Goal: Task Accomplishment & Management: Complete application form

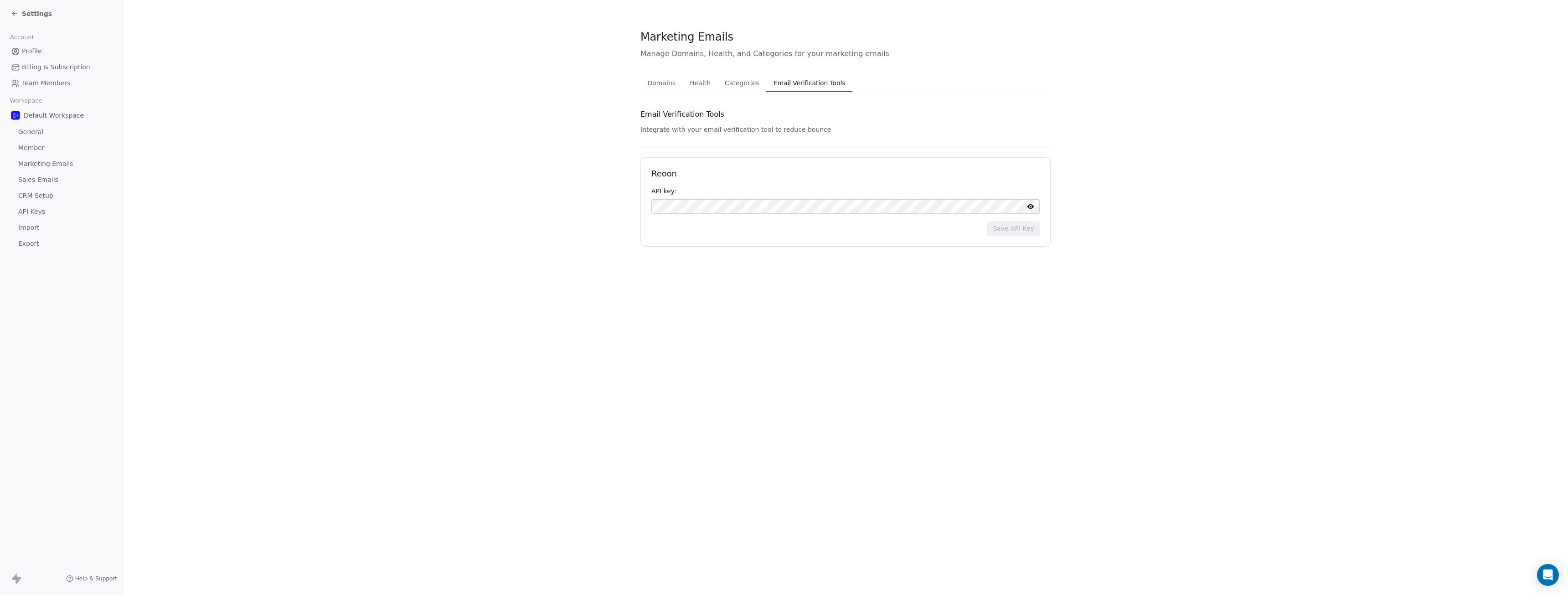
click at [664, 85] on span "Domains" at bounding box center [662, 82] width 36 height 13
click at [690, 197] on input at bounding box center [825, 198] width 346 height 14
type input "**********"
click at [1024, 197] on button "Connect" at bounding box center [1020, 199] width 37 height 15
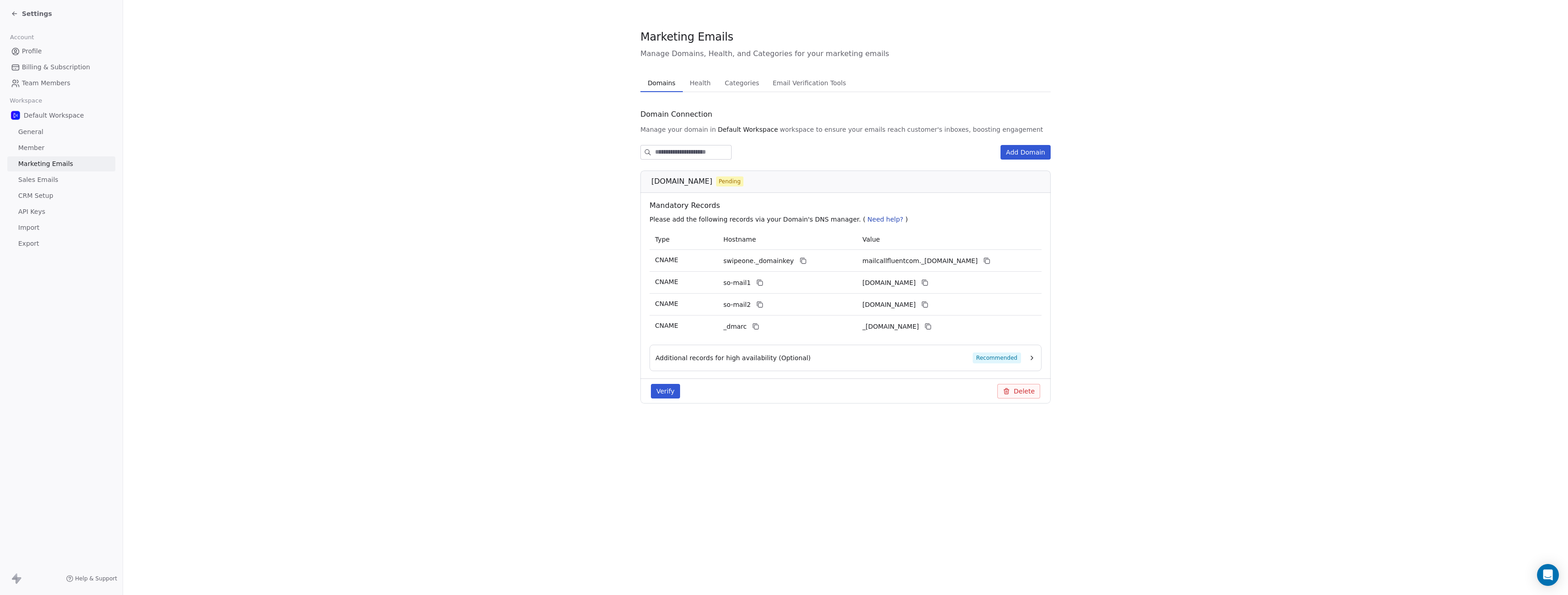
click at [1009, 390] on icon at bounding box center [1006, 391] width 7 height 7
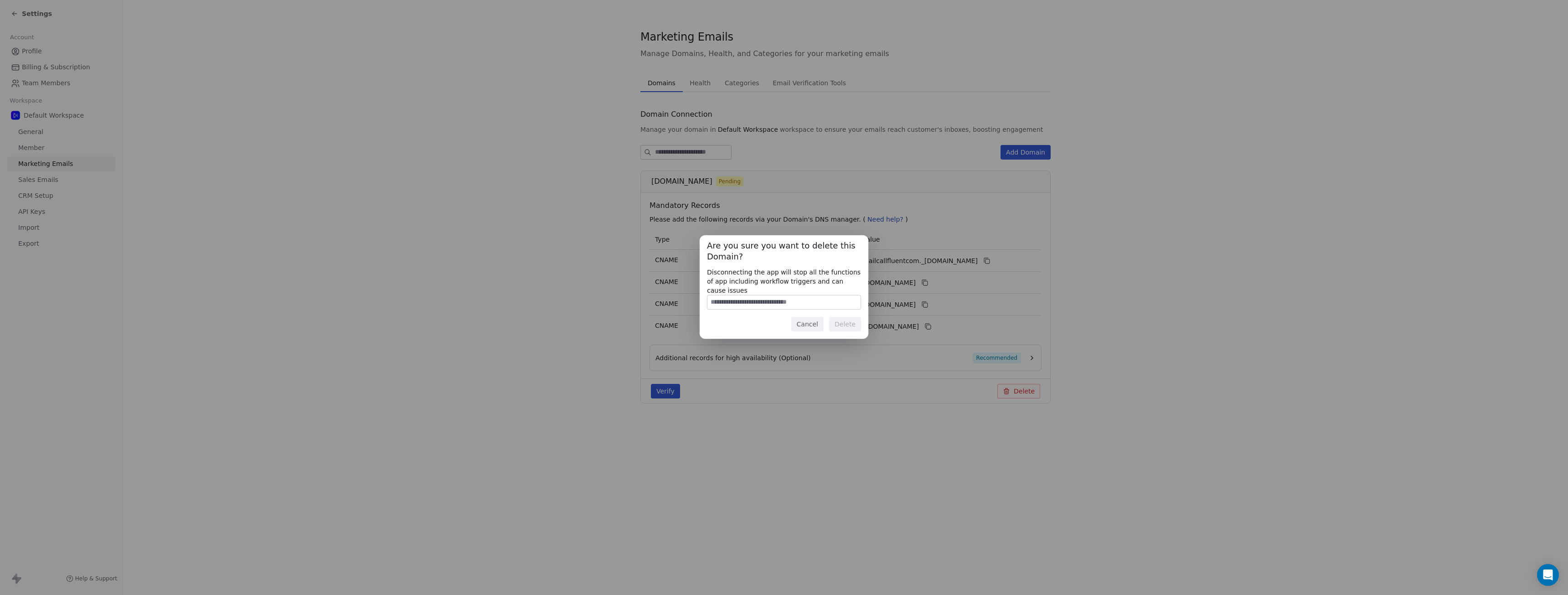
click at [795, 298] on input at bounding box center [784, 302] width 153 height 14
type input "**********"
click at [843, 319] on button "Delete" at bounding box center [845, 324] width 32 height 15
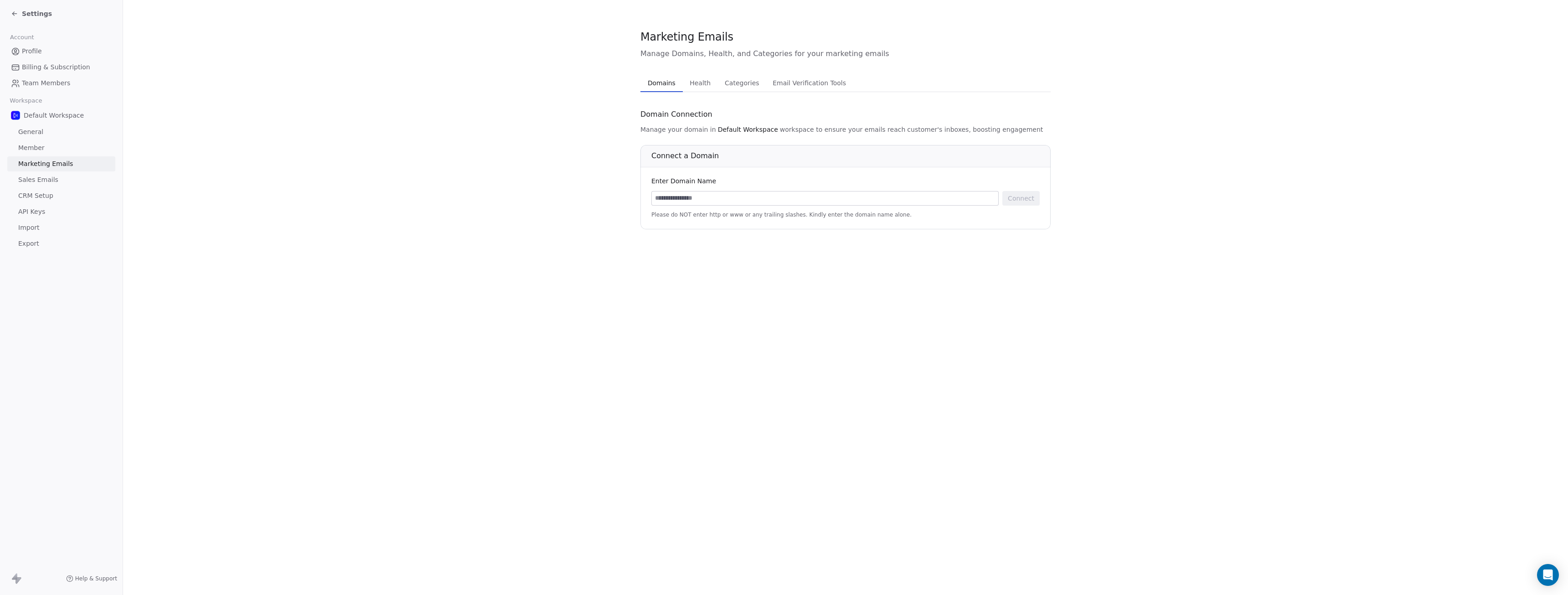
click at [739, 86] on span "Categories" at bounding box center [741, 82] width 41 height 13
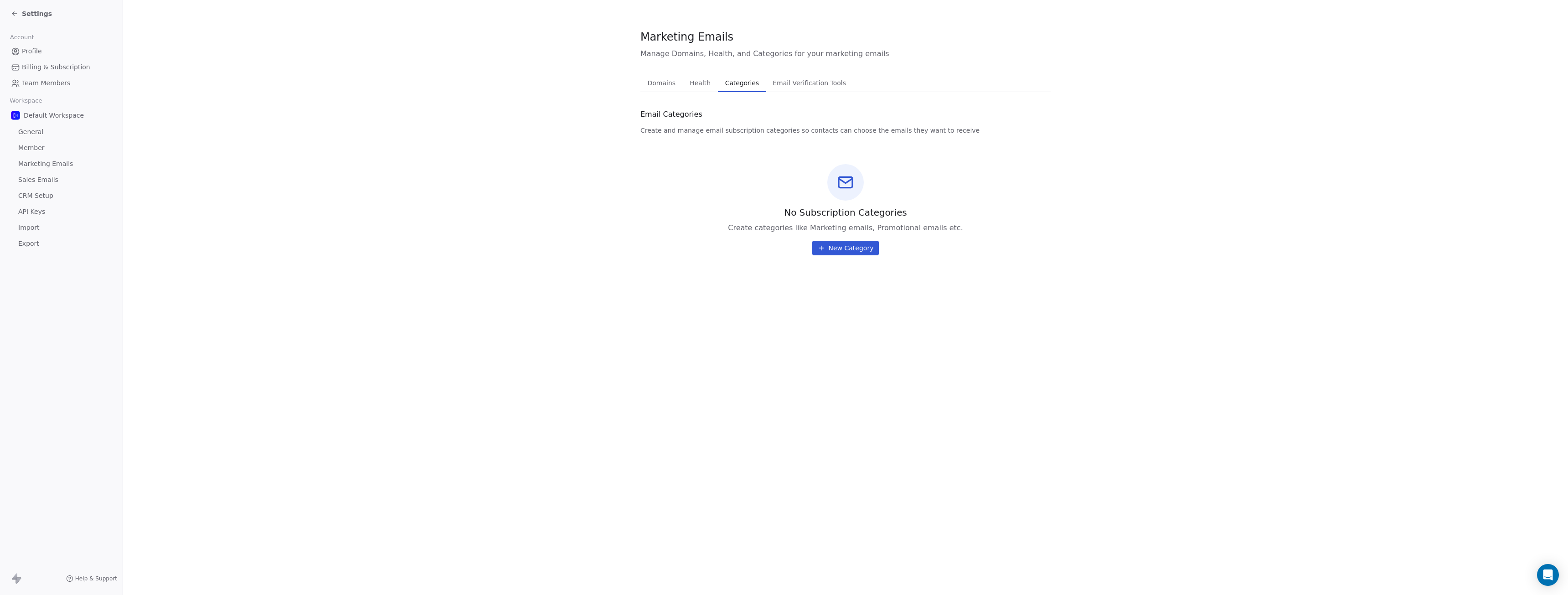
click at [864, 249] on span "New Category" at bounding box center [851, 247] width 45 height 9
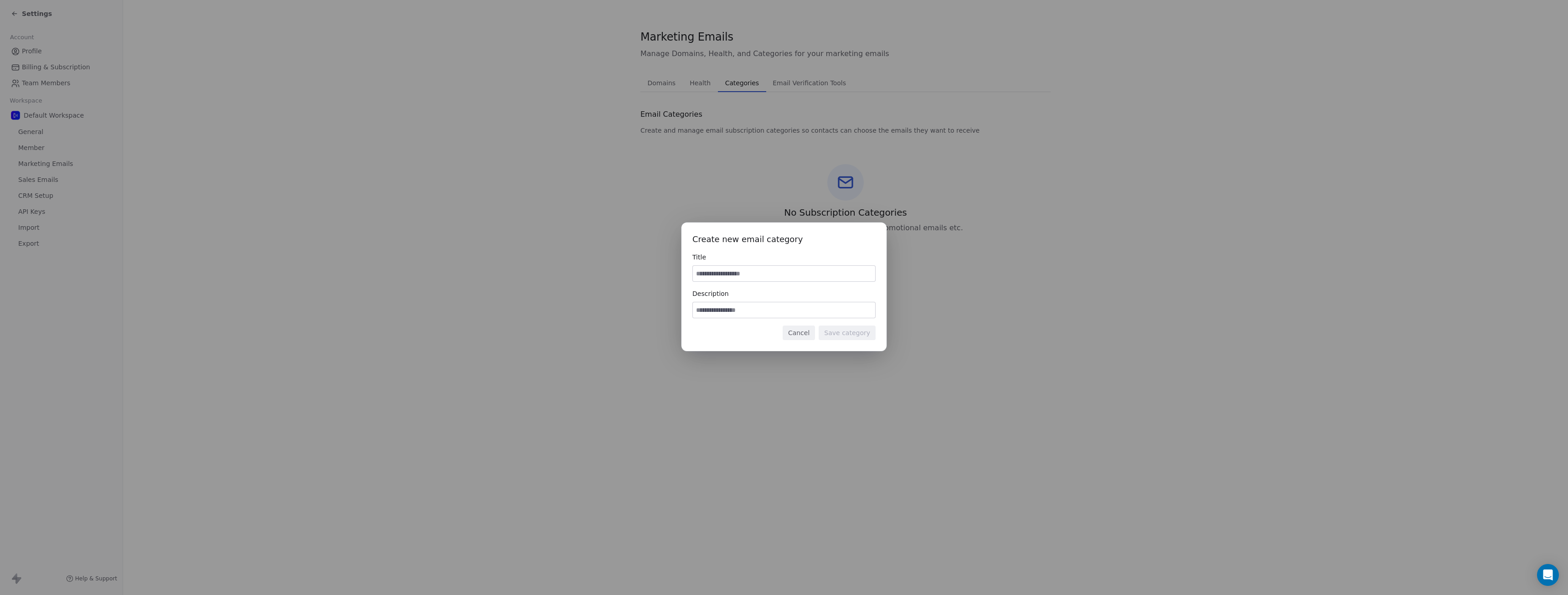
click at [650, 186] on div "Create new email category Title Description Cancel Save category" at bounding box center [784, 297] width 1568 height 595
click at [801, 335] on button "Cancel" at bounding box center [799, 333] width 32 height 15
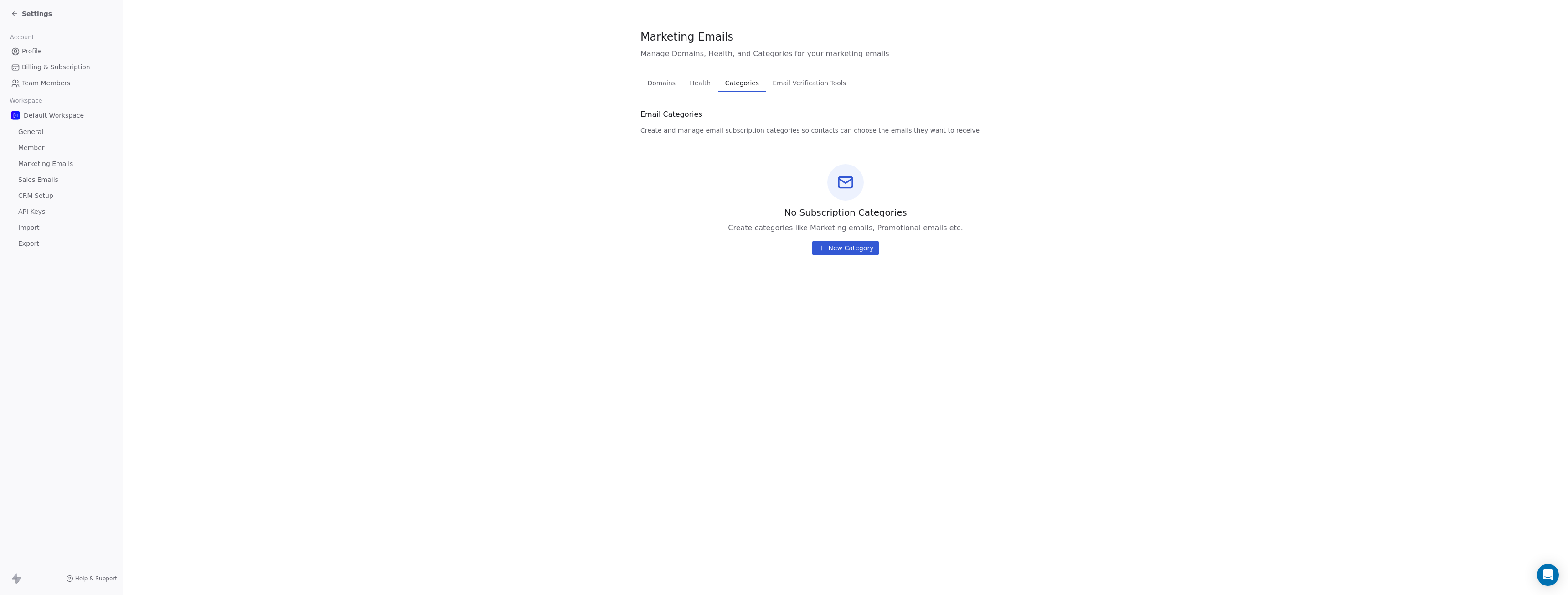
click at [666, 83] on span "Domains" at bounding box center [662, 82] width 36 height 13
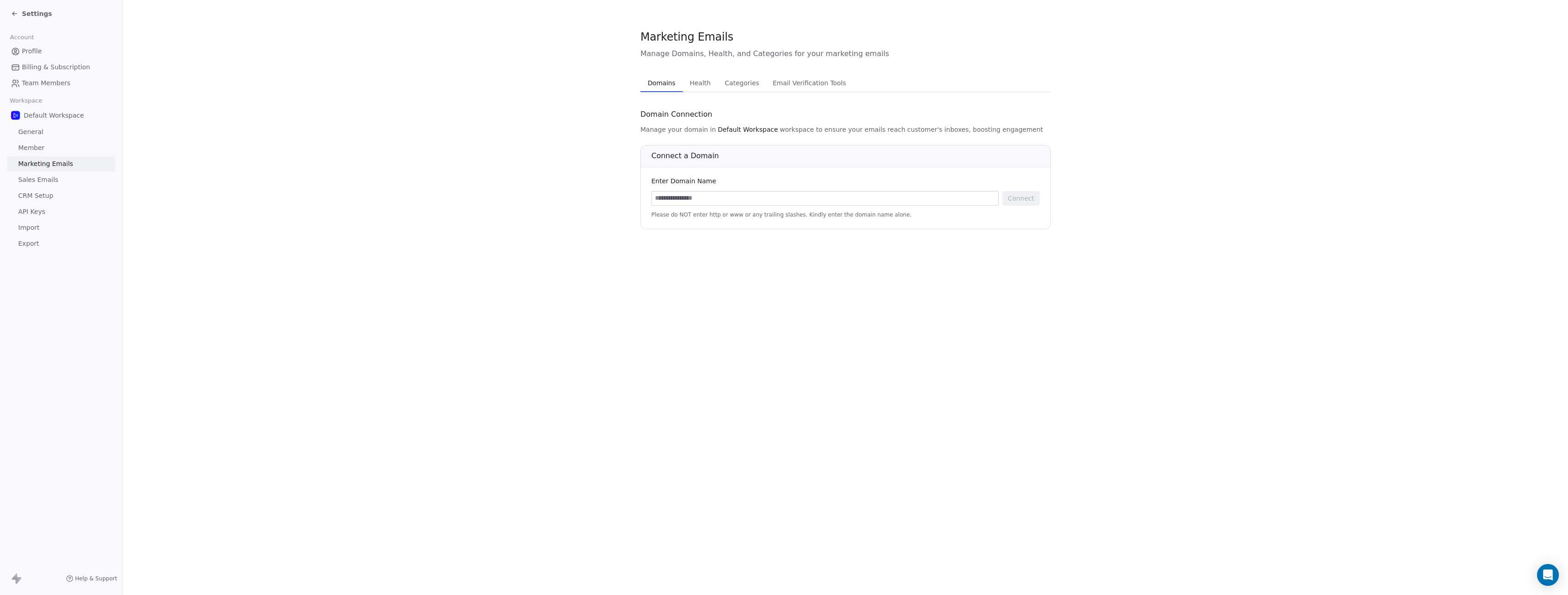
click at [702, 196] on input at bounding box center [825, 198] width 346 height 14
type input "**********"
click at [1012, 200] on button "Connect" at bounding box center [1020, 199] width 37 height 15
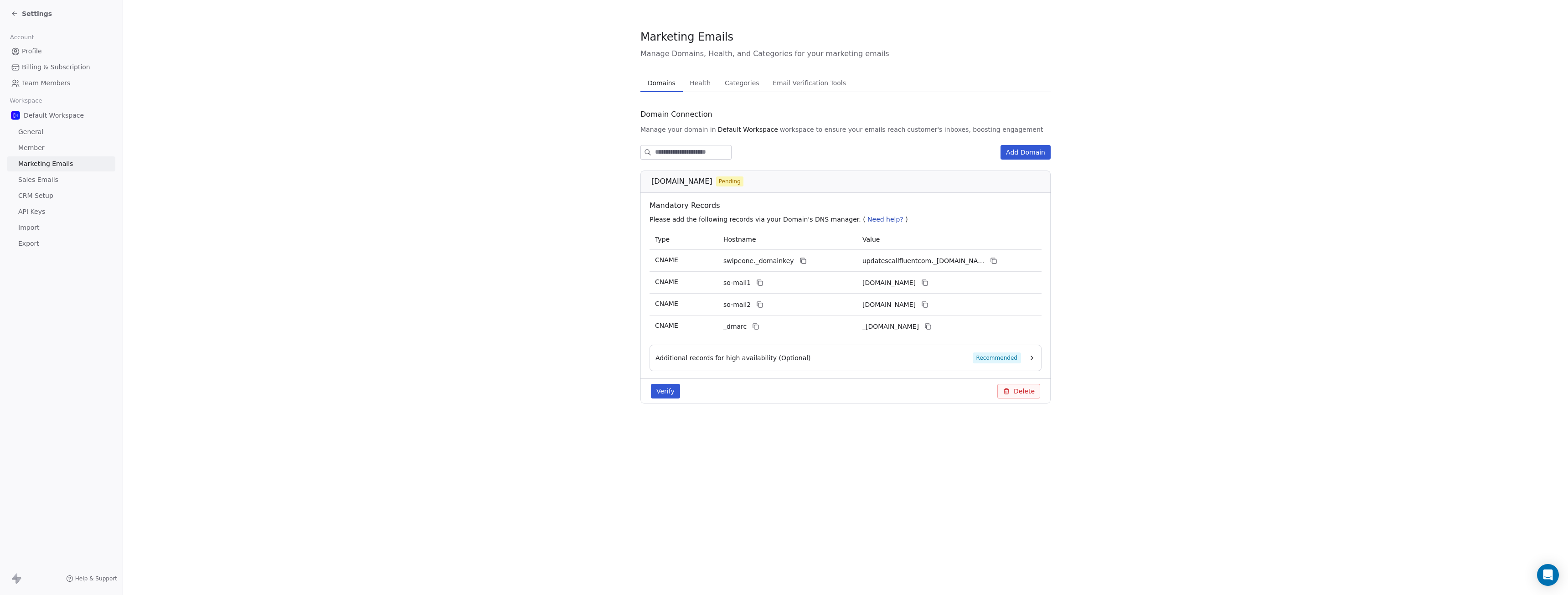
click at [1008, 393] on icon at bounding box center [1006, 391] width 7 height 7
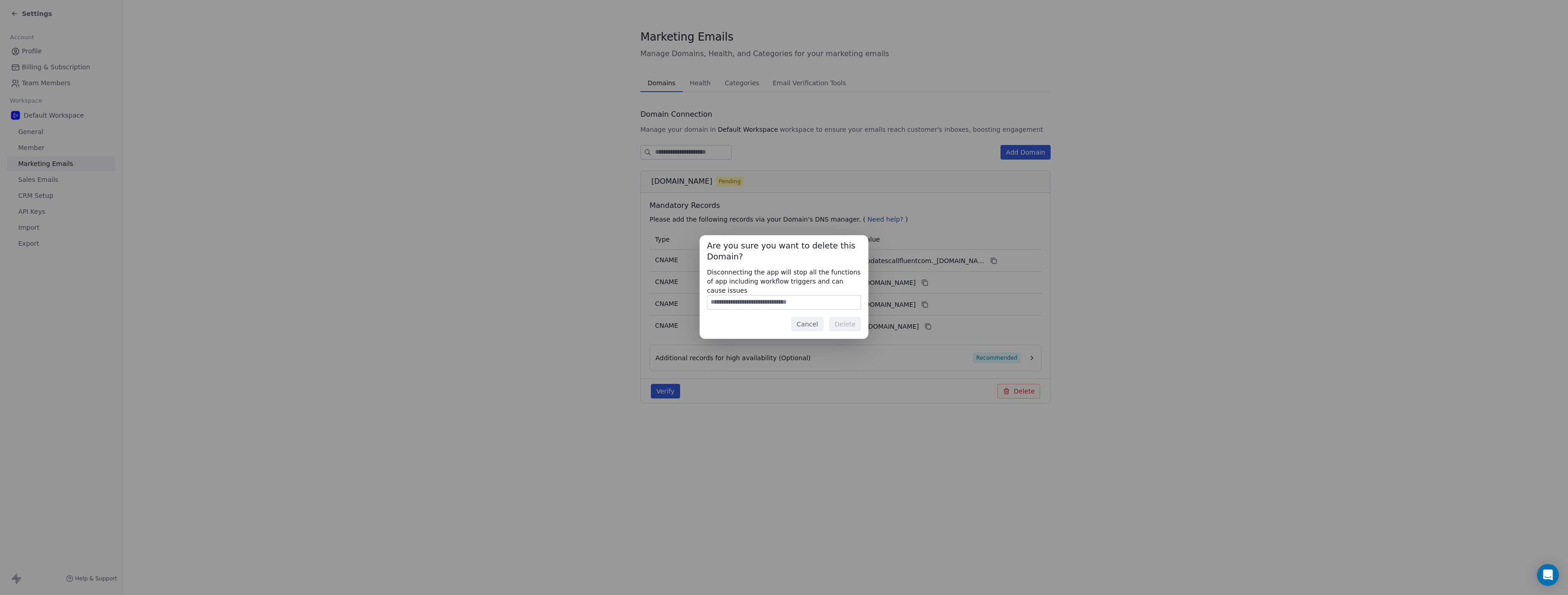
click at [772, 299] on input at bounding box center [784, 302] width 153 height 14
type input "**********"
click at [850, 318] on button "Delete" at bounding box center [845, 324] width 32 height 15
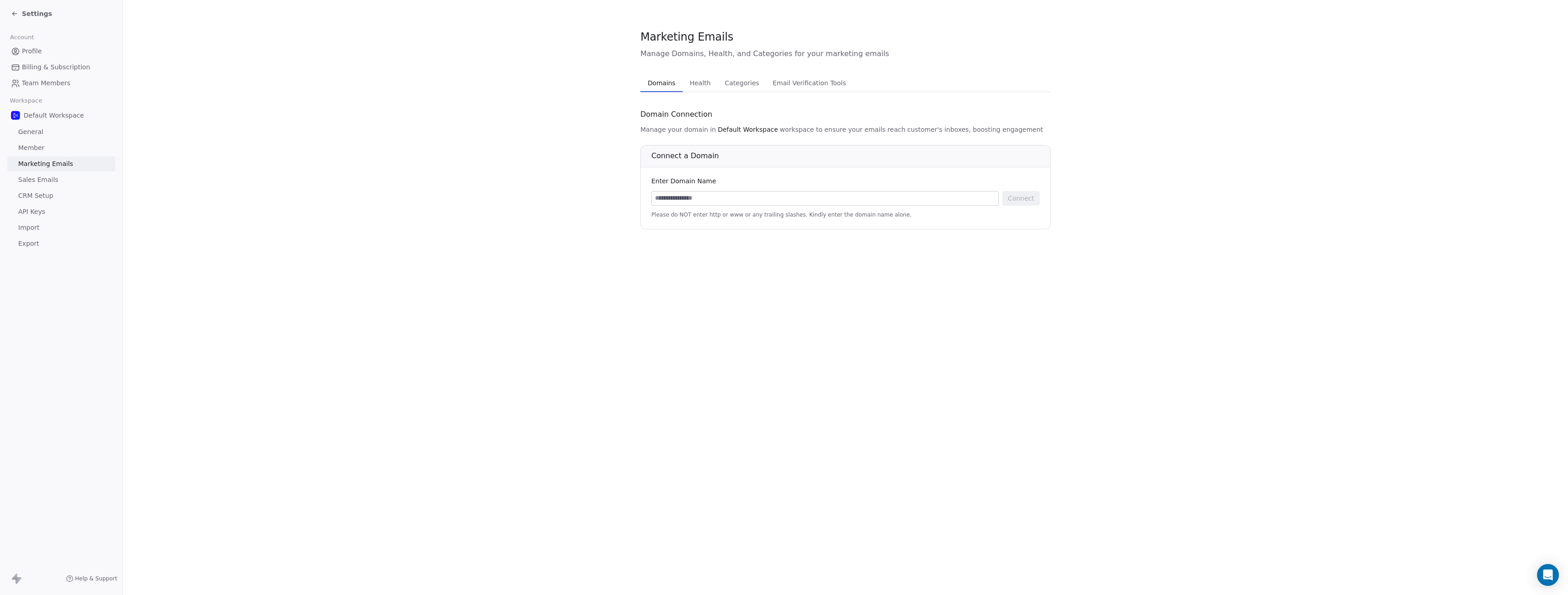
click at [687, 203] on input at bounding box center [825, 198] width 346 height 14
type input "**********"
click at [1013, 199] on button "Connect" at bounding box center [1020, 199] width 37 height 15
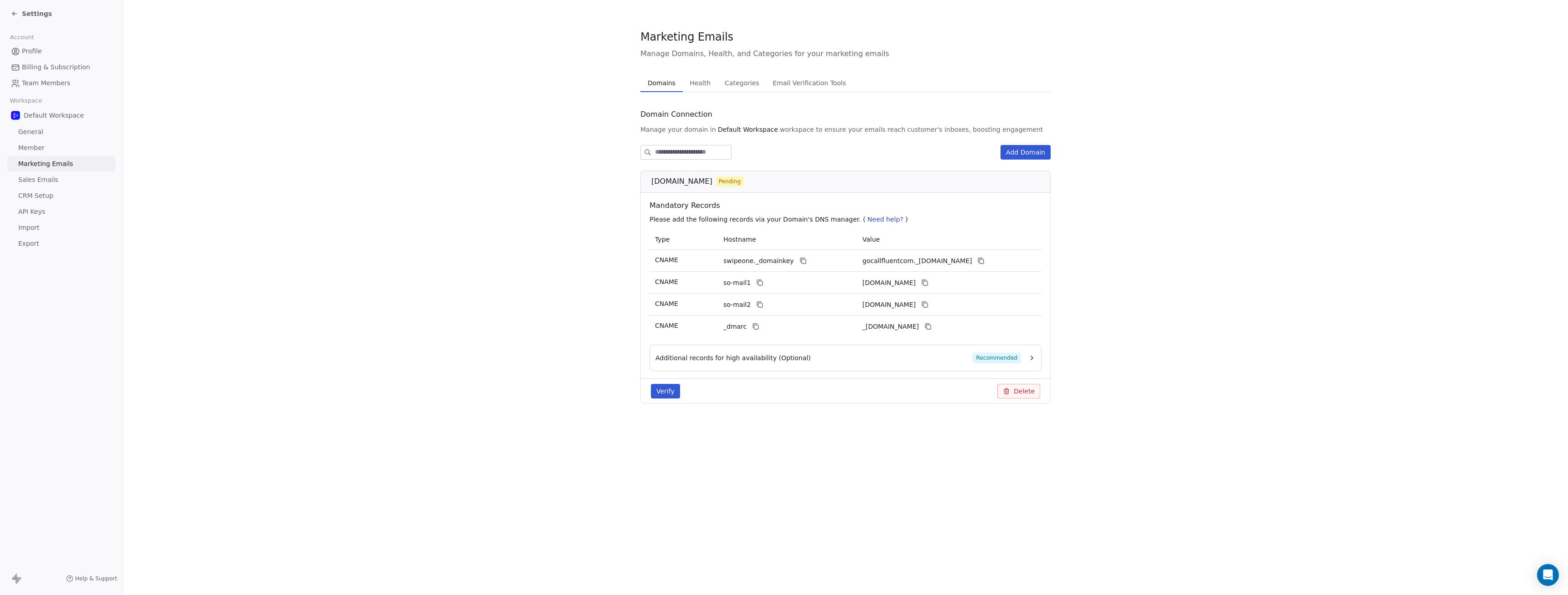
click at [852, 362] on div "Additional records for high availability (Optional) Recommended" at bounding box center [838, 358] width 365 height 11
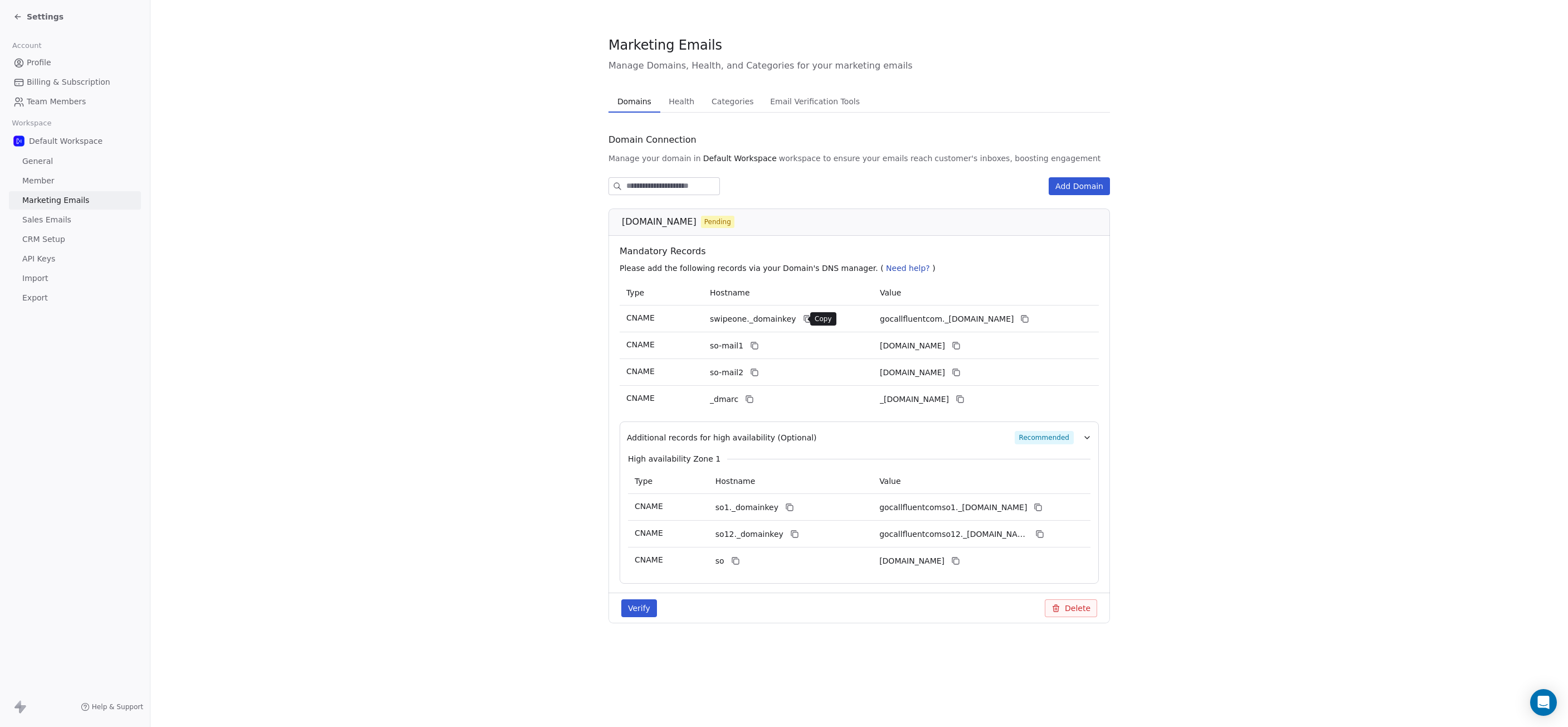
click at [804, 320] on icon at bounding box center [807, 318] width 5 height 5
click at [1030, 320] on icon at bounding box center [1025, 319] width 9 height 9
click at [803, 320] on icon at bounding box center [808, 319] width 9 height 9
click at [1030, 318] on icon at bounding box center [1025, 319] width 9 height 9
click at [754, 349] on icon at bounding box center [756, 346] width 5 height 5
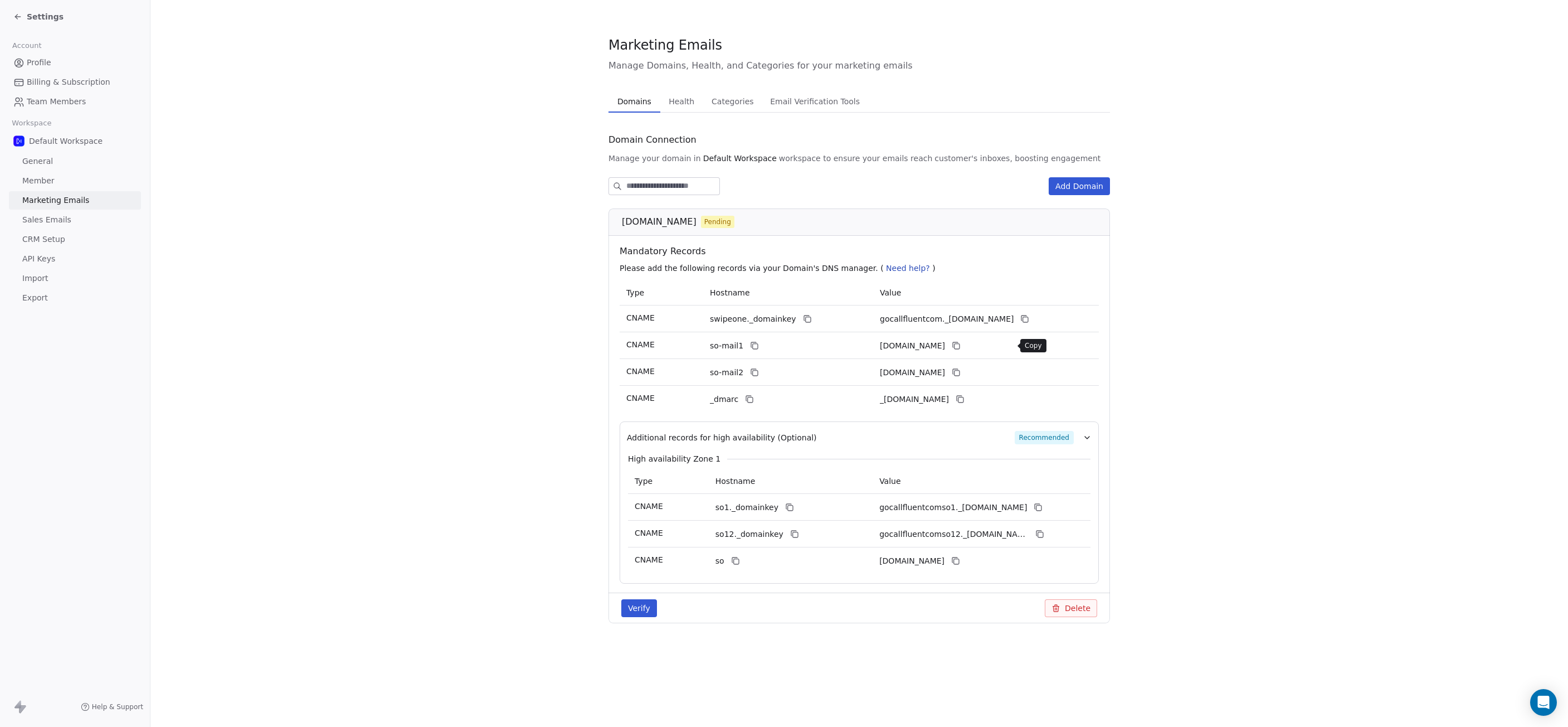
click at [961, 345] on icon at bounding box center [956, 345] width 9 height 9
click at [752, 372] on icon at bounding box center [755, 372] width 9 height 9
click at [959, 374] on icon at bounding box center [957, 373] width 5 height 5
click at [748, 401] on icon at bounding box center [749, 399] width 9 height 9
click at [964, 401] on icon at bounding box center [960, 399] width 9 height 9
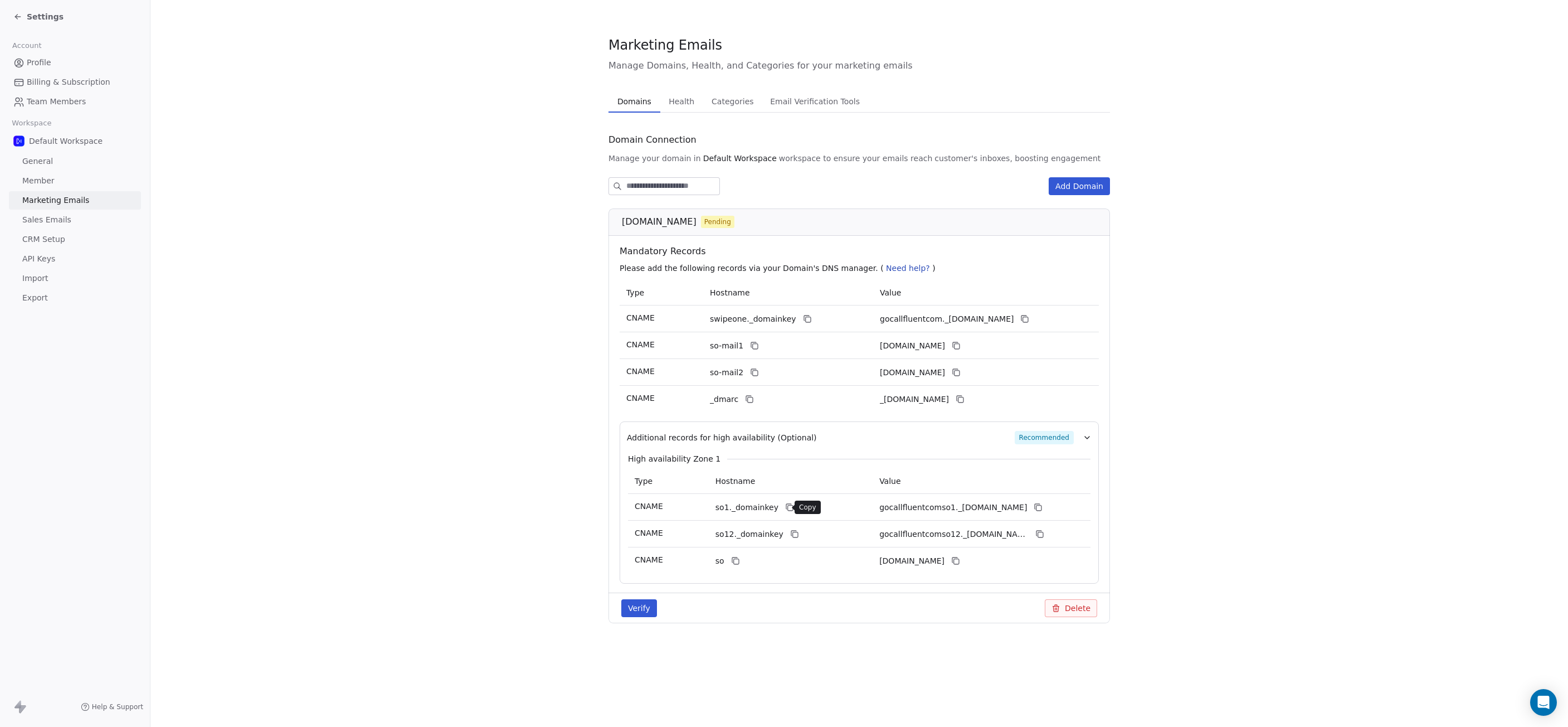
click at [786, 509] on icon at bounding box center [789, 507] width 9 height 9
click at [1038, 507] on icon at bounding box center [1039, 508] width 5 height 5
drag, startPoint x: 784, startPoint y: 535, endPoint x: 793, endPoint y: 535, distance: 9.0
click at [790, 535] on icon at bounding box center [794, 534] width 9 height 9
drag, startPoint x: 1040, startPoint y: 537, endPoint x: 1091, endPoint y: 538, distance: 51.0
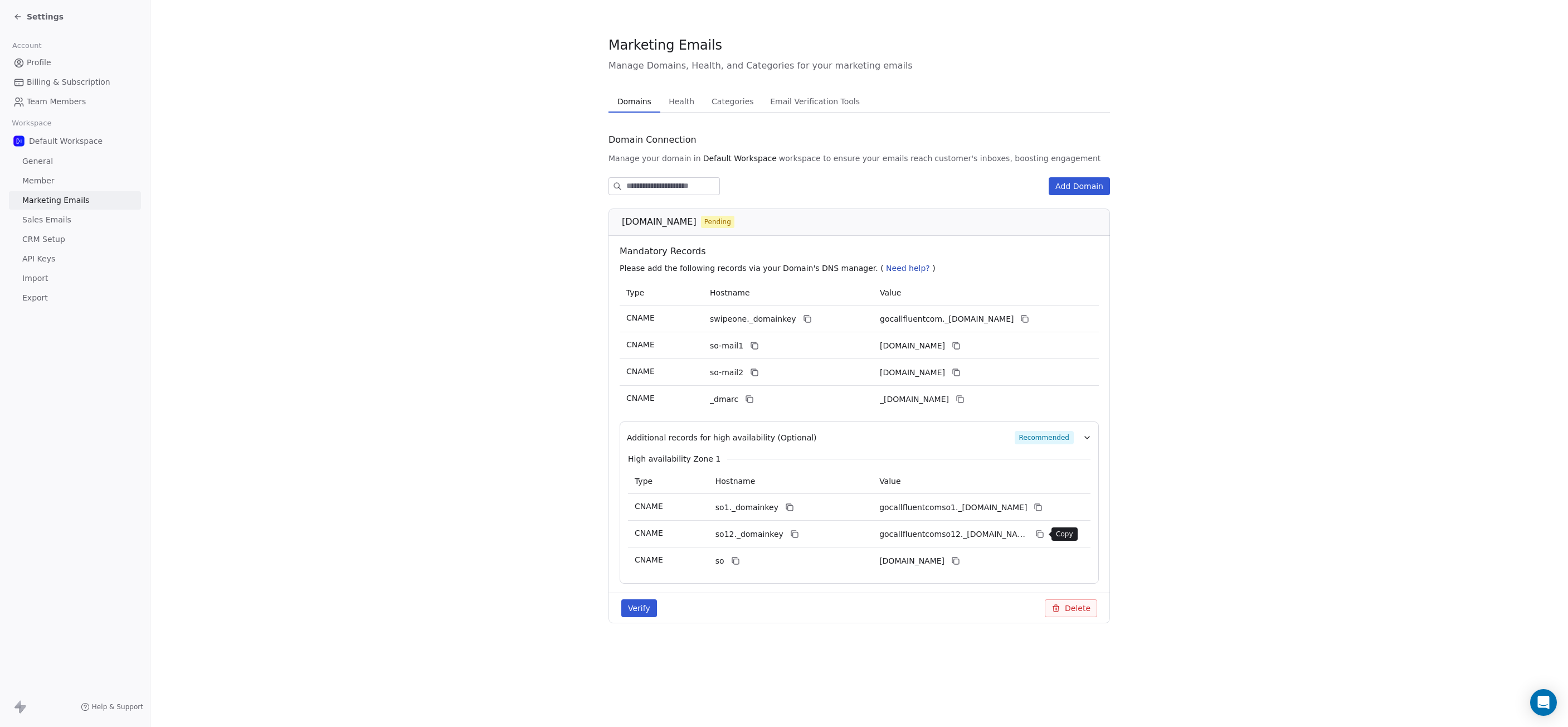
click at [1040, 537] on icon at bounding box center [1040, 534] width 9 height 9
click at [737, 562] on icon at bounding box center [736, 561] width 9 height 9
click at [960, 558] on icon at bounding box center [955, 561] width 9 height 9
click at [647, 606] on button "Verify" at bounding box center [639, 609] width 36 height 18
click at [641, 604] on button "Verify" at bounding box center [639, 609] width 36 height 18
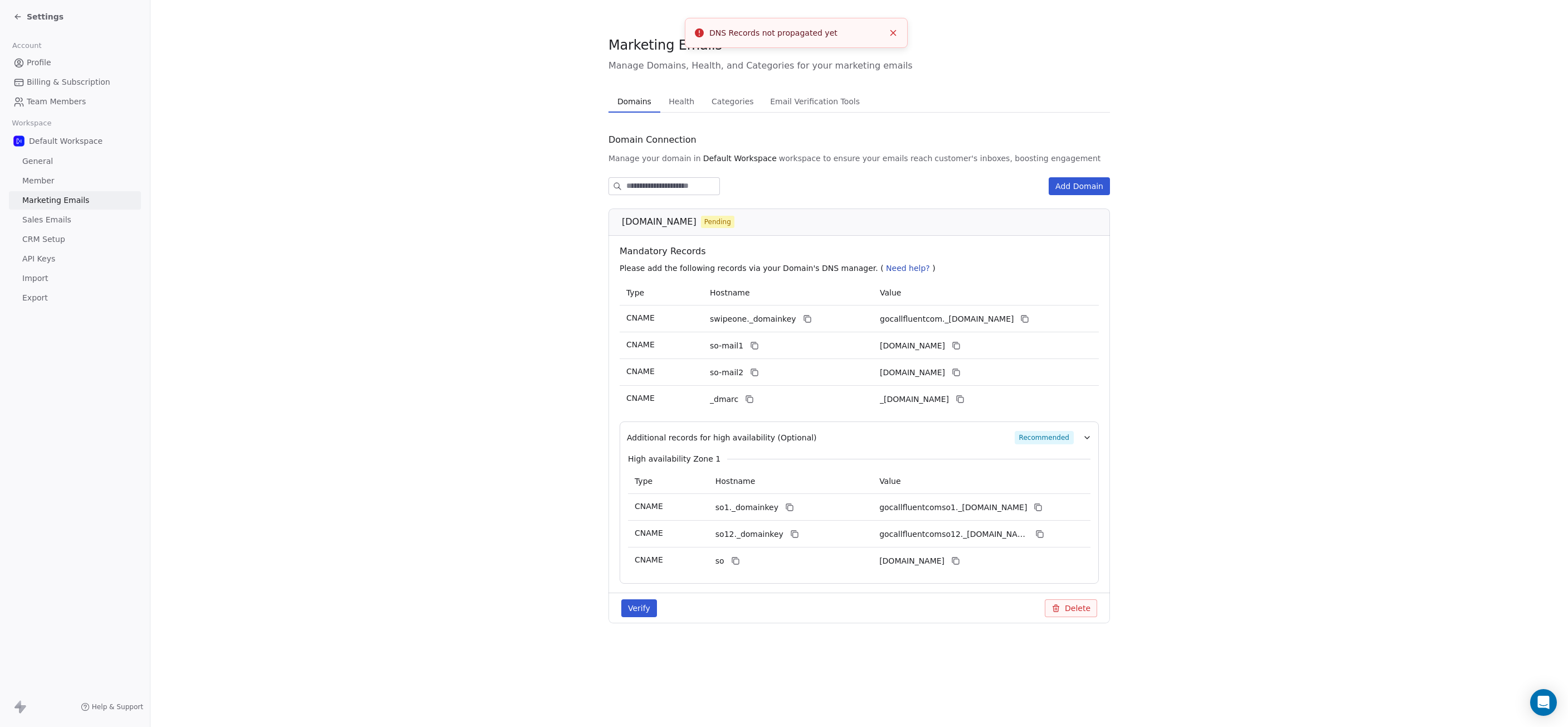
click at [672, 104] on span "Health" at bounding box center [682, 101] width 35 height 16
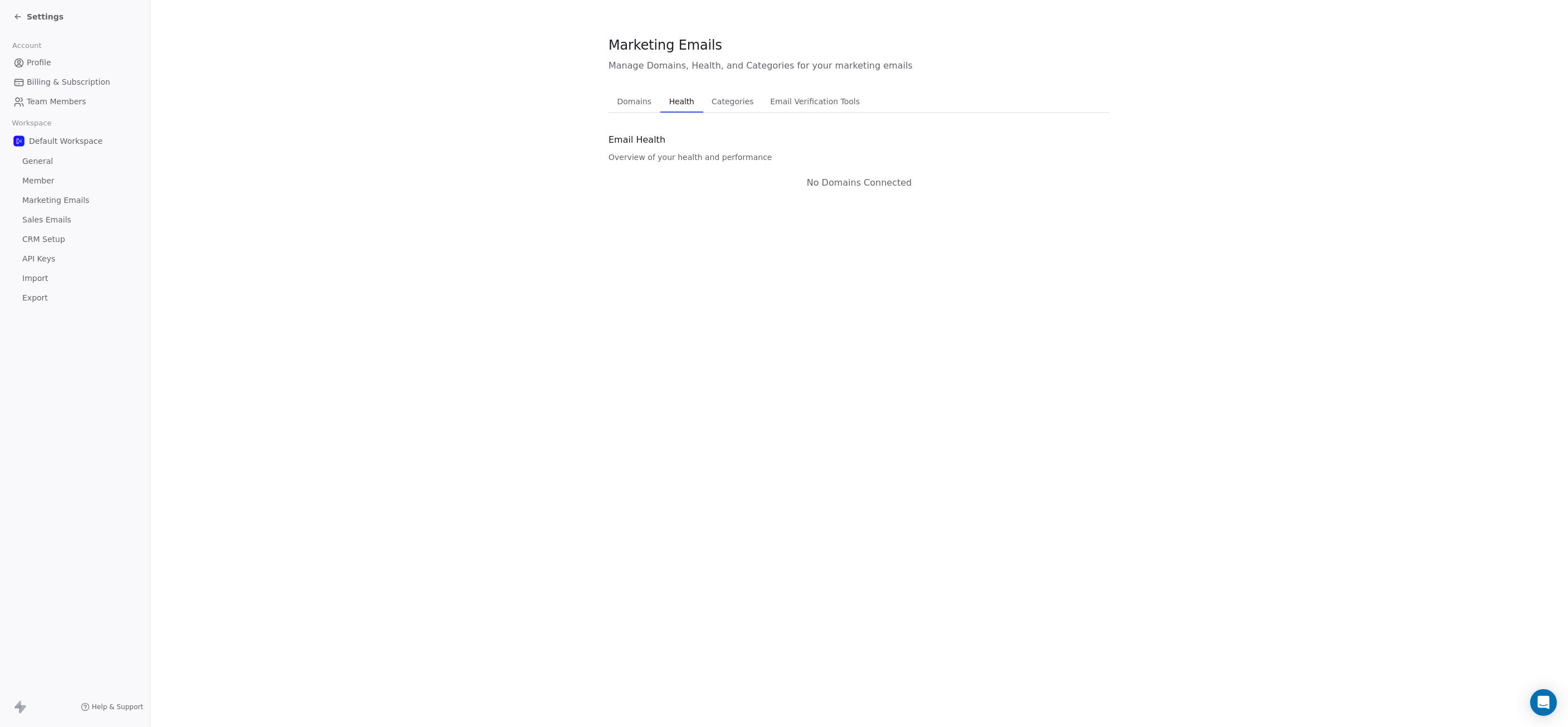
click at [722, 100] on span "Categories" at bounding box center [732, 101] width 50 height 16
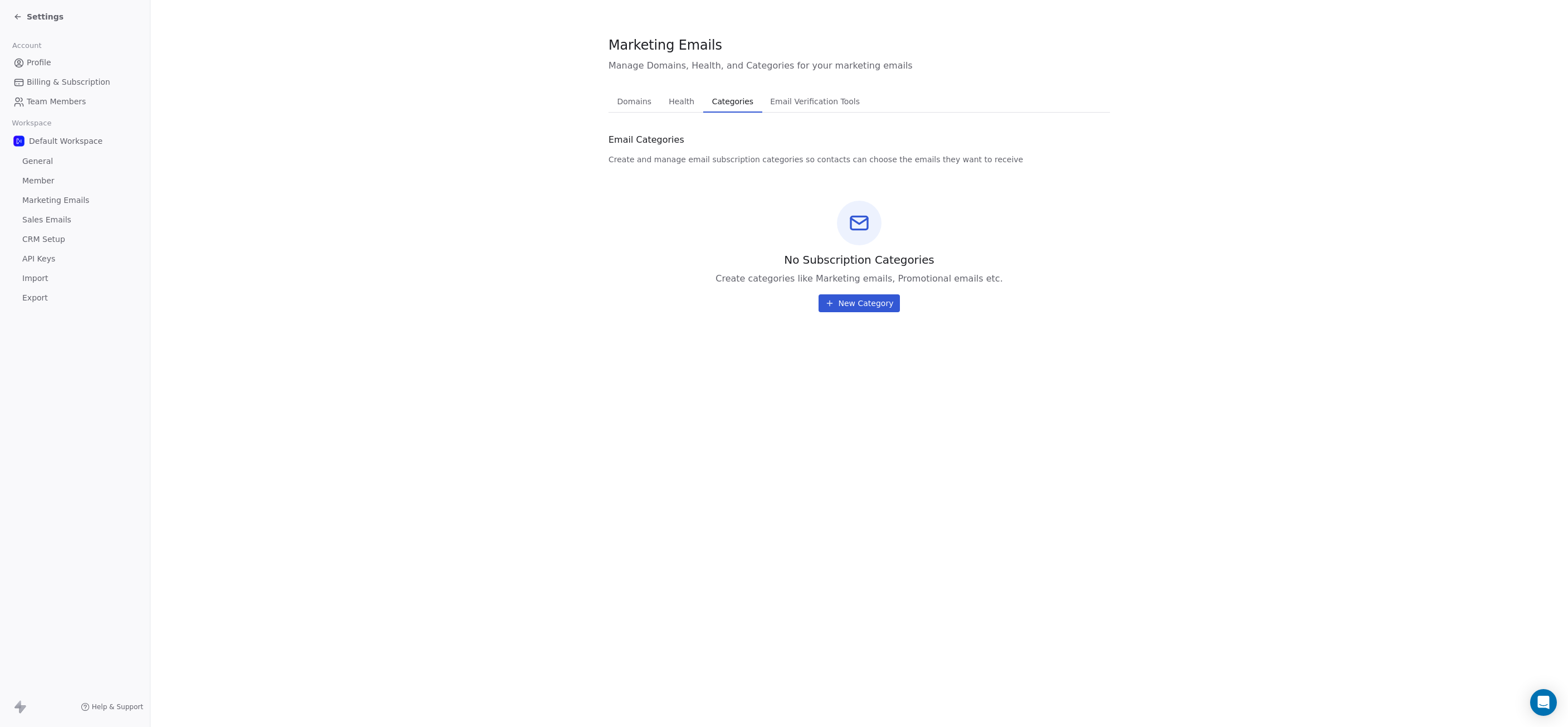
click at [801, 100] on span "Email Verification Tools" at bounding box center [814, 101] width 98 height 16
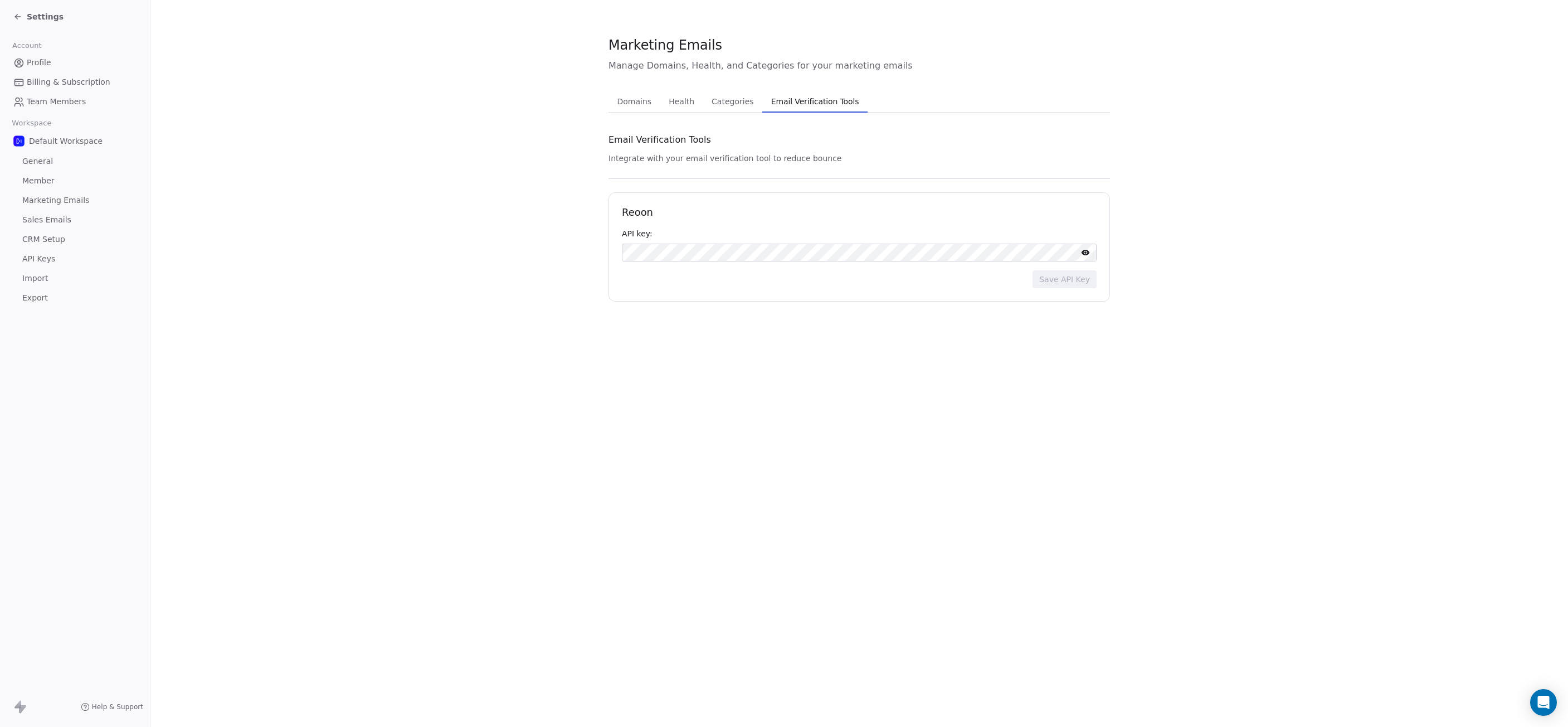
click at [637, 104] on span "Domains" at bounding box center [634, 101] width 44 height 16
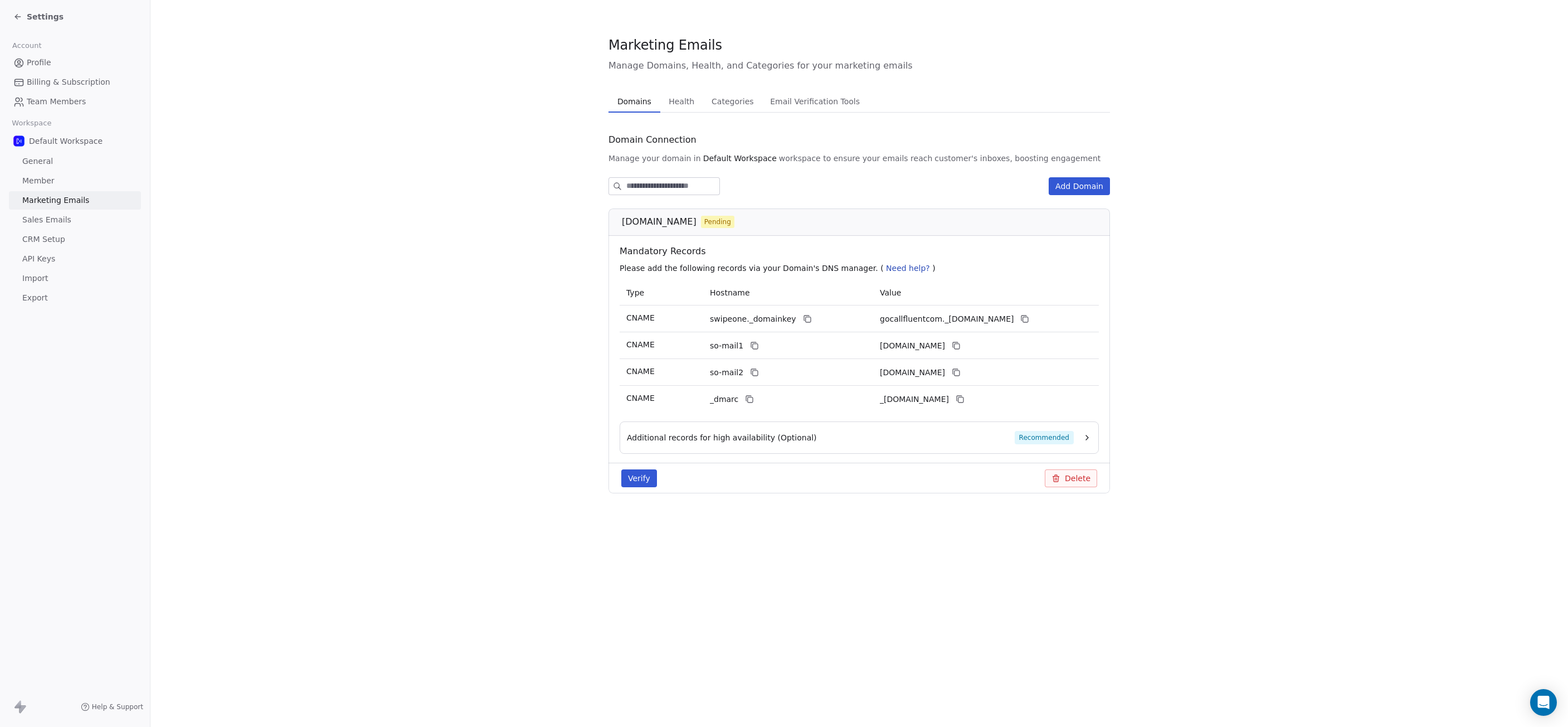
click at [633, 478] on button "Verify" at bounding box center [639, 478] width 36 height 18
click at [52, 221] on span "Sales Emails" at bounding box center [46, 220] width 49 height 12
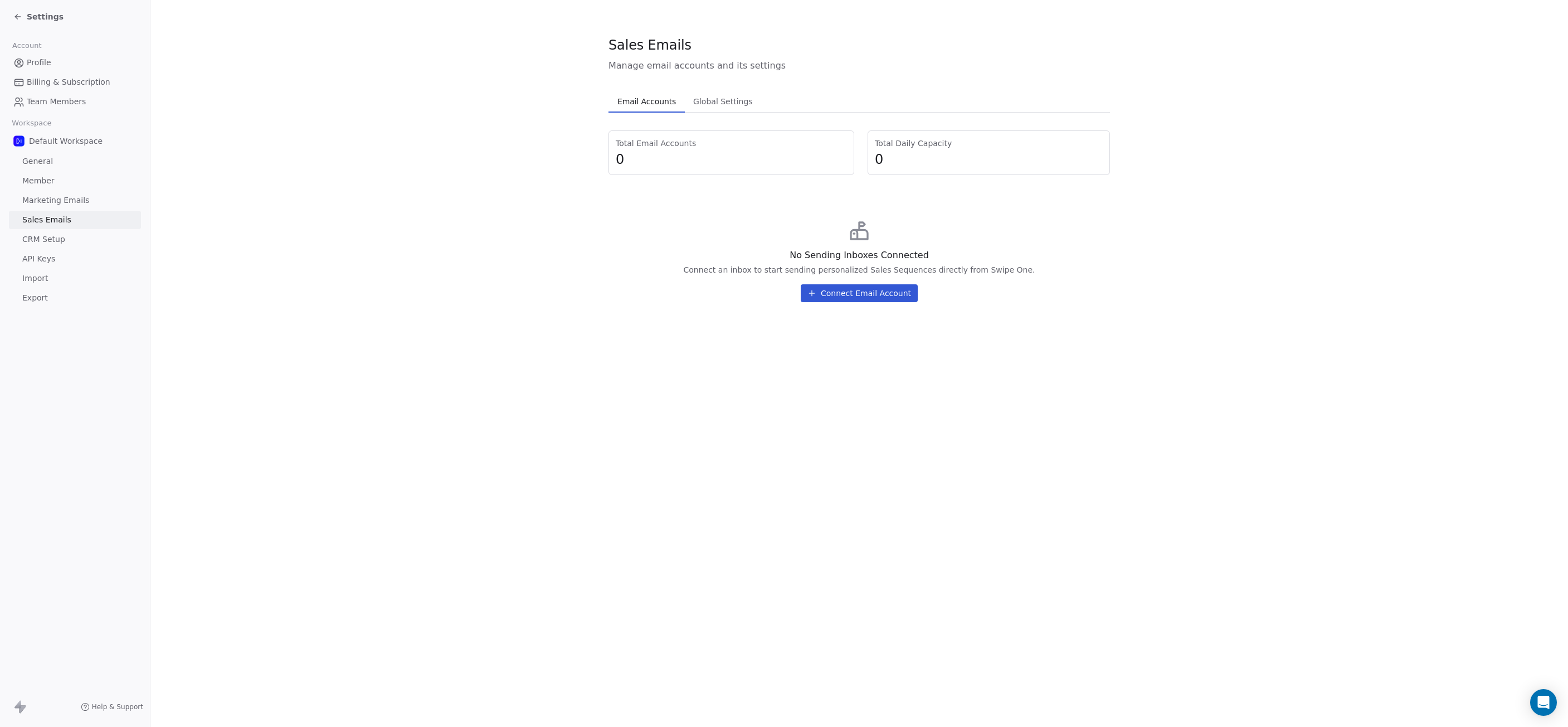
click at [737, 98] on span "Global Settings" at bounding box center [722, 101] width 69 height 16
click at [637, 97] on span "Email Accounts" at bounding box center [647, 101] width 68 height 16
click at [45, 259] on span "API Keys" at bounding box center [39, 259] width 33 height 12
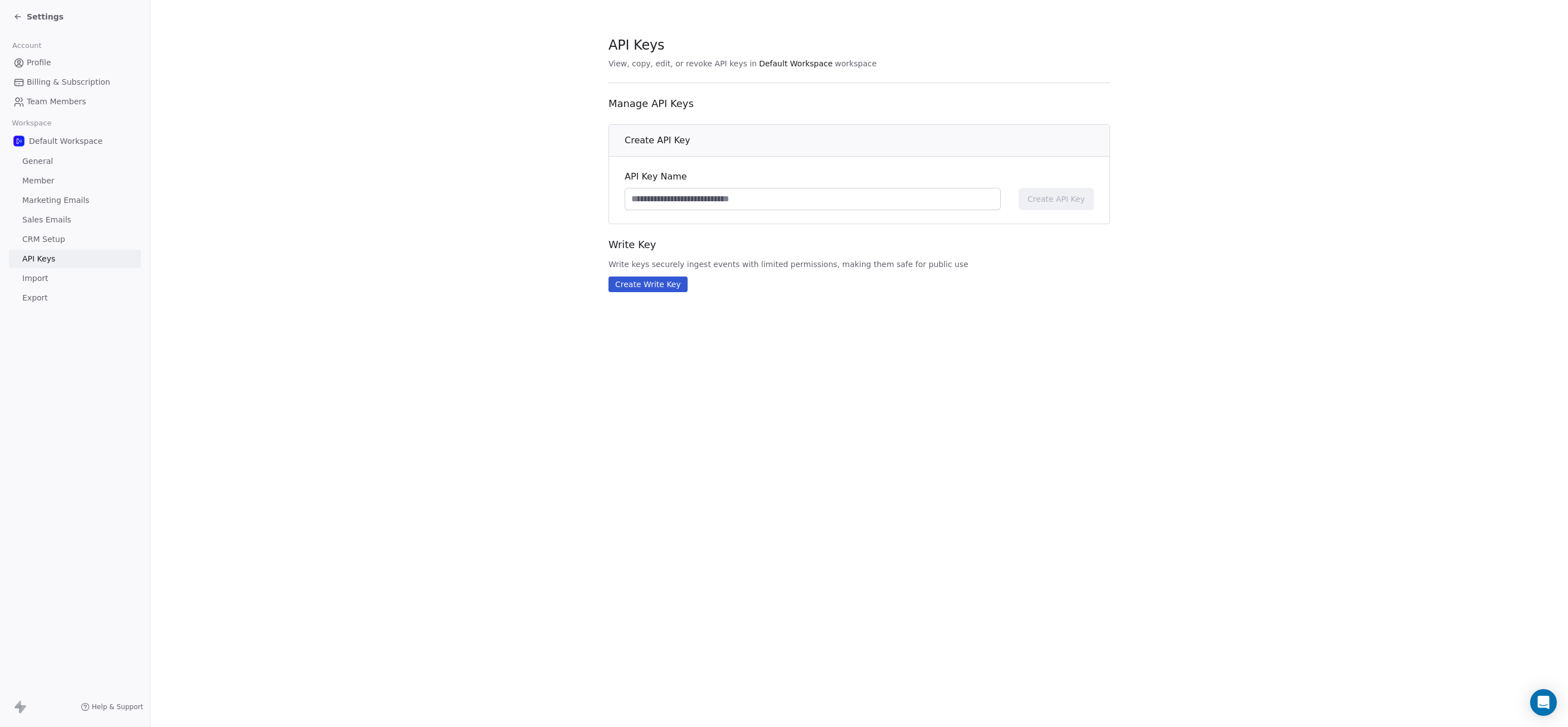
click at [71, 277] on link "Import" at bounding box center [75, 278] width 132 height 18
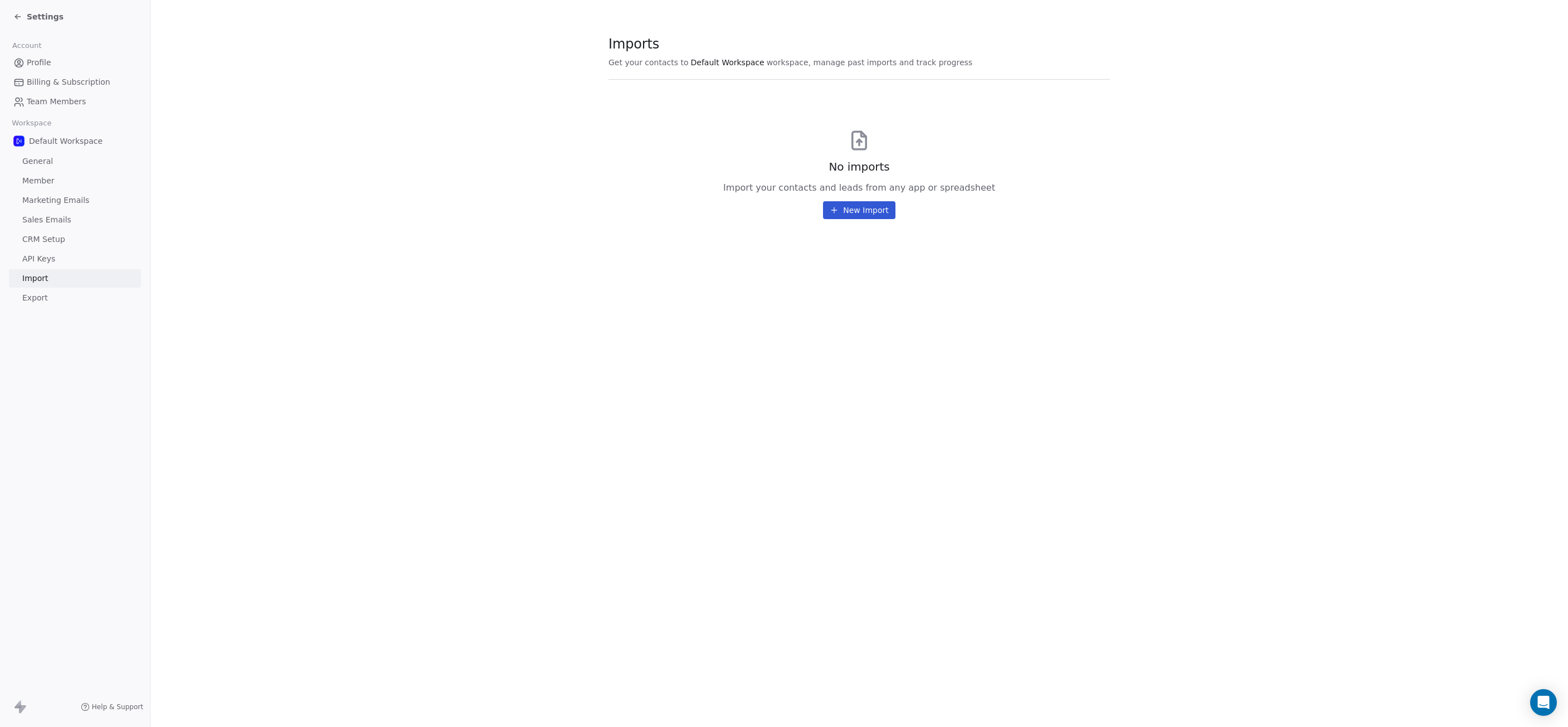
click at [44, 299] on span "Export" at bounding box center [35, 298] width 26 height 12
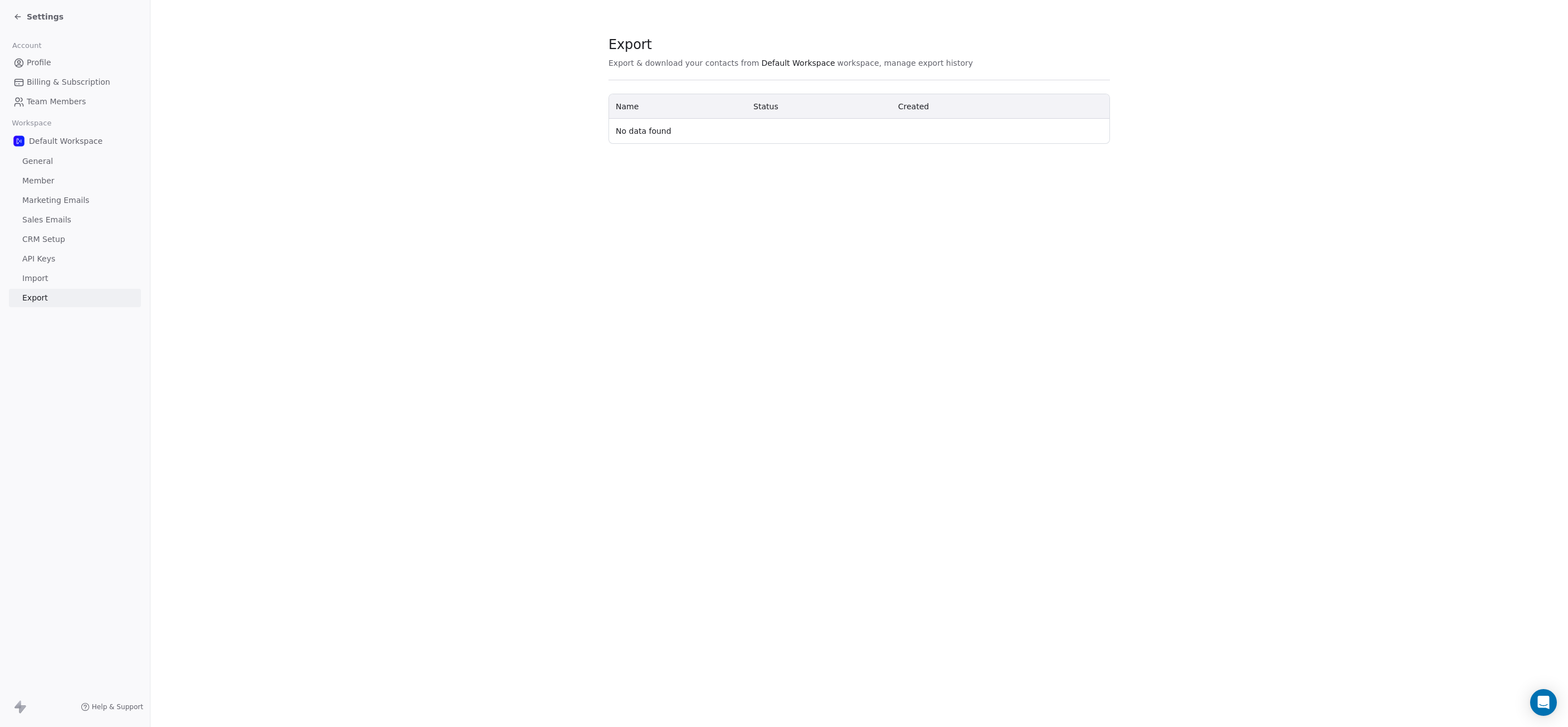
click at [58, 278] on link "Import" at bounding box center [75, 278] width 132 height 18
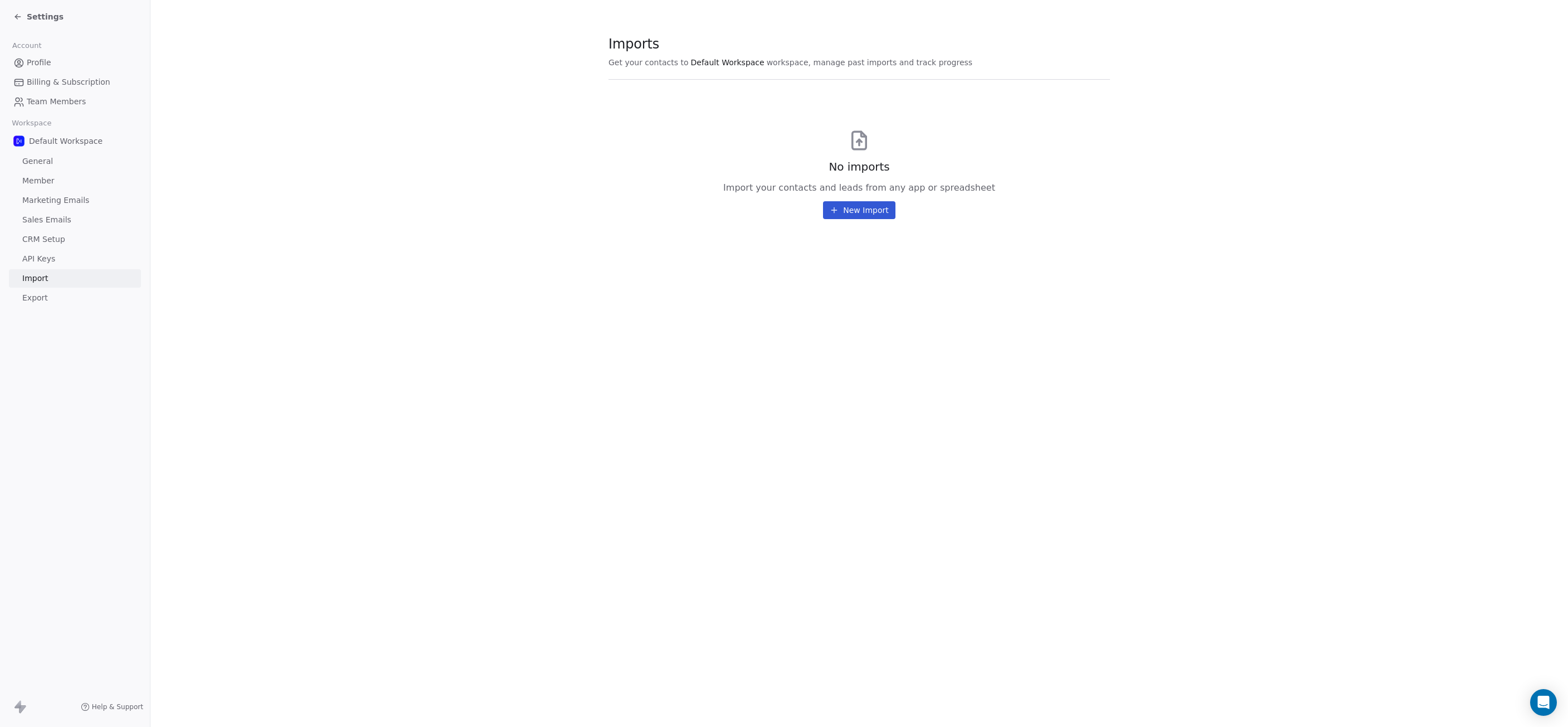
click at [849, 208] on button "New Import" at bounding box center [859, 211] width 72 height 18
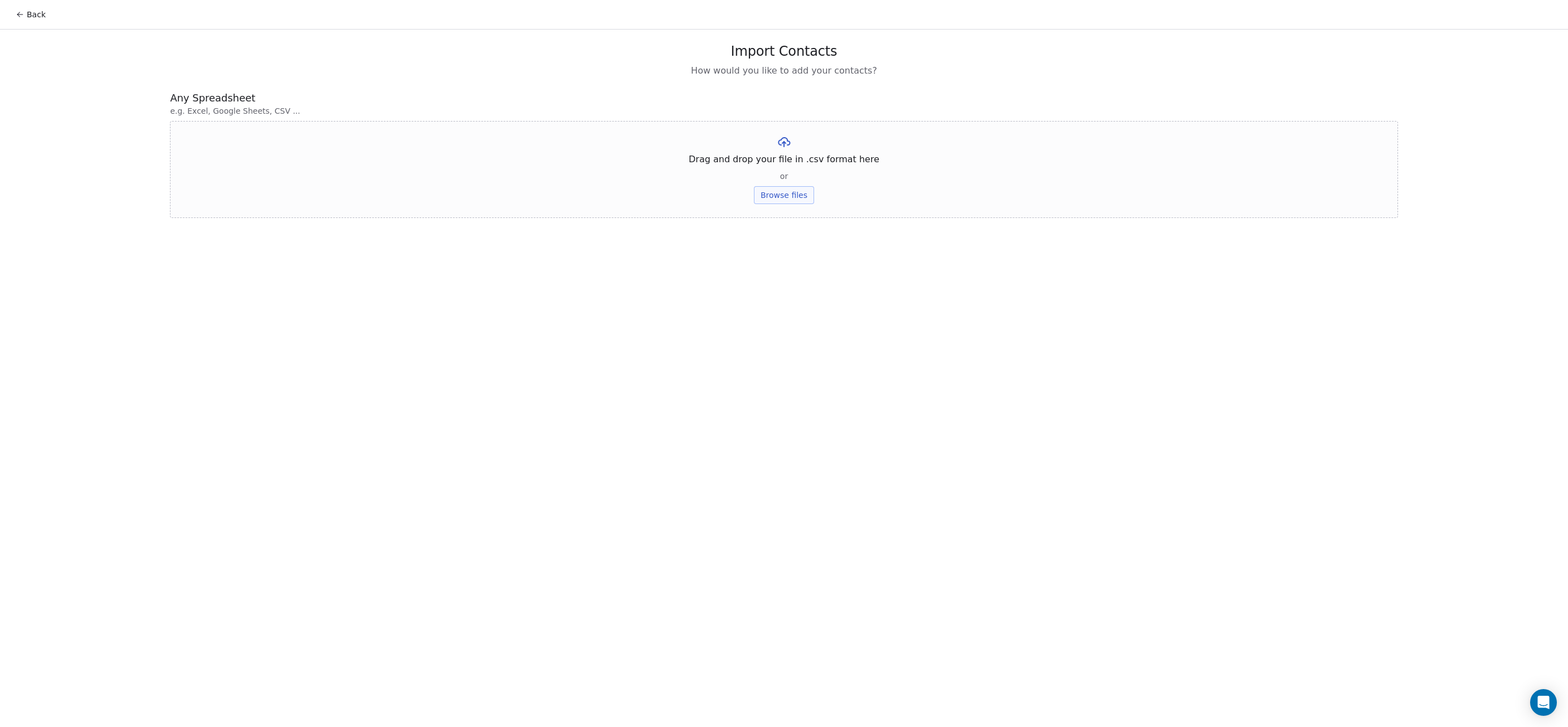
click at [780, 195] on button "Browse files" at bounding box center [784, 195] width 60 height 18
click at [869, 141] on icon at bounding box center [873, 141] width 9 height 9
click at [764, 195] on button "Browse files" at bounding box center [784, 195] width 60 height 18
click at [856, 142] on icon at bounding box center [860, 141] width 9 height 9
click at [790, 192] on button "Browse files" at bounding box center [784, 195] width 60 height 18
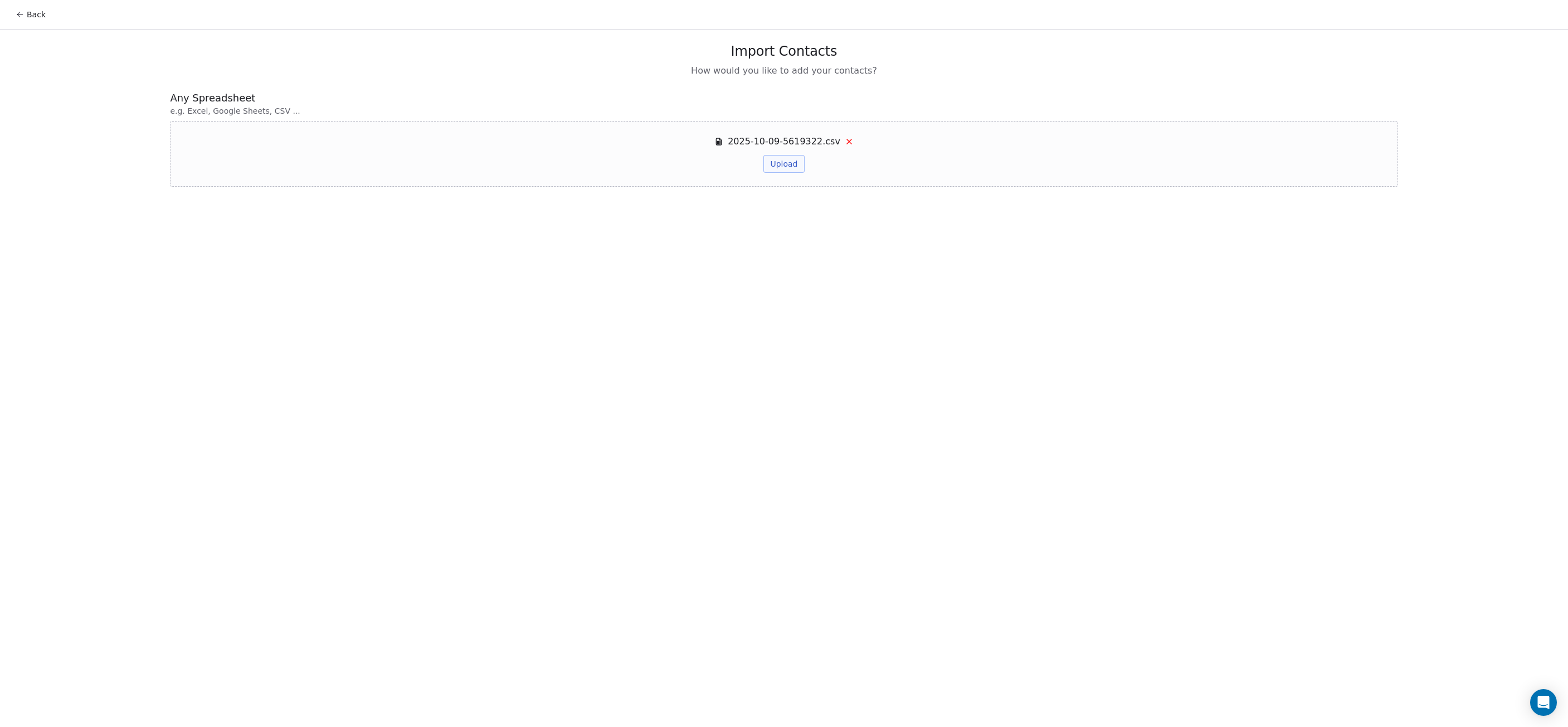
click at [792, 168] on button "Upload" at bounding box center [784, 164] width 40 height 18
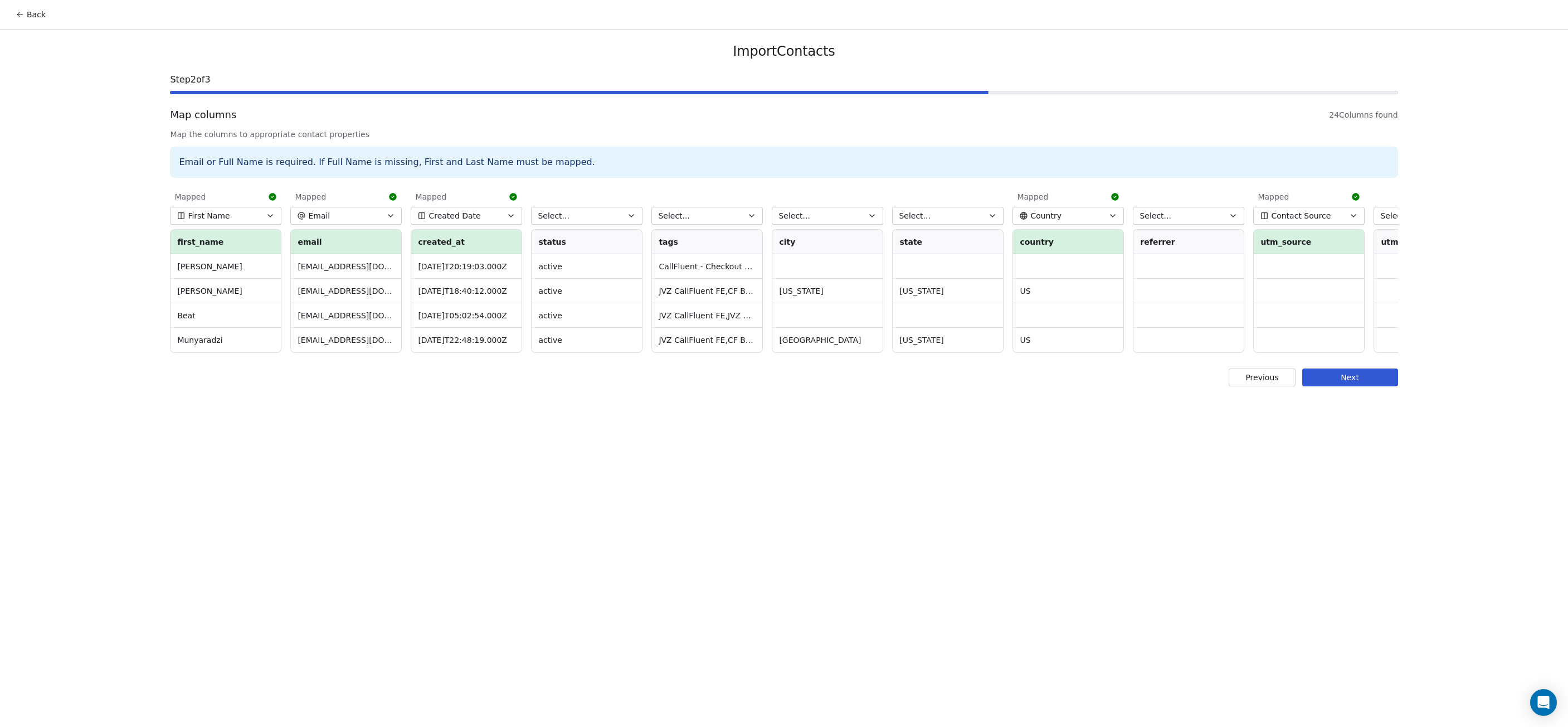
click at [263, 215] on button "First Name" at bounding box center [225, 216] width 111 height 18
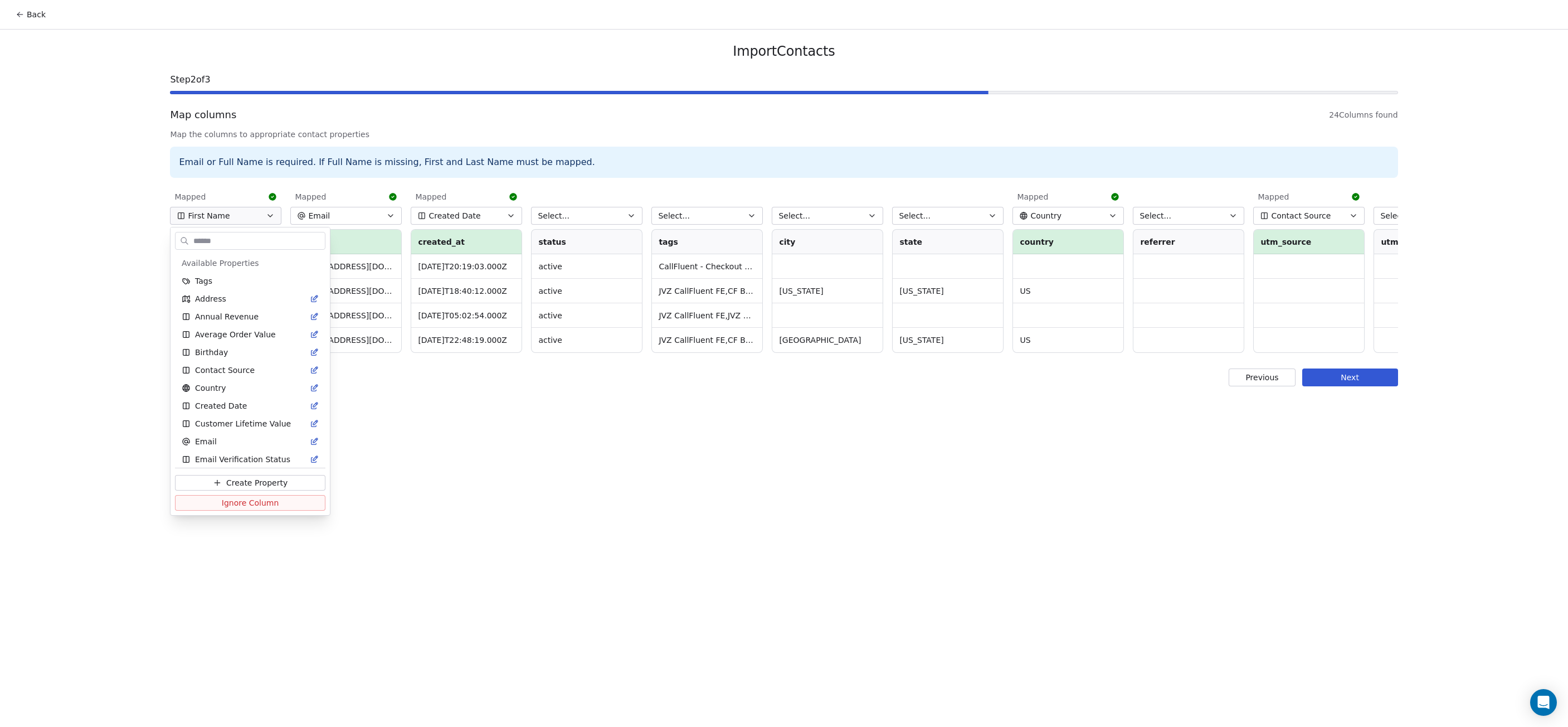
scroll to position [23, 0]
click at [263, 215] on html "Back Import Contacts Step 2 of 3 Map columns 24 Columns found Map the columns t…" at bounding box center [784, 364] width 1568 height 727
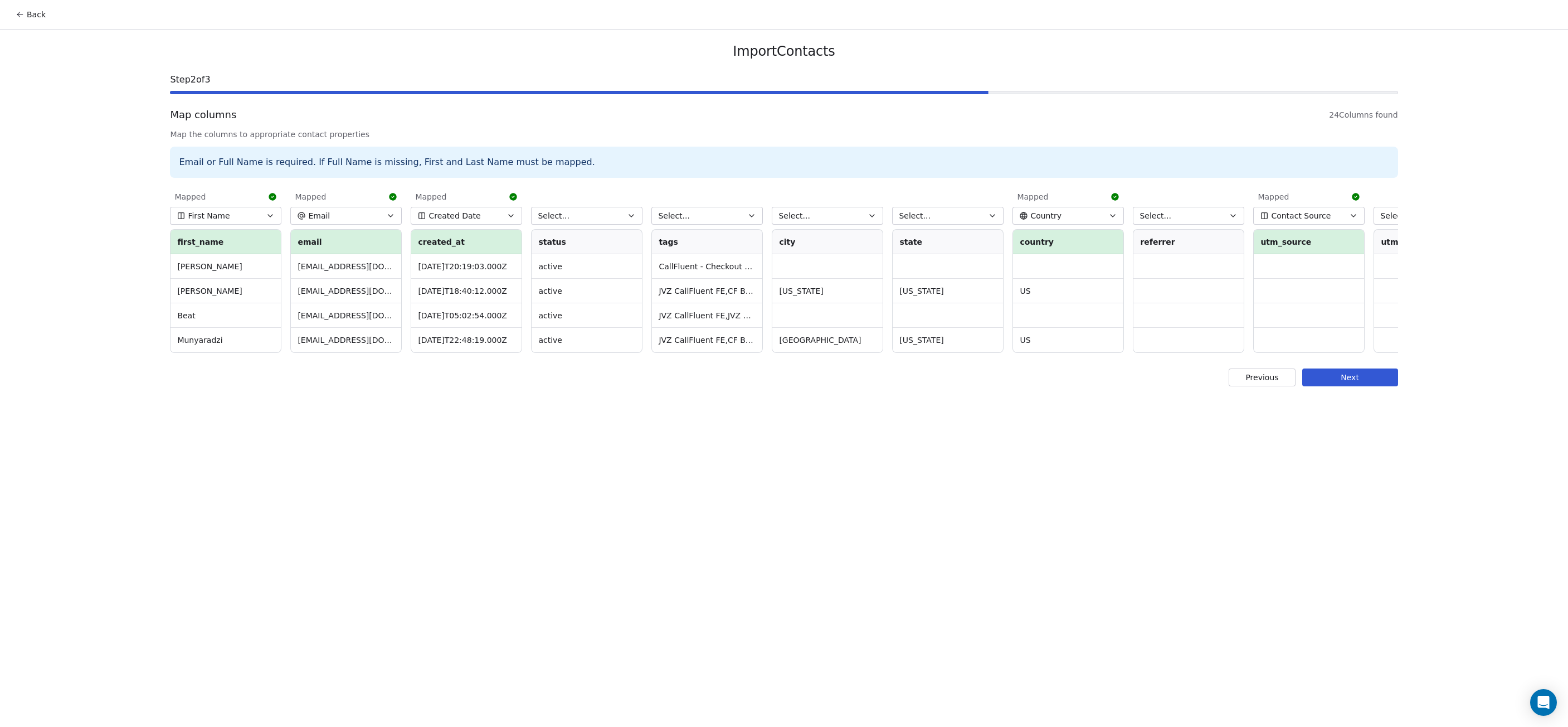
click at [967, 214] on button "Select..." at bounding box center [948, 216] width 111 height 18
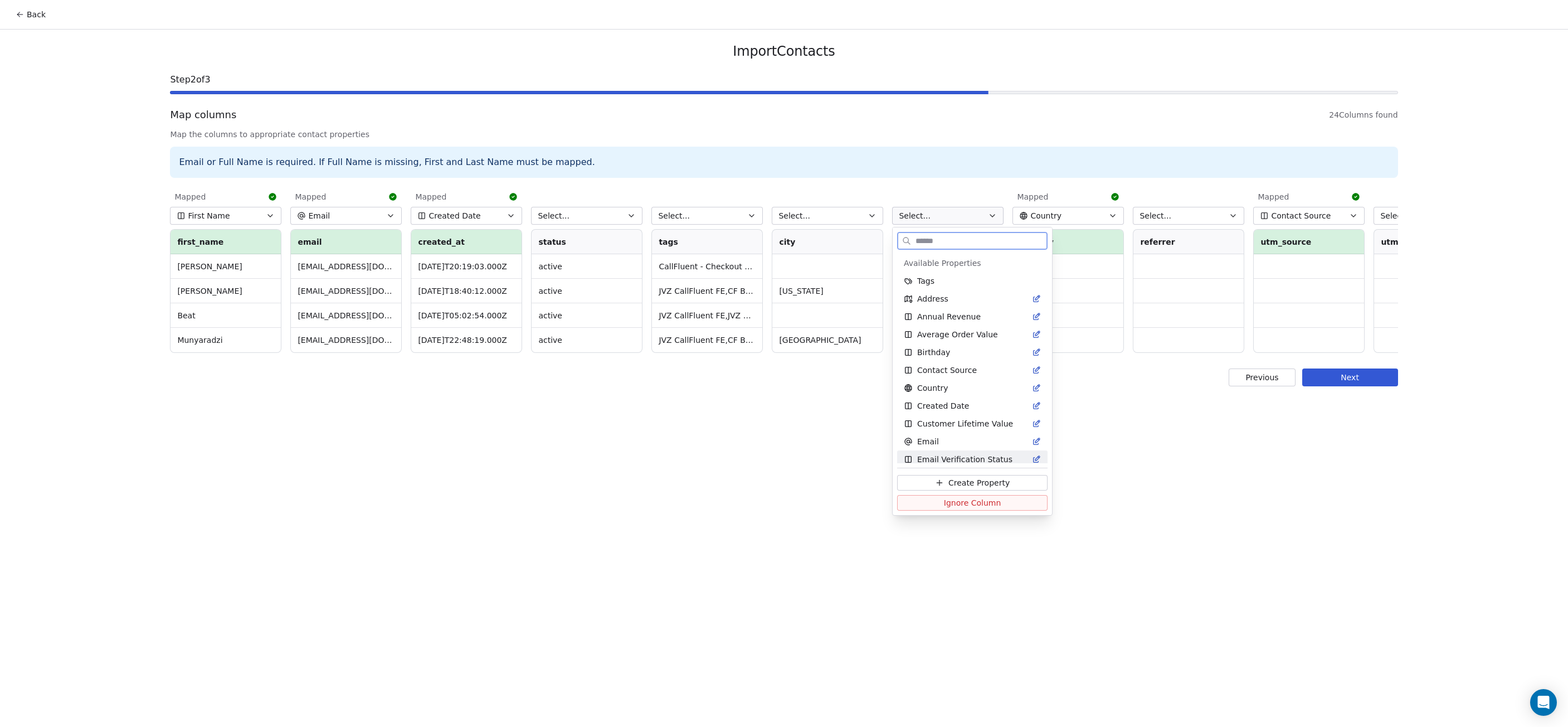
click at [975, 483] on span "Create Property" at bounding box center [979, 482] width 61 height 11
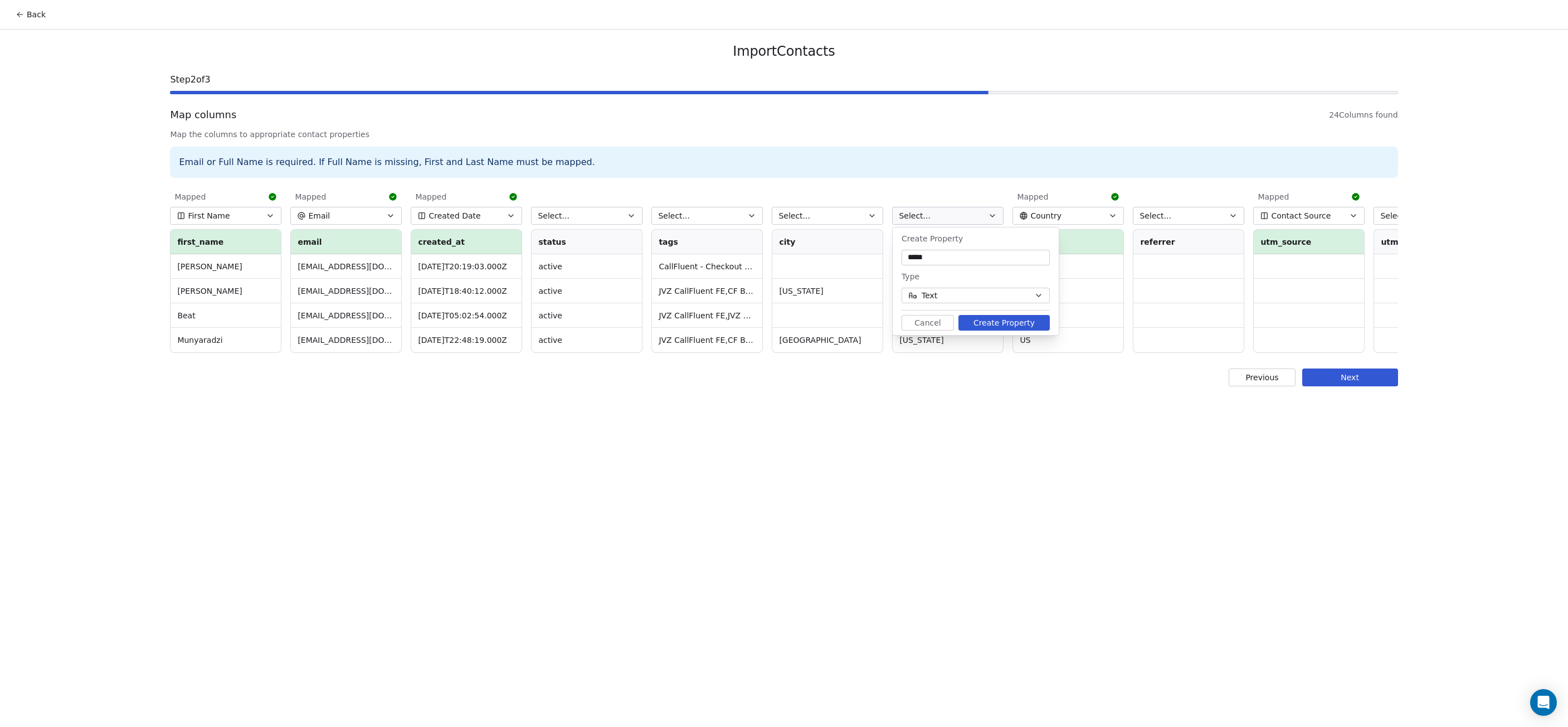
click at [988, 323] on button "Create Property" at bounding box center [1004, 322] width 92 height 16
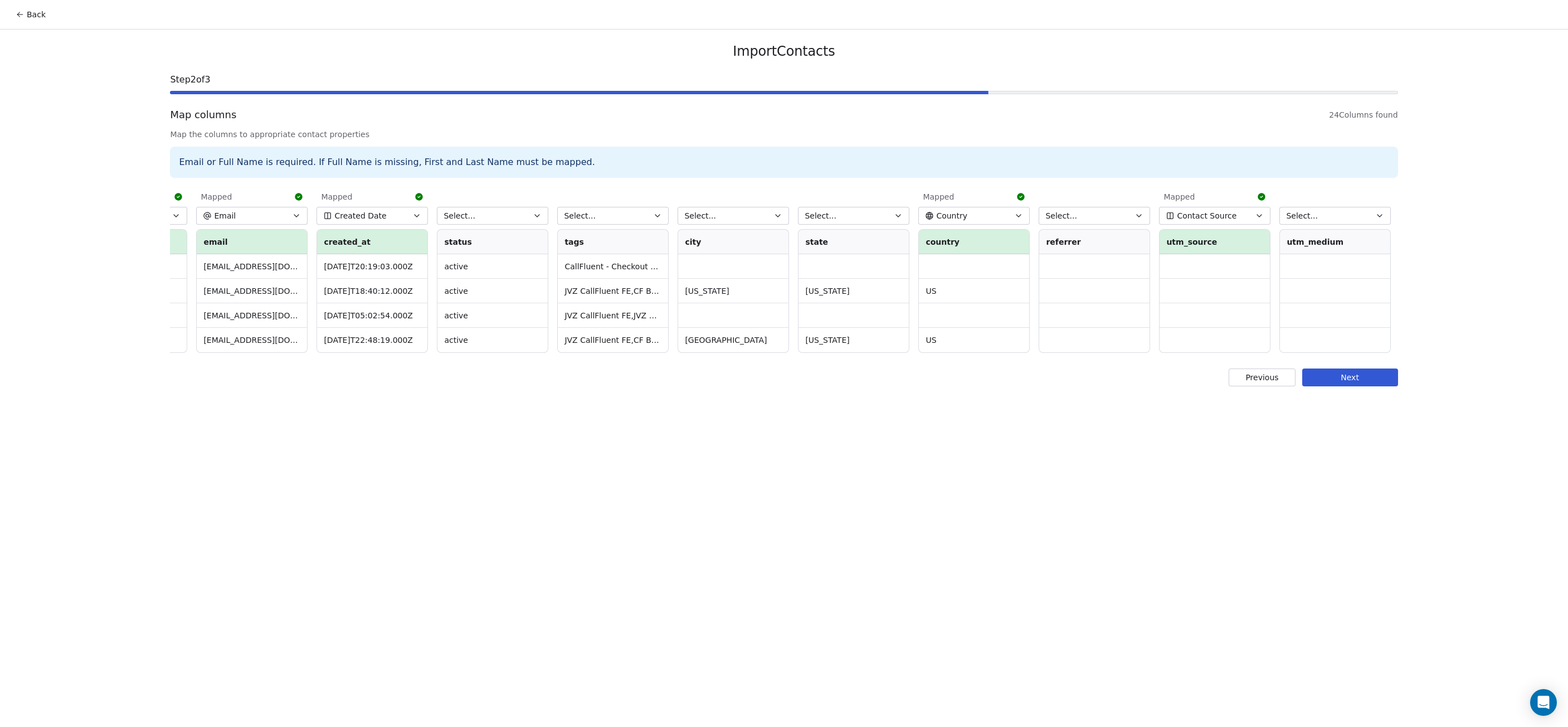
scroll to position [0, 0]
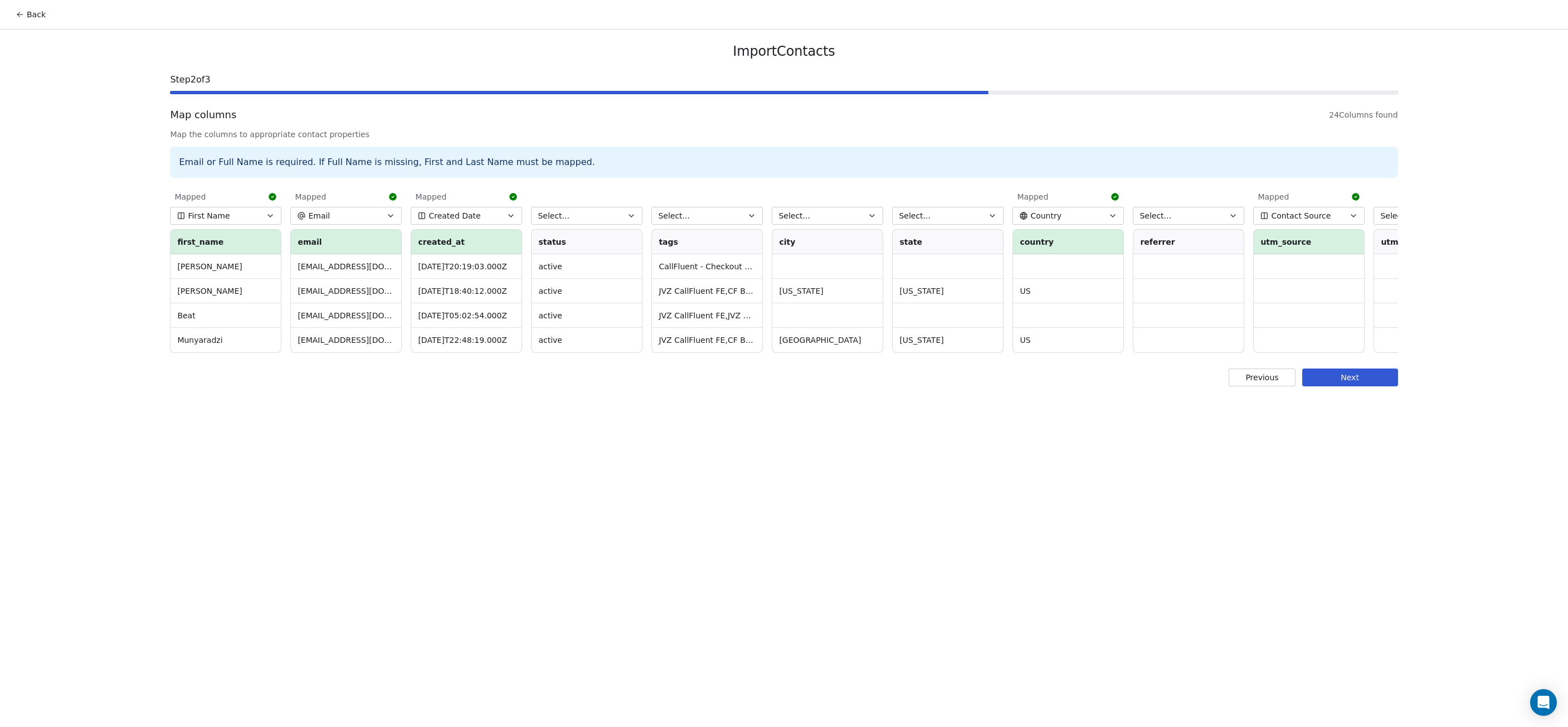
click at [738, 215] on button "Select..." at bounding box center [707, 216] width 111 height 18
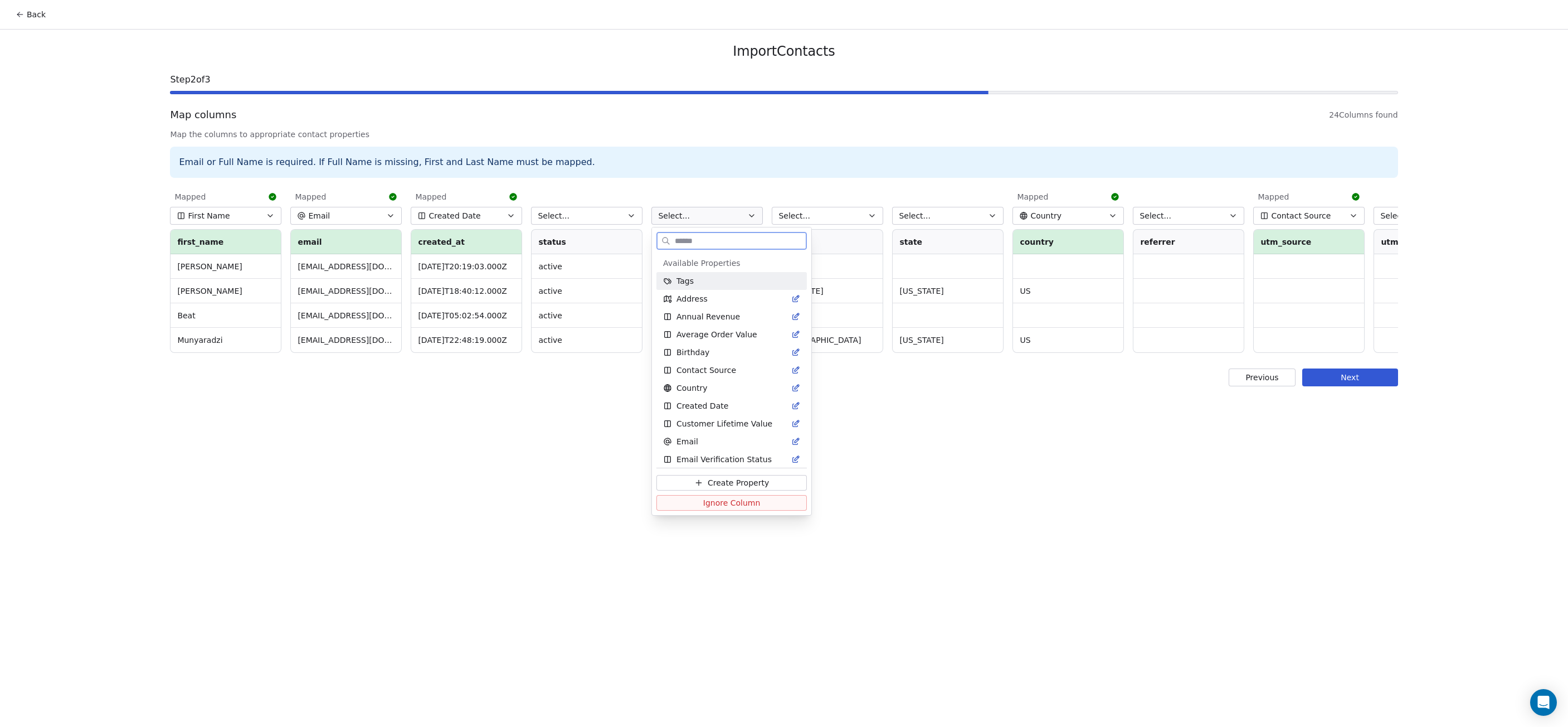
click at [712, 283] on div "Tags" at bounding box center [732, 280] width 137 height 11
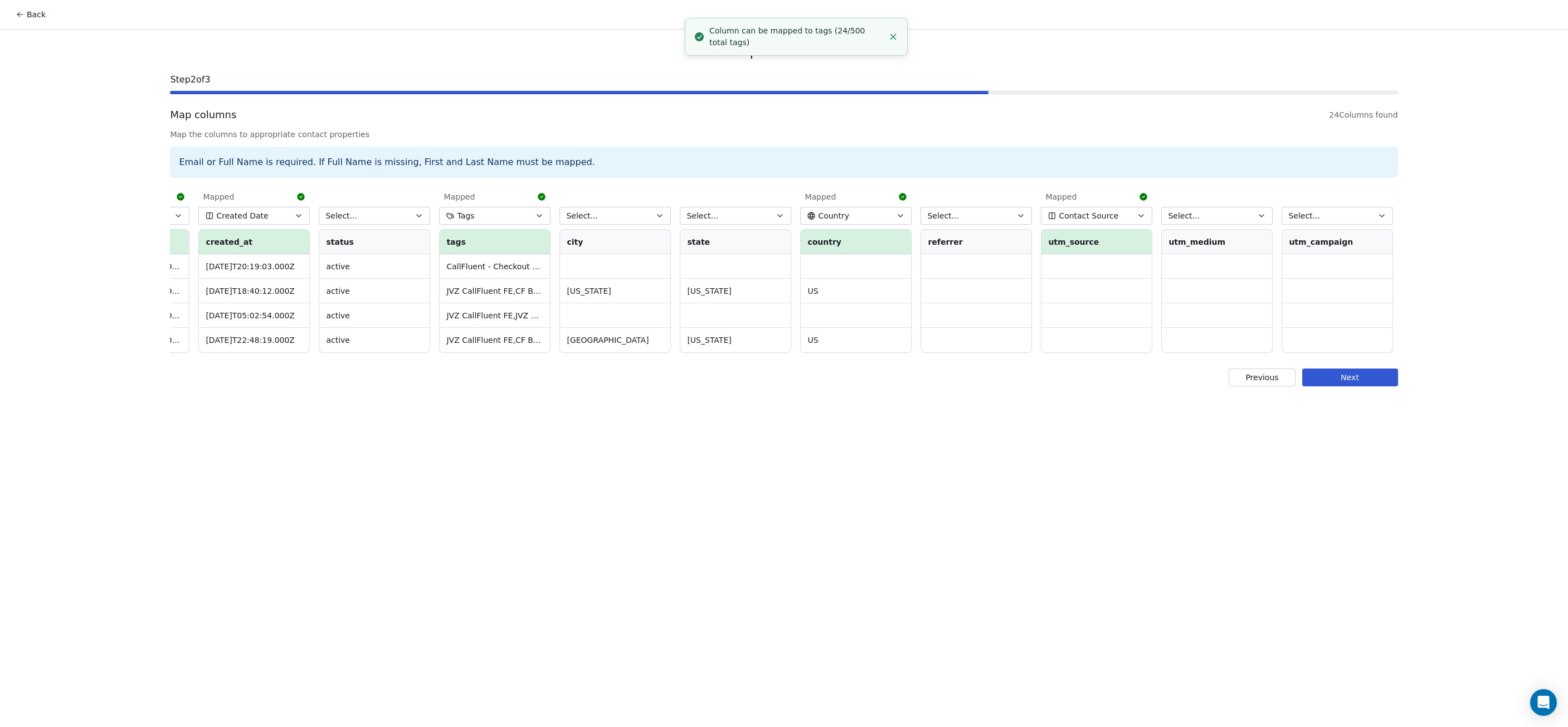
scroll to position [0, 323]
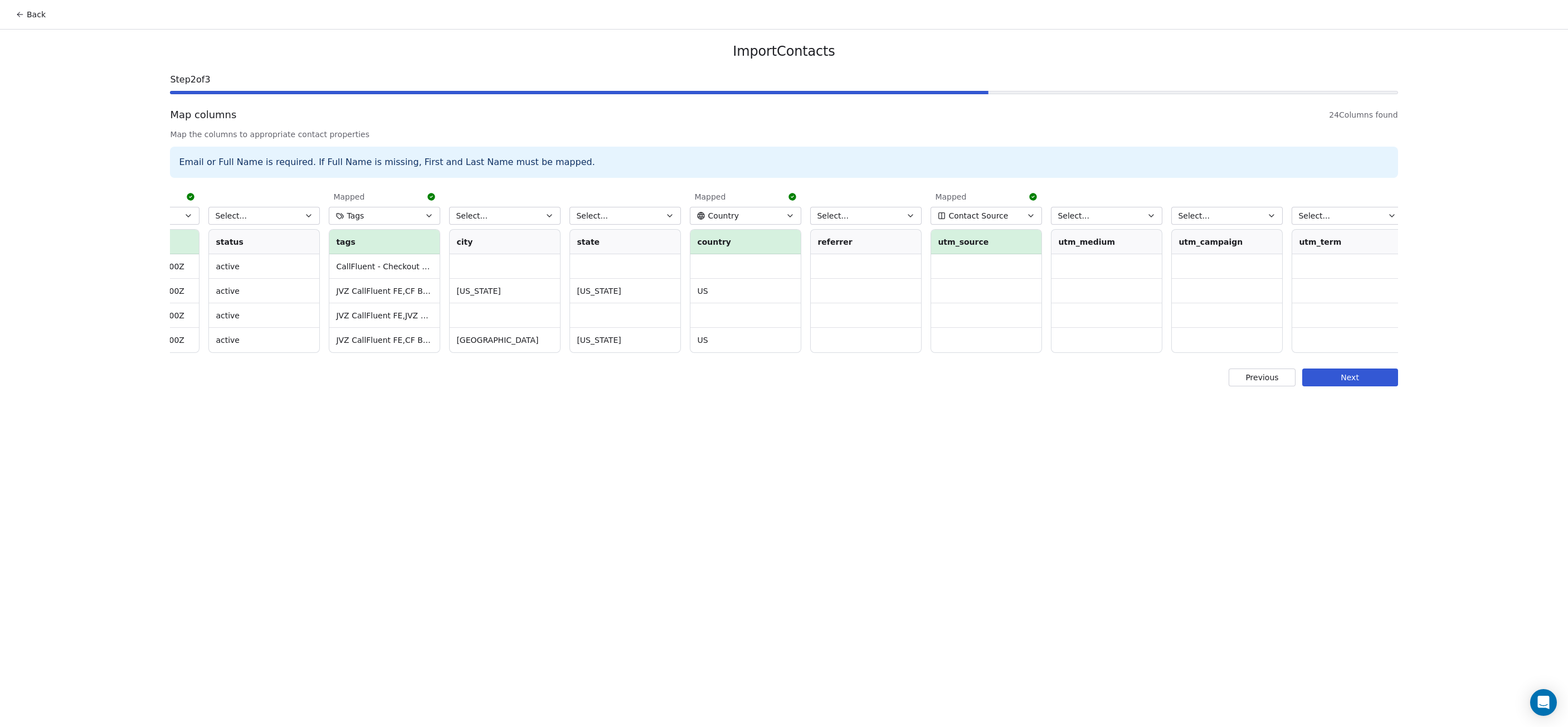
click at [534, 217] on button "Select..." at bounding box center [505, 216] width 111 height 18
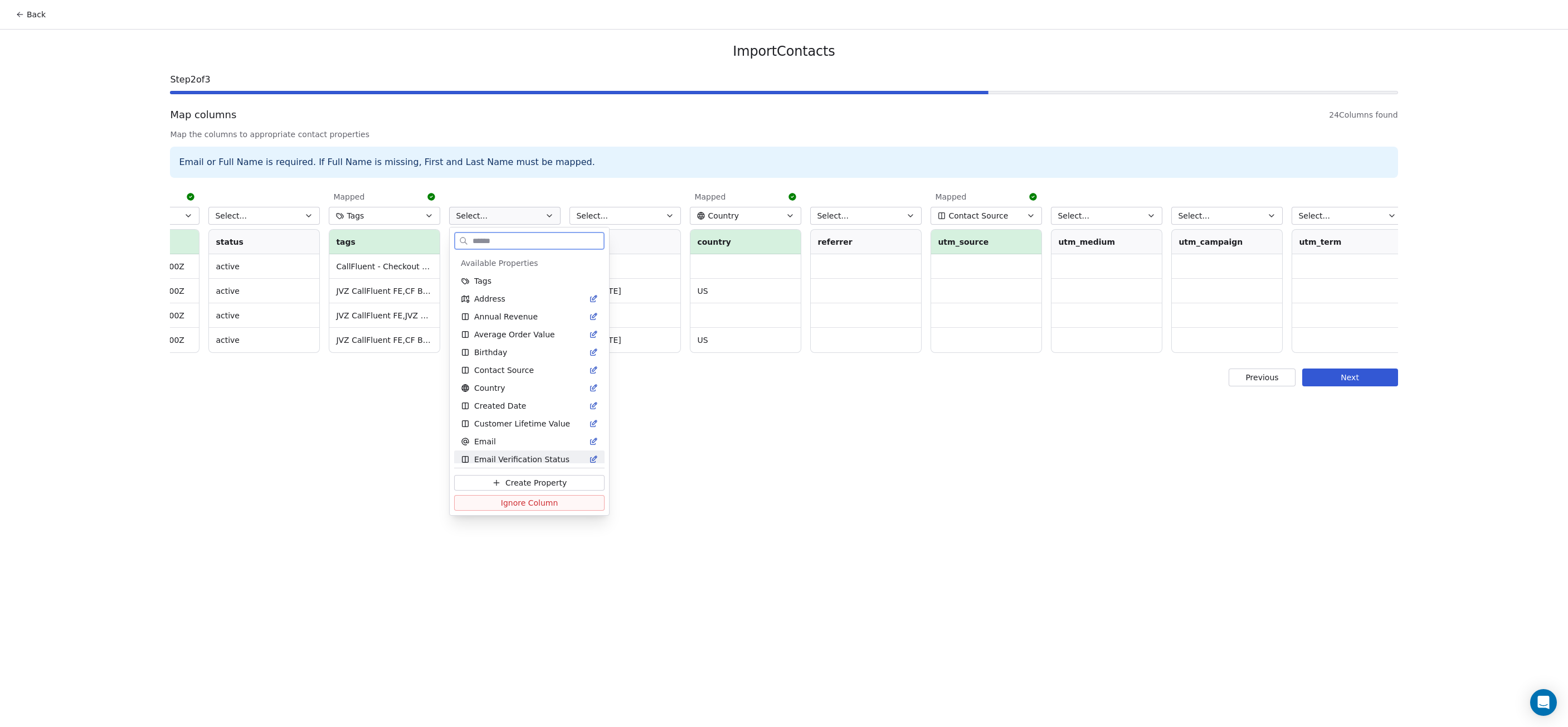
click at [537, 483] on span "Create Property" at bounding box center [536, 482] width 61 height 11
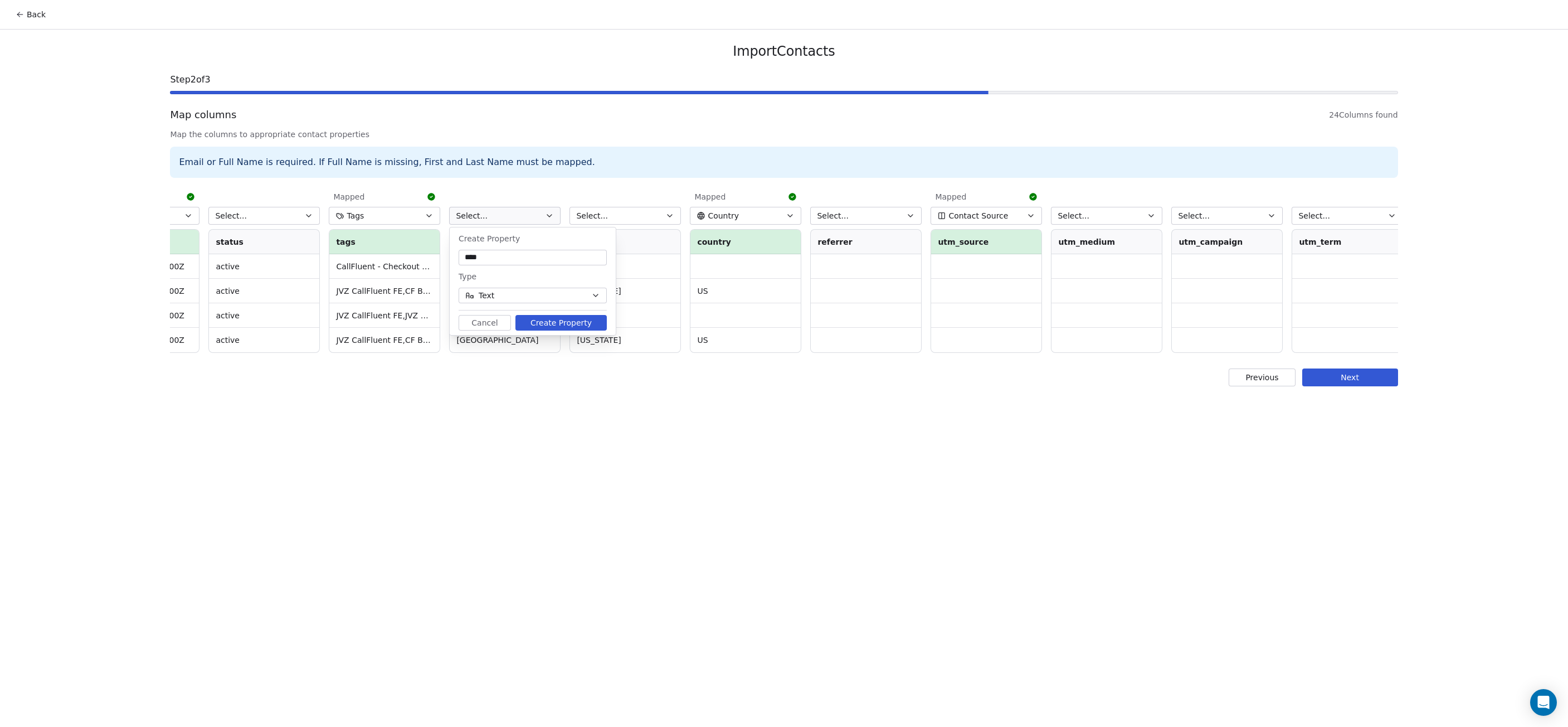
click at [548, 317] on button "Create Property" at bounding box center [561, 322] width 92 height 16
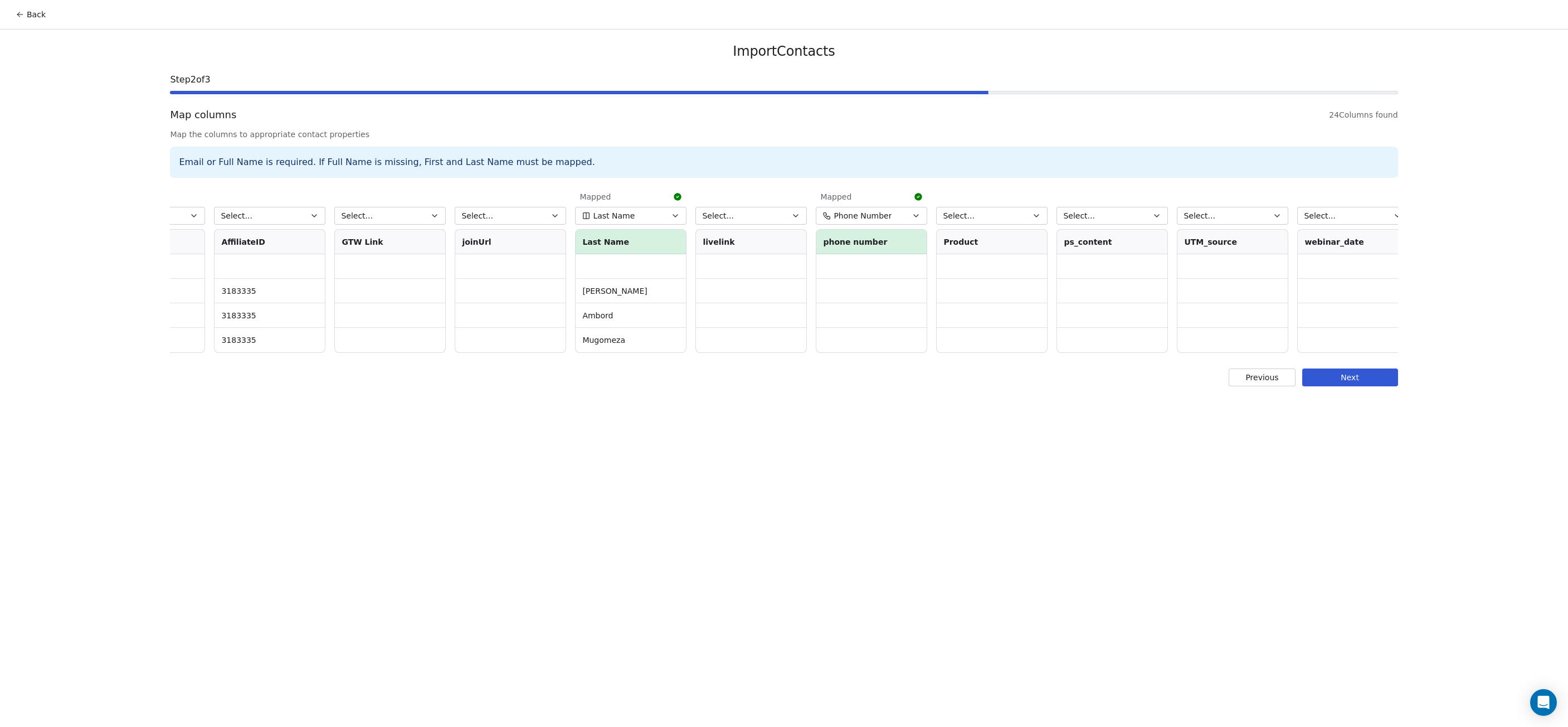
scroll to position [0, 1652]
click at [1338, 387] on button "Next" at bounding box center [1350, 378] width 96 height 18
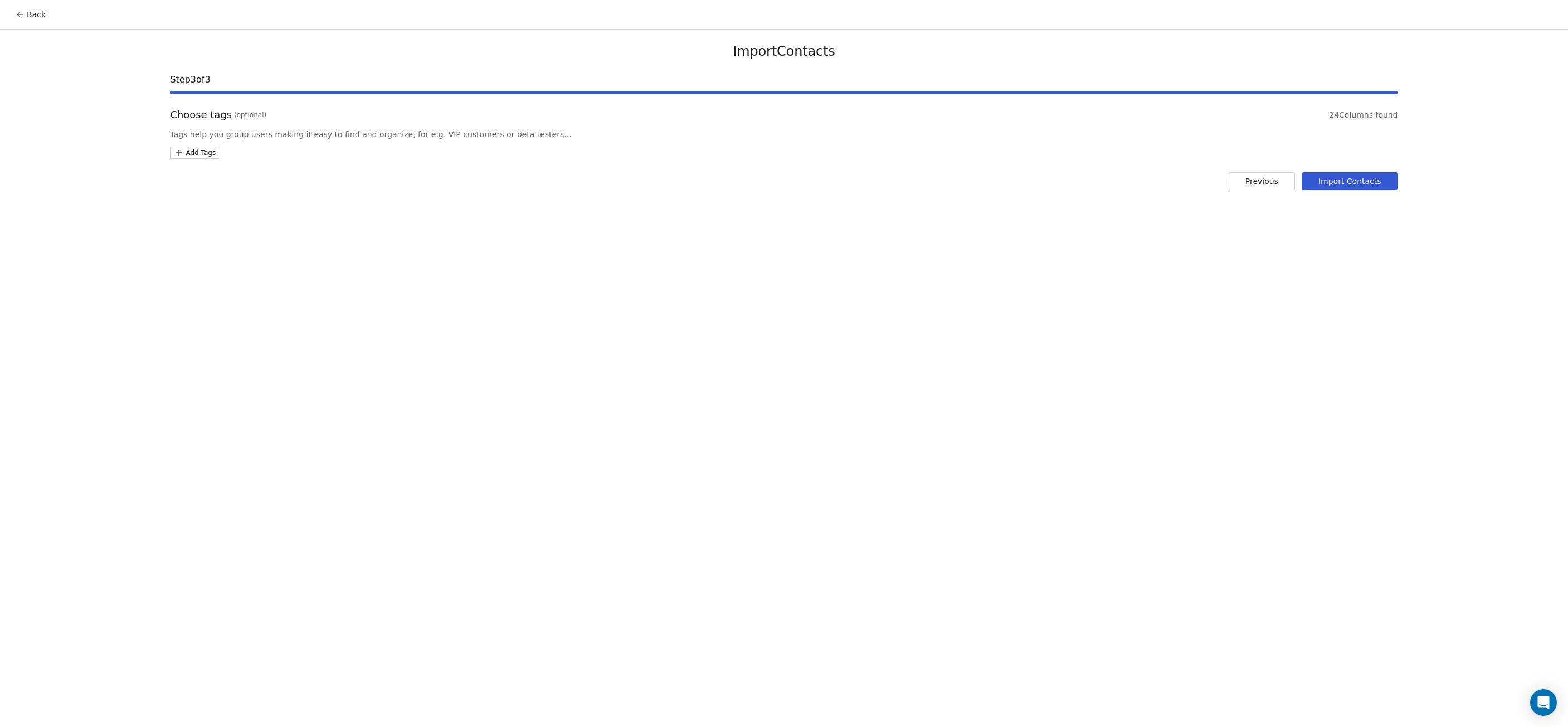
click at [1357, 186] on button "Import Contacts" at bounding box center [1350, 182] width 97 height 18
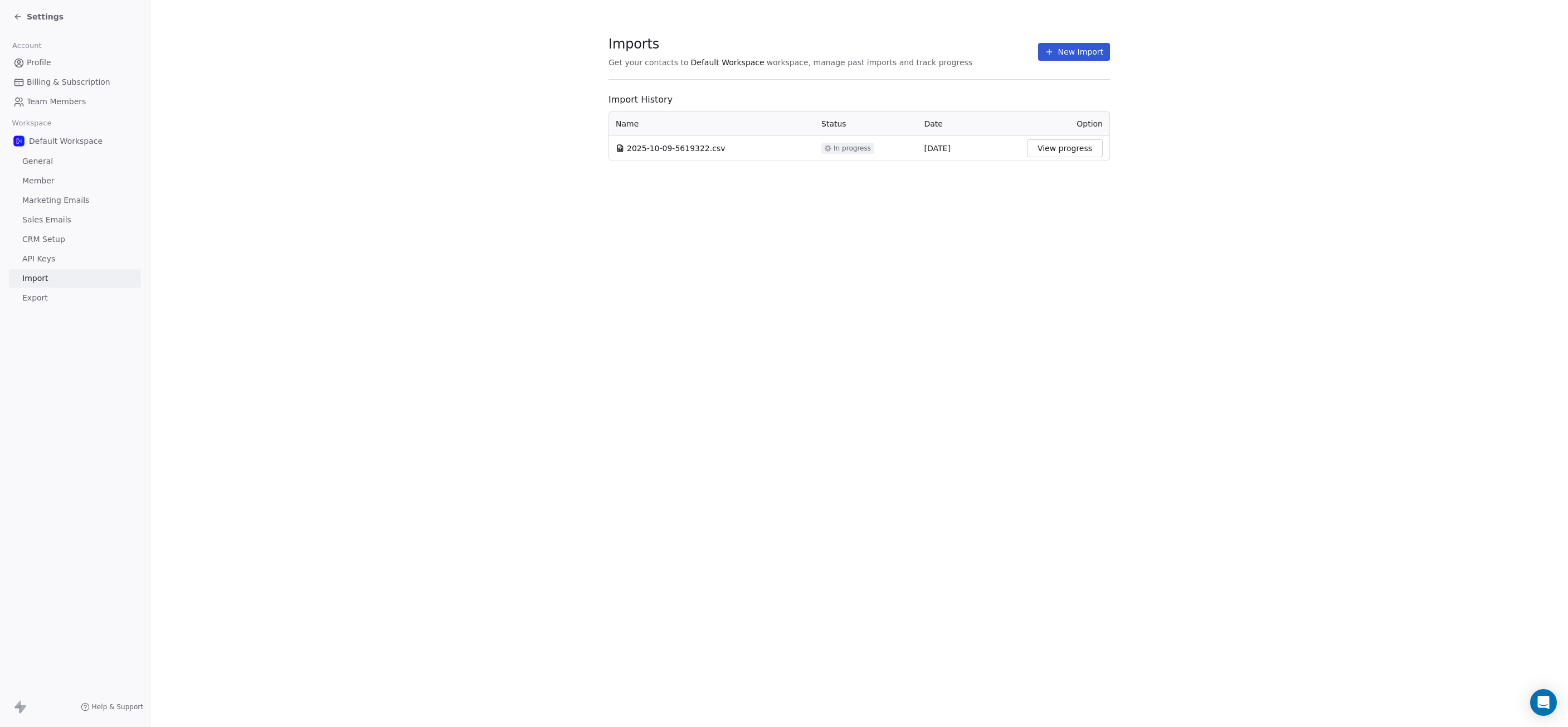
click at [73, 203] on span "Marketing Emails" at bounding box center [55, 201] width 67 height 12
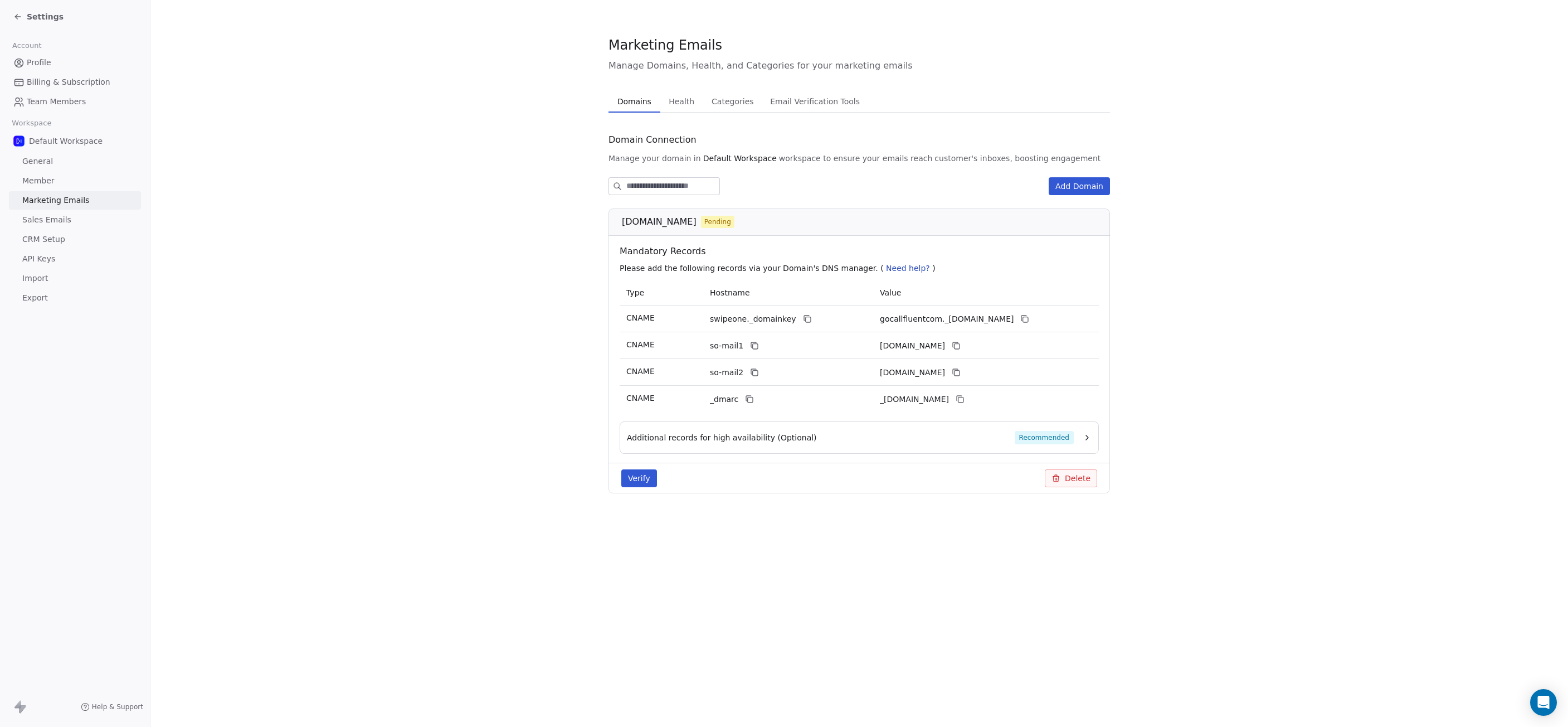
click at [639, 479] on button "Verify" at bounding box center [639, 478] width 36 height 18
click at [637, 476] on button "Verify" at bounding box center [639, 478] width 36 height 18
click at [907, 440] on div "Additional records for high availability (Optional) Recommended" at bounding box center [850, 438] width 447 height 13
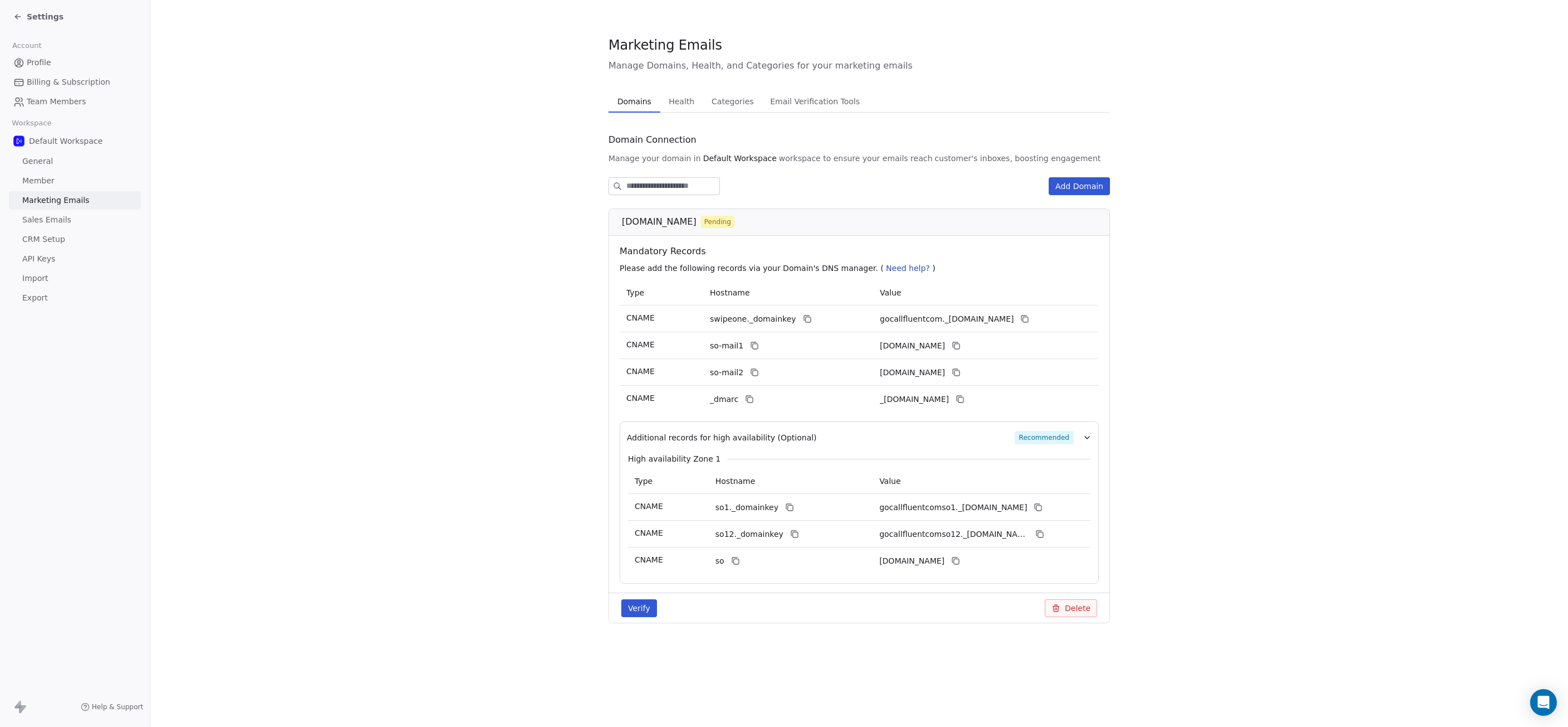
click at [637, 605] on button "Verify" at bounding box center [639, 609] width 36 height 18
click at [646, 610] on button "Verify" at bounding box center [639, 612] width 36 height 18
click at [644, 613] on button "Verify" at bounding box center [639, 612] width 36 height 18
click at [675, 104] on span "Health" at bounding box center [682, 101] width 35 height 16
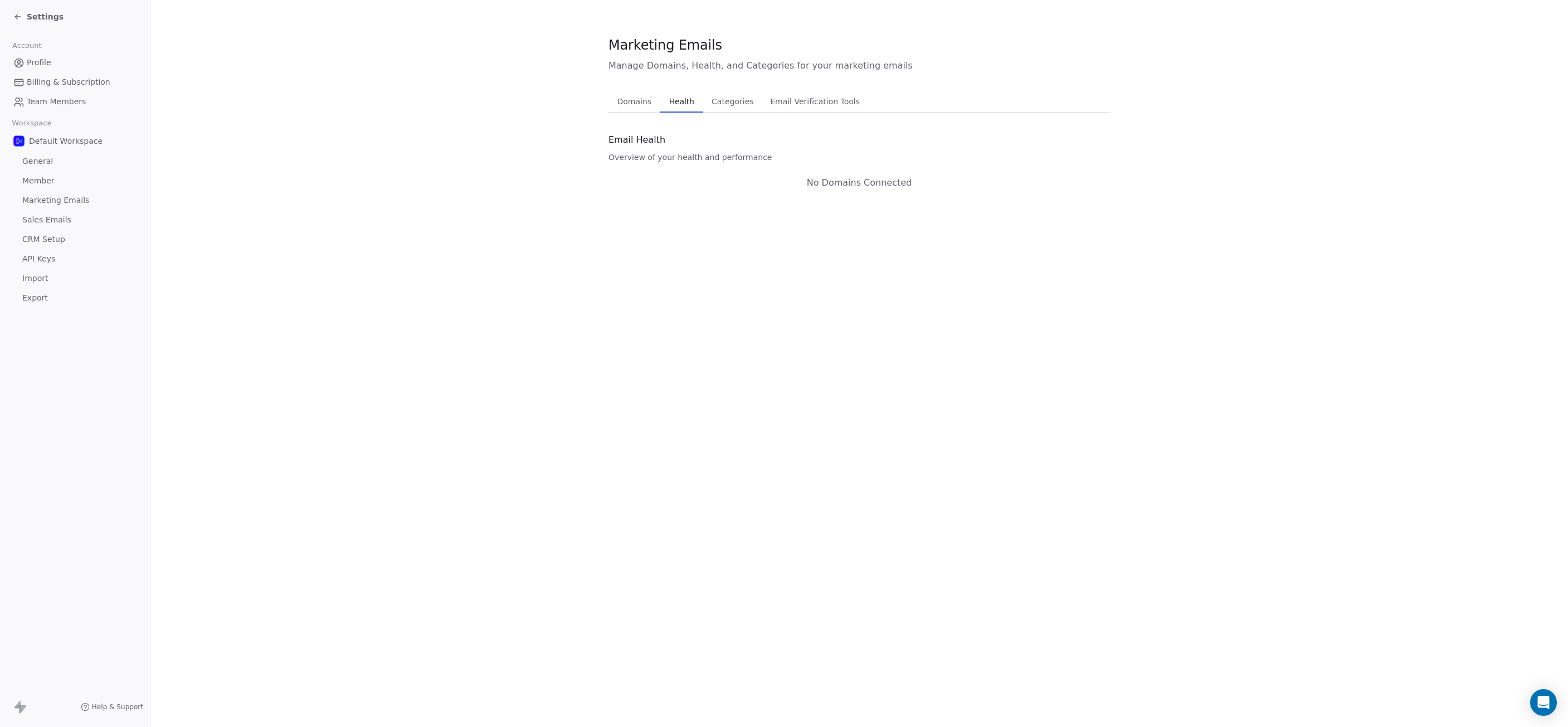
click at [647, 106] on span "Domains" at bounding box center [634, 101] width 44 height 16
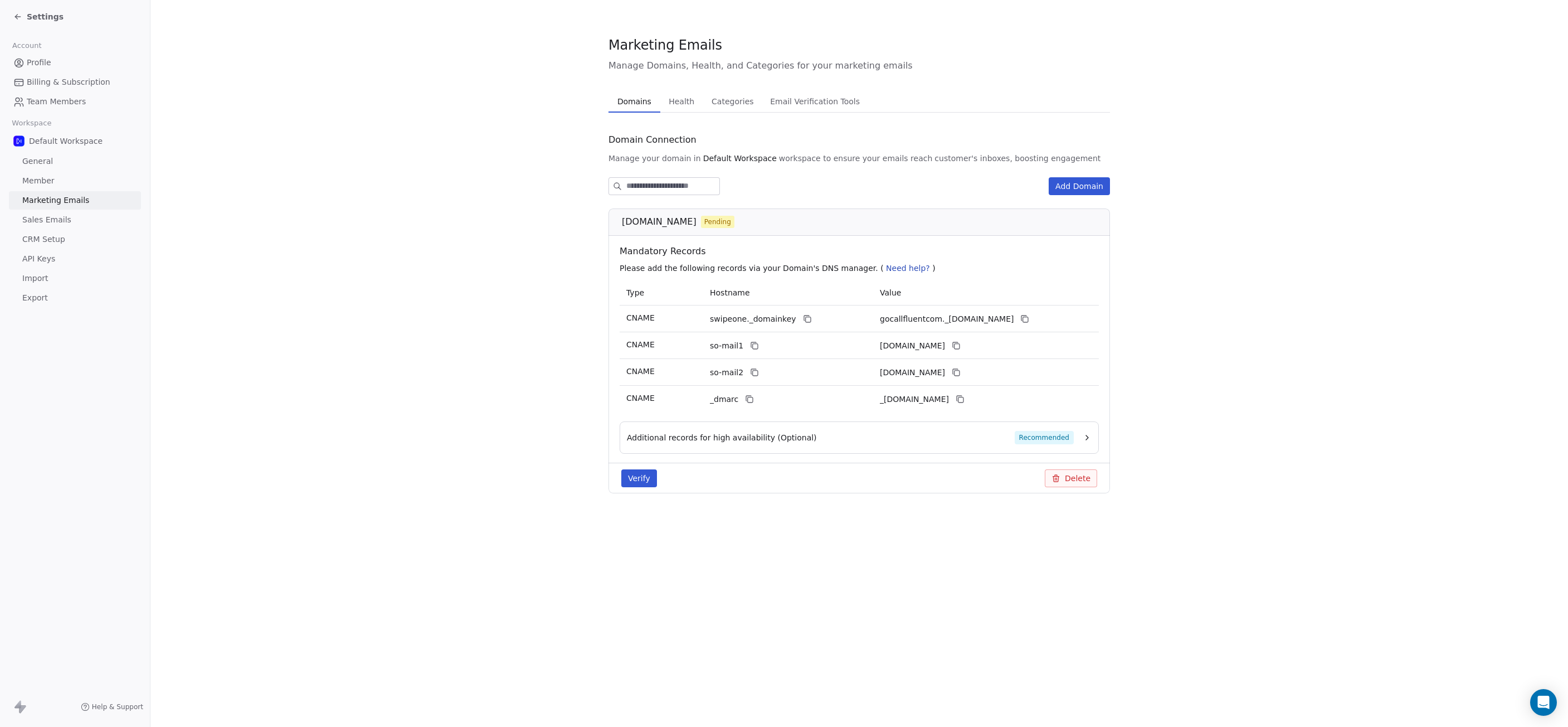
click at [1143, 176] on section "Marketing Emails Manage Domains, Health, and Categories for your marketing emai…" at bounding box center [859, 273] width 1418 height 547
click at [942, 440] on div "Additional records for high availability (Optional) Recommended" at bounding box center [850, 438] width 447 height 13
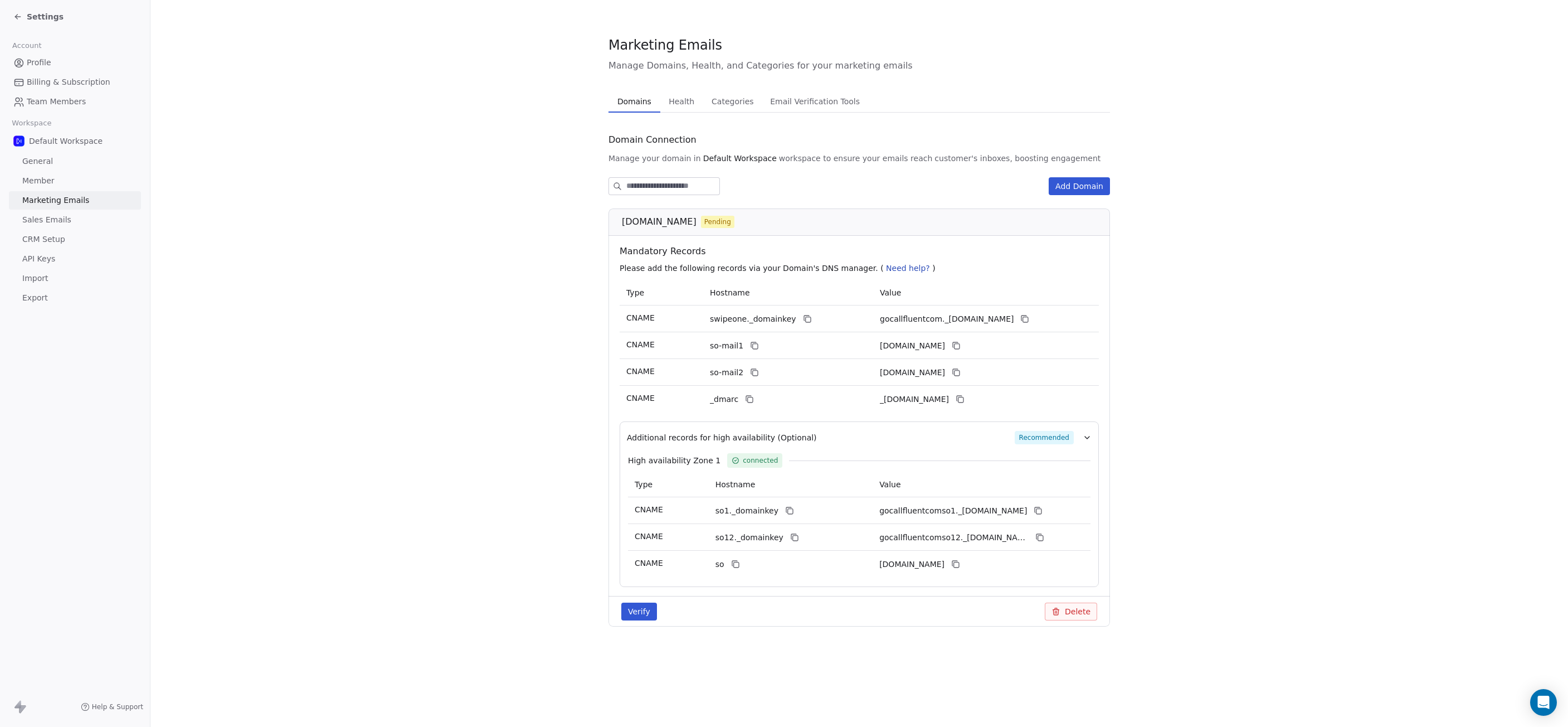
click at [47, 280] on span "Import" at bounding box center [35, 278] width 26 height 12
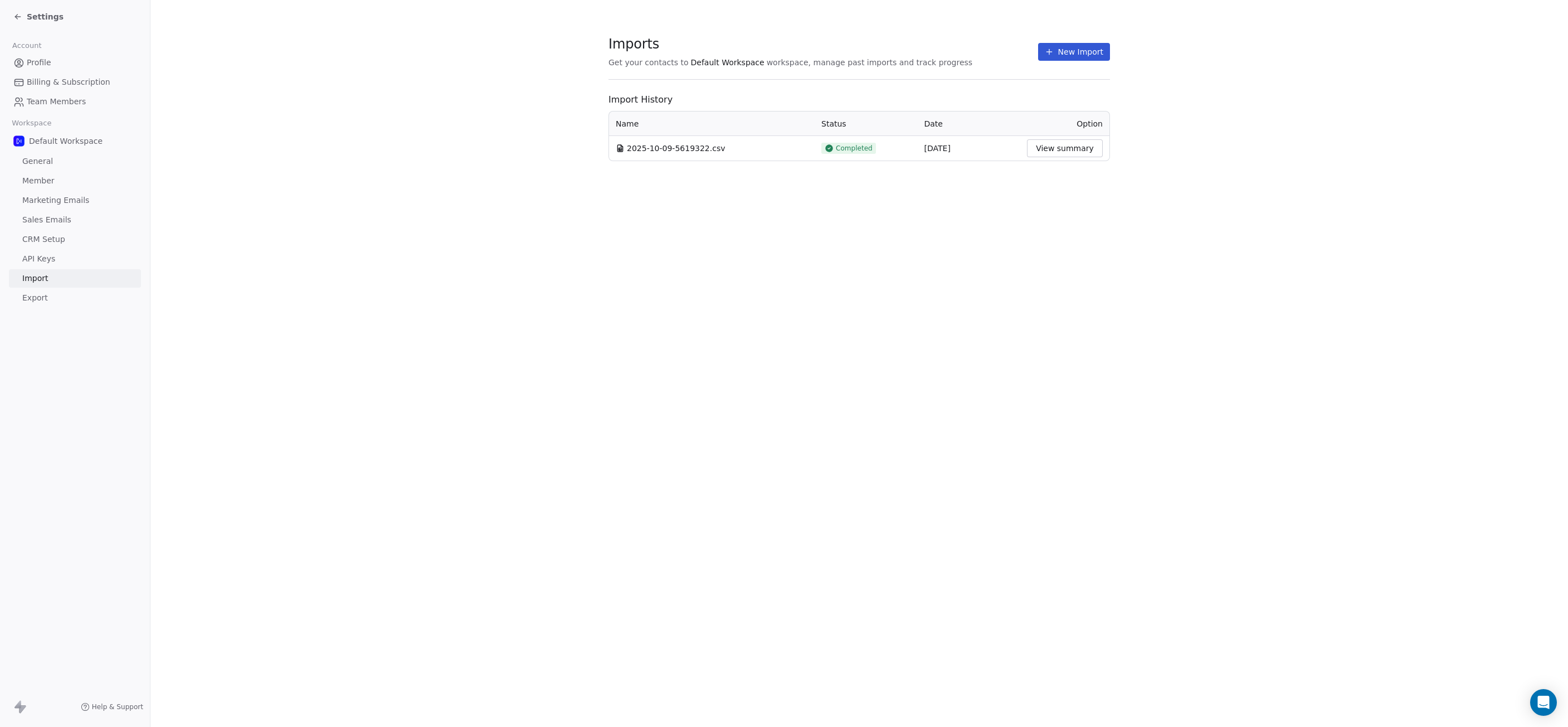
click at [1049, 154] on button "View summary" at bounding box center [1065, 149] width 76 height 18
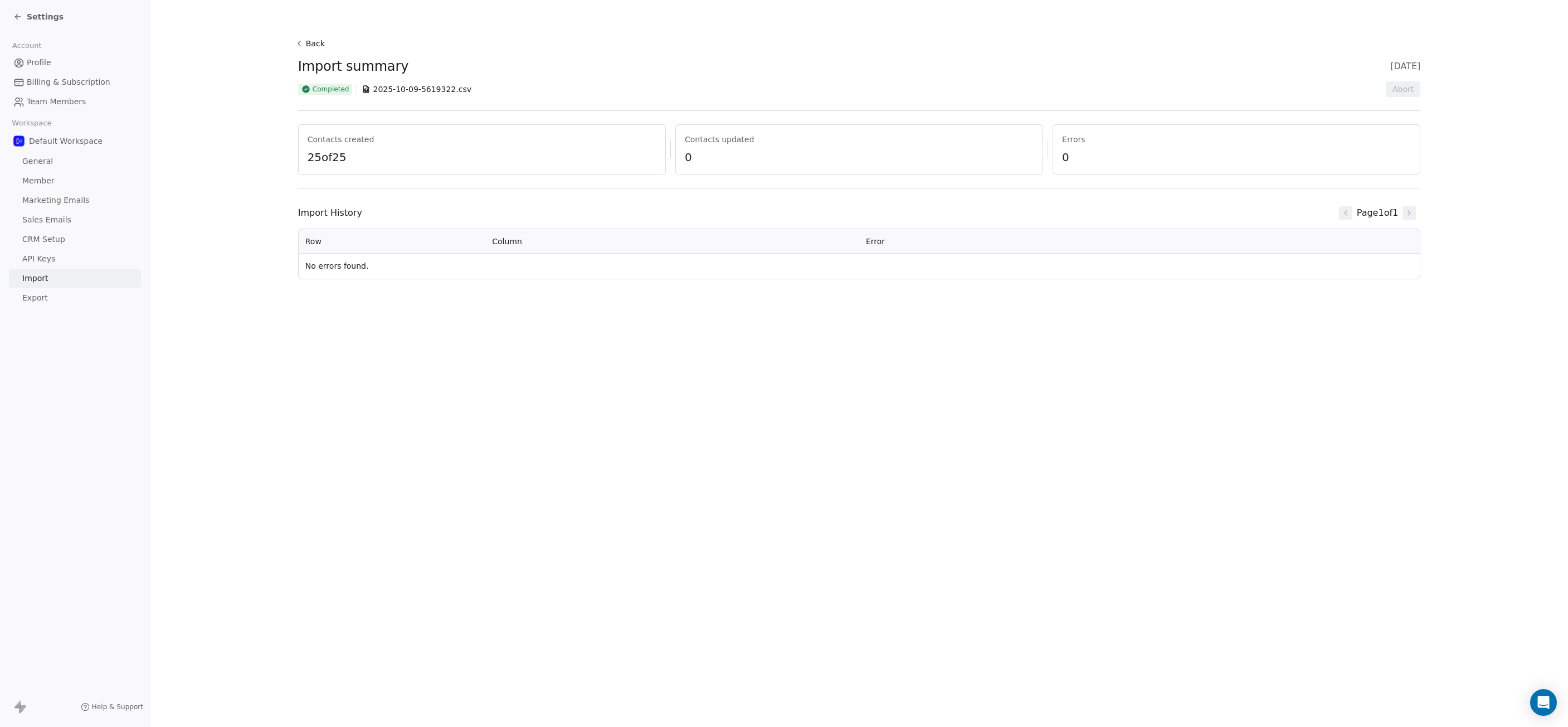
click at [355, 157] on span "25 of 25" at bounding box center [482, 157] width 349 height 16
click at [383, 89] on span "2025-10-09-5619322.csv" at bounding box center [422, 88] width 98 height 11
click at [330, 92] on span "Completed" at bounding box center [331, 89] width 37 height 9
click at [71, 81] on span "Billing & Subscription" at bounding box center [68, 82] width 83 height 12
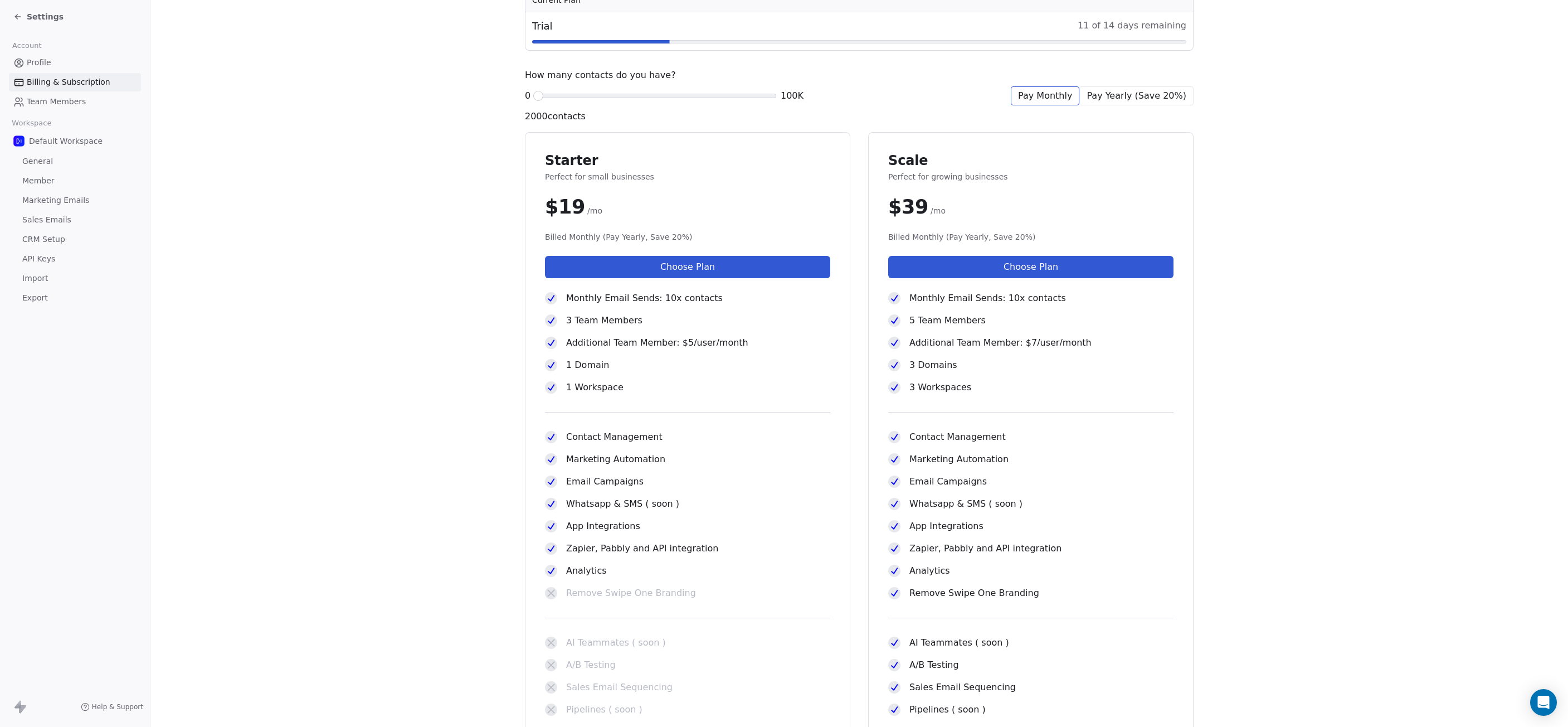
scroll to position [112, 0]
click at [1023, 297] on span "Monthly Email Sends: 10x contacts" at bounding box center [988, 297] width 157 height 13
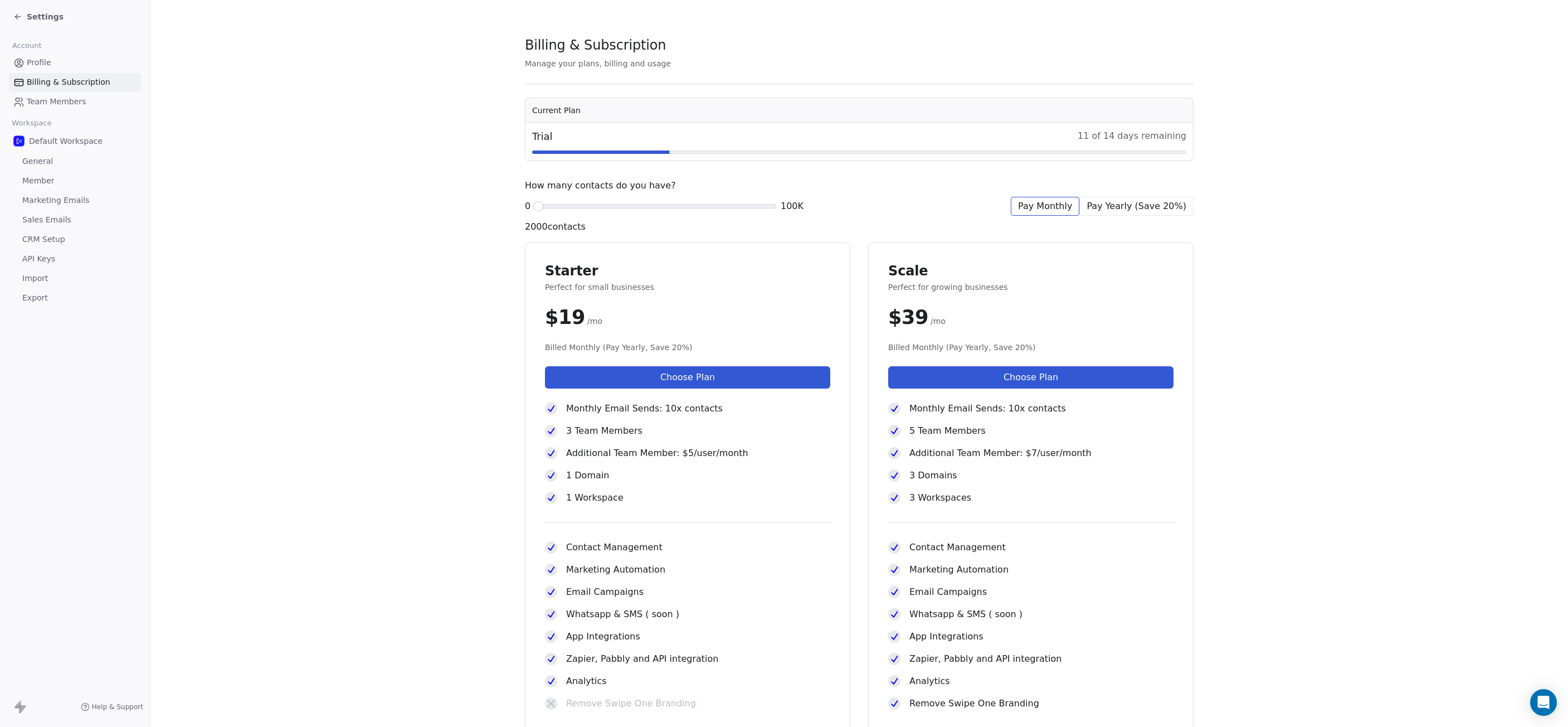
click at [43, 63] on span "Profile" at bounding box center [39, 63] width 25 height 12
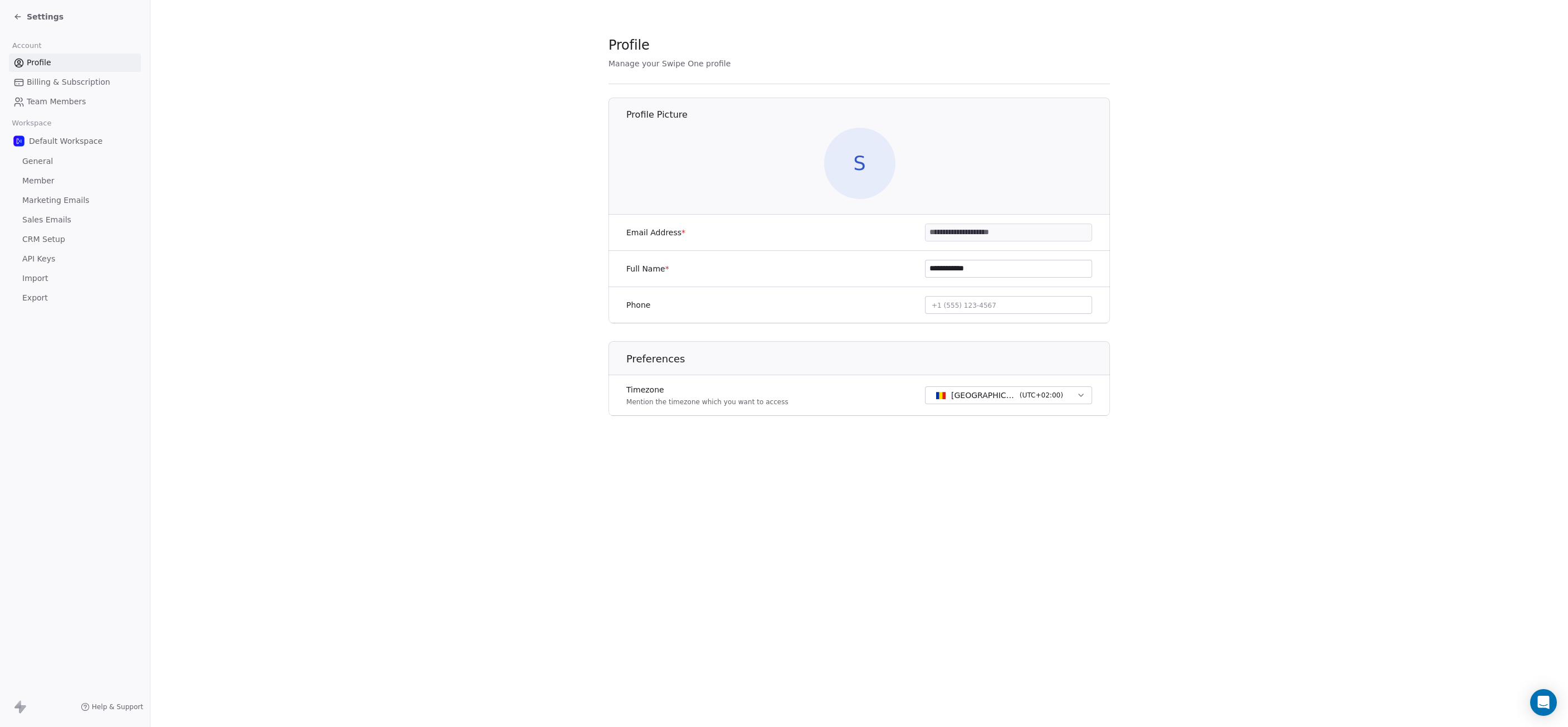
click at [41, 83] on span "Billing & Subscription" at bounding box center [68, 82] width 83 height 12
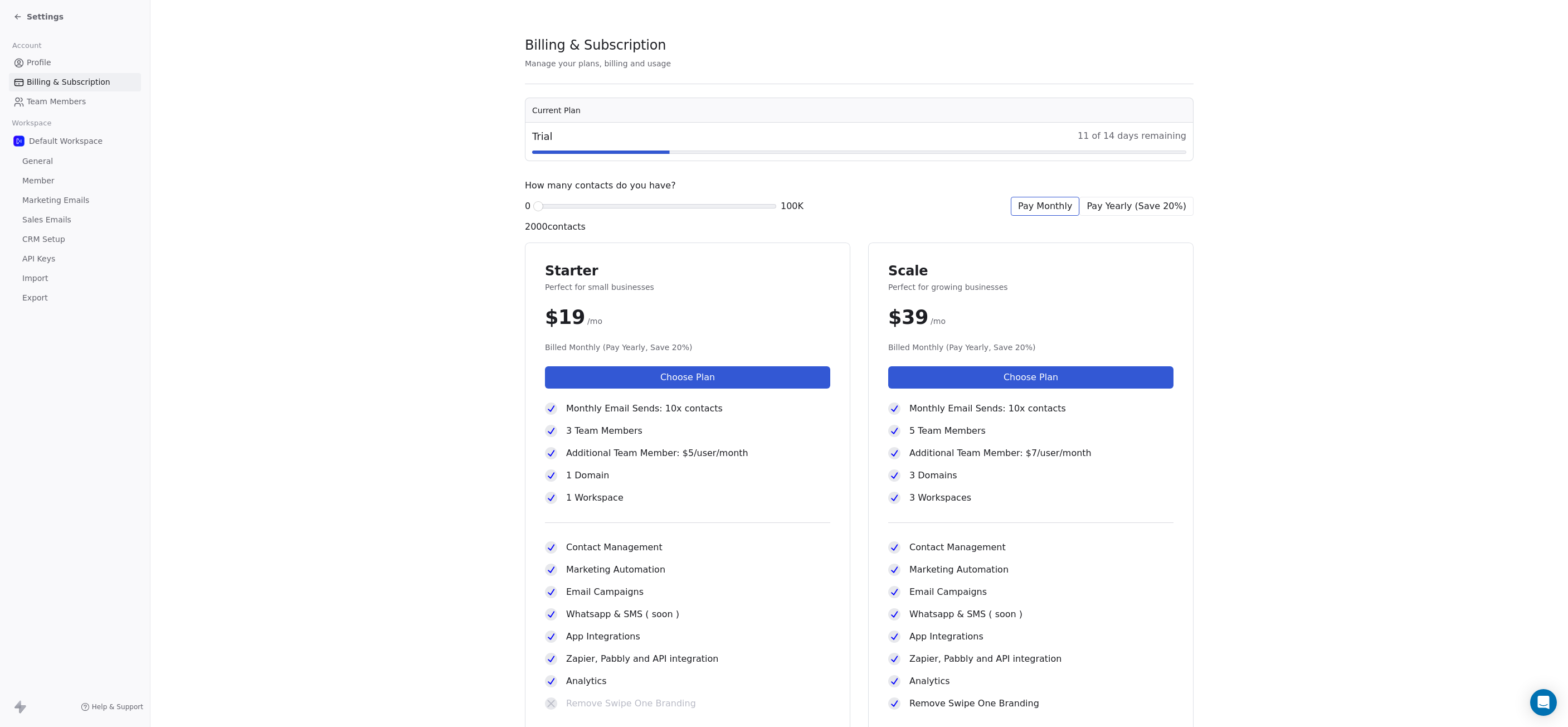
click at [953, 127] on td "Trial 11 of 14 days remaining" at bounding box center [859, 141] width 668 height 38
click at [61, 203] on span "Marketing Emails" at bounding box center [55, 201] width 67 height 12
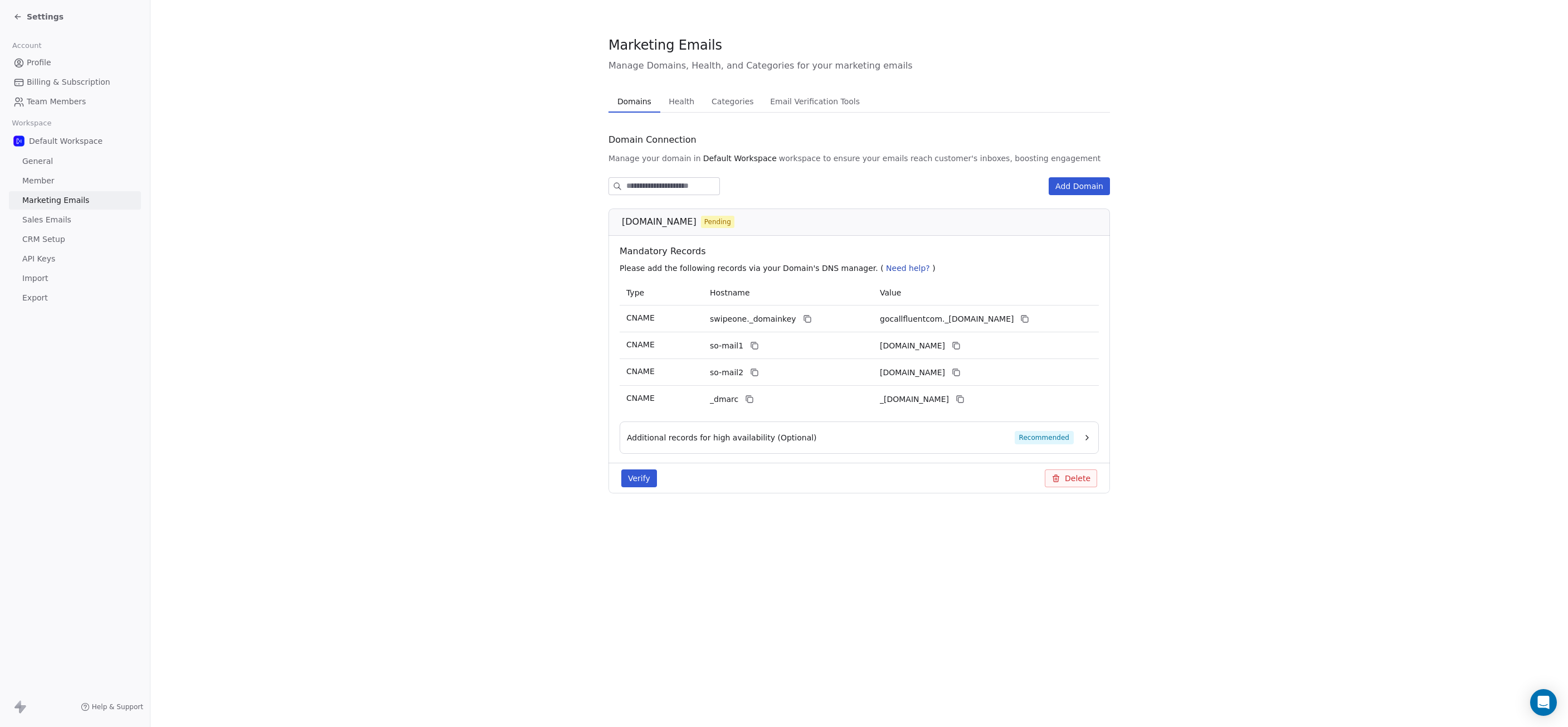
click at [633, 482] on button "Verify" at bounding box center [639, 478] width 36 height 18
click at [50, 221] on span "Sales Emails" at bounding box center [46, 220] width 49 height 12
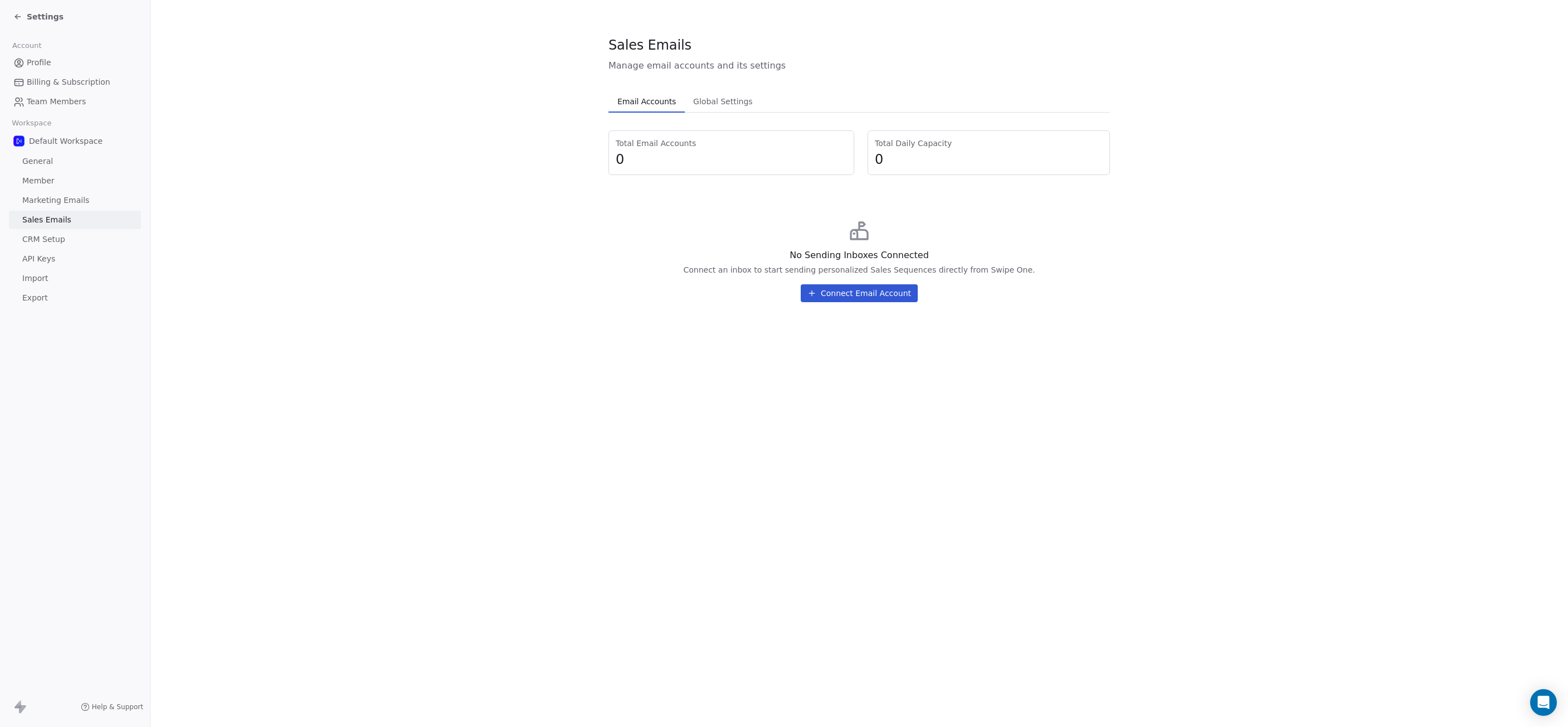
click at [46, 240] on span "CRM Setup" at bounding box center [44, 240] width 43 height 12
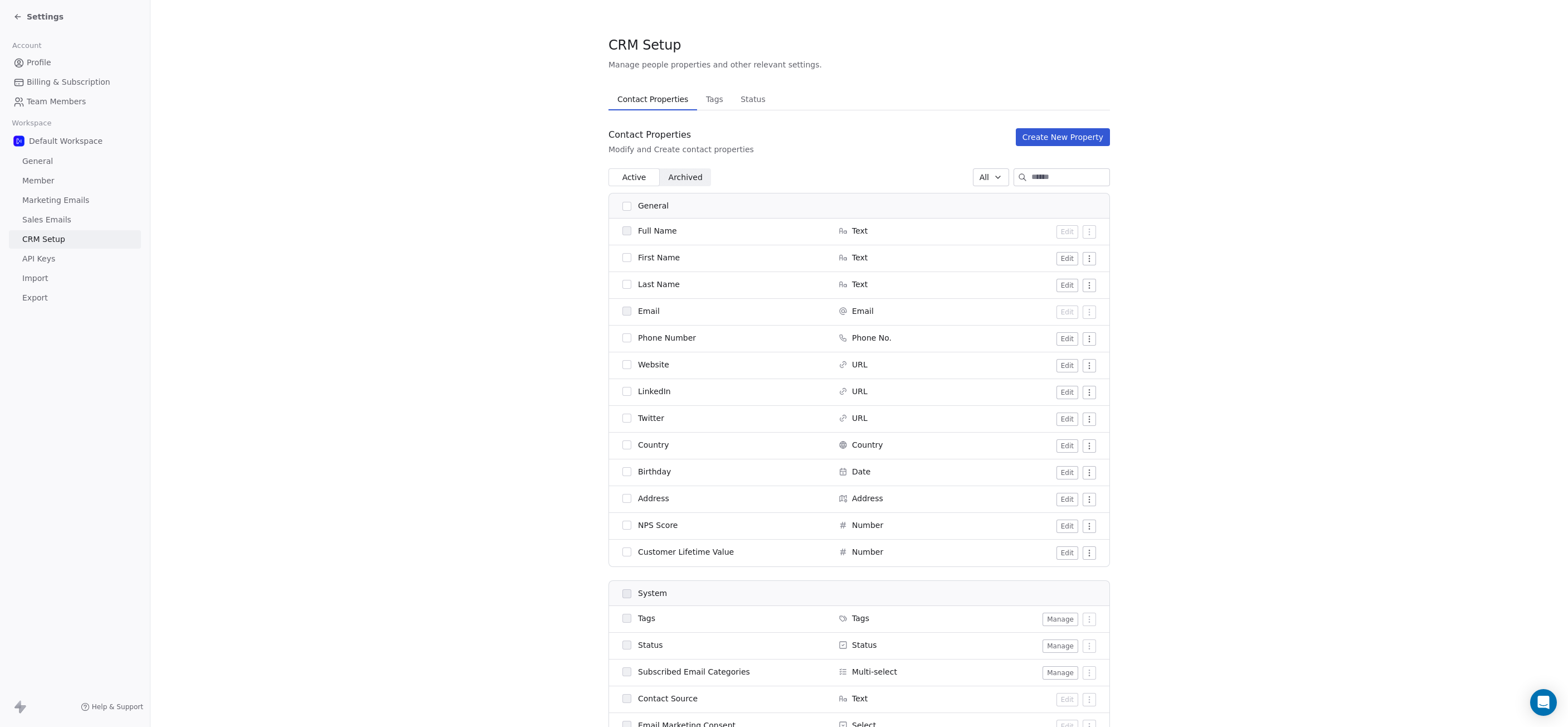
click at [706, 101] on span "Tags" at bounding box center [715, 99] width 26 height 16
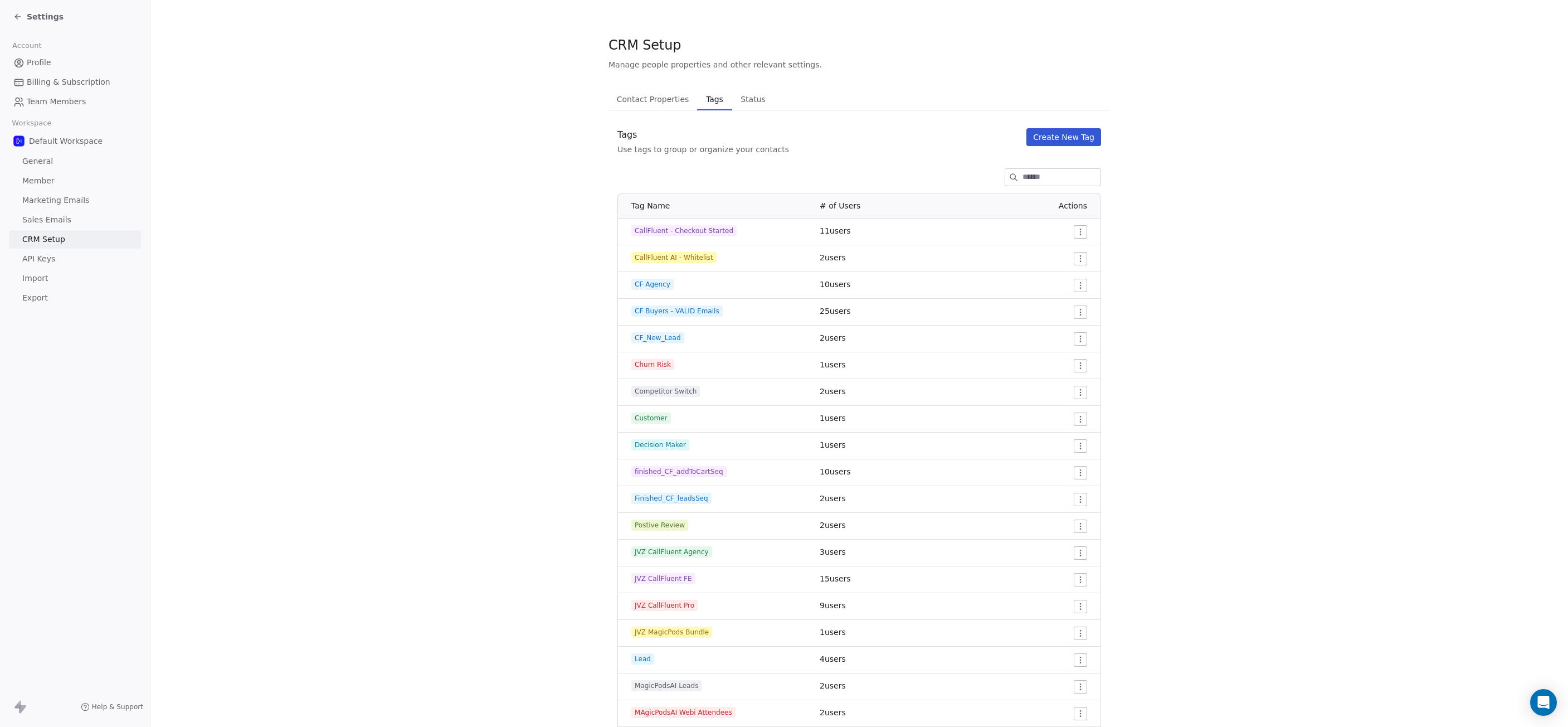
click at [748, 102] on span "Status" at bounding box center [753, 99] width 34 height 16
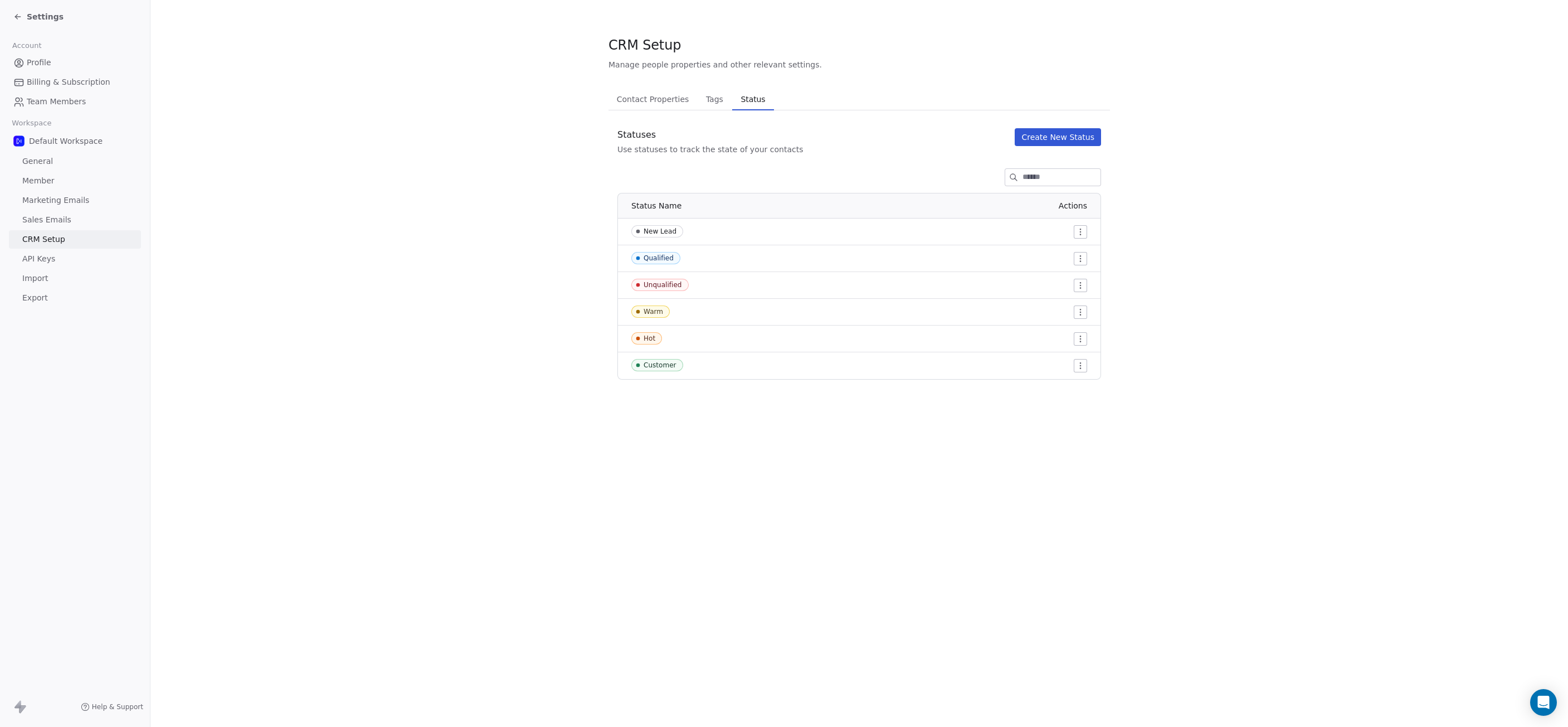
click at [1076, 368] on html "Settings Account Profile Billing & Subscription Team Members Workspace Default …" at bounding box center [784, 364] width 1568 height 727
click at [1000, 366] on html "Settings Account Profile Billing & Subscription Team Members Workspace Default …" at bounding box center [784, 364] width 1568 height 727
click at [646, 104] on span "Contact Properties" at bounding box center [653, 99] width 82 height 16
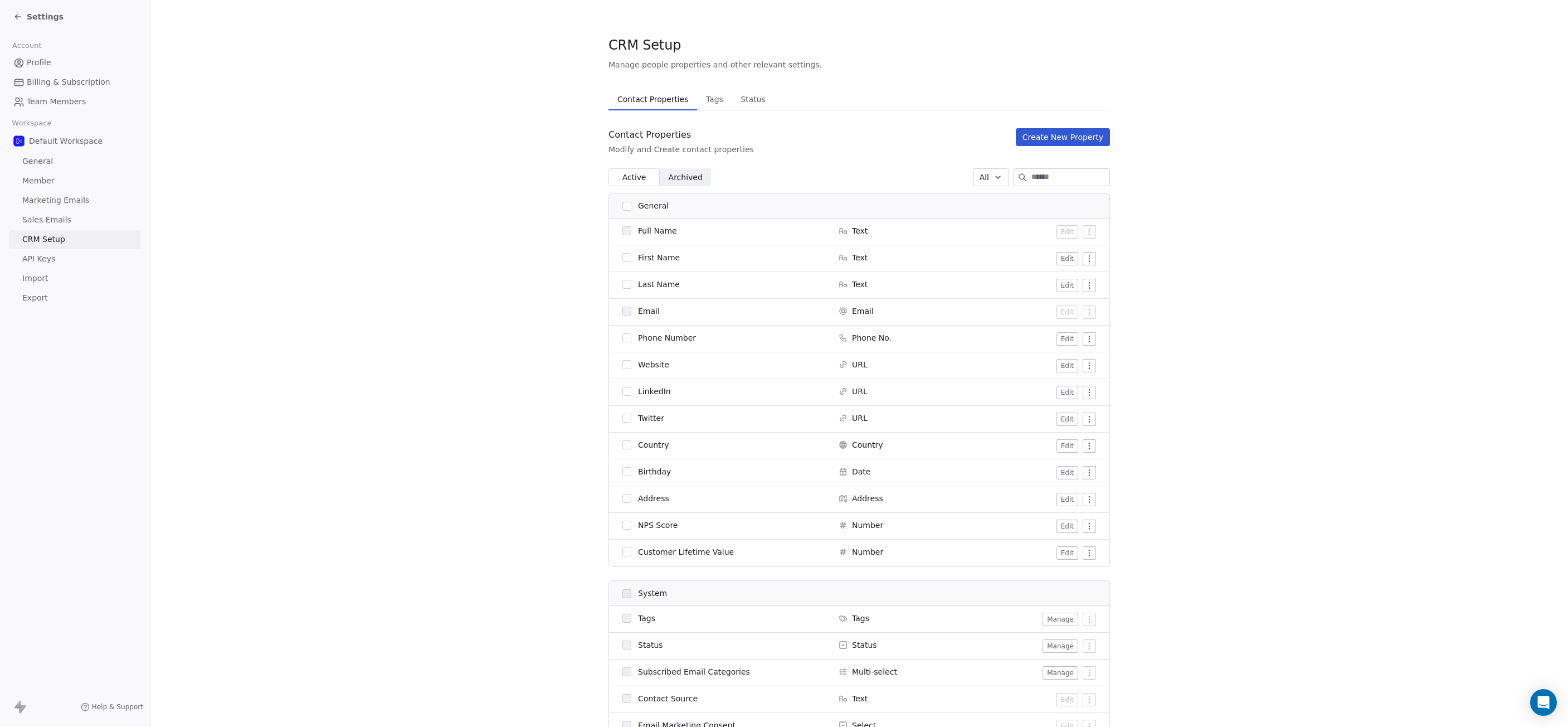
click at [37, 19] on span "Settings" at bounding box center [45, 16] width 37 height 11
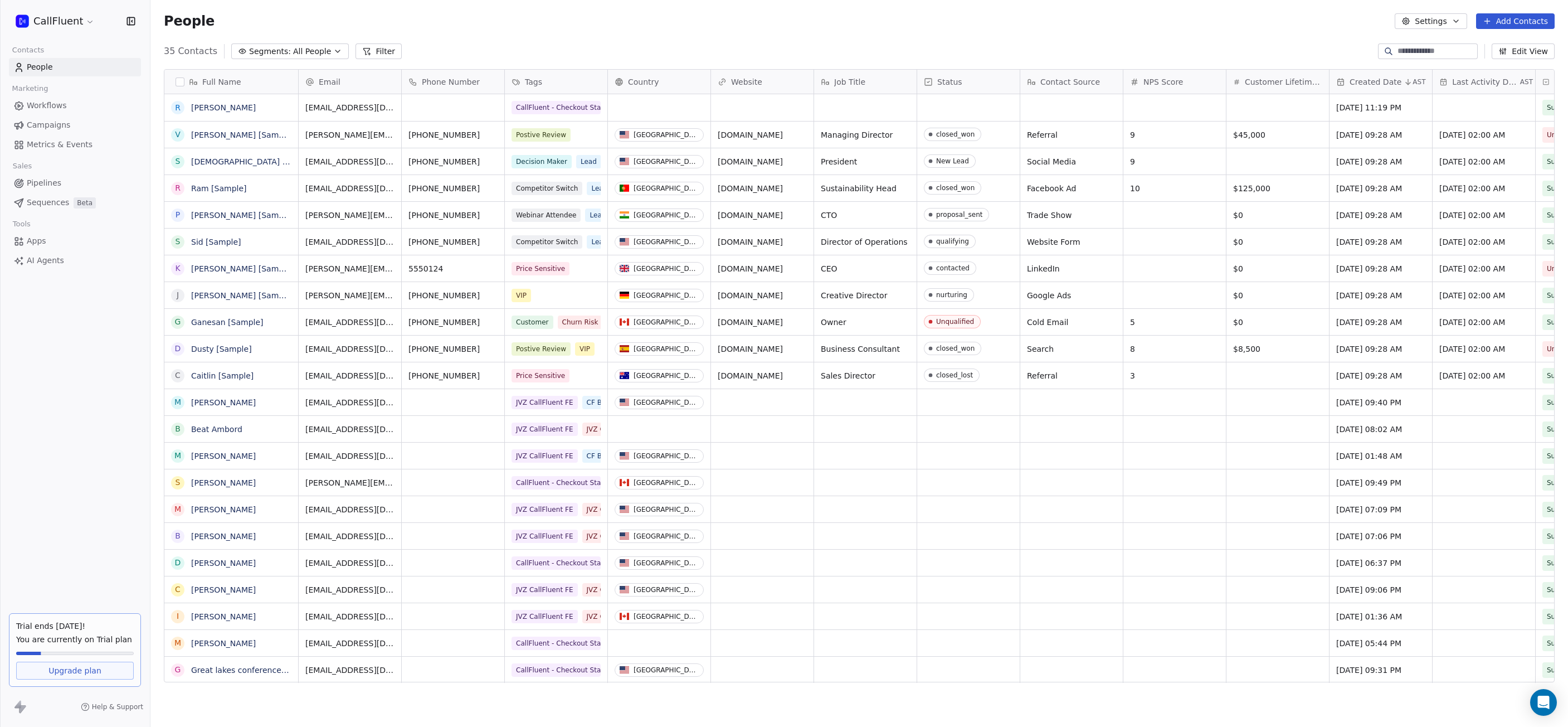
scroll to position [631, 1409]
click at [178, 135] on button "grid" at bounding box center [178, 135] width 9 height 9
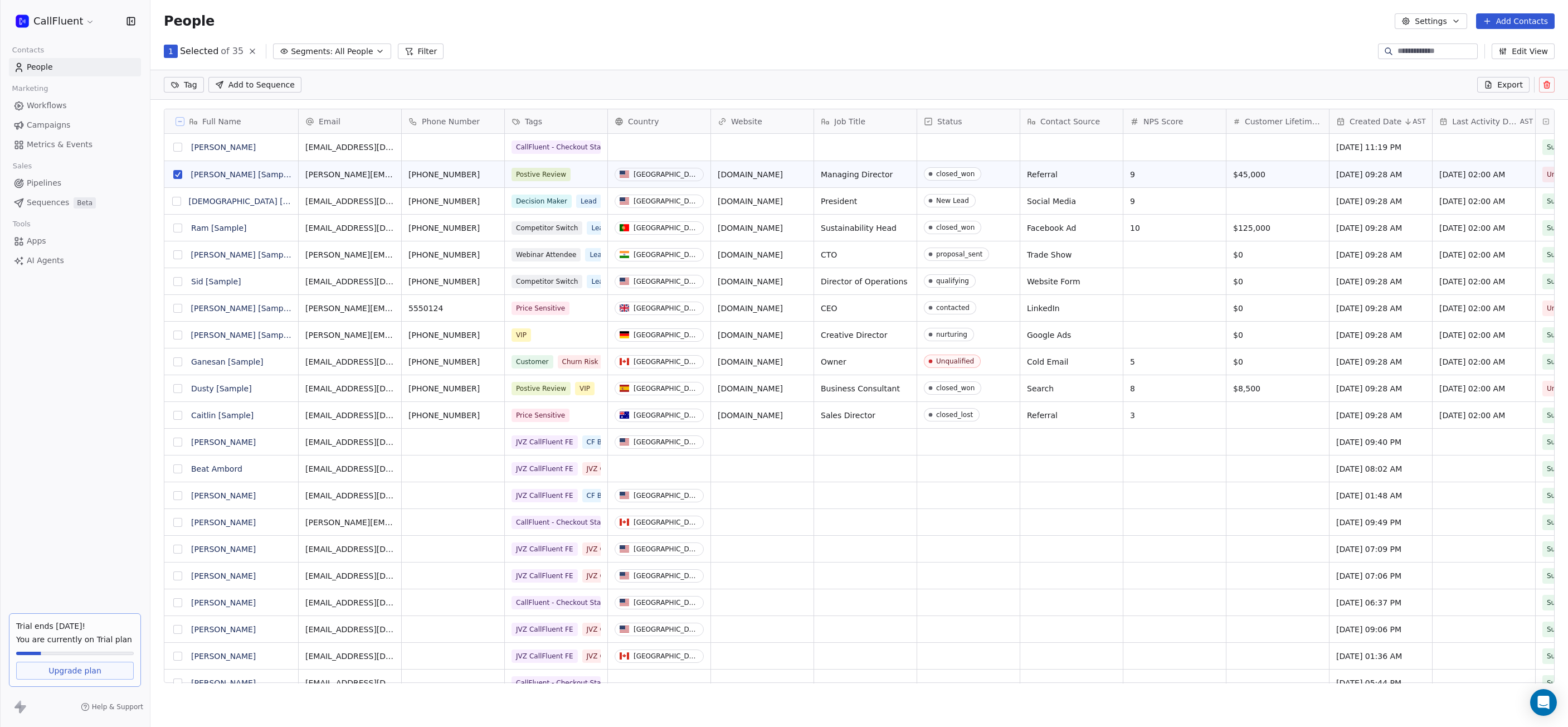
scroll to position [592, 1409]
click at [178, 202] on button "grid" at bounding box center [177, 201] width 9 height 9
click at [178, 229] on button "grid" at bounding box center [178, 228] width 9 height 9
click at [178, 254] on button "grid" at bounding box center [178, 254] width 9 height 9
click at [180, 282] on button "grid" at bounding box center [178, 281] width 9 height 9
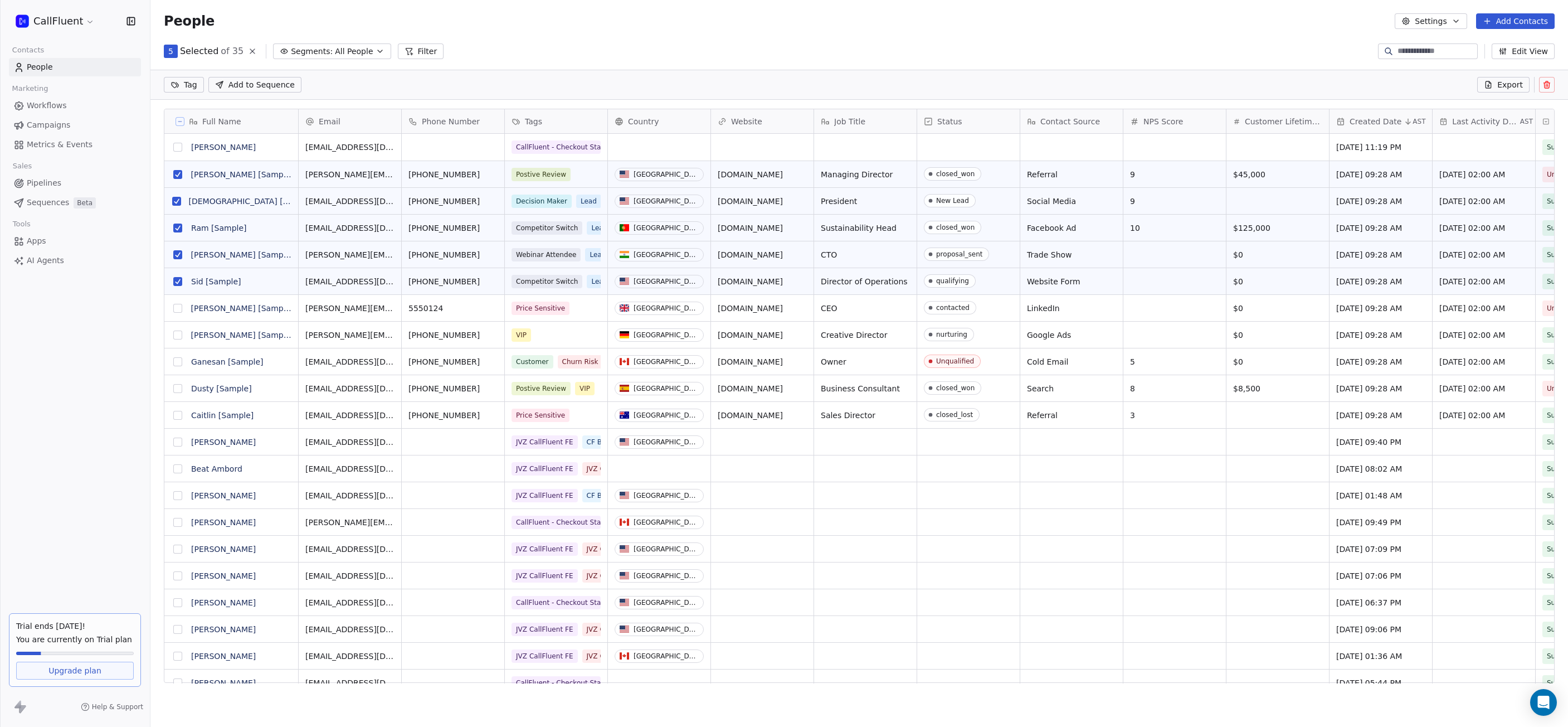
click at [180, 308] on button "grid" at bounding box center [178, 308] width 9 height 9
click at [181, 332] on button "grid" at bounding box center [178, 335] width 9 height 9
click at [179, 359] on button "grid" at bounding box center [178, 362] width 9 height 9
click at [179, 387] on button "grid" at bounding box center [178, 388] width 9 height 9
click at [178, 414] on button "grid" at bounding box center [178, 415] width 9 height 9
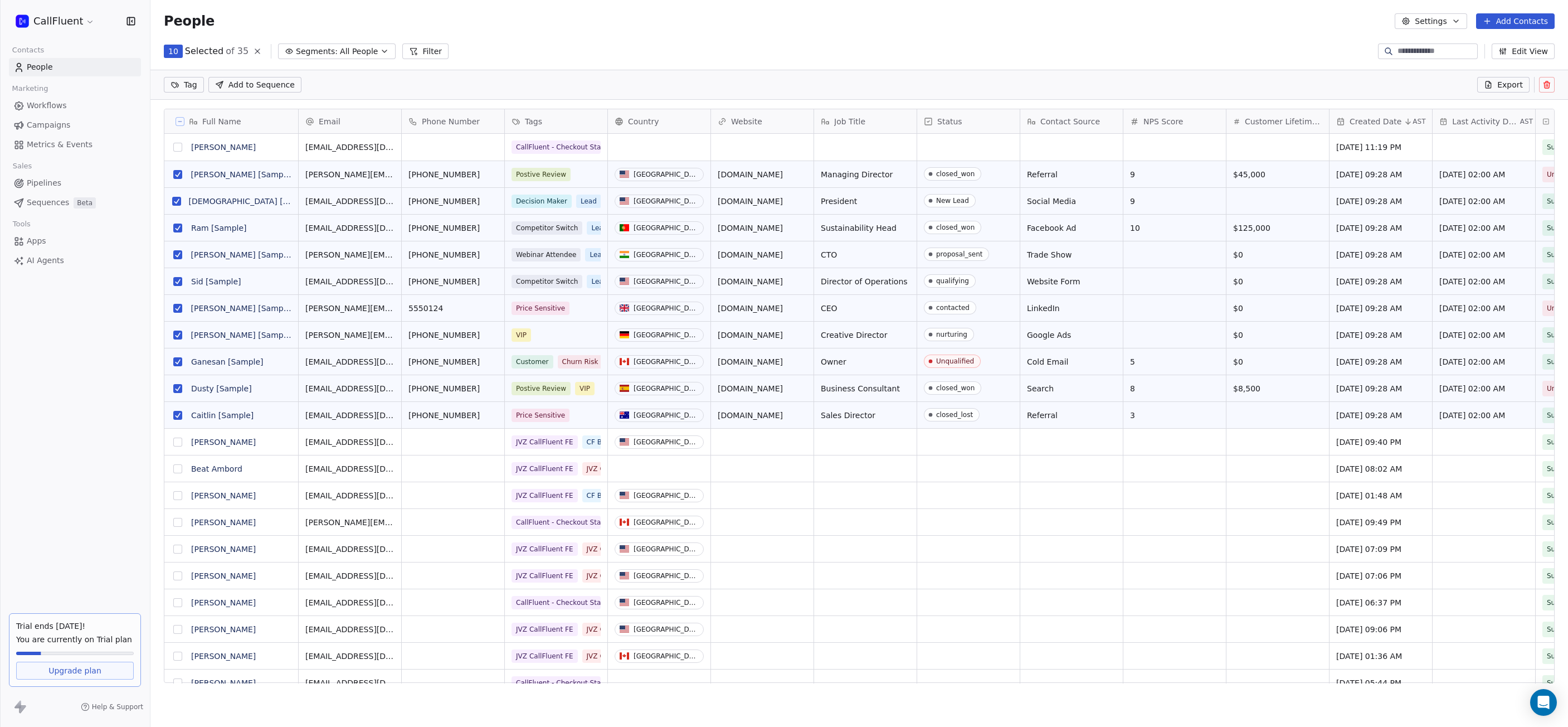
click at [1546, 83] on icon at bounding box center [1547, 83] width 6 height 0
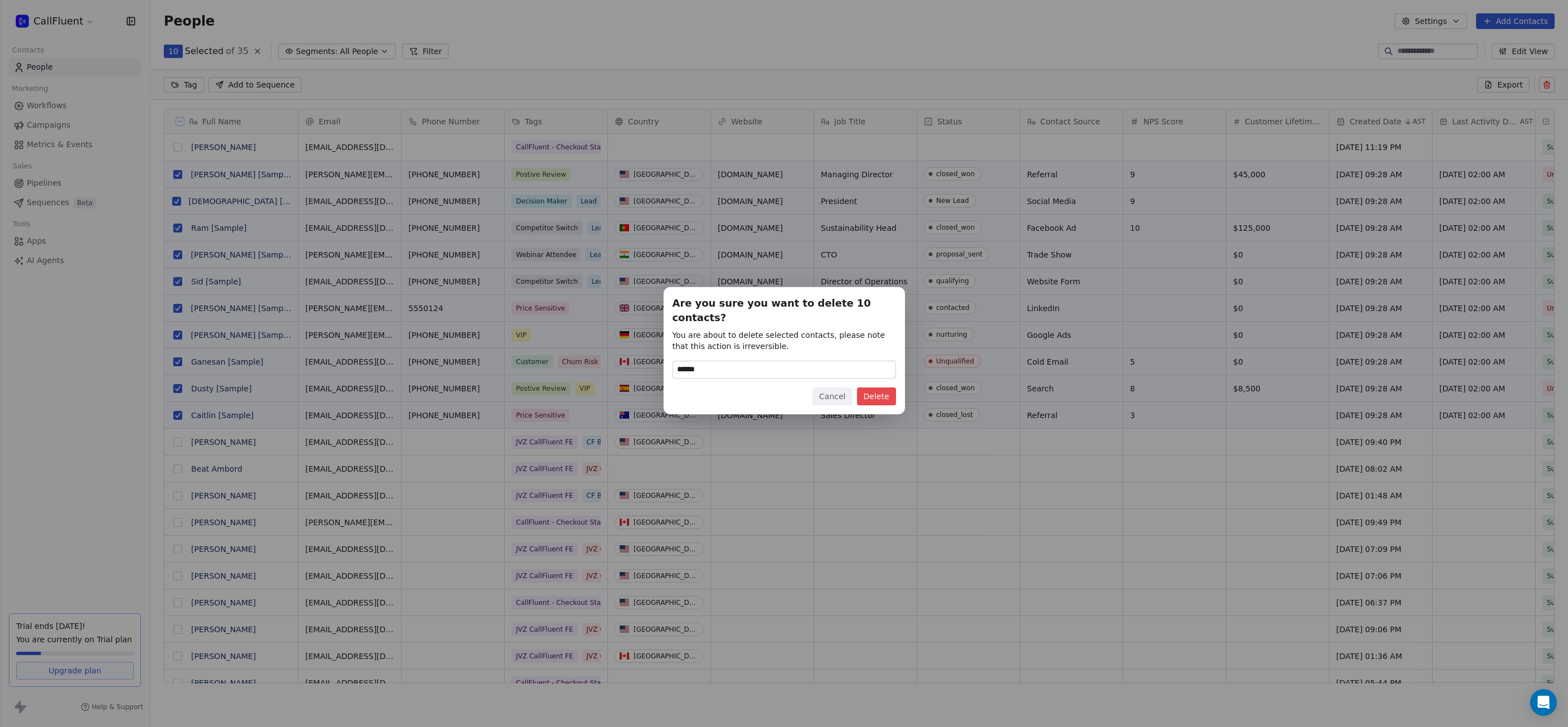
type input "******"
click at [879, 392] on button "Delete" at bounding box center [876, 397] width 39 height 18
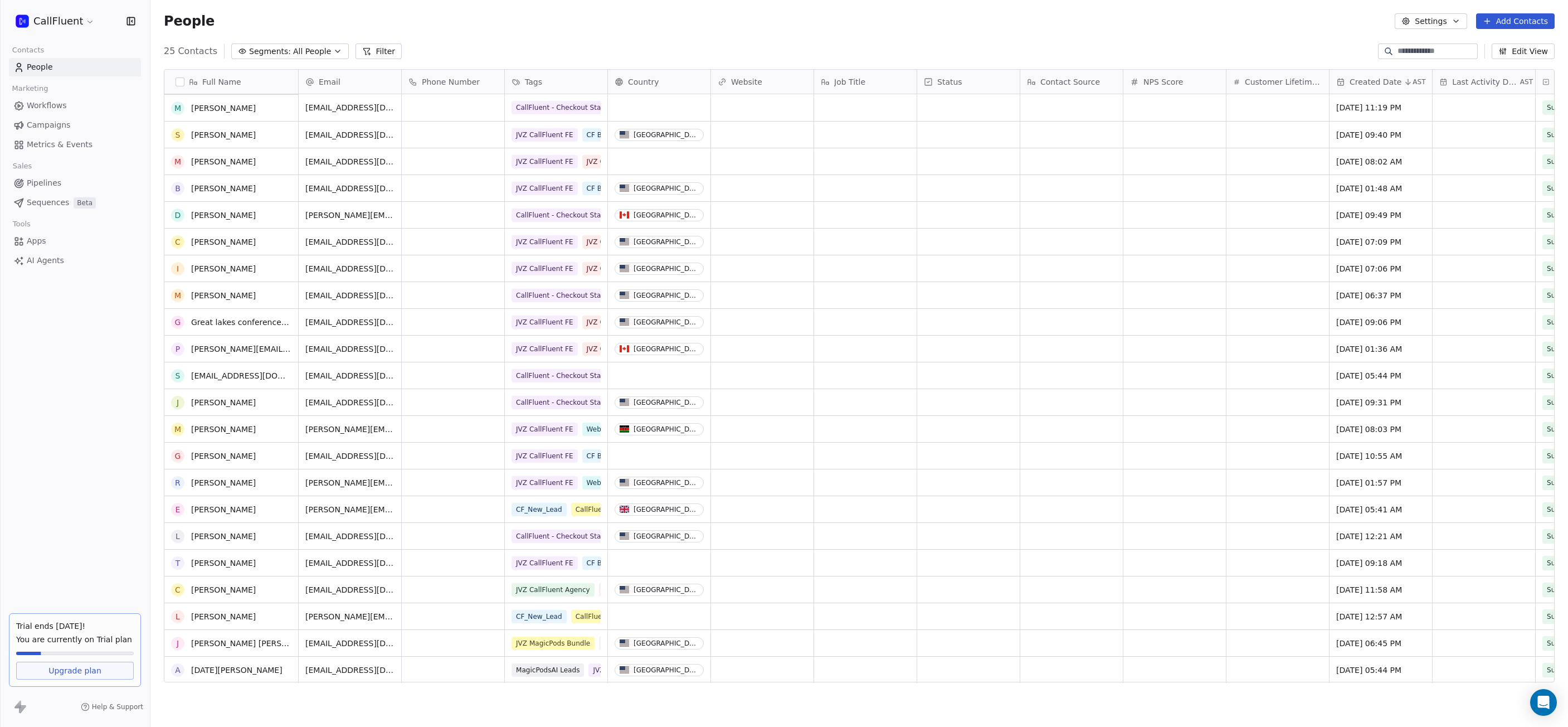
scroll to position [0, 0]
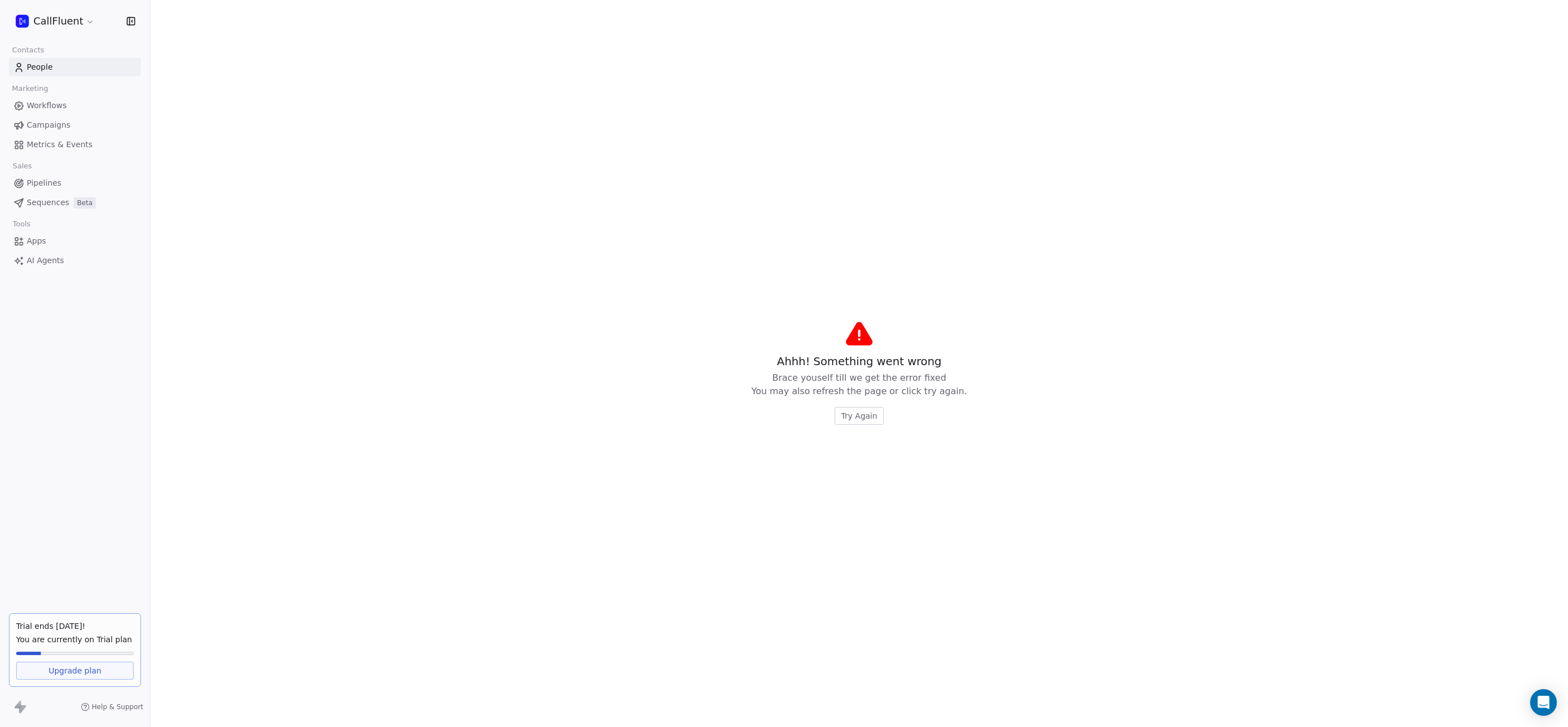
drag, startPoint x: 607, startPoint y: 81, endPoint x: 661, endPoint y: 202, distance: 132.5
click at [860, 418] on span "Try Again" at bounding box center [860, 416] width 36 height 11
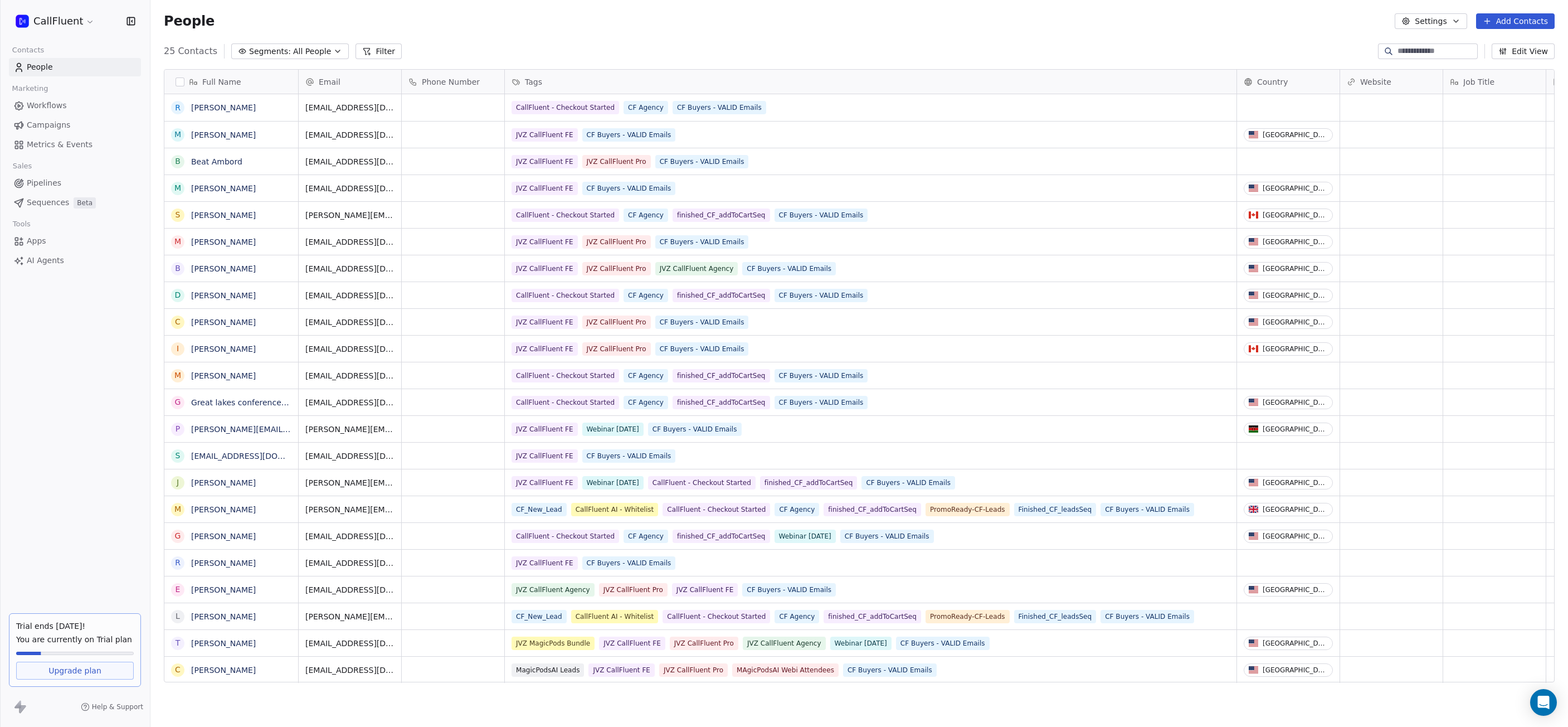
click at [64, 632] on div "Trial ends in 11 days! You are currently on Trial plan" at bounding box center [75, 633] width 117 height 25
click at [70, 670] on span "Upgrade plan" at bounding box center [75, 670] width 53 height 11
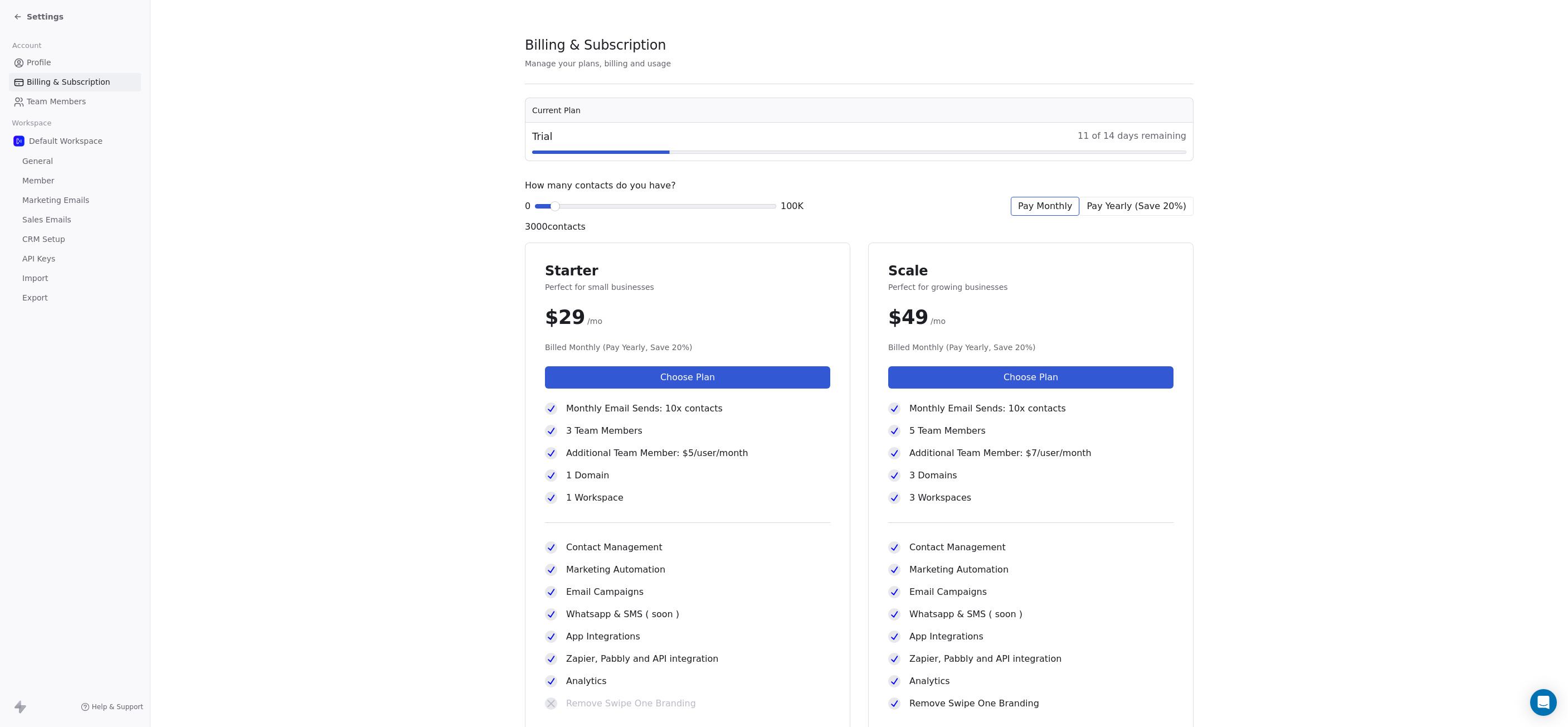
click at [552, 207] on span at bounding box center [555, 207] width 7 height 7
click at [994, 377] on button "Choose Plan" at bounding box center [1031, 377] width 286 height 22
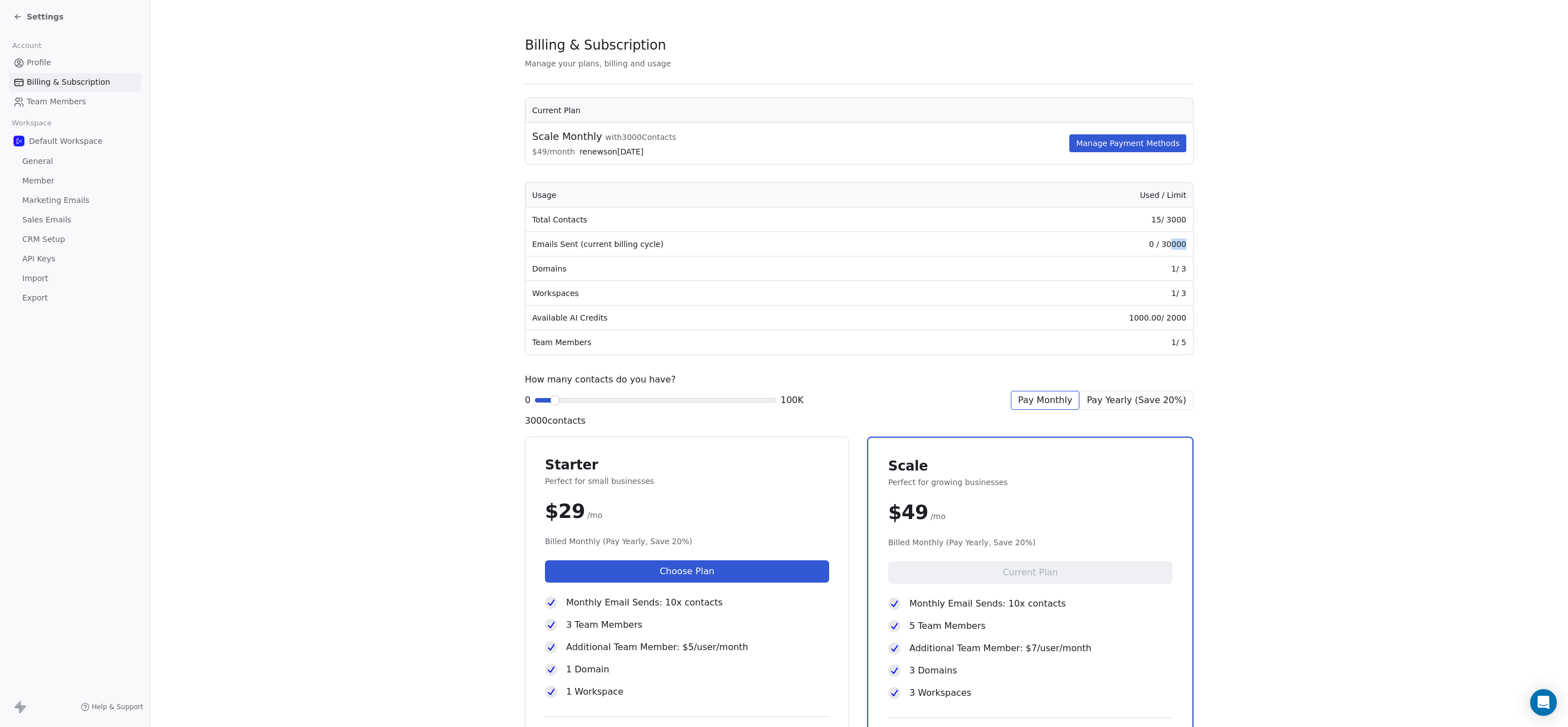
drag, startPoint x: 1168, startPoint y: 244, endPoint x: 1182, endPoint y: 244, distance: 14.0
click at [1182, 244] on td "0 / 30000" at bounding box center [1083, 245] width 219 height 25
click at [657, 271] on td "Domains" at bounding box center [749, 268] width 448 height 25
click at [616, 319] on td "Available AI Credits" at bounding box center [749, 318] width 448 height 25
click at [596, 343] on td "Team Members" at bounding box center [749, 343] width 448 height 25
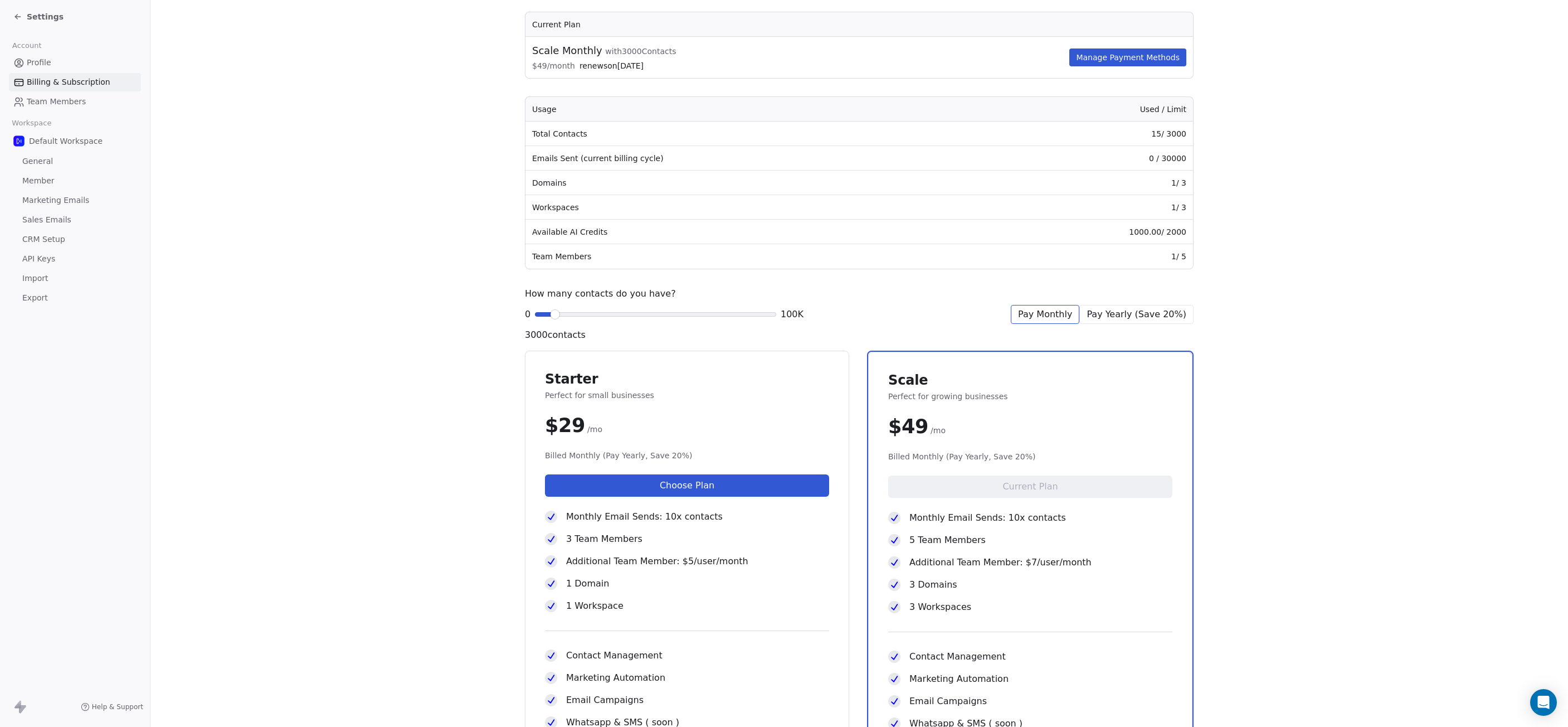
scroll to position [112, 0]
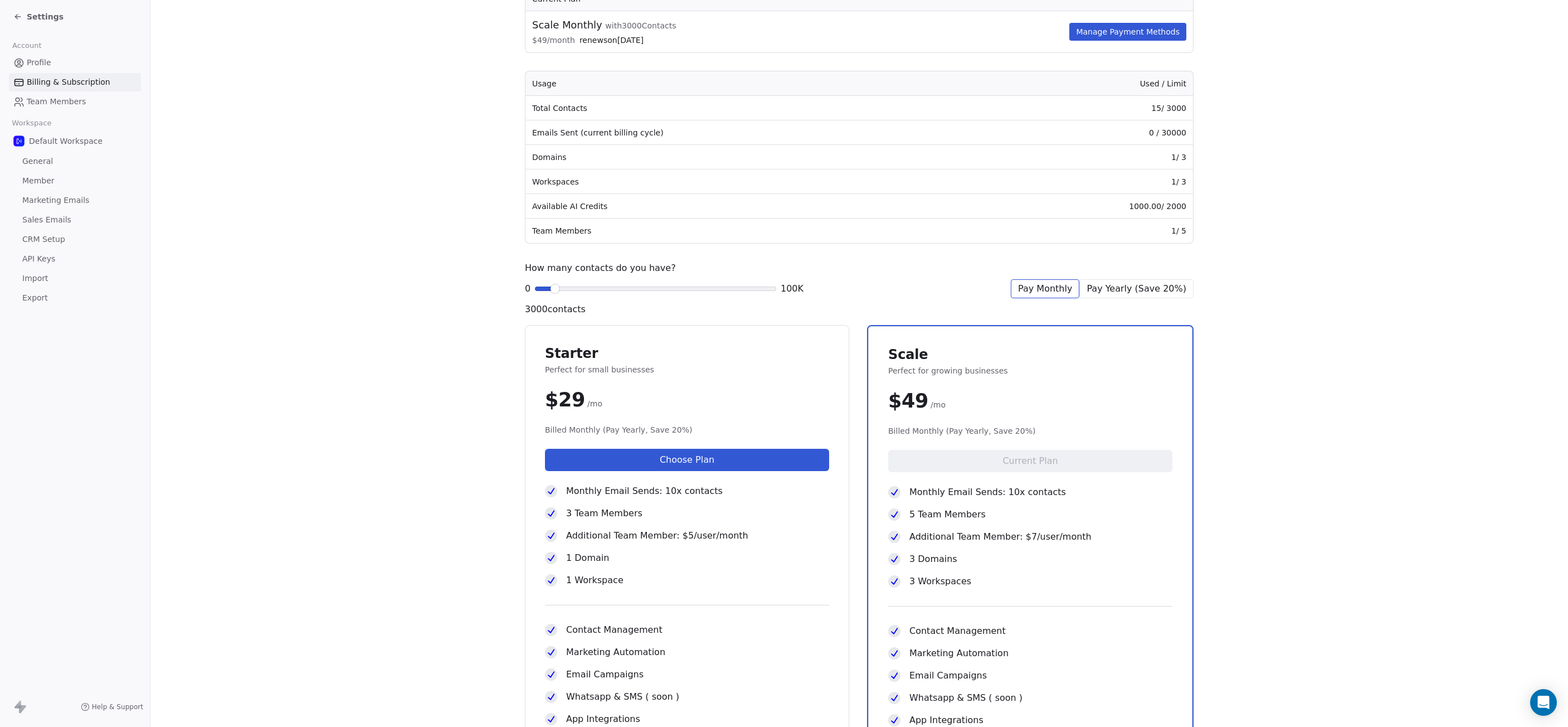
click at [43, 276] on span "Import" at bounding box center [35, 278] width 26 height 12
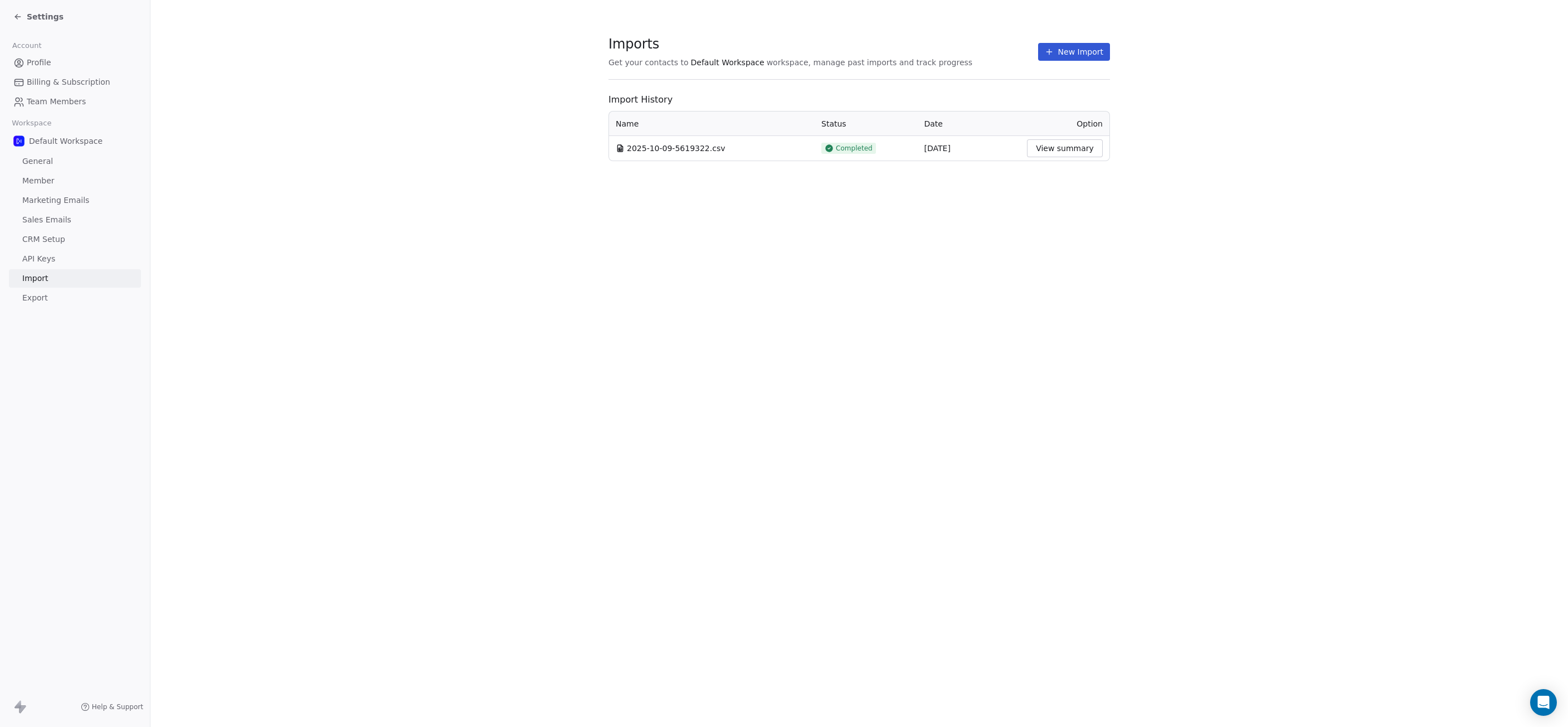
click at [1043, 147] on button "View summary" at bounding box center [1065, 149] width 76 height 18
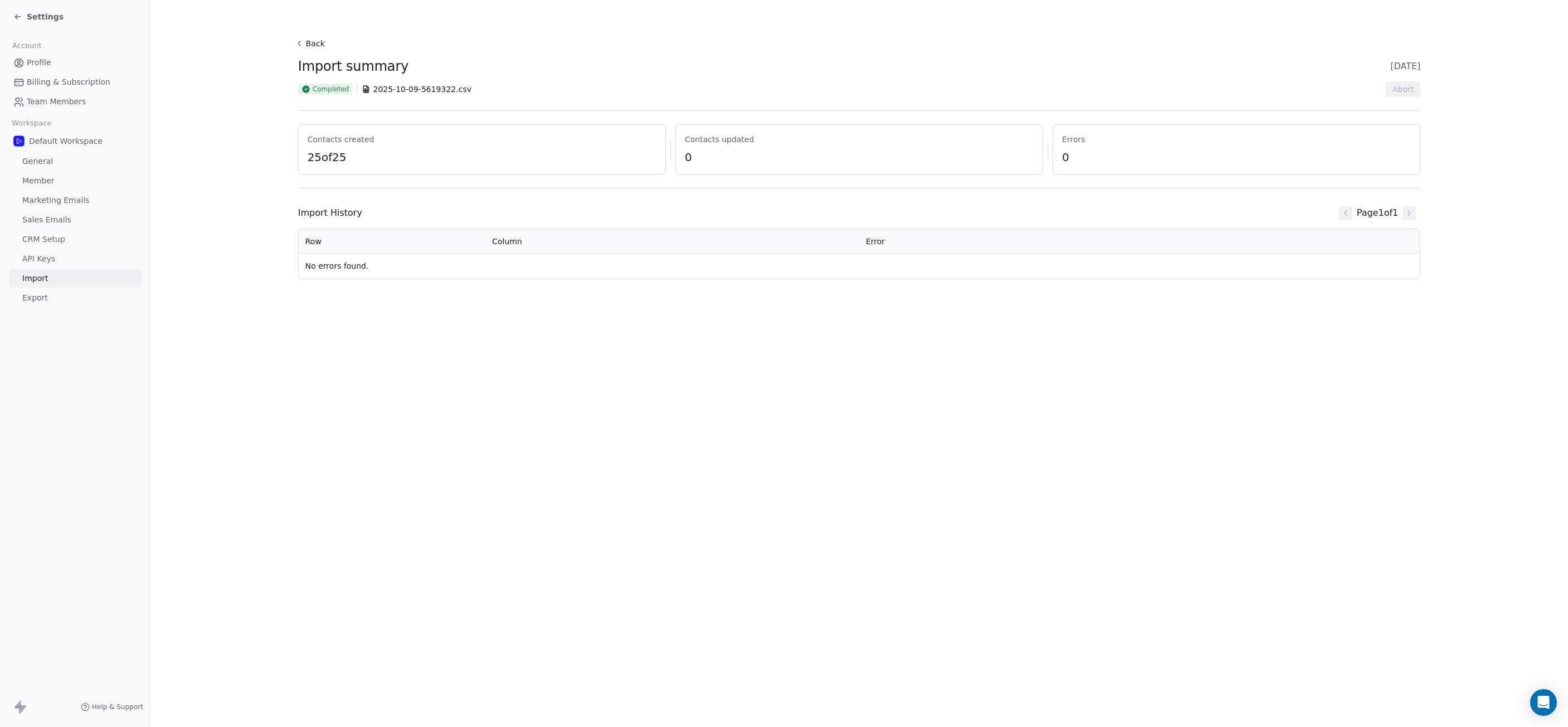
click at [297, 44] on icon at bounding box center [299, 43] width 9 height 9
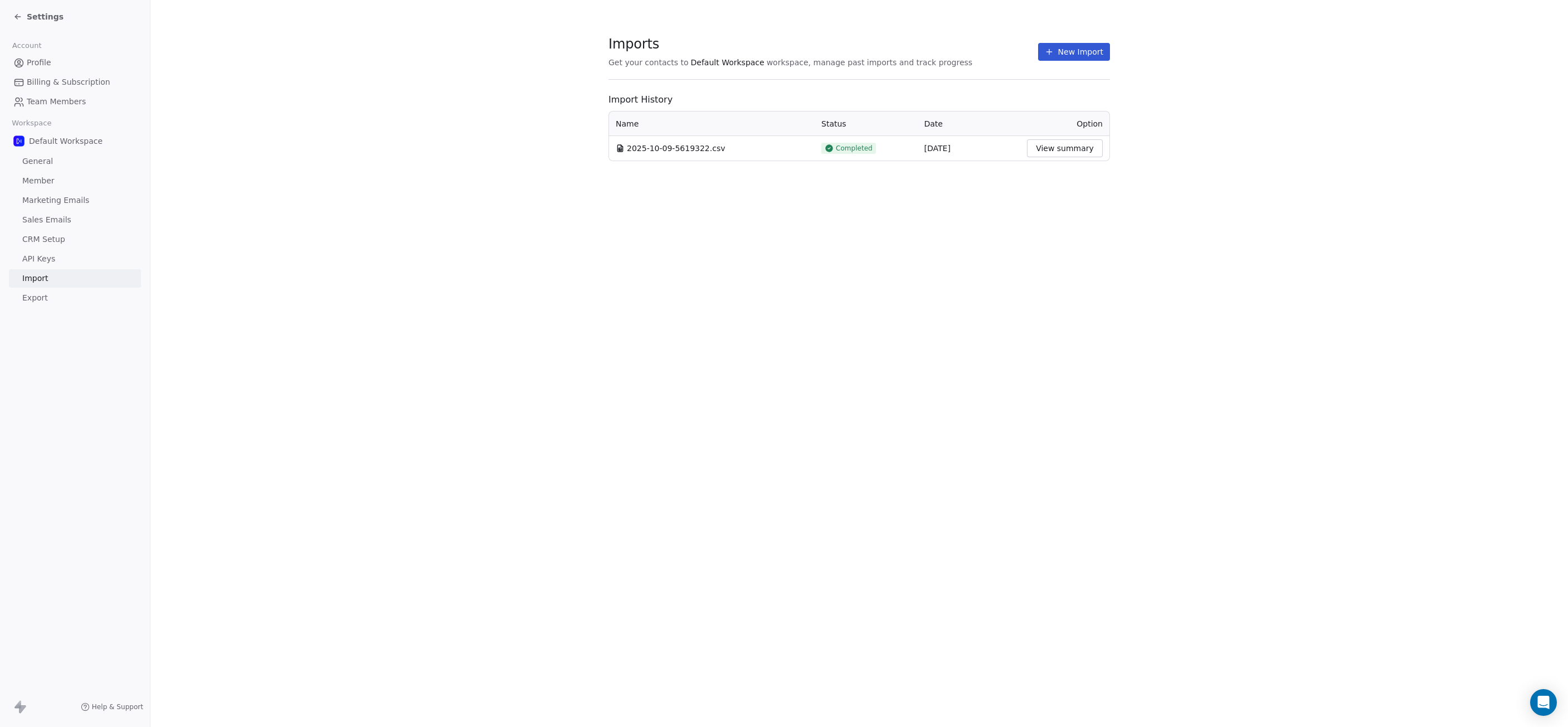
click at [1083, 50] on button "New Import" at bounding box center [1073, 52] width 72 height 18
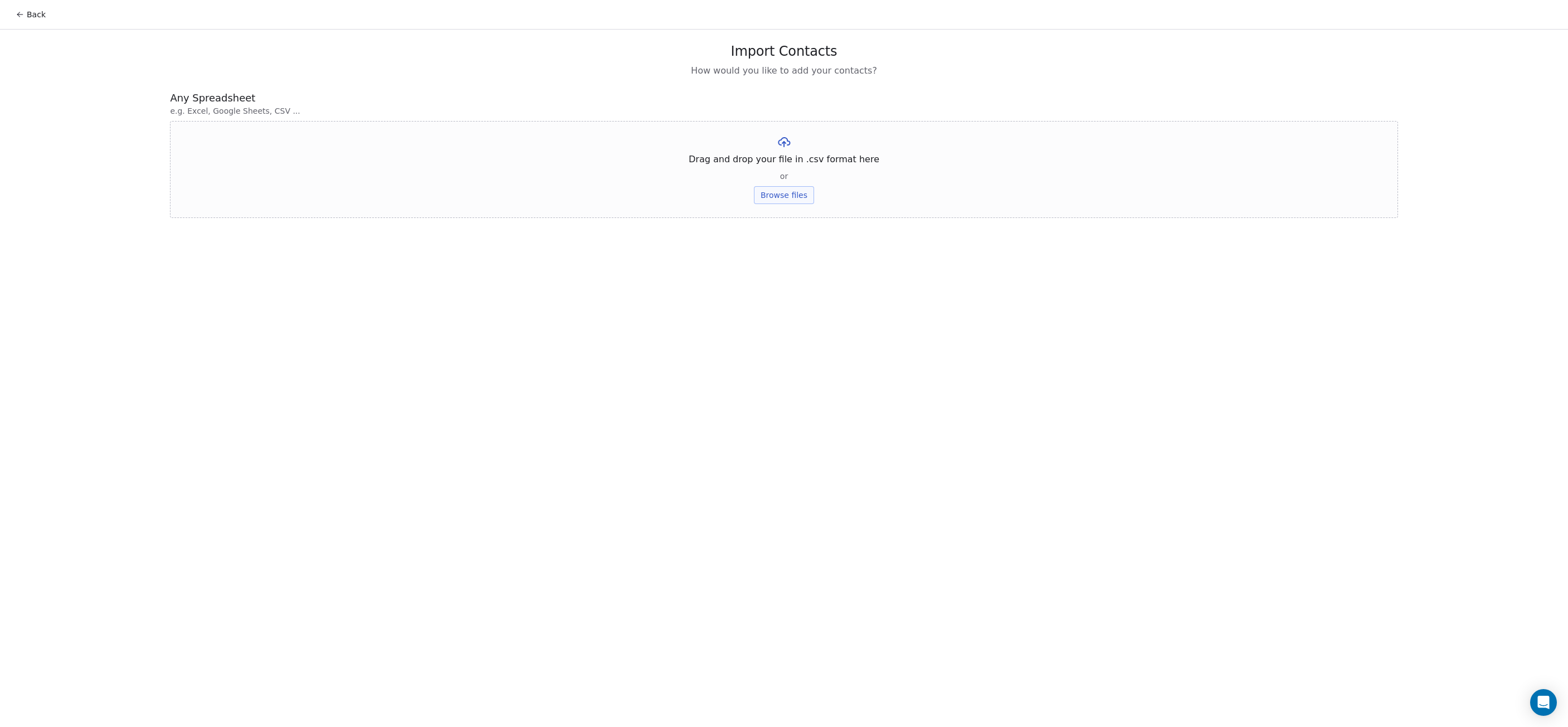
click at [788, 194] on button "Browse files" at bounding box center [784, 195] width 60 height 18
click at [789, 165] on button "Upload" at bounding box center [784, 164] width 40 height 18
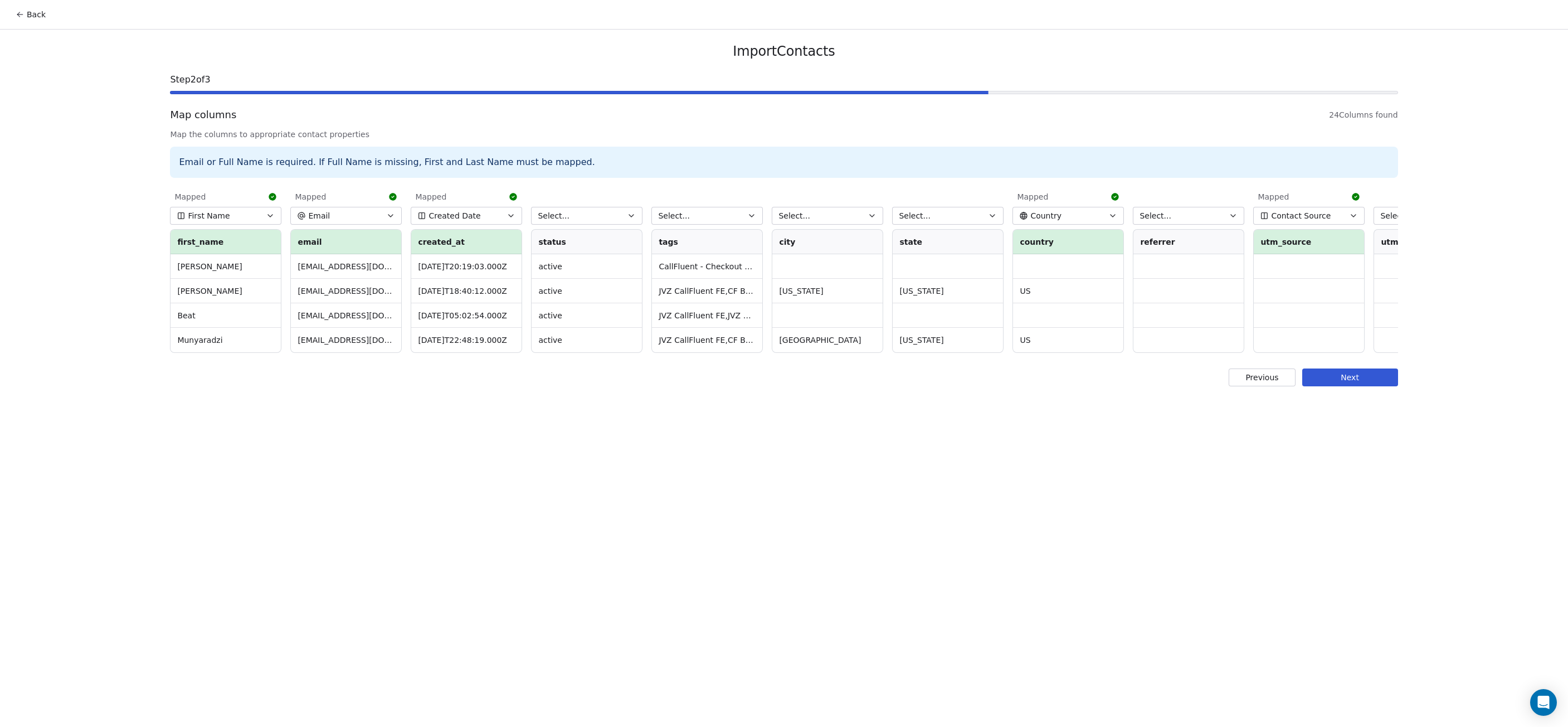
click at [841, 447] on div "Back Import Contacts Step 2 of 3 Map columns 24 Columns found Map the columns t…" at bounding box center [784, 364] width 1568 height 727
click at [1265, 387] on button "Previous" at bounding box center [1262, 378] width 66 height 18
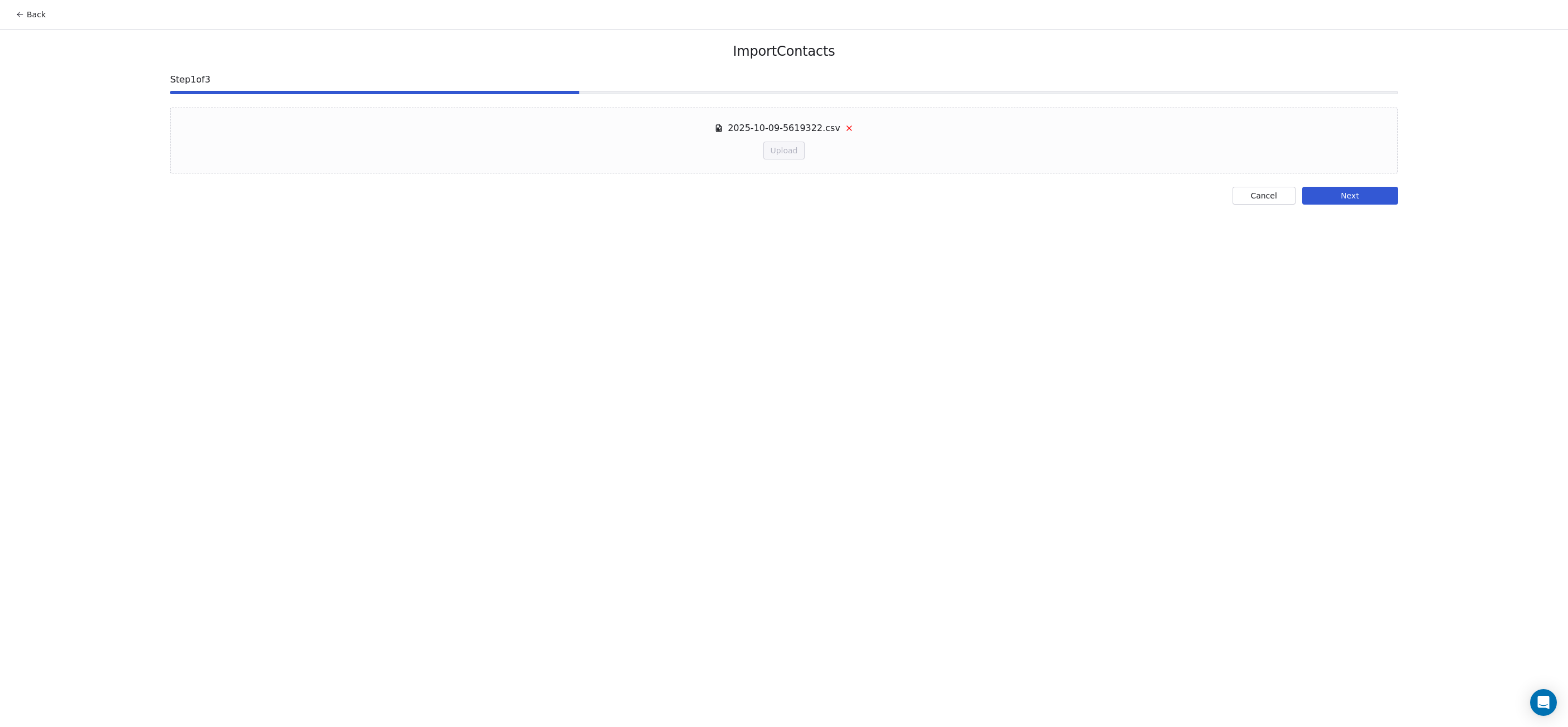
click at [1253, 195] on button "Cancel" at bounding box center [1264, 196] width 63 height 18
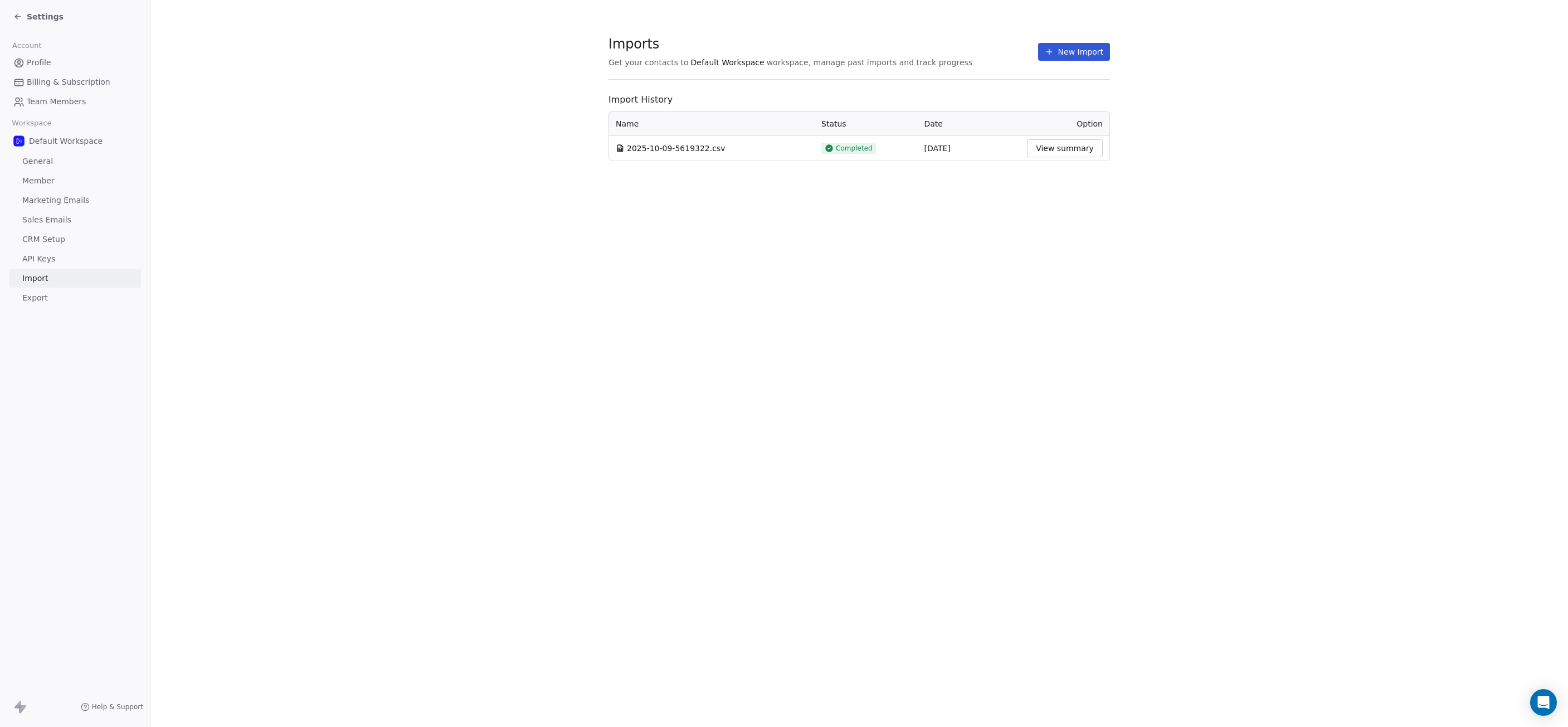
click at [1078, 53] on button "New Import" at bounding box center [1073, 52] width 72 height 18
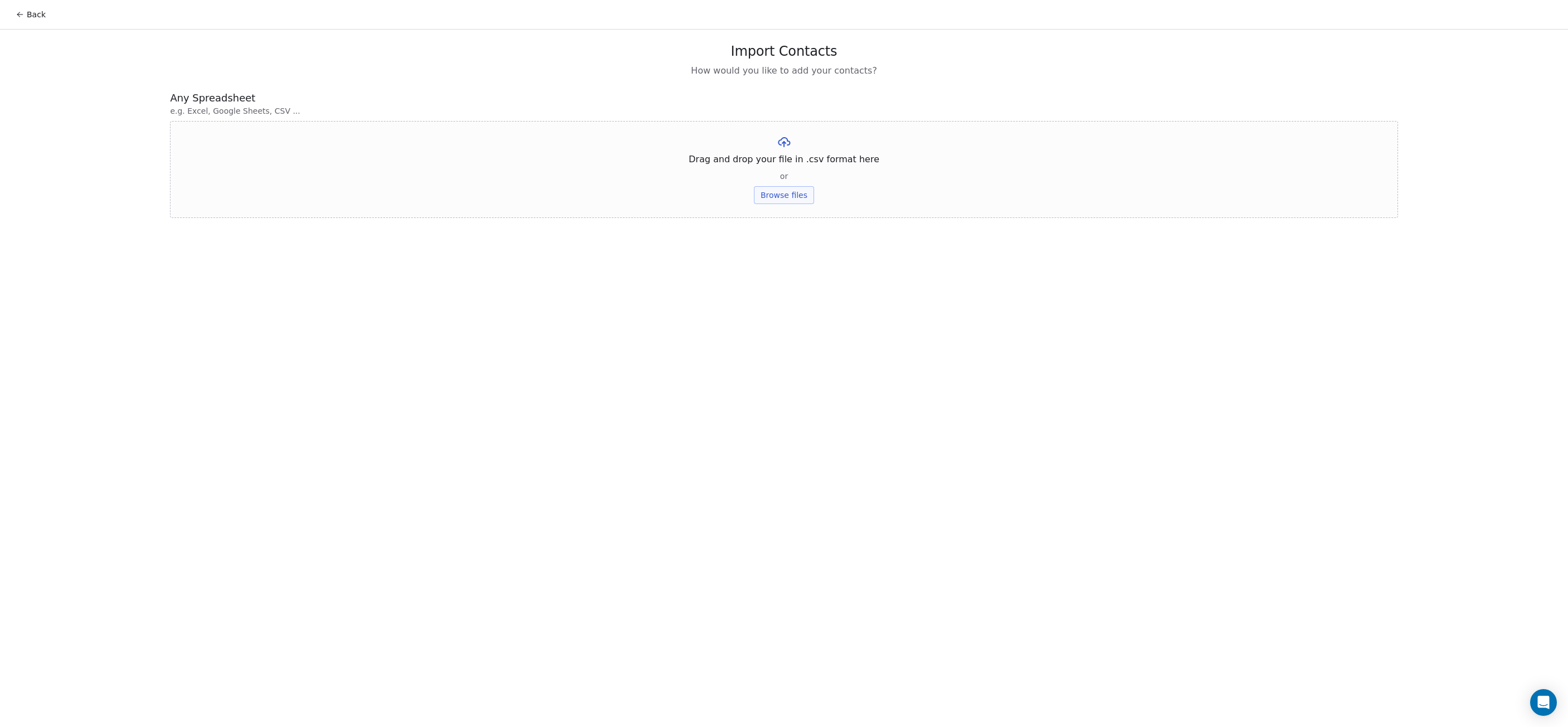
click at [795, 195] on button "Browse files" at bounding box center [784, 195] width 60 height 18
click at [781, 169] on button "Upload" at bounding box center [784, 164] width 40 height 18
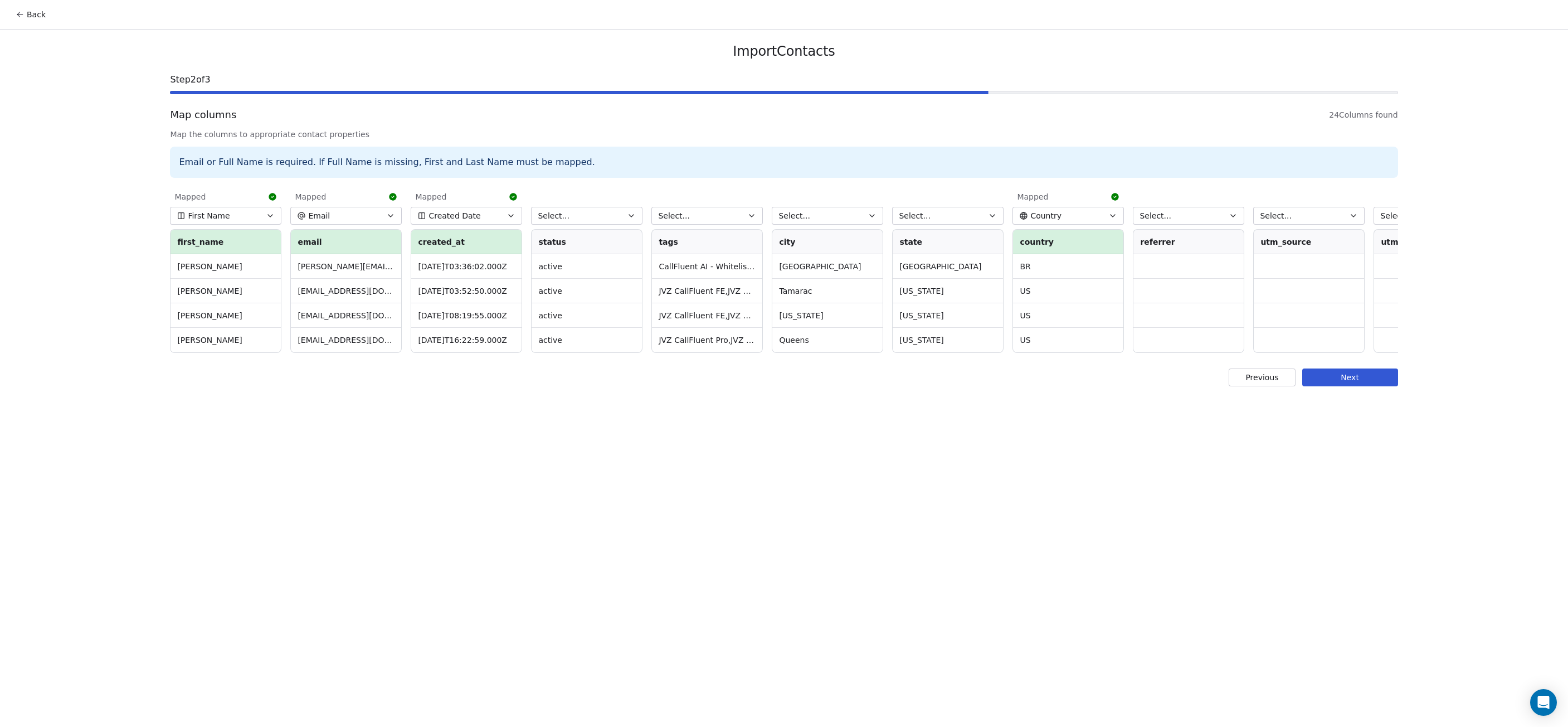
click at [603, 215] on button "Select..." at bounding box center [586, 216] width 111 height 18
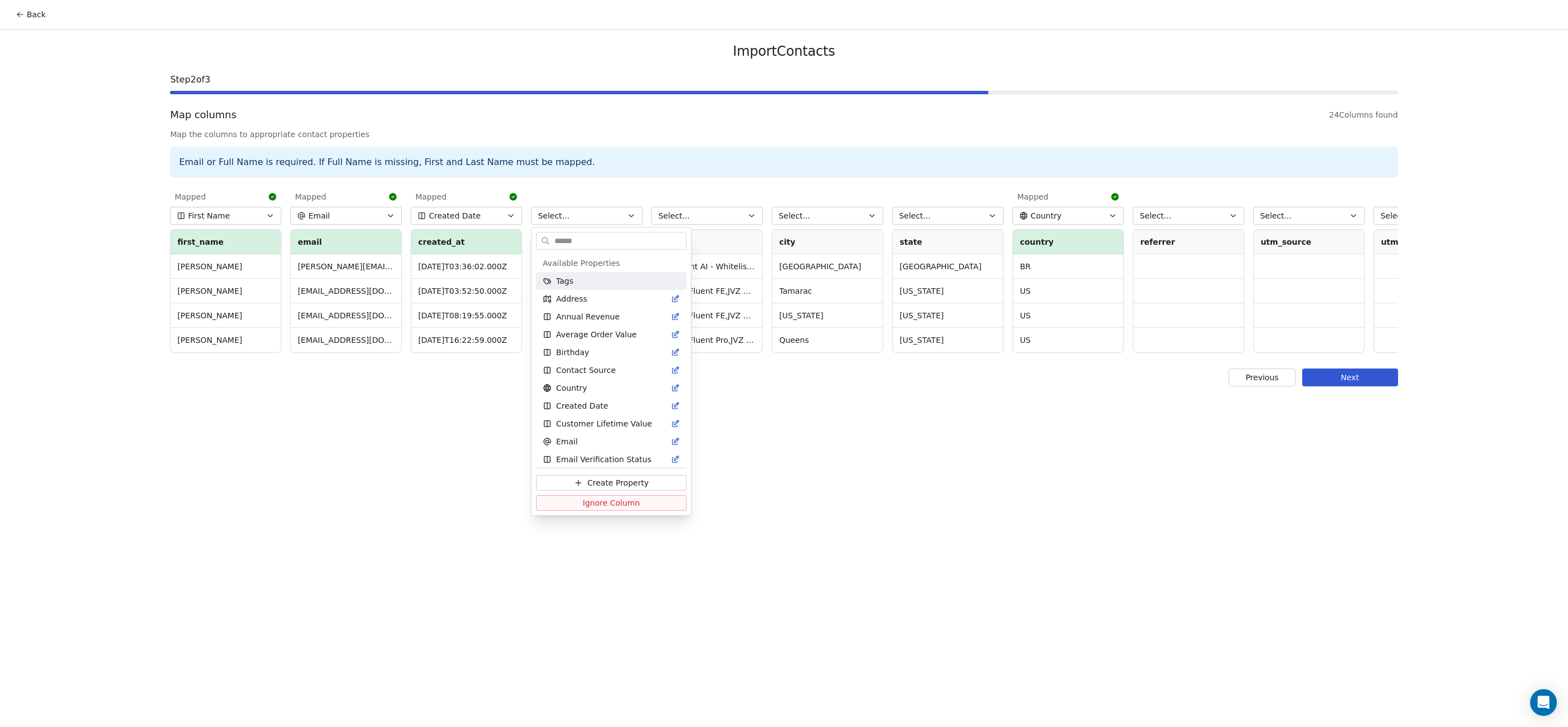
click at [603, 215] on html "Back Import Contacts Step 2 of 3 Map columns 24 Columns found Map the columns t…" at bounding box center [784, 364] width 1568 height 727
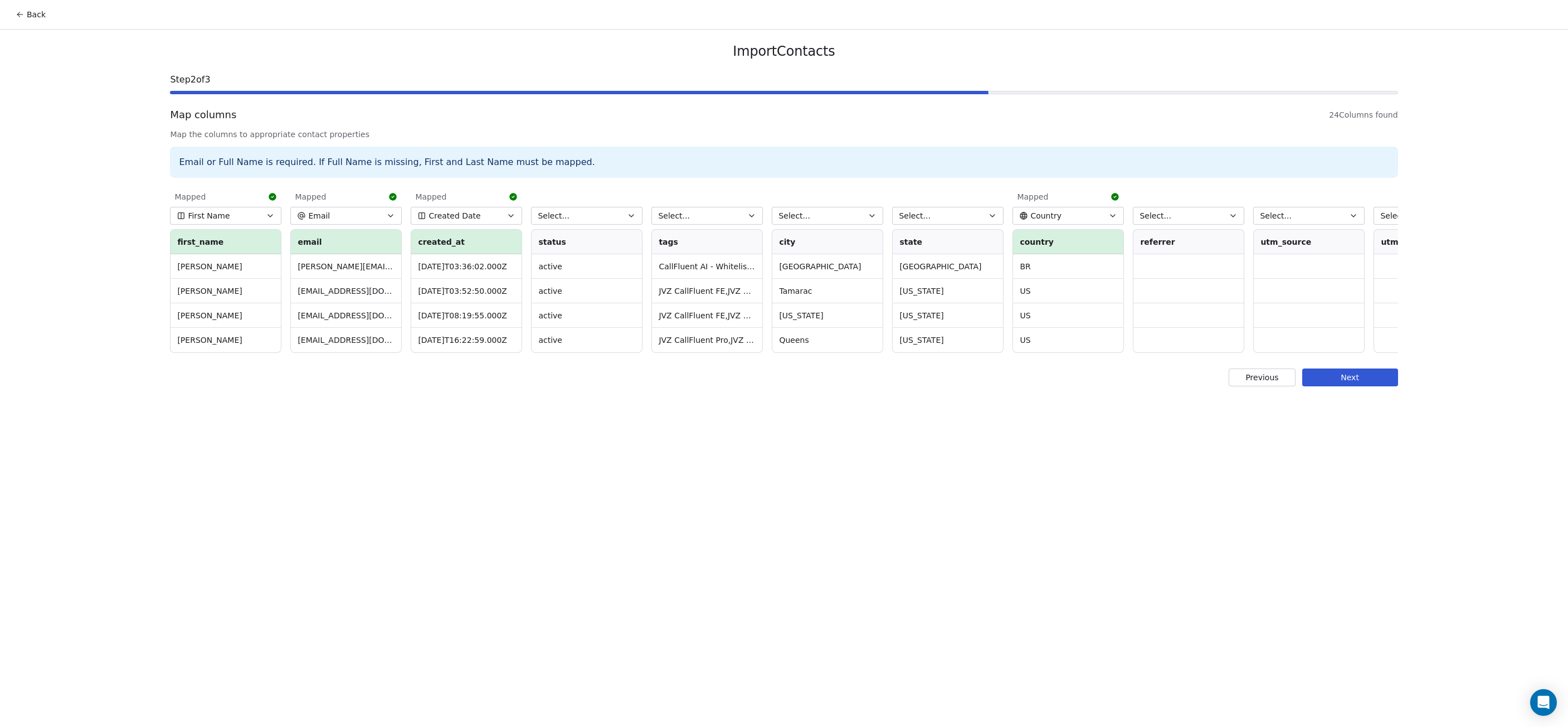
click at [603, 215] on button "Select..." at bounding box center [586, 216] width 111 height 18
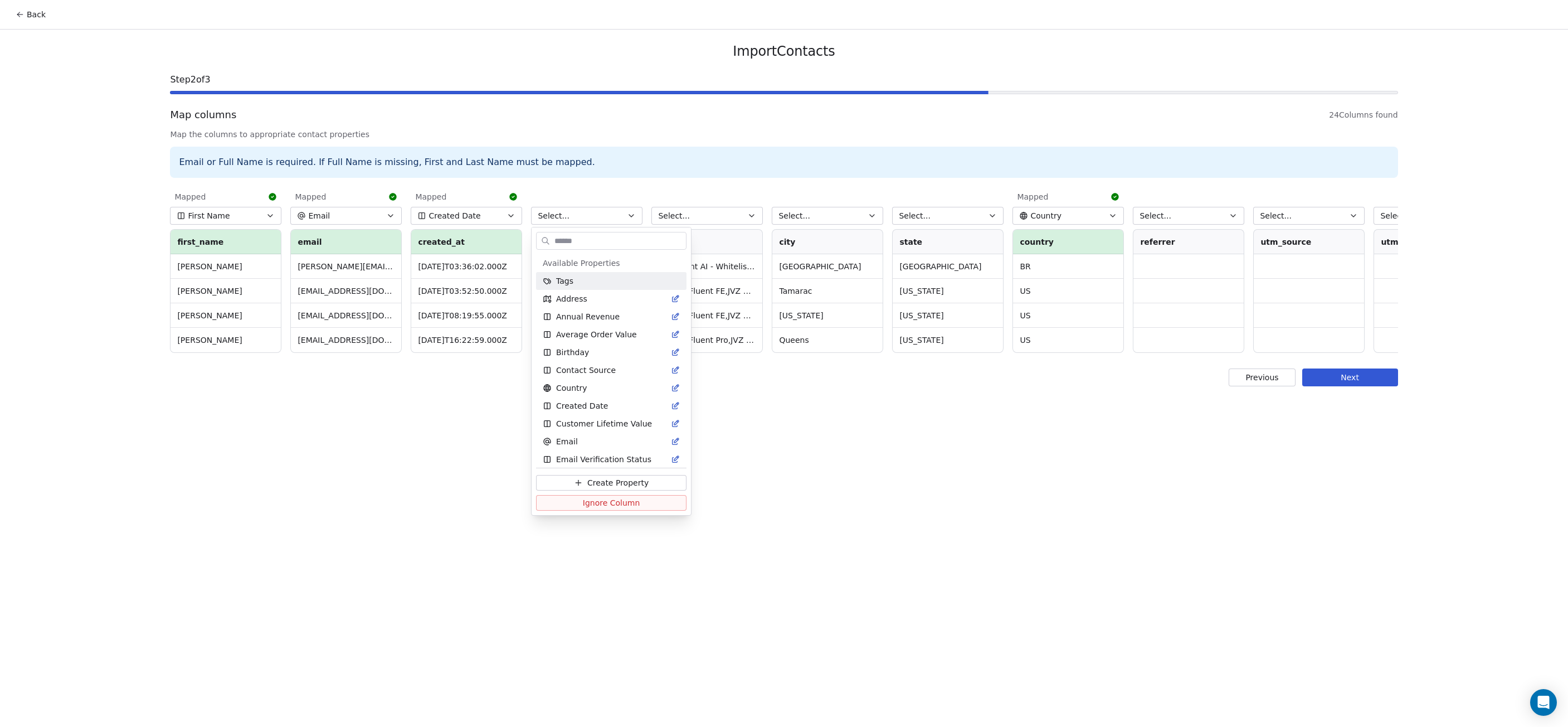
click at [603, 215] on html "Back Import Contacts Step 2 of 3 Map columns 24 Columns found Map the columns t…" at bounding box center [784, 364] width 1568 height 727
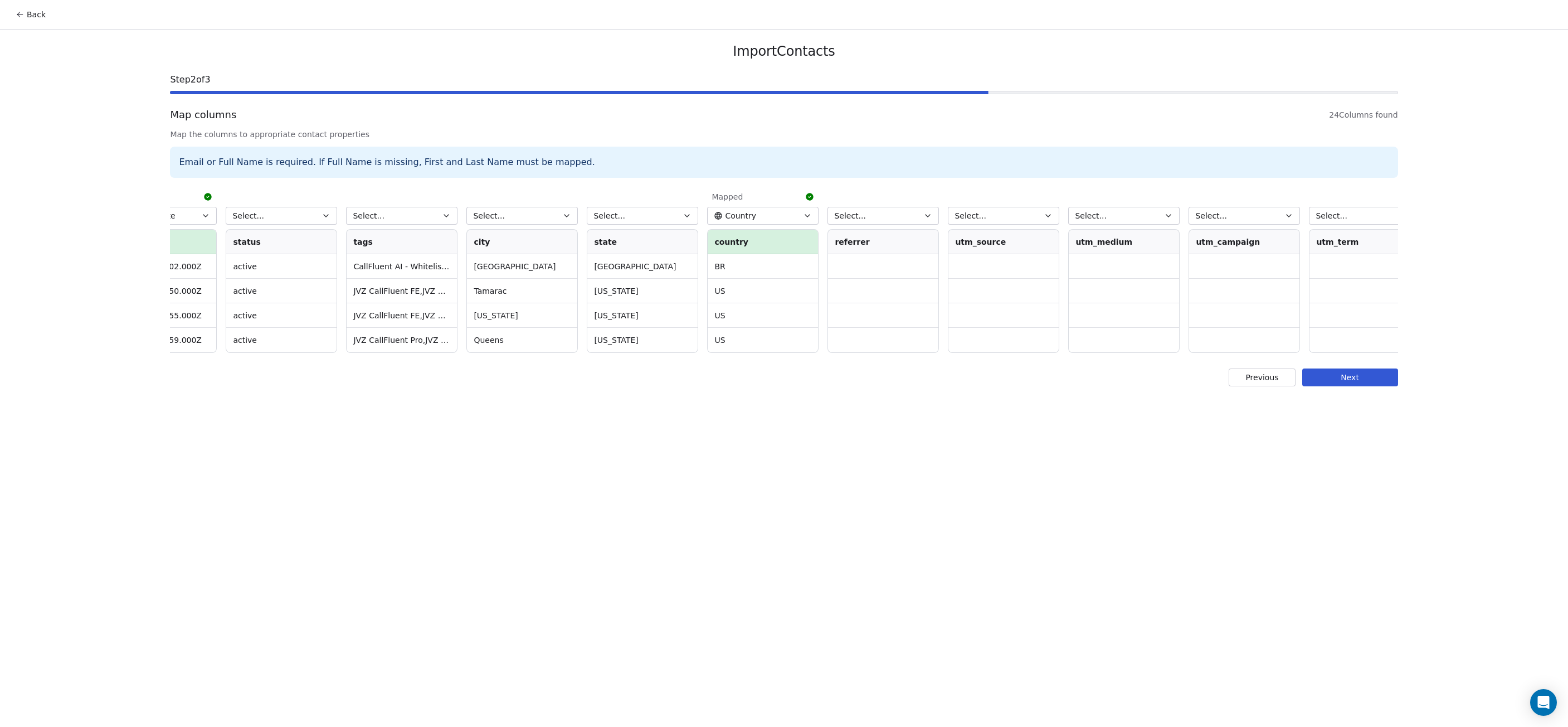
scroll to position [0, 271]
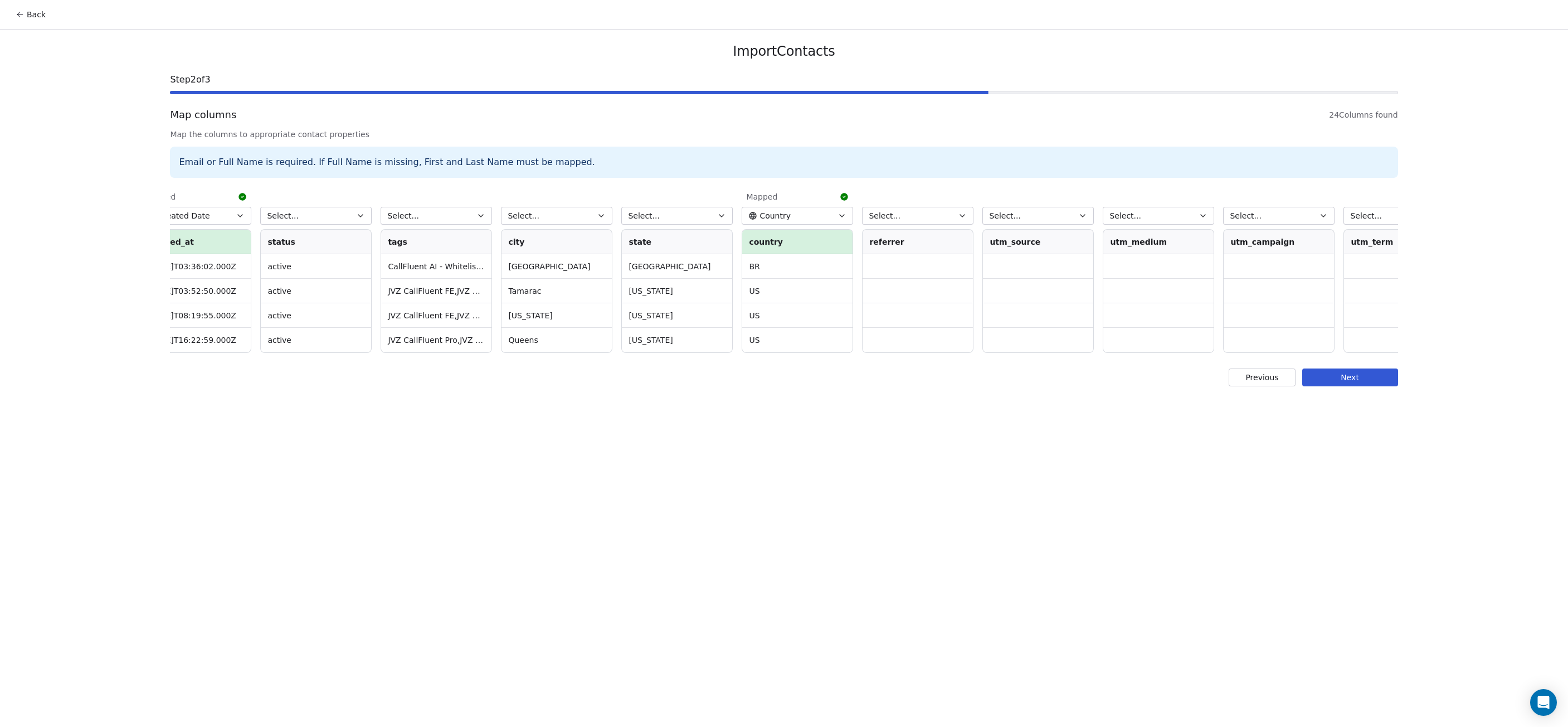
click at [644, 243] on th "state" at bounding box center [677, 242] width 111 height 25
click at [565, 243] on th "city" at bounding box center [557, 242] width 111 height 25
click at [596, 214] on button "Select..." at bounding box center [557, 216] width 111 height 18
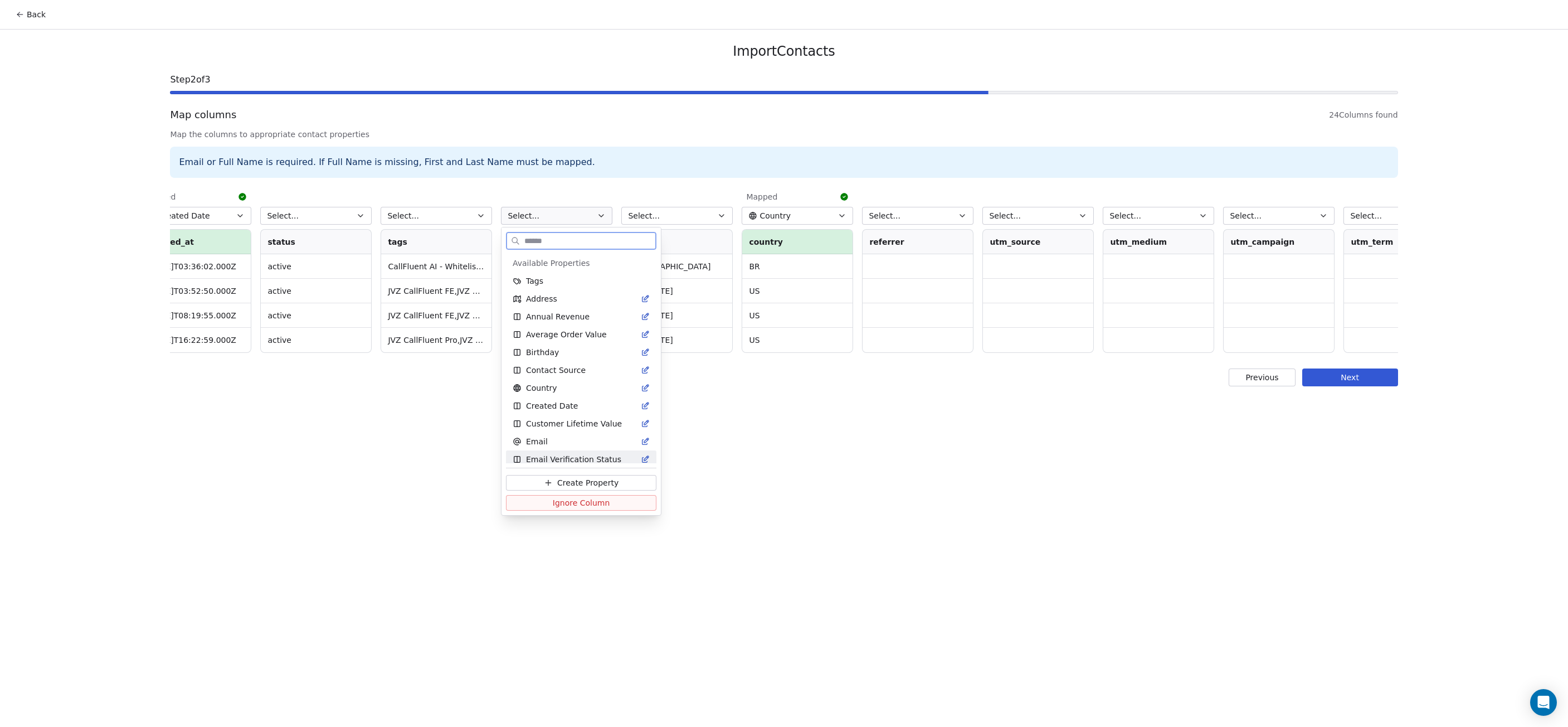
click at [579, 483] on span "Create Property" at bounding box center [588, 482] width 61 height 11
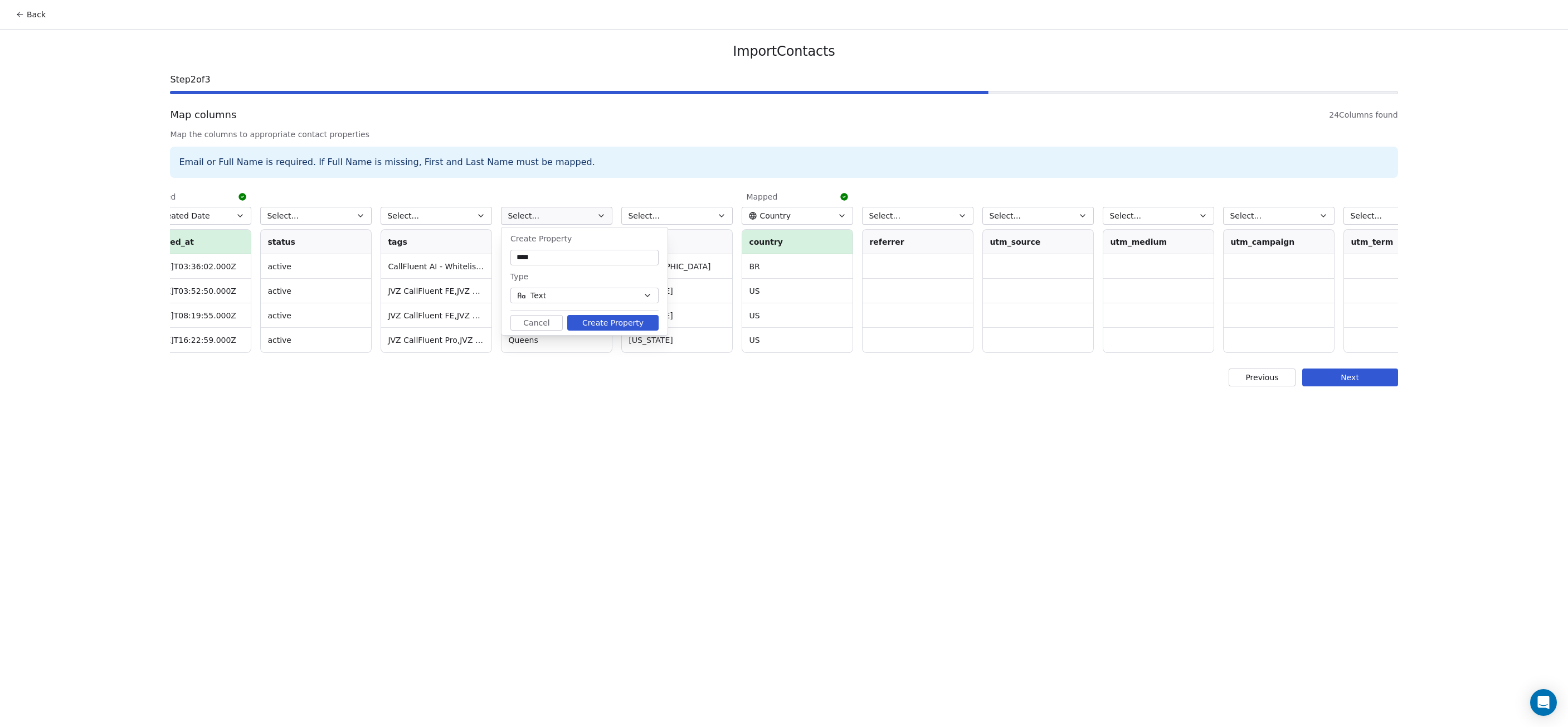
click at [565, 296] on button "Text" at bounding box center [585, 295] width 149 height 16
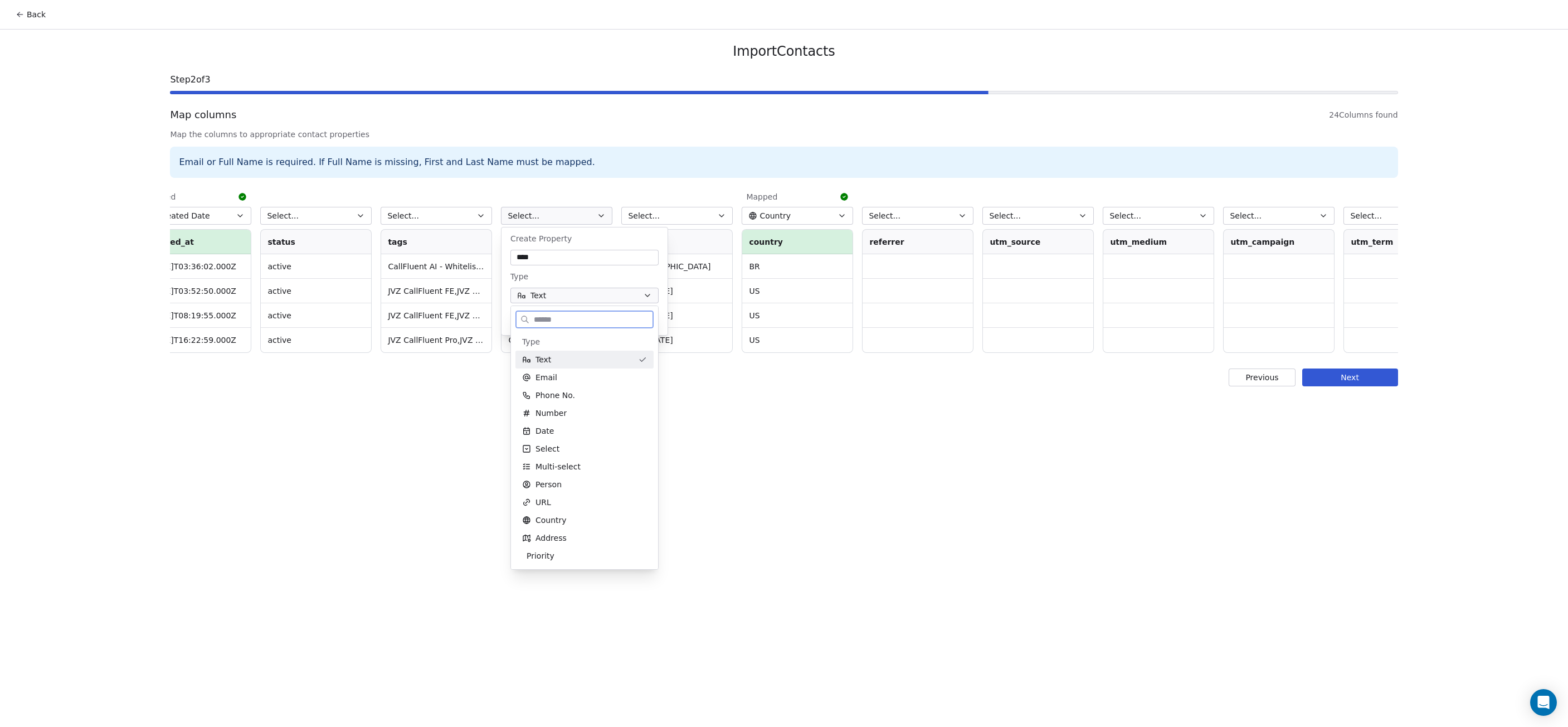
click at [576, 365] on div "Text" at bounding box center [584, 360] width 138 height 18
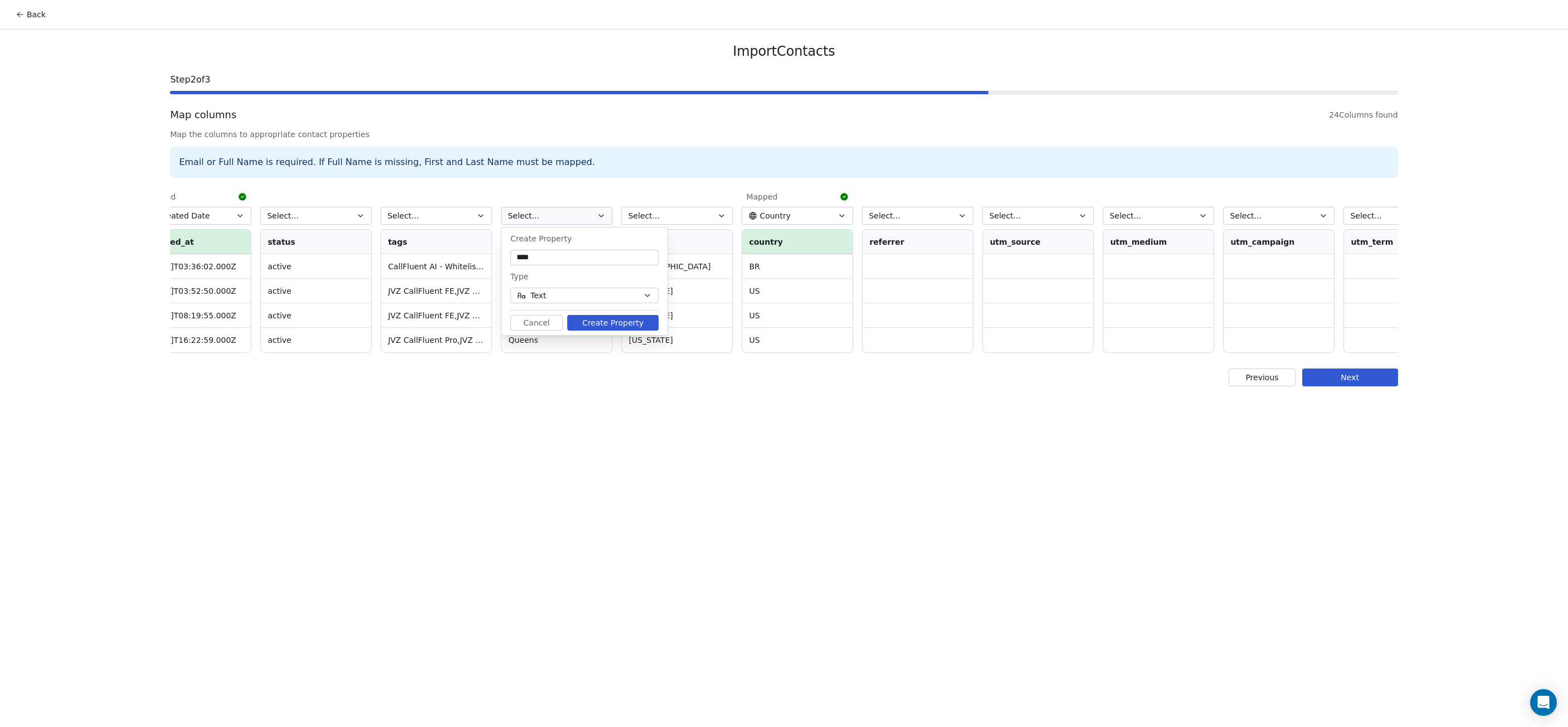
click at [626, 323] on button "Create Property" at bounding box center [613, 322] width 92 height 16
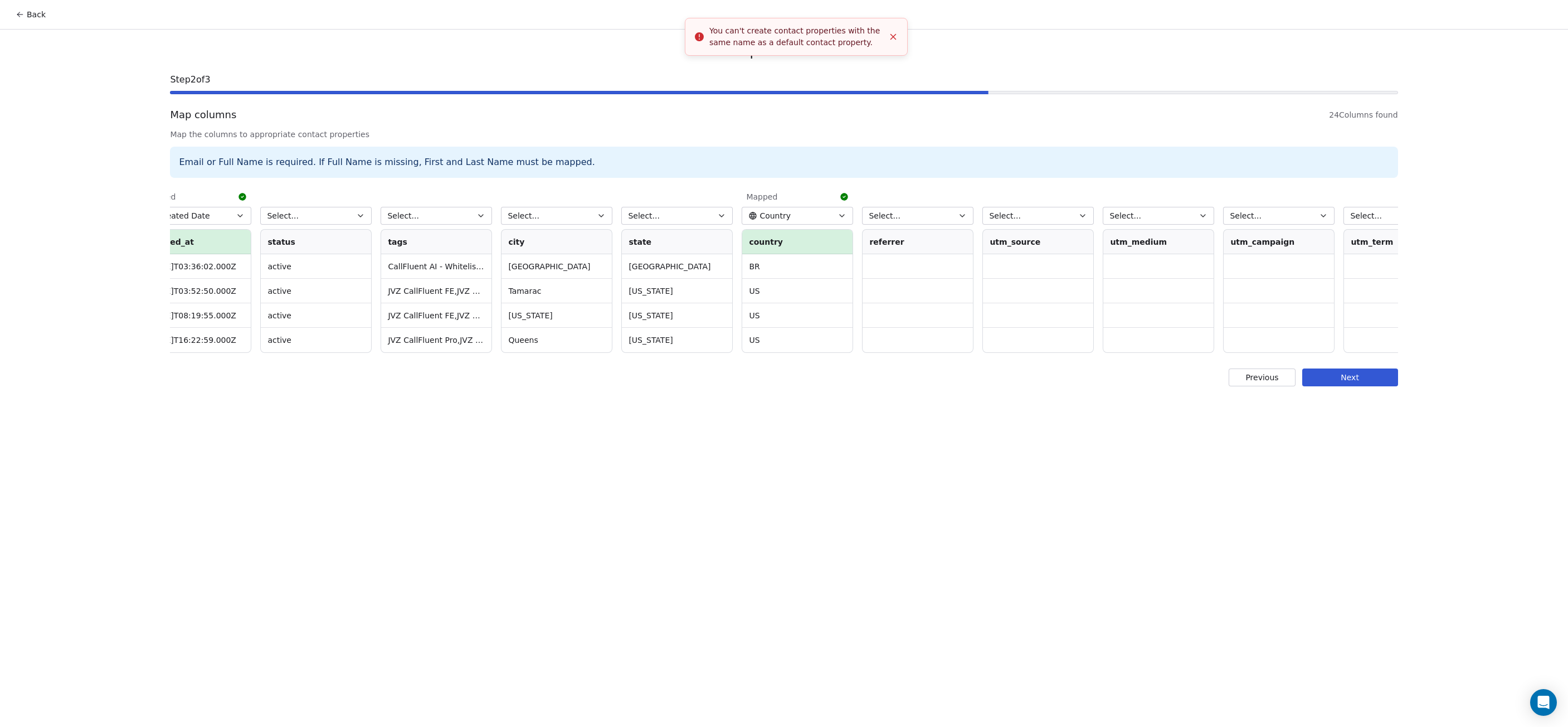
click at [548, 243] on th "city" at bounding box center [557, 242] width 111 height 25
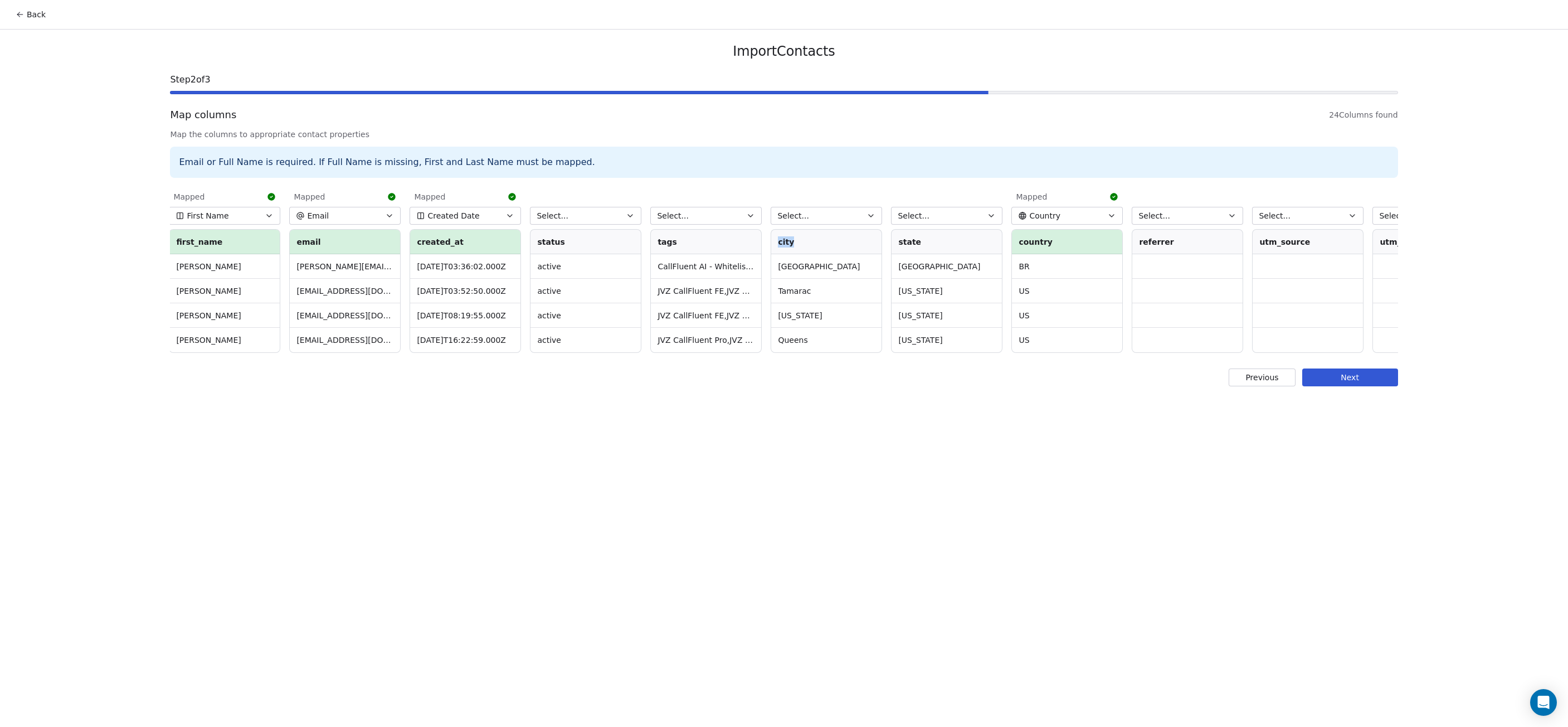
scroll to position [0, 0]
click at [815, 220] on button "Select..." at bounding box center [827, 216] width 111 height 18
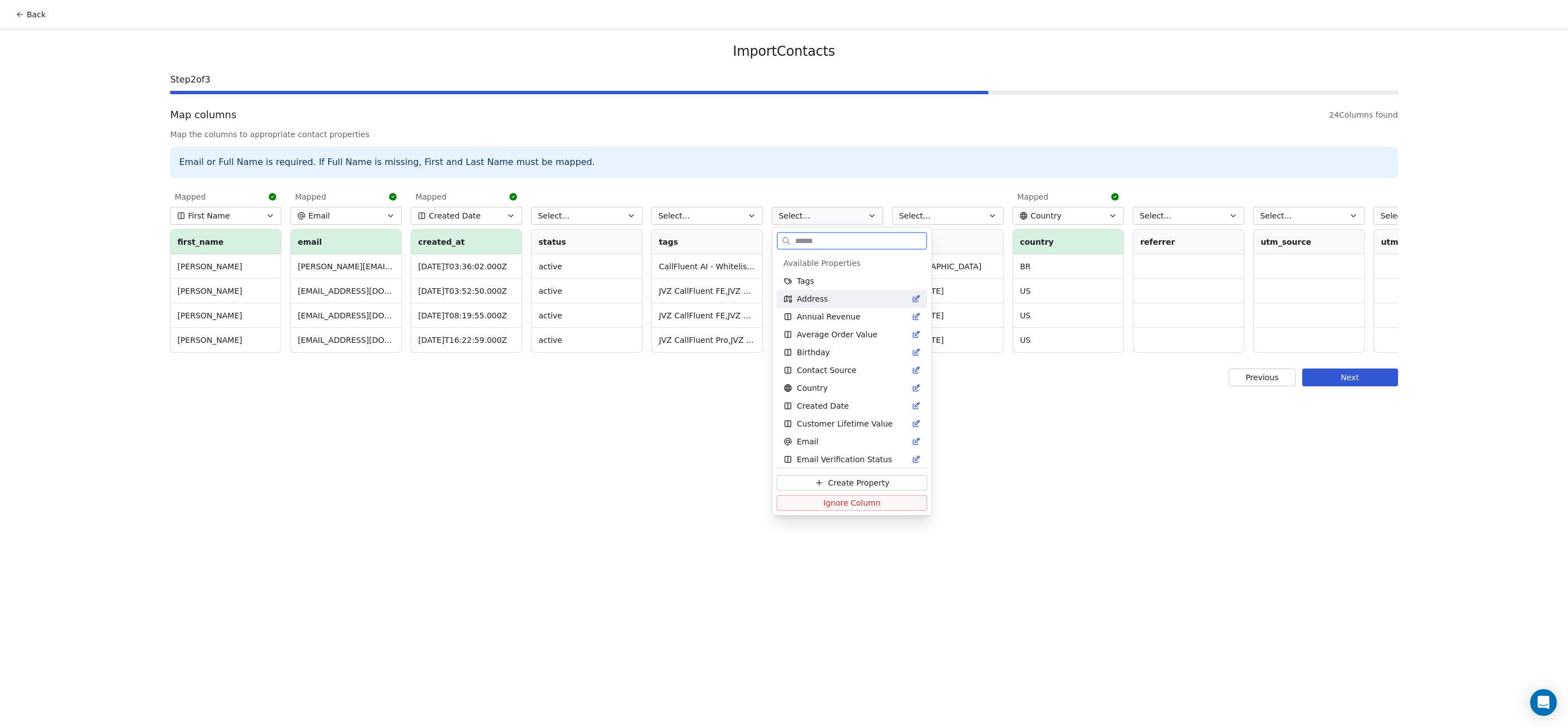
click at [851, 301] on div "Address" at bounding box center [852, 298] width 137 height 11
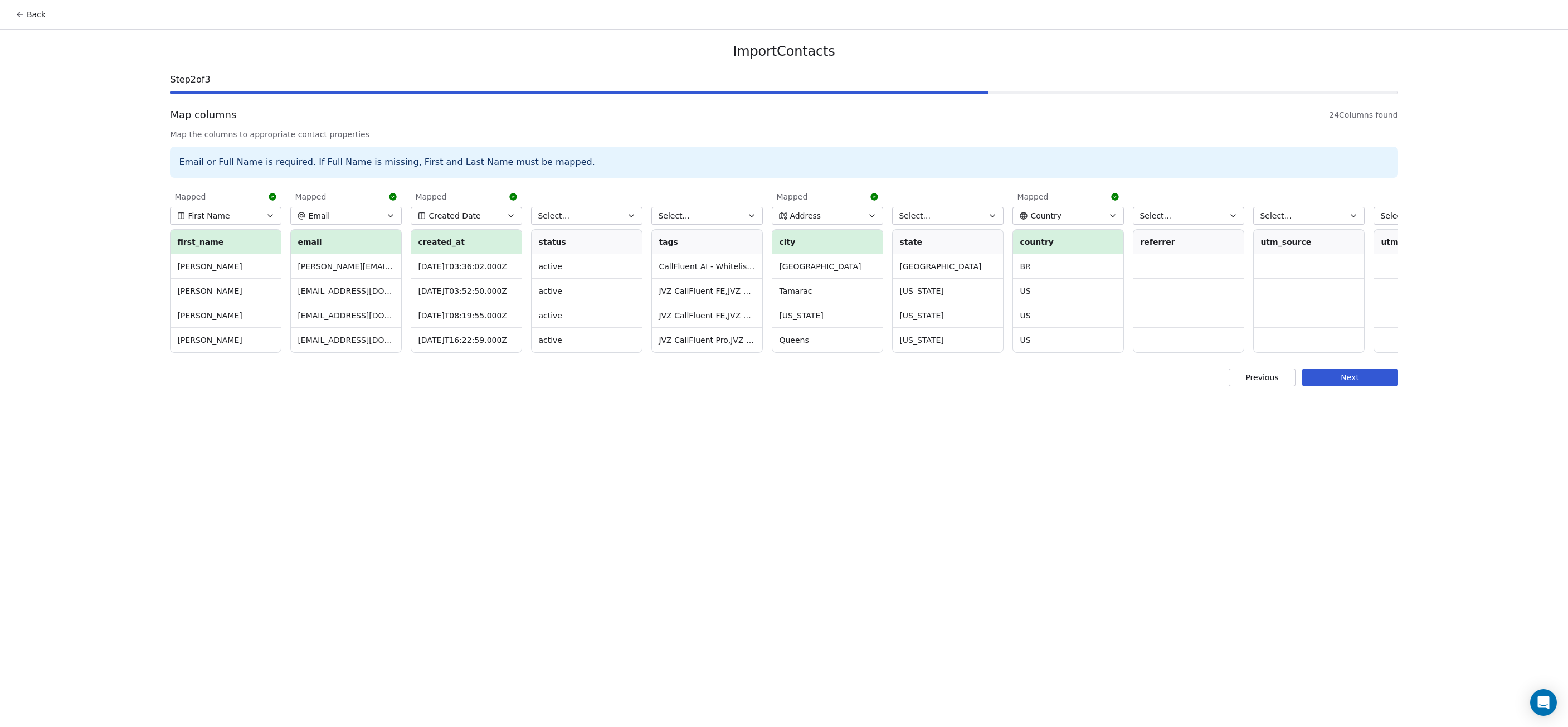
click at [940, 214] on button "Select..." at bounding box center [948, 216] width 111 height 18
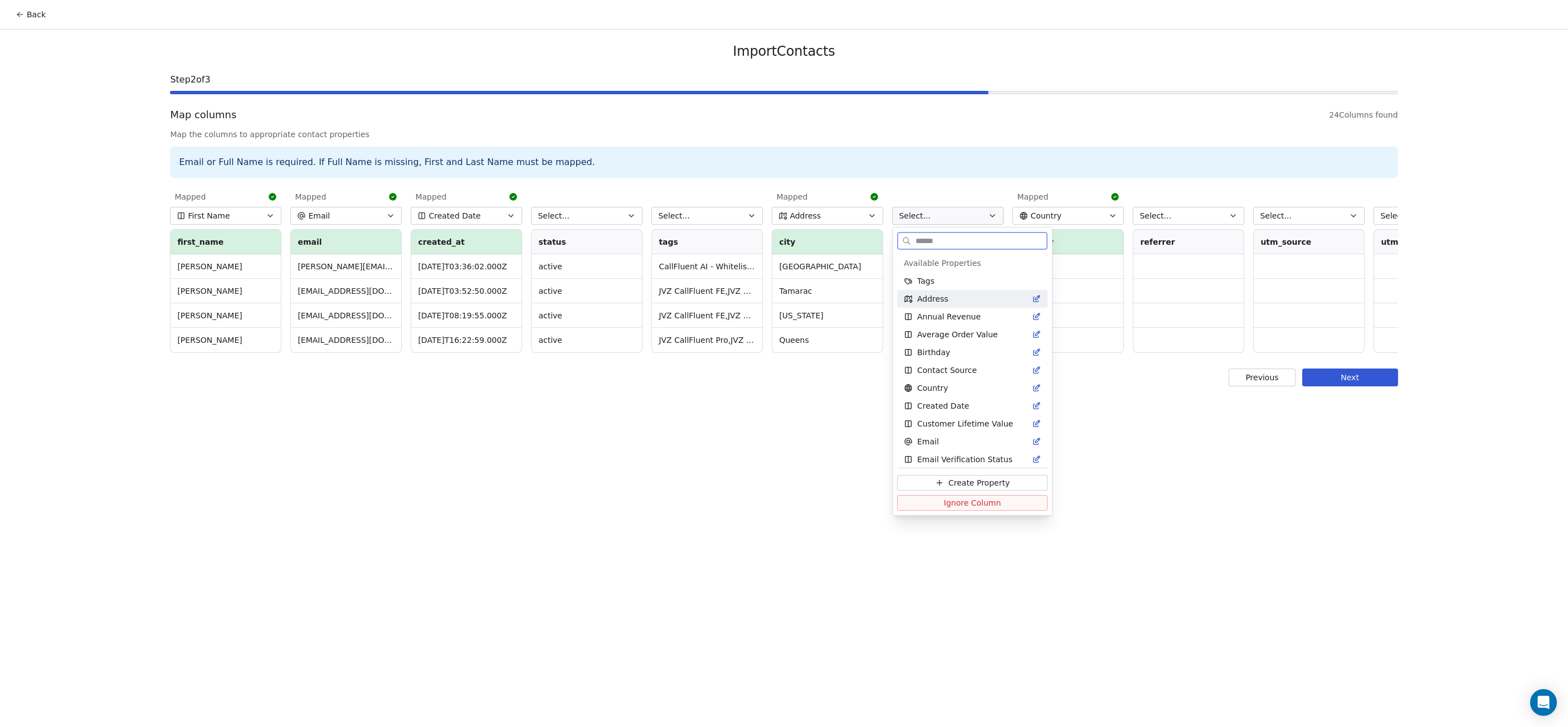
click at [935, 296] on span "Address" at bounding box center [933, 298] width 31 height 11
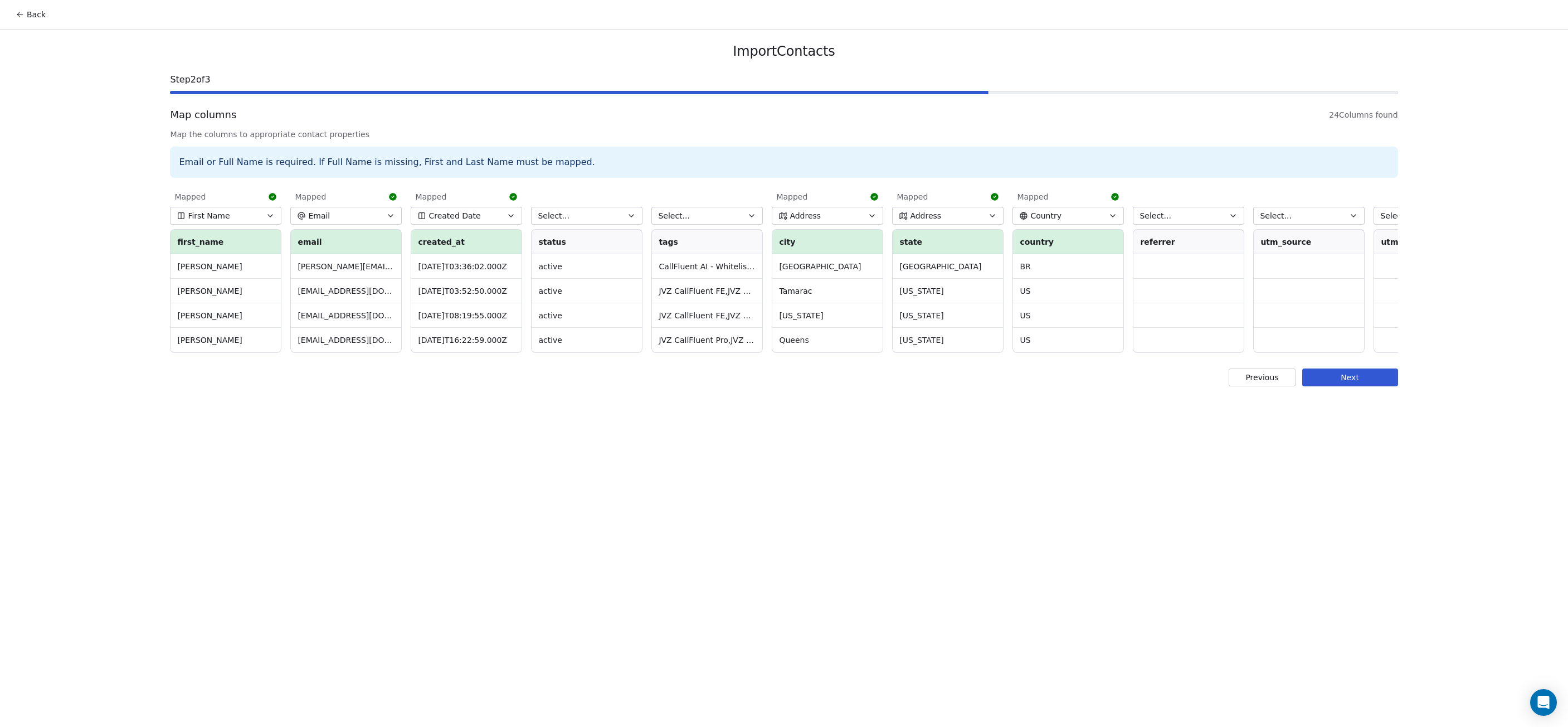
click at [737, 217] on button "Select..." at bounding box center [707, 216] width 111 height 18
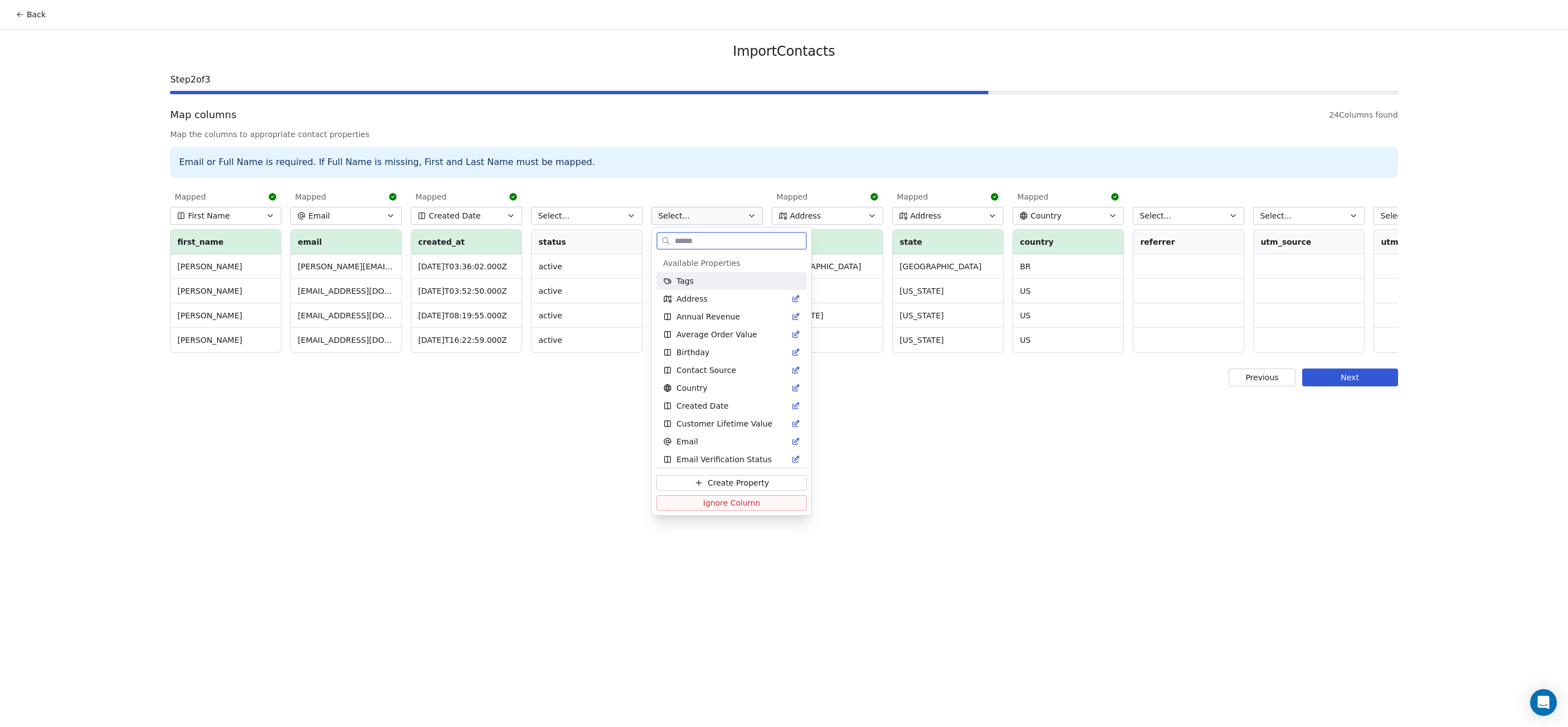
click at [716, 287] on div "Tags" at bounding box center [732, 281] width 150 height 18
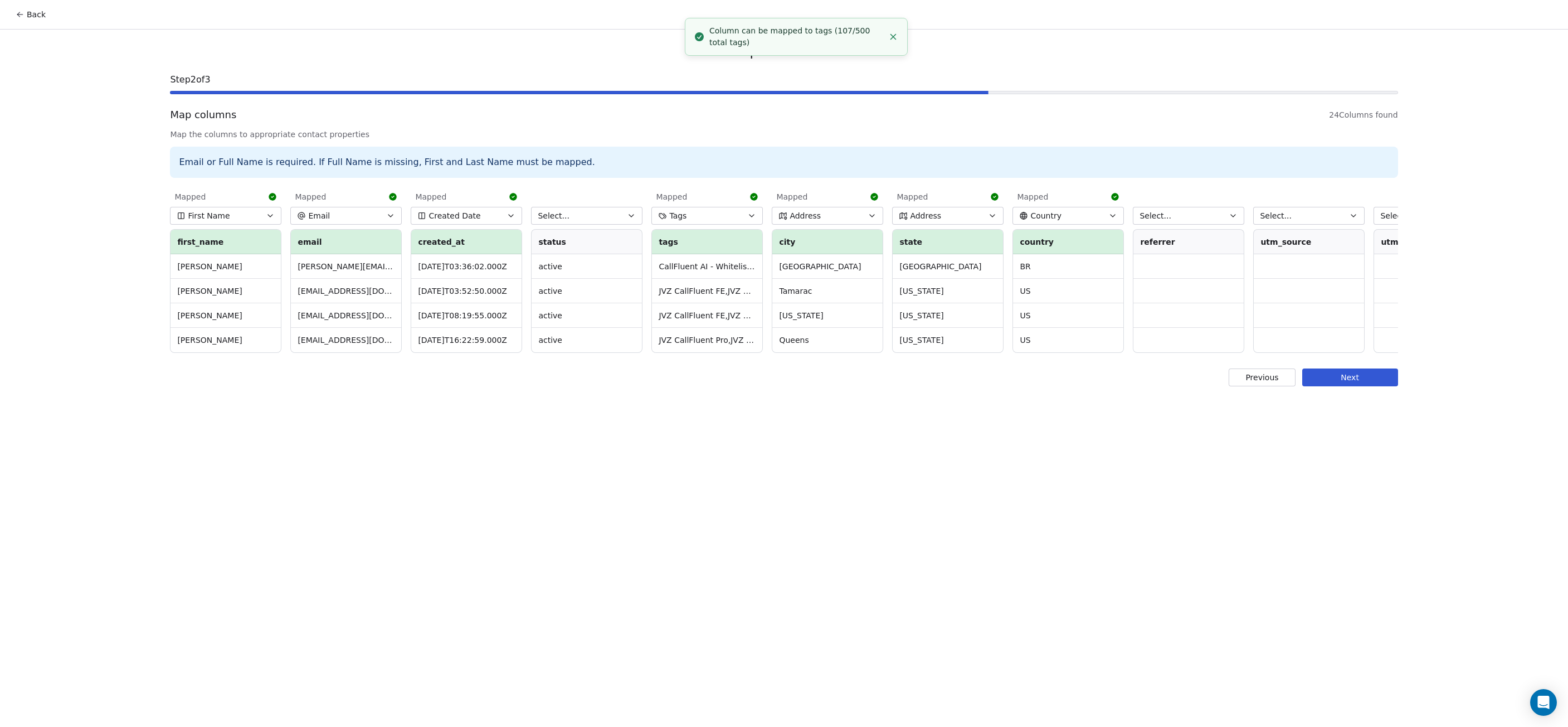
click at [596, 217] on button "Select..." at bounding box center [586, 216] width 111 height 18
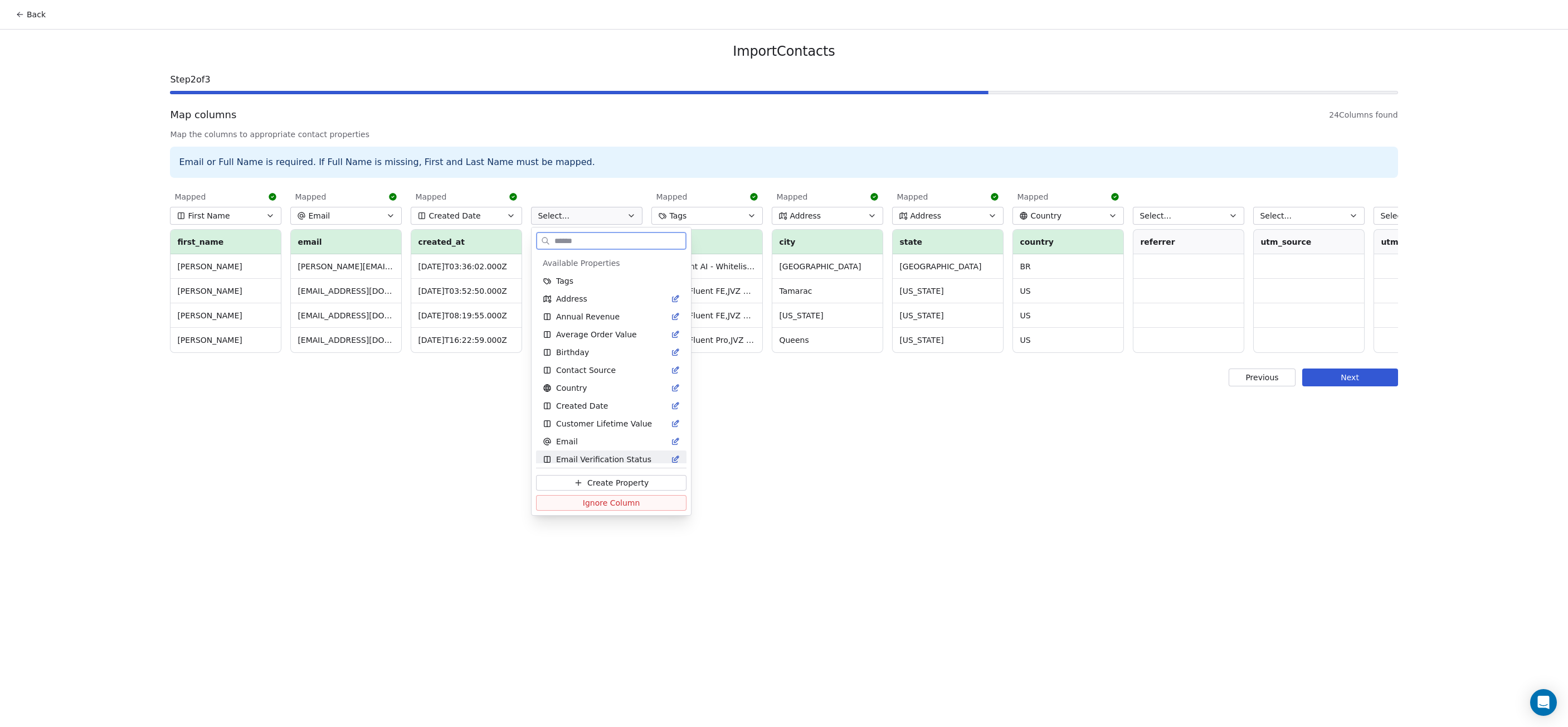
click at [623, 461] on span "Email Verification Status" at bounding box center [604, 459] width 95 height 11
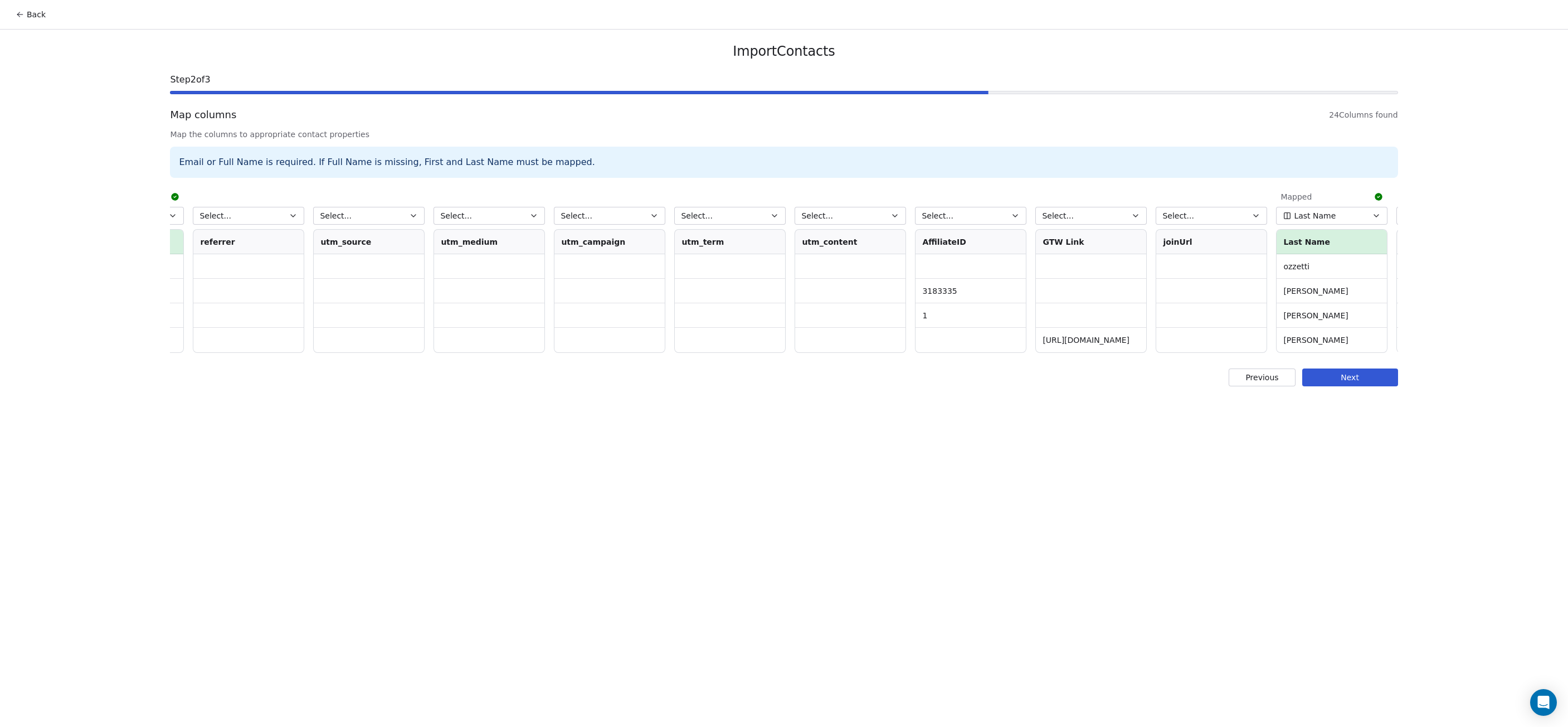
scroll to position [0, 1021]
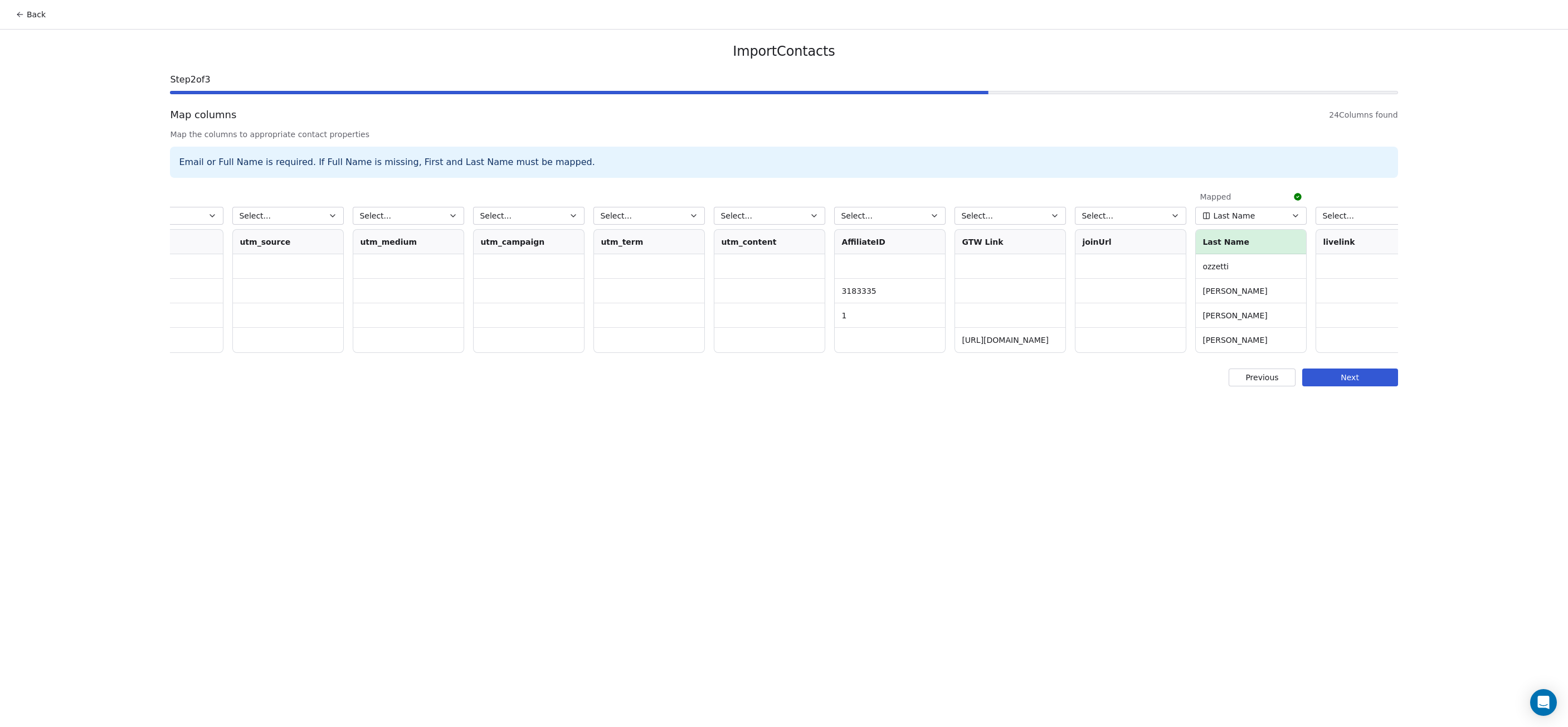
click at [933, 217] on icon "button" at bounding box center [935, 216] width 9 height 9
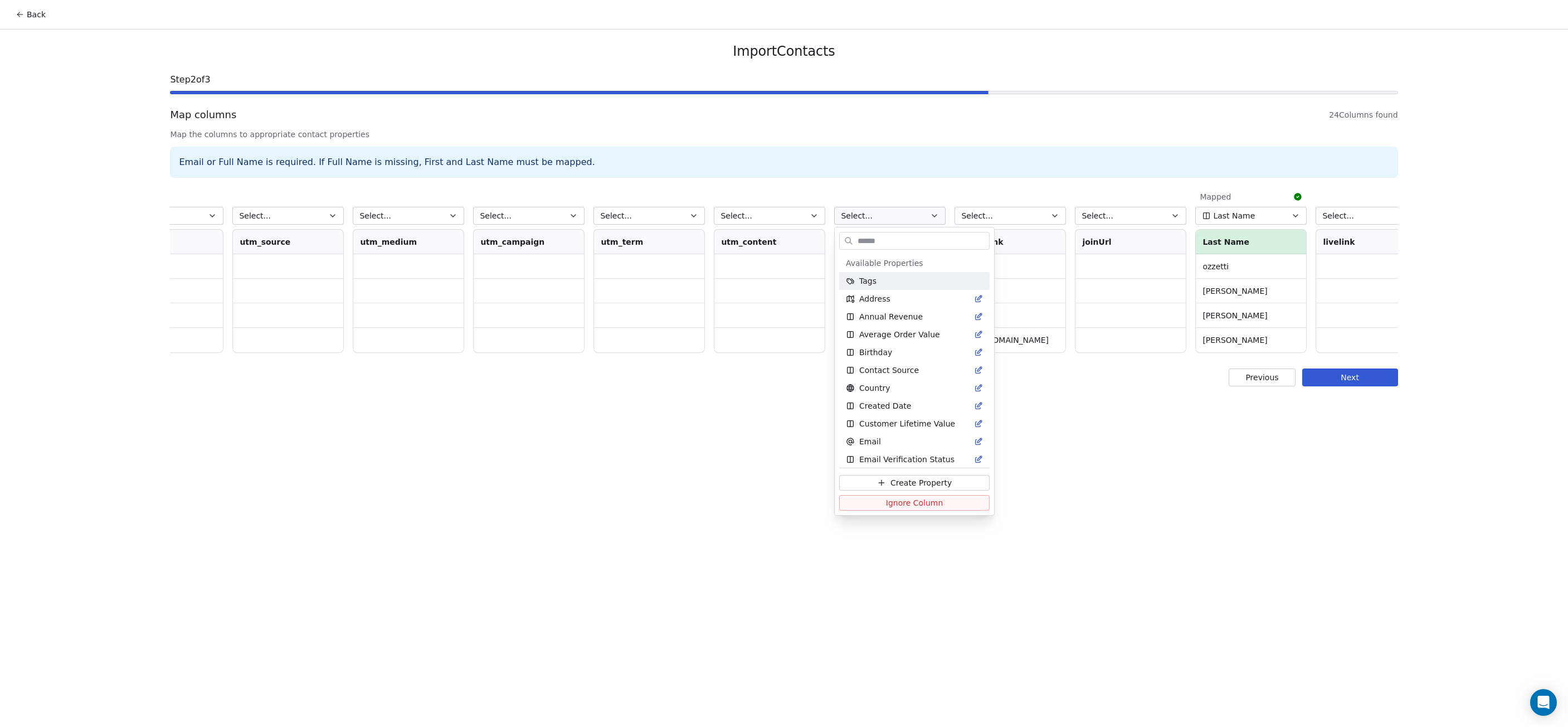
click at [933, 217] on html "Back Import Contacts Step 2 of 3 Map columns 24 Columns found Map the columns t…" at bounding box center [784, 364] width 1568 height 727
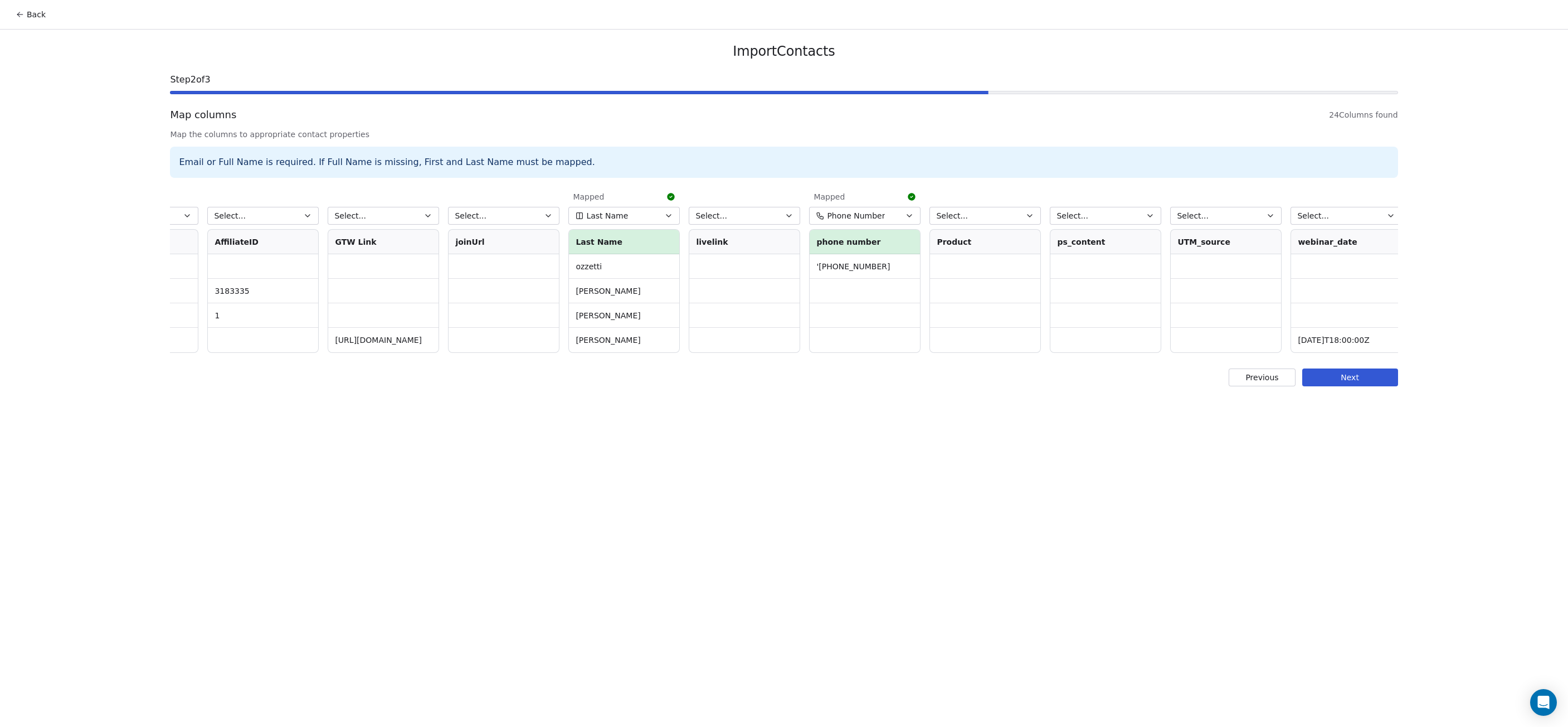
scroll to position [0, 1652]
click at [1371, 387] on button "Next" at bounding box center [1350, 378] width 96 height 18
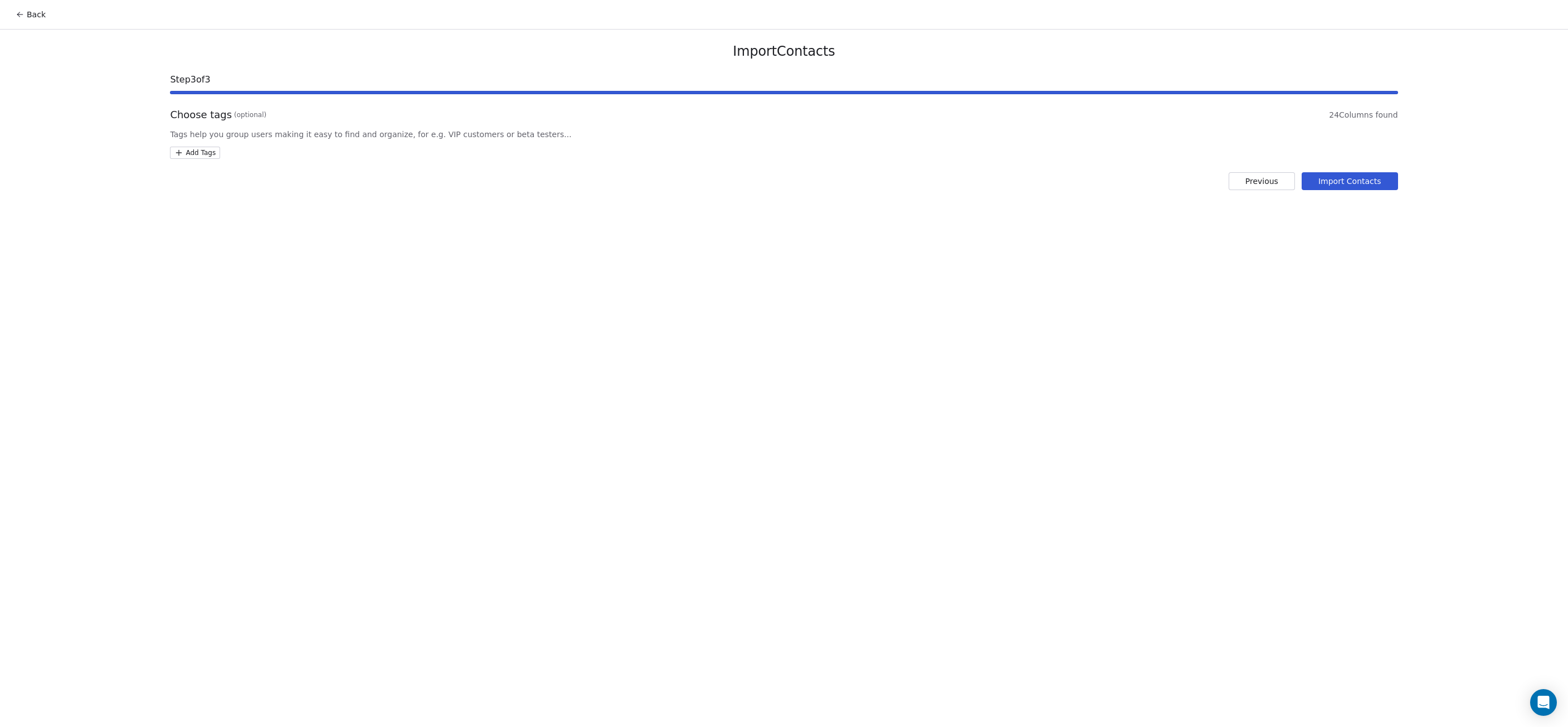
click at [1255, 178] on button "Previous" at bounding box center [1262, 182] width 66 height 18
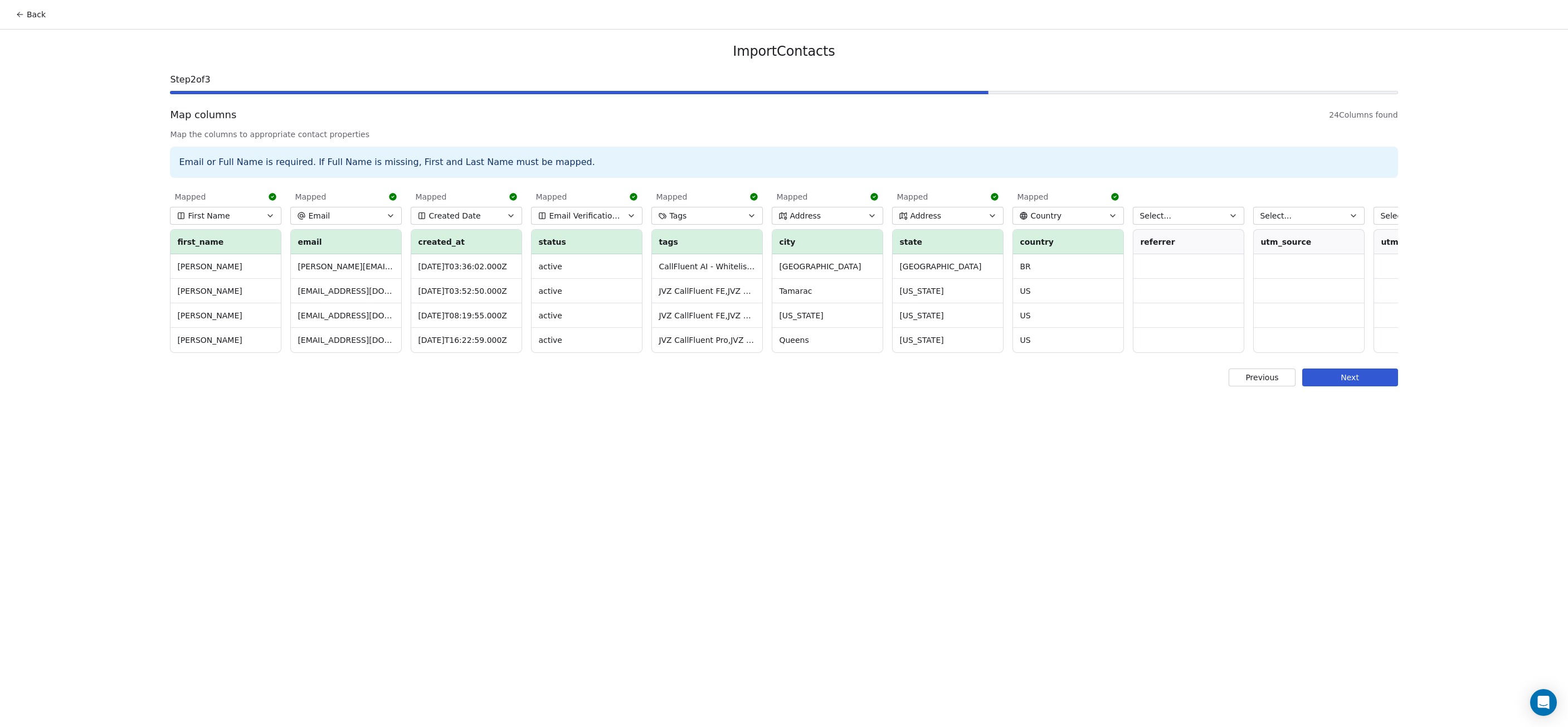
click at [1265, 384] on button "Previous" at bounding box center [1262, 378] width 66 height 18
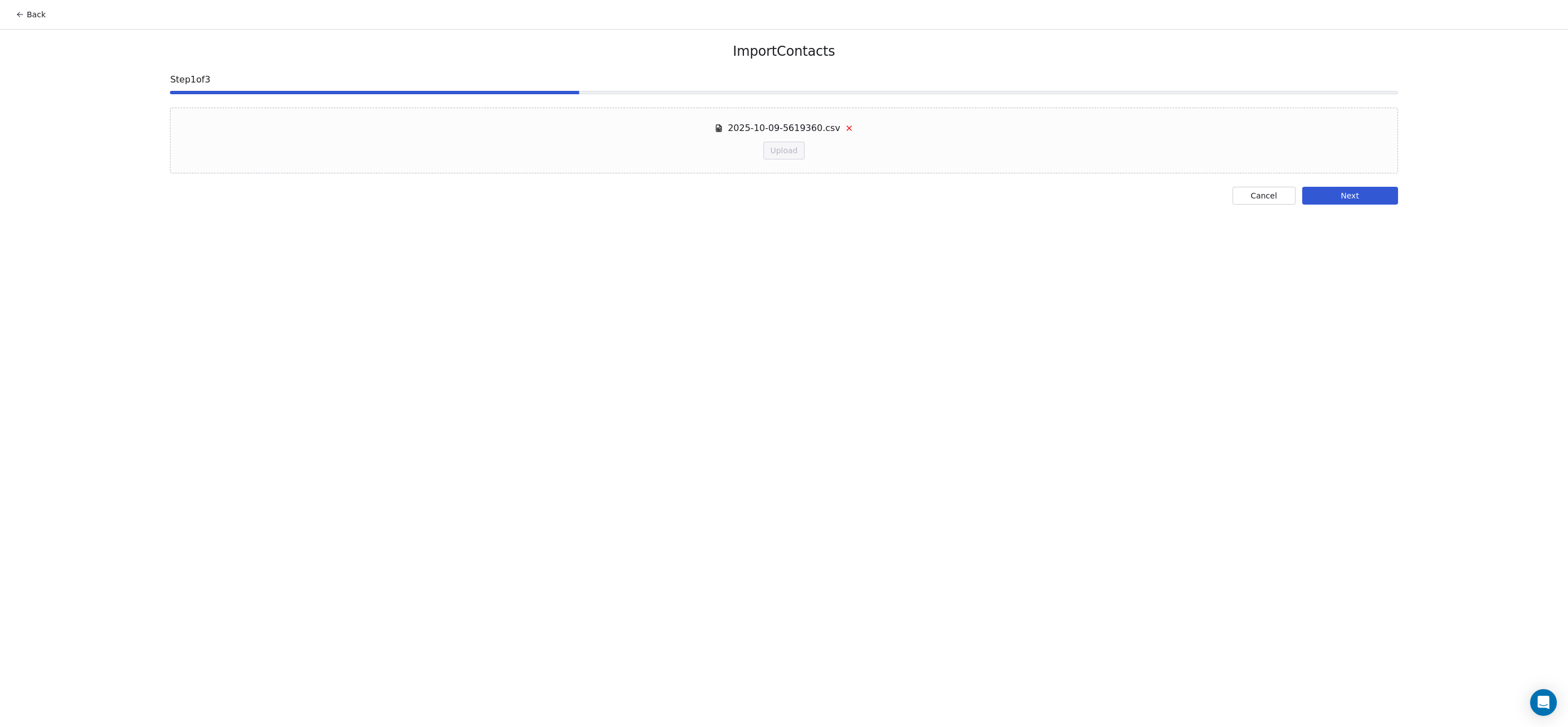
click at [845, 128] on icon at bounding box center [849, 128] width 9 height 9
click at [781, 184] on button "Browse files" at bounding box center [784, 182] width 60 height 18
click at [1352, 207] on div "Import Contacts Step 1 of 3 2025-10-09-5619360.csv Upload Cancel Next" at bounding box center [784, 124] width 1254 height 188
click at [1350, 202] on button "Next" at bounding box center [1350, 196] width 96 height 18
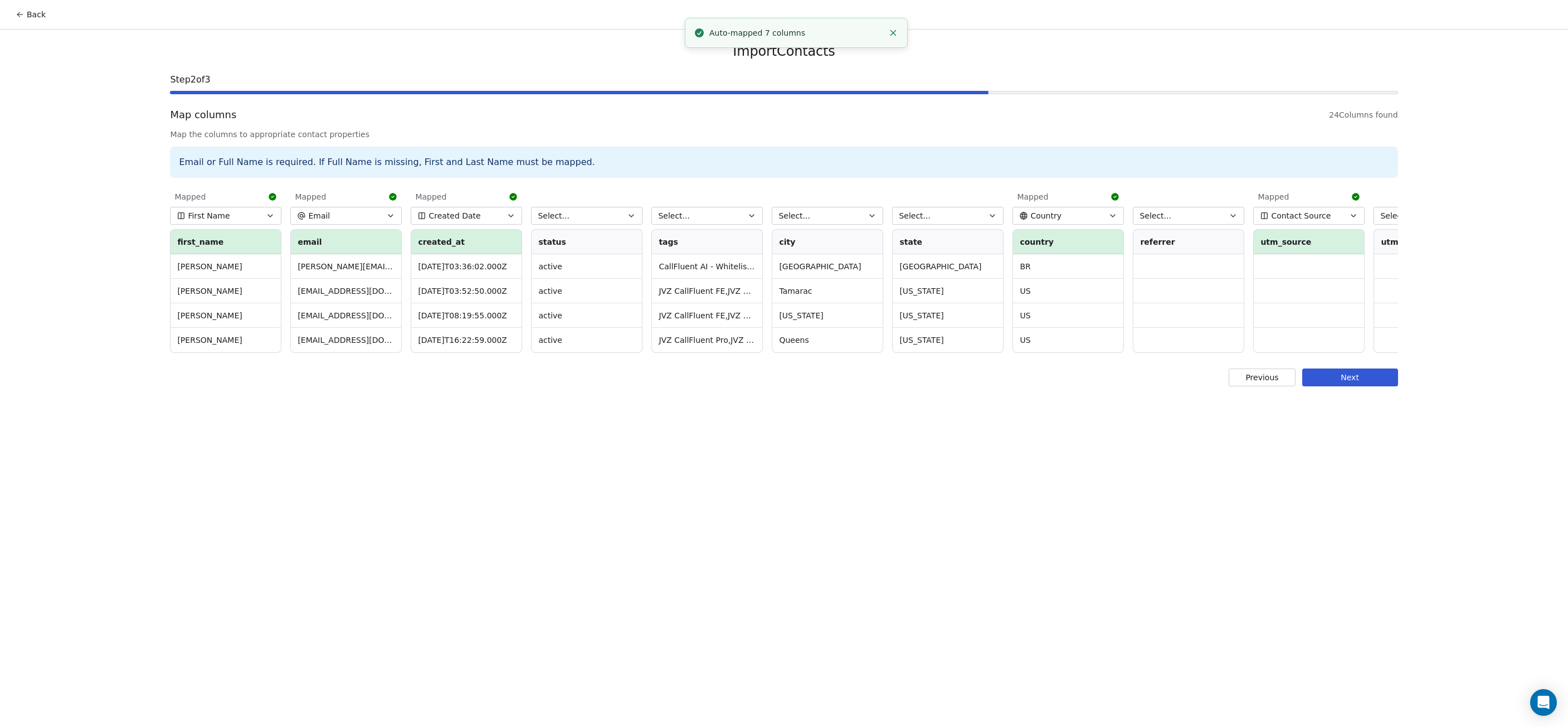
click at [576, 216] on button "Select..." at bounding box center [586, 216] width 111 height 18
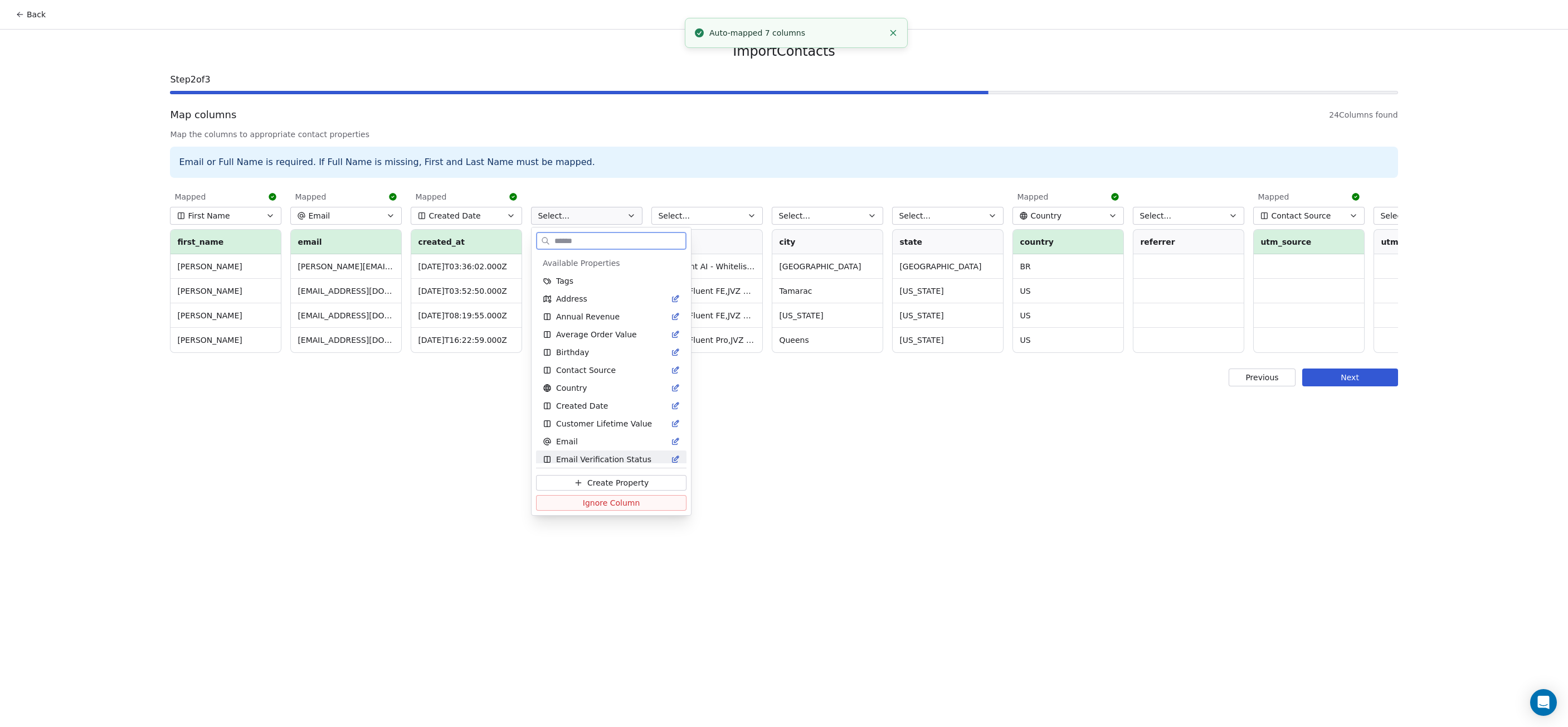
click at [595, 459] on span "Email Verification Status" at bounding box center [604, 459] width 95 height 11
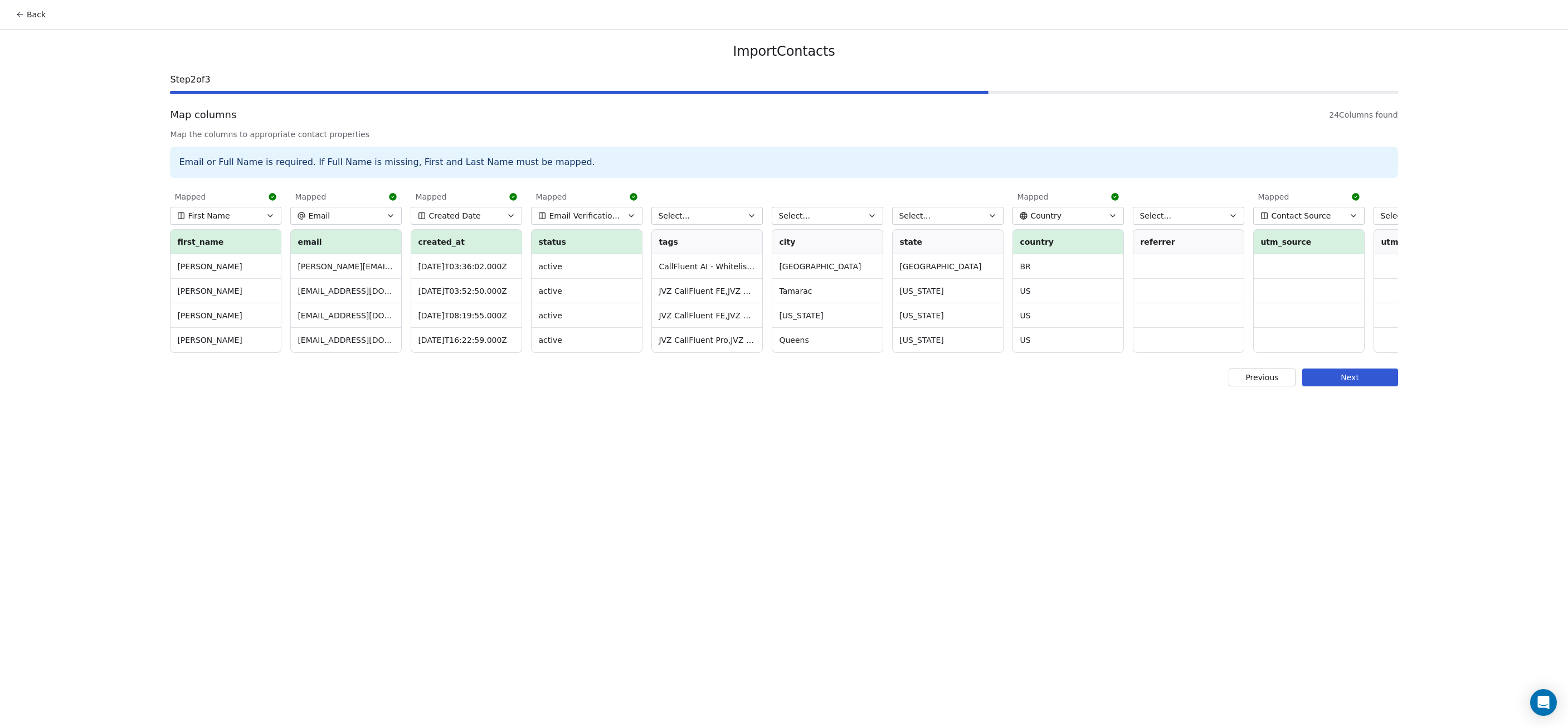
click at [703, 216] on button "Select..." at bounding box center [707, 216] width 111 height 18
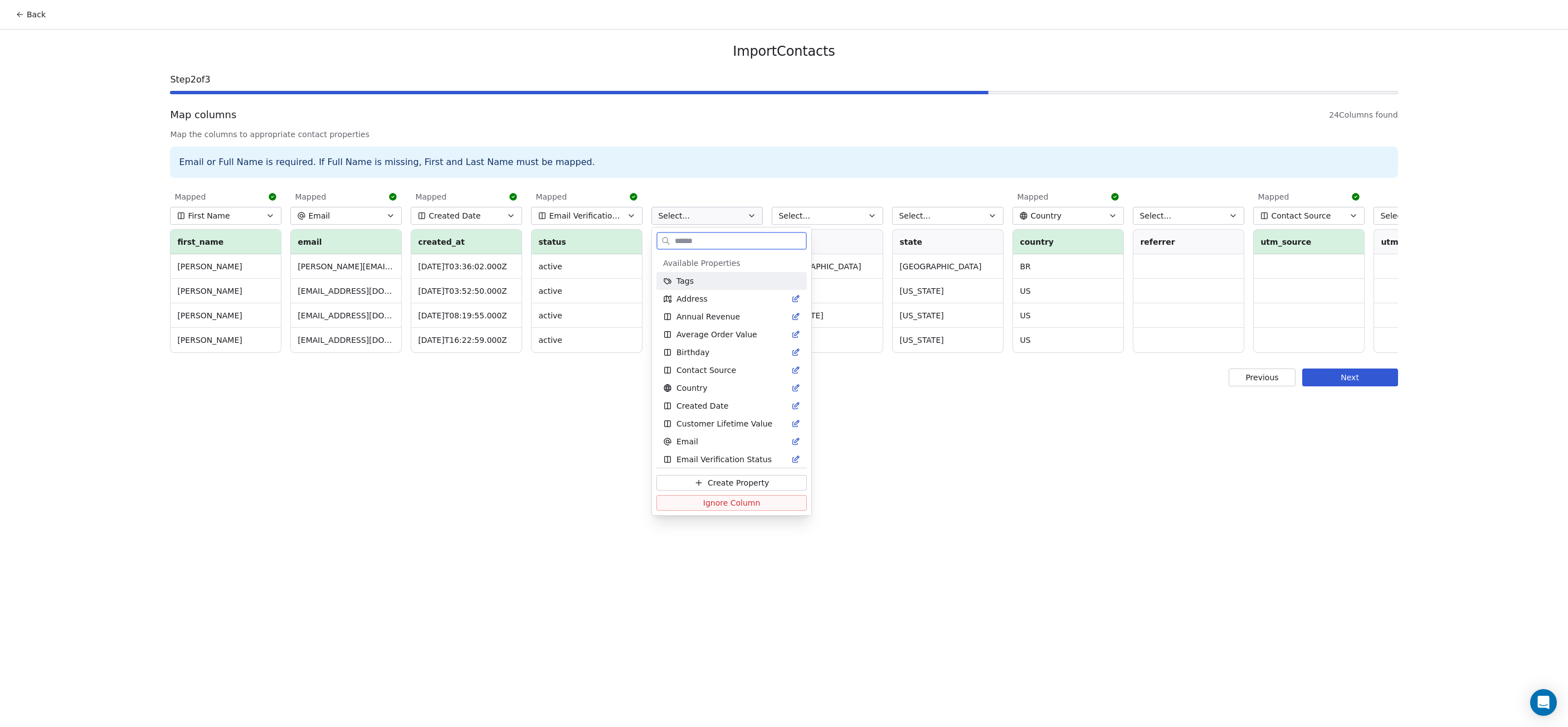
click at [700, 280] on div "Tags" at bounding box center [732, 280] width 137 height 11
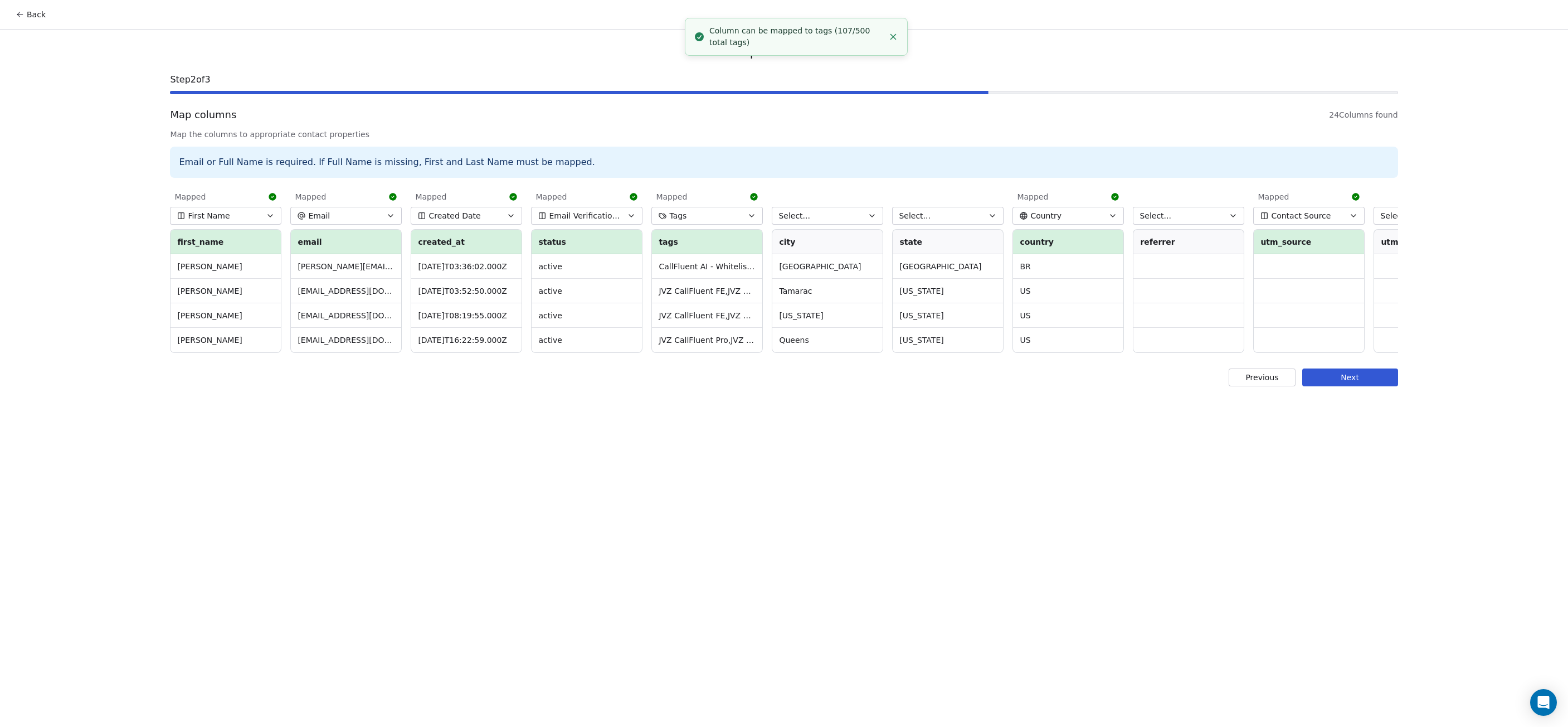
click at [845, 218] on button "Select..." at bounding box center [827, 216] width 111 height 18
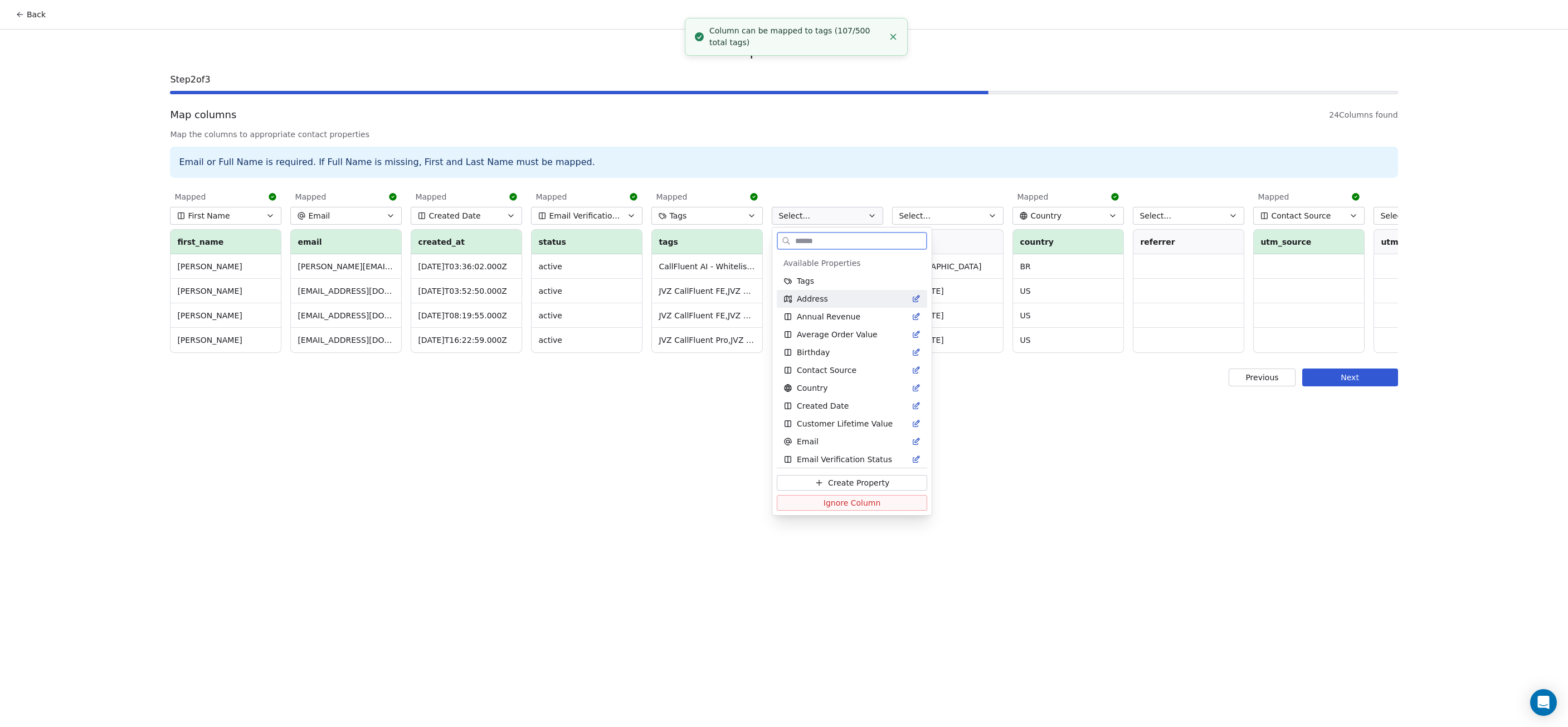
click at [828, 297] on div "Address" at bounding box center [852, 298] width 137 height 11
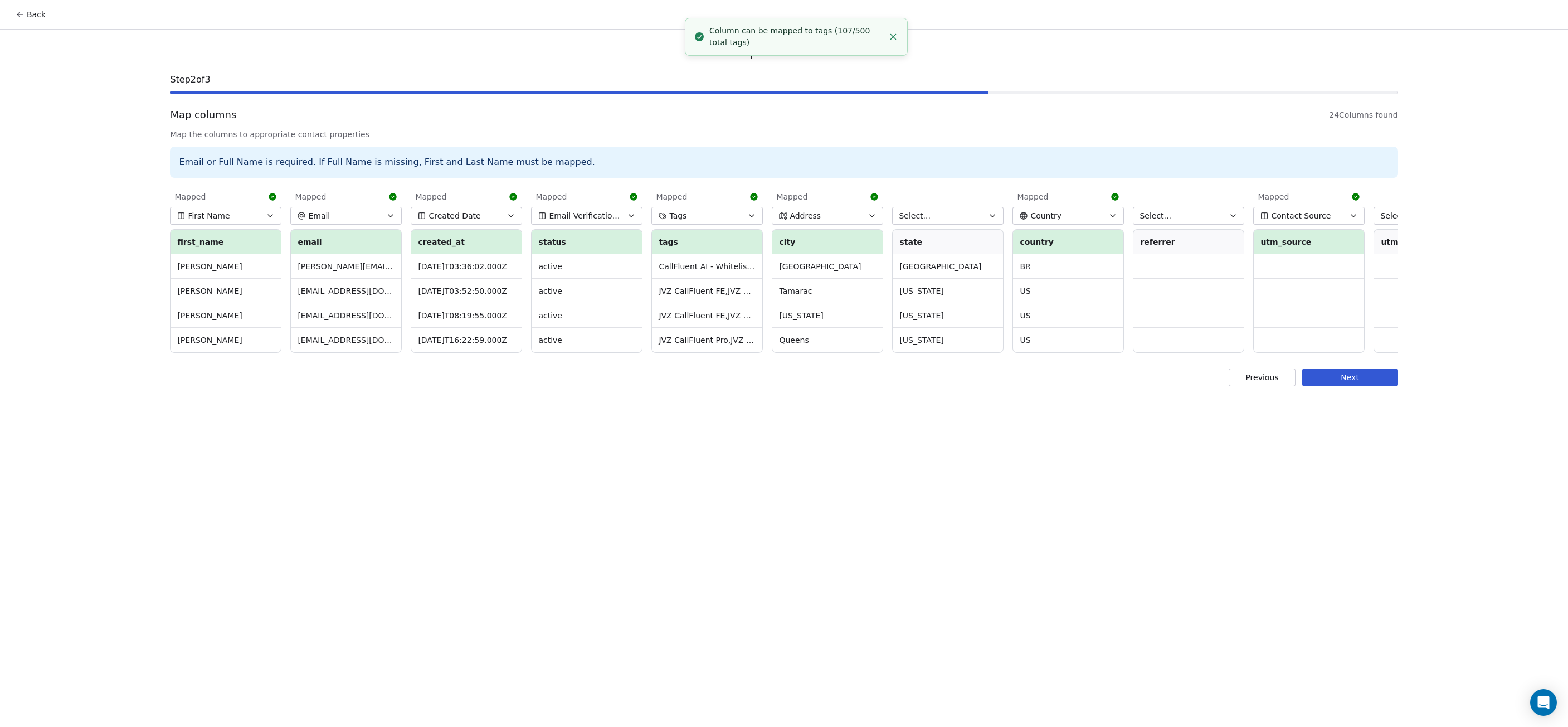
click at [939, 211] on button "Select..." at bounding box center [948, 216] width 111 height 18
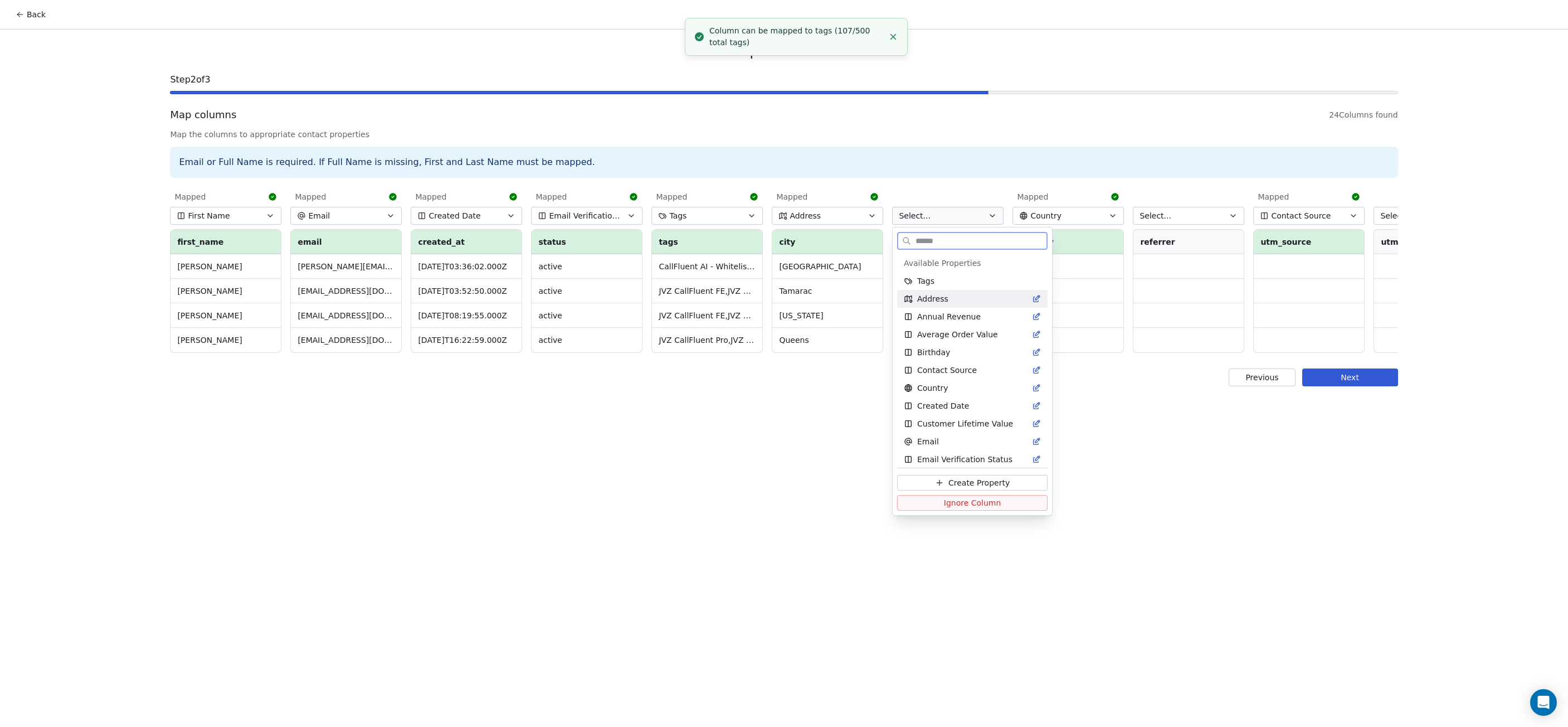
click at [929, 295] on span "Address" at bounding box center [933, 298] width 31 height 11
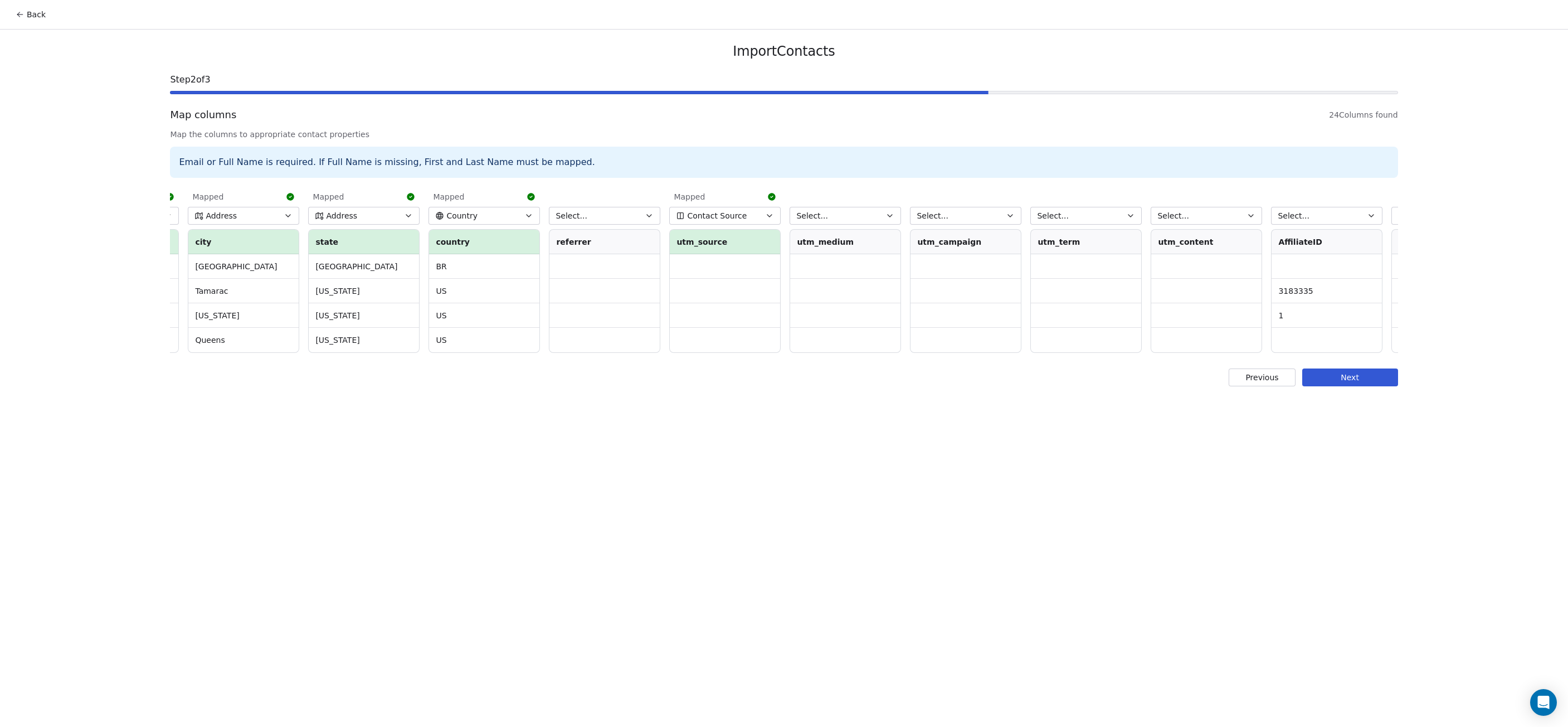
scroll to position [0, 670]
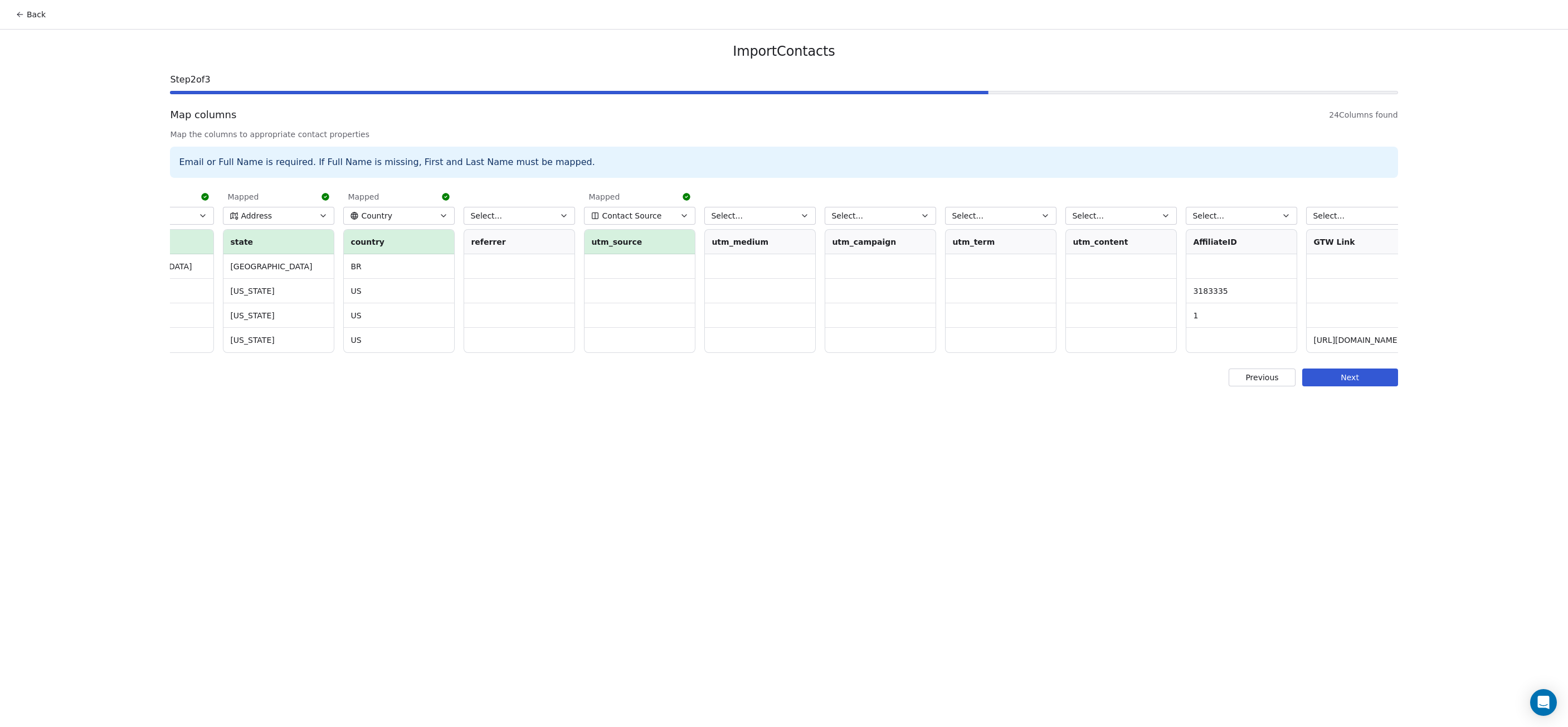
click at [765, 221] on button "Select..." at bounding box center [760, 216] width 111 height 18
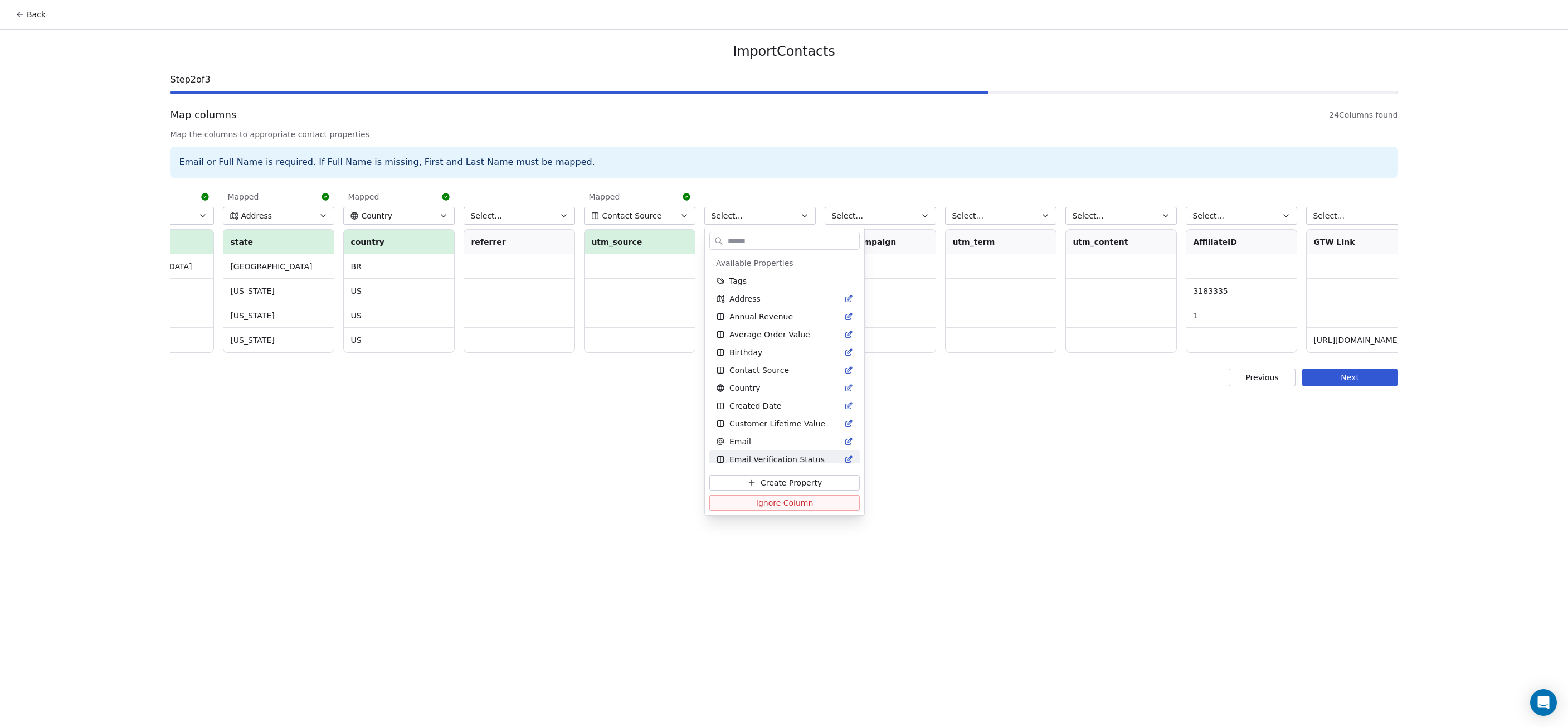
click at [987, 469] on html "Back Import Contacts Step 2 of 3 Map columns 24 Columns found Map the columns t…" at bounding box center [784, 364] width 1568 height 727
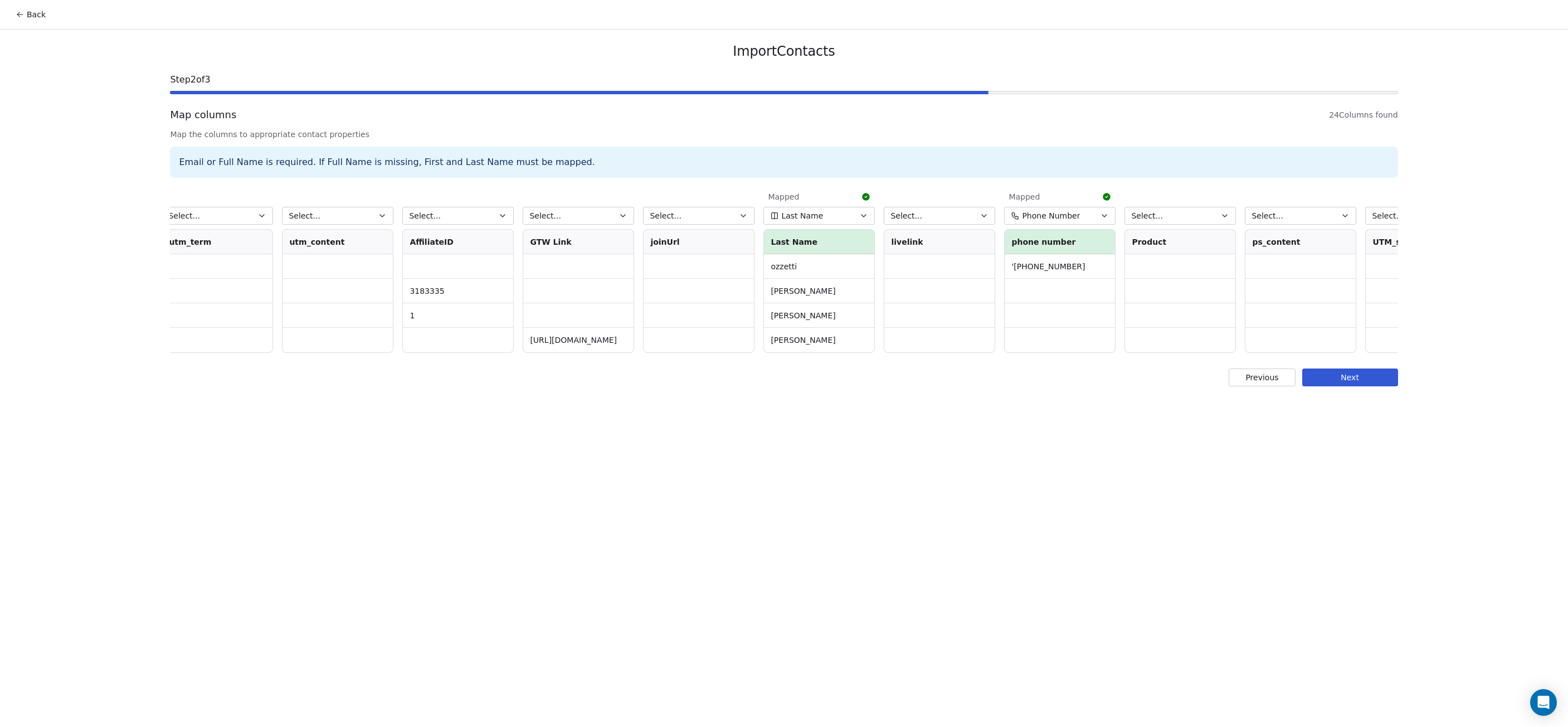
scroll to position [0, 1652]
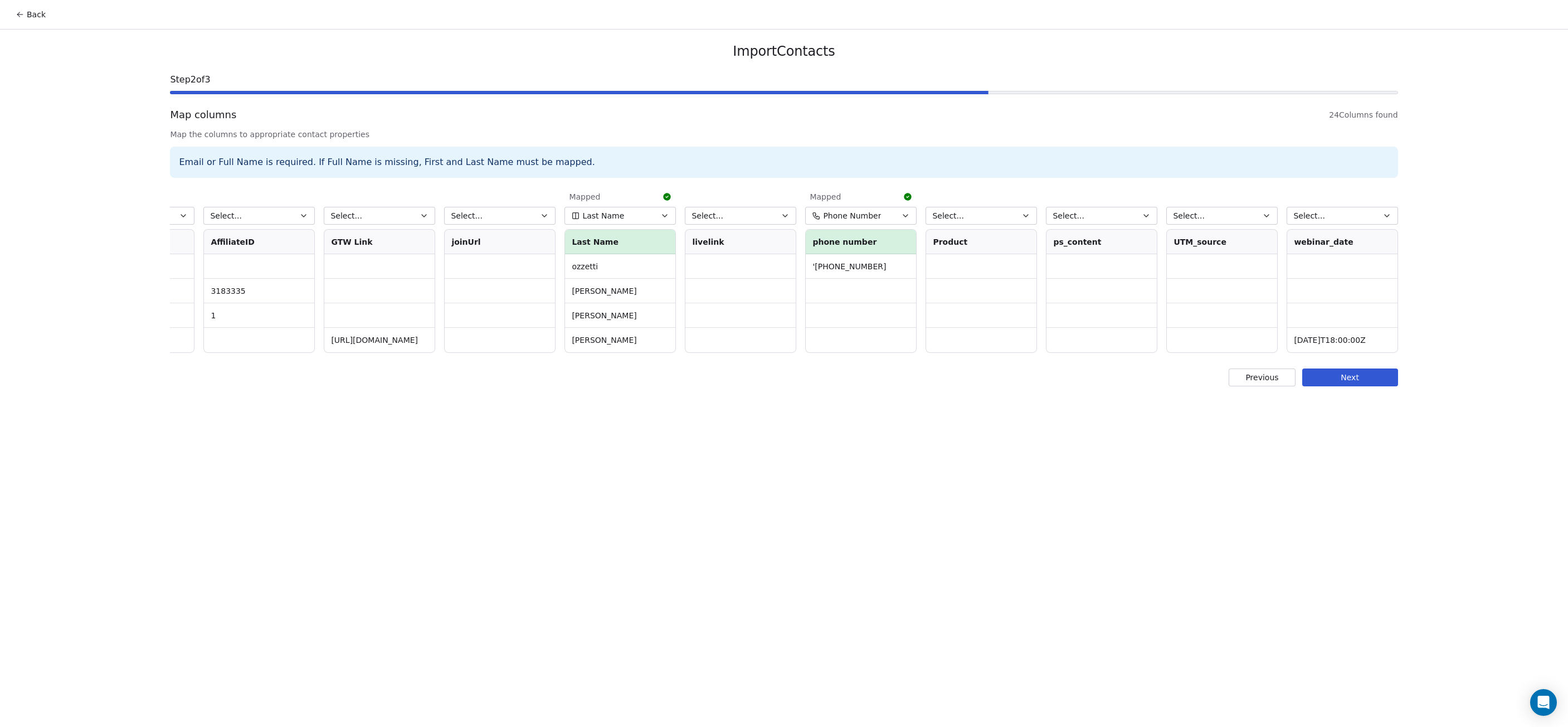
click at [1358, 387] on button "Next" at bounding box center [1350, 378] width 96 height 18
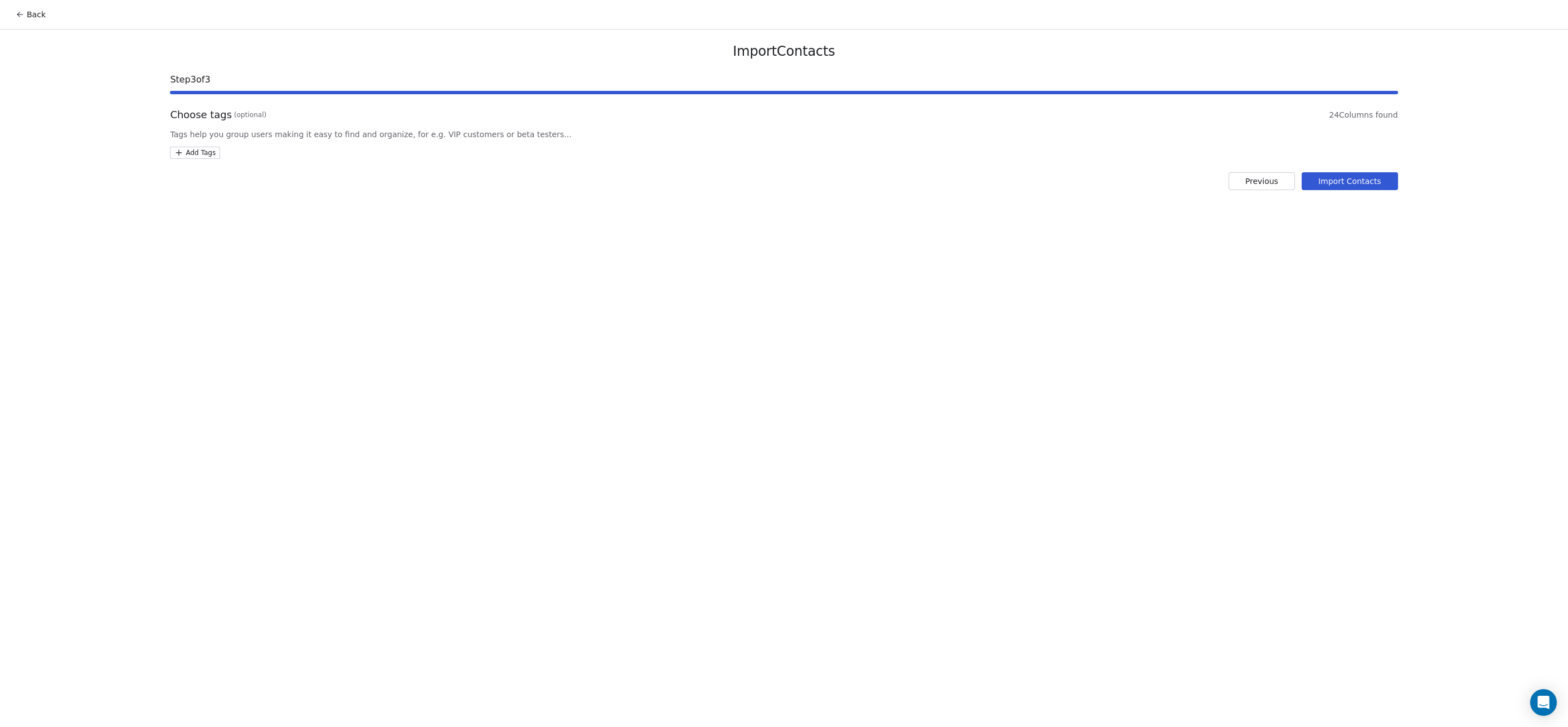
click at [1367, 184] on button "Import Contacts" at bounding box center [1350, 182] width 97 height 18
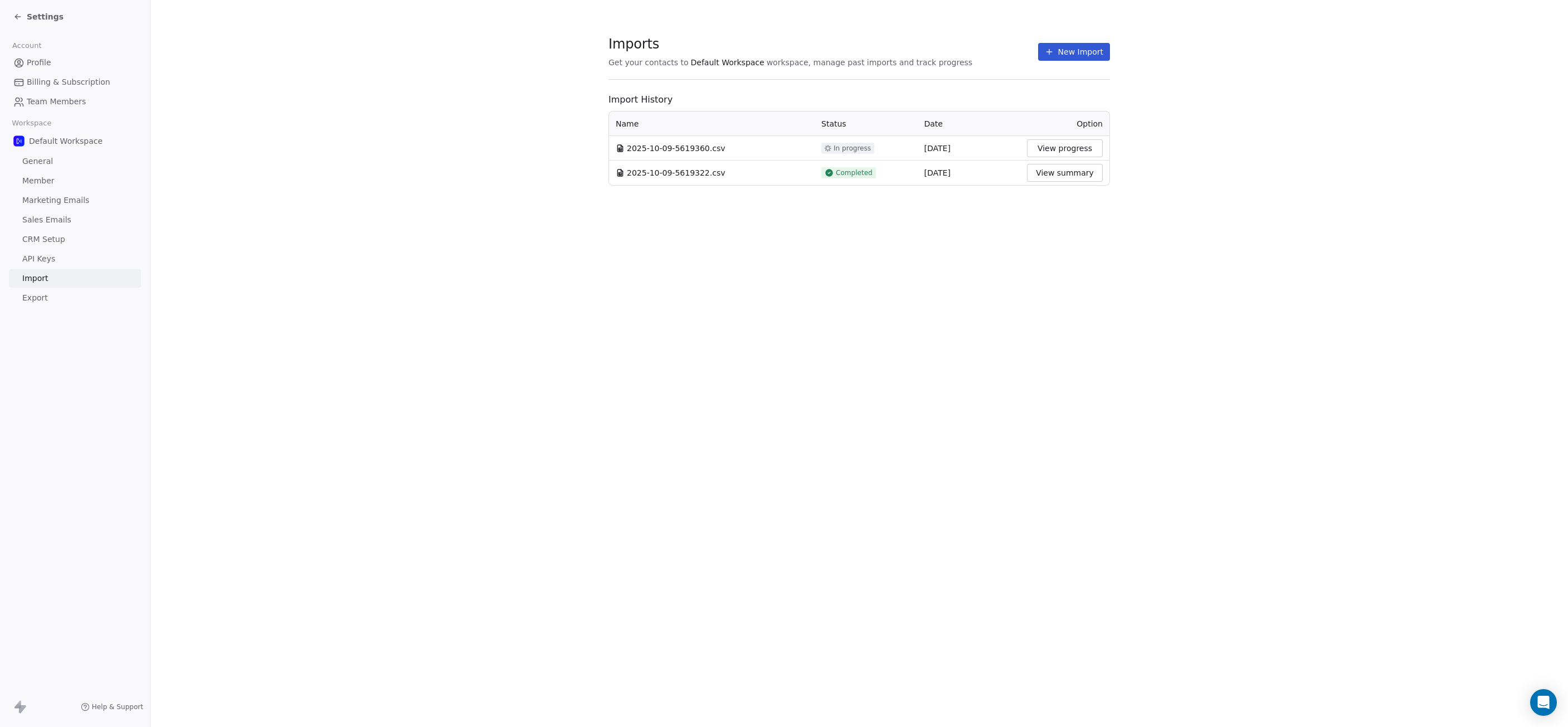
click at [50, 240] on span "CRM Setup" at bounding box center [44, 240] width 43 height 12
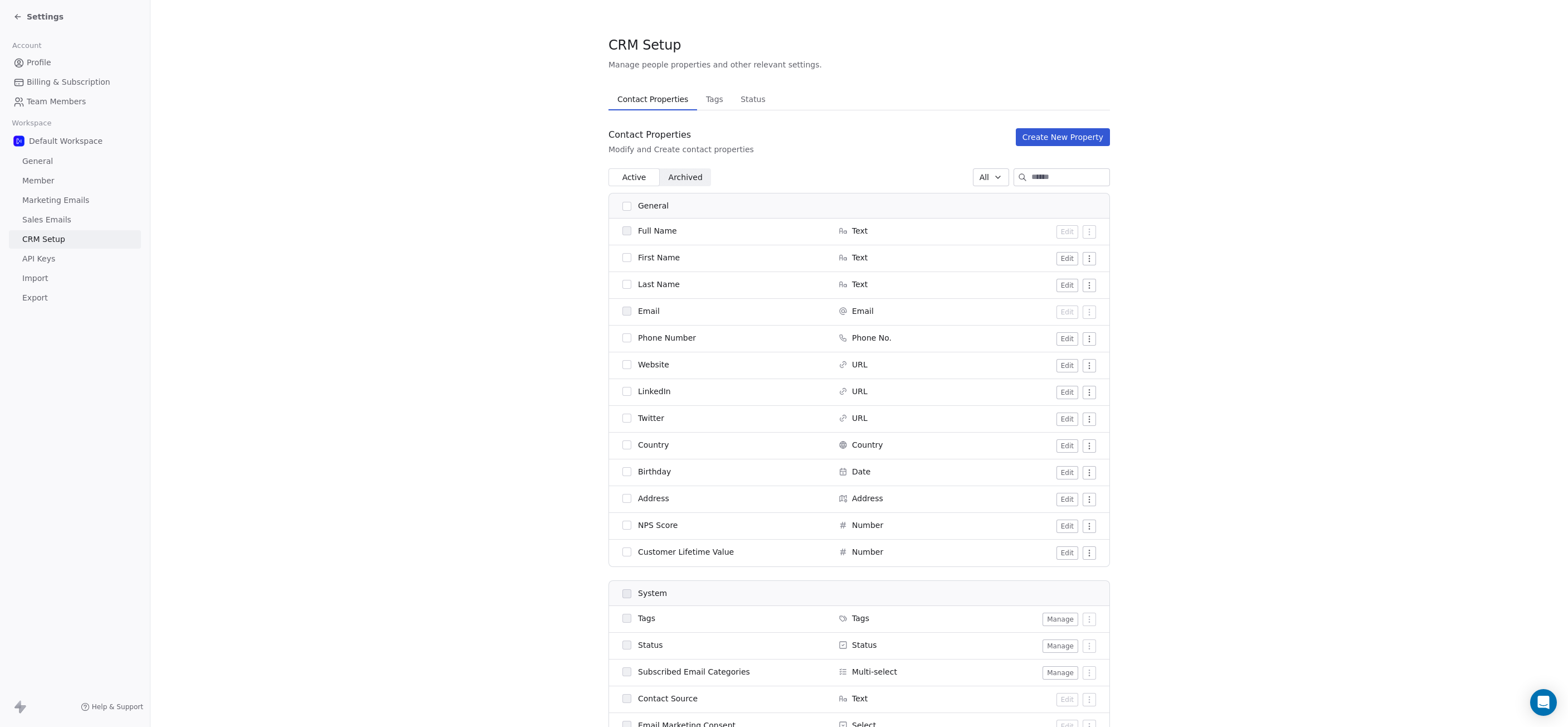
click at [56, 221] on span "Sales Emails" at bounding box center [46, 220] width 49 height 12
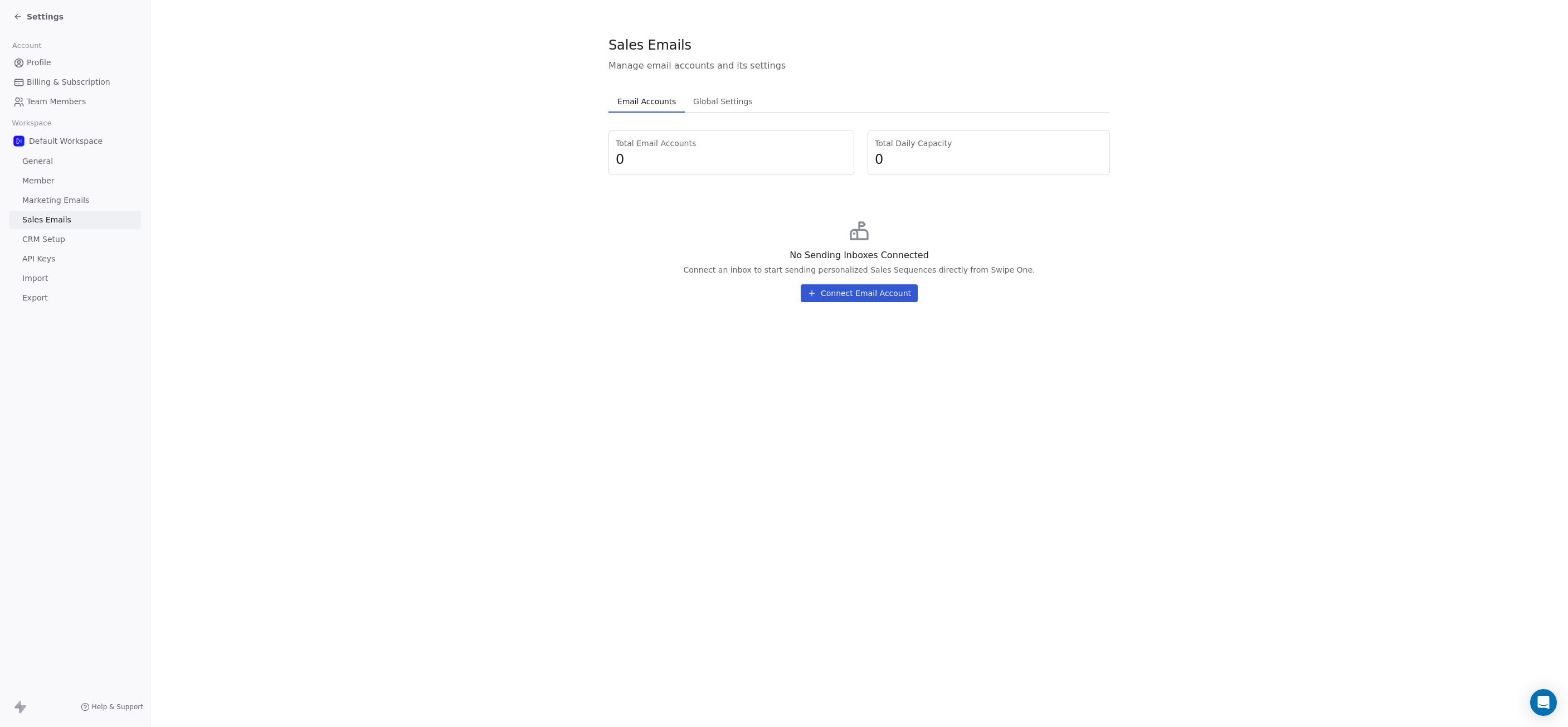
click at [59, 202] on span "Marketing Emails" at bounding box center [55, 201] width 67 height 12
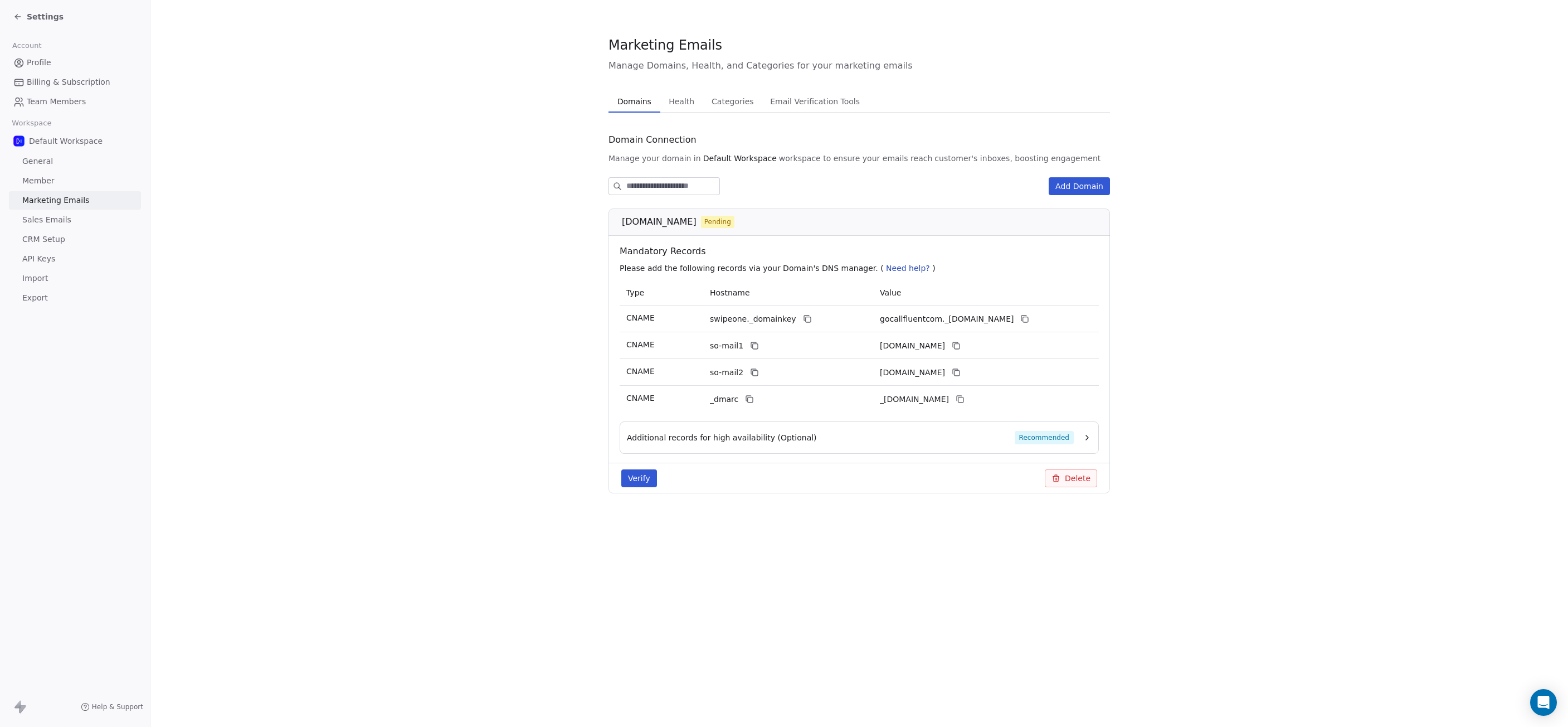
click at [642, 481] on button "Verify" at bounding box center [639, 478] width 36 height 18
click at [803, 321] on icon at bounding box center [808, 319] width 9 height 9
click at [1030, 318] on icon at bounding box center [1025, 319] width 9 height 9
click at [751, 345] on icon at bounding box center [755, 345] width 9 height 9
click at [961, 345] on icon at bounding box center [956, 345] width 9 height 9
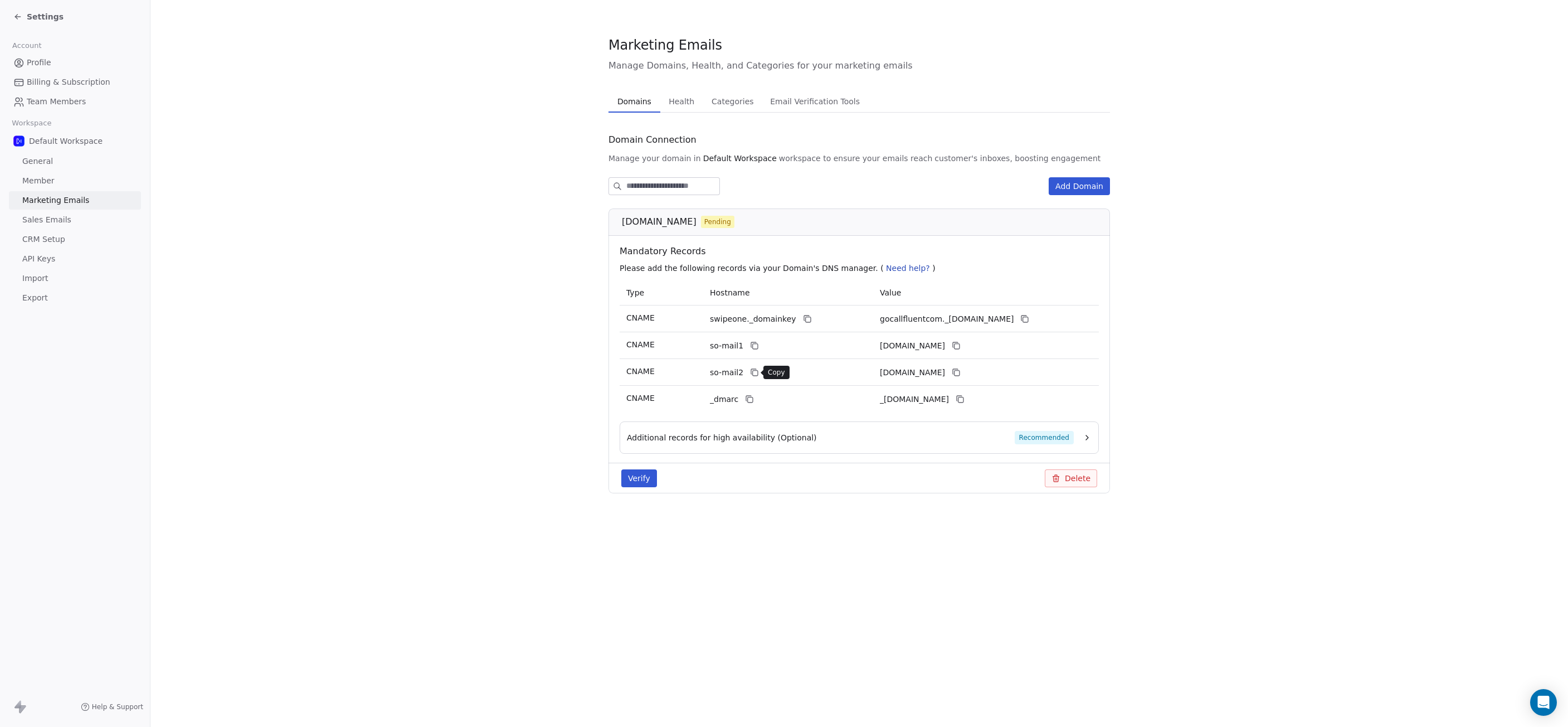
click at [751, 372] on icon at bounding box center [755, 372] width 9 height 9
drag, startPoint x: 1009, startPoint y: 373, endPoint x: 1016, endPoint y: 373, distance: 7.0
click at [961, 373] on icon at bounding box center [956, 372] width 9 height 9
click at [748, 397] on icon at bounding box center [751, 400] width 5 height 5
click at [964, 398] on icon at bounding box center [960, 399] width 9 height 9
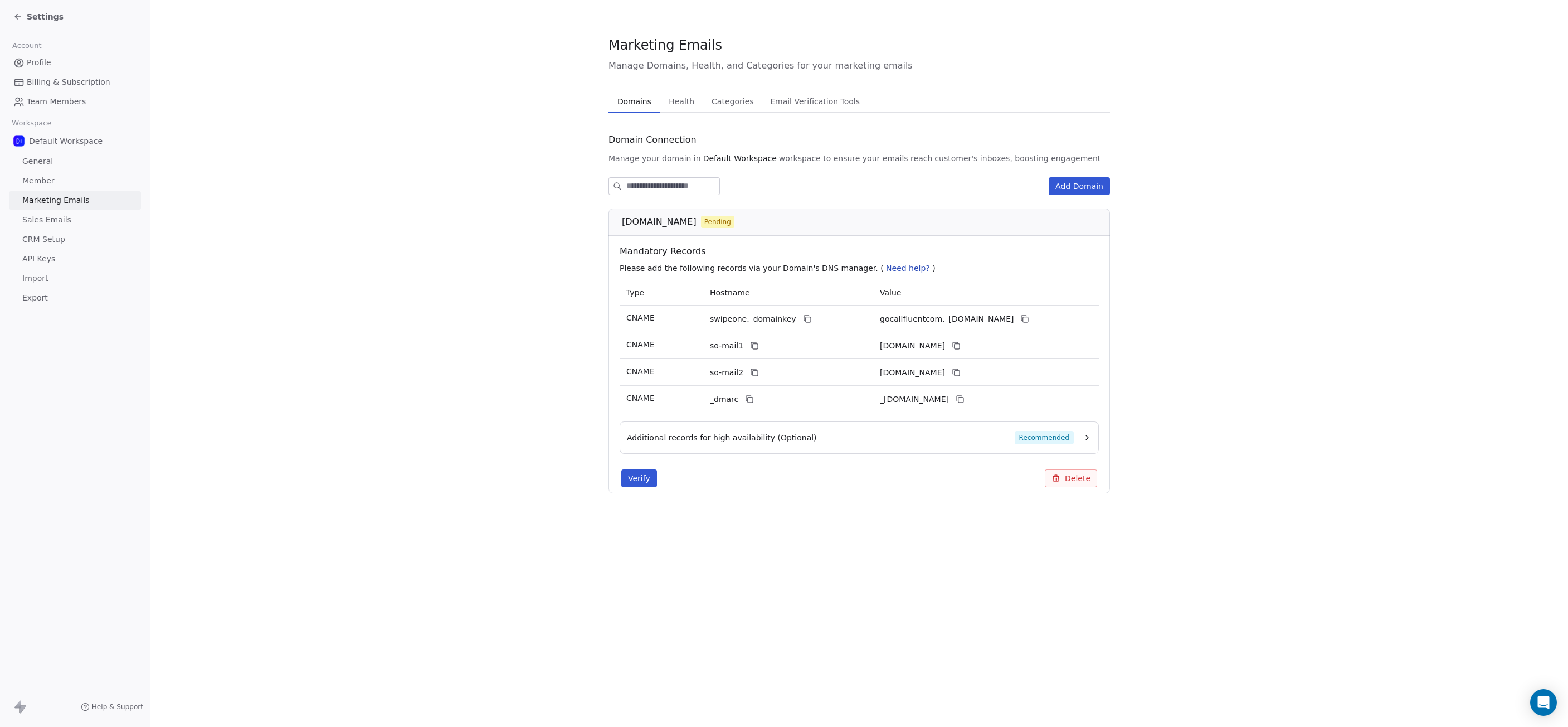
click at [643, 482] on button "Verify" at bounding box center [639, 478] width 36 height 18
click at [1071, 440] on span "Recommended" at bounding box center [1045, 438] width 59 height 13
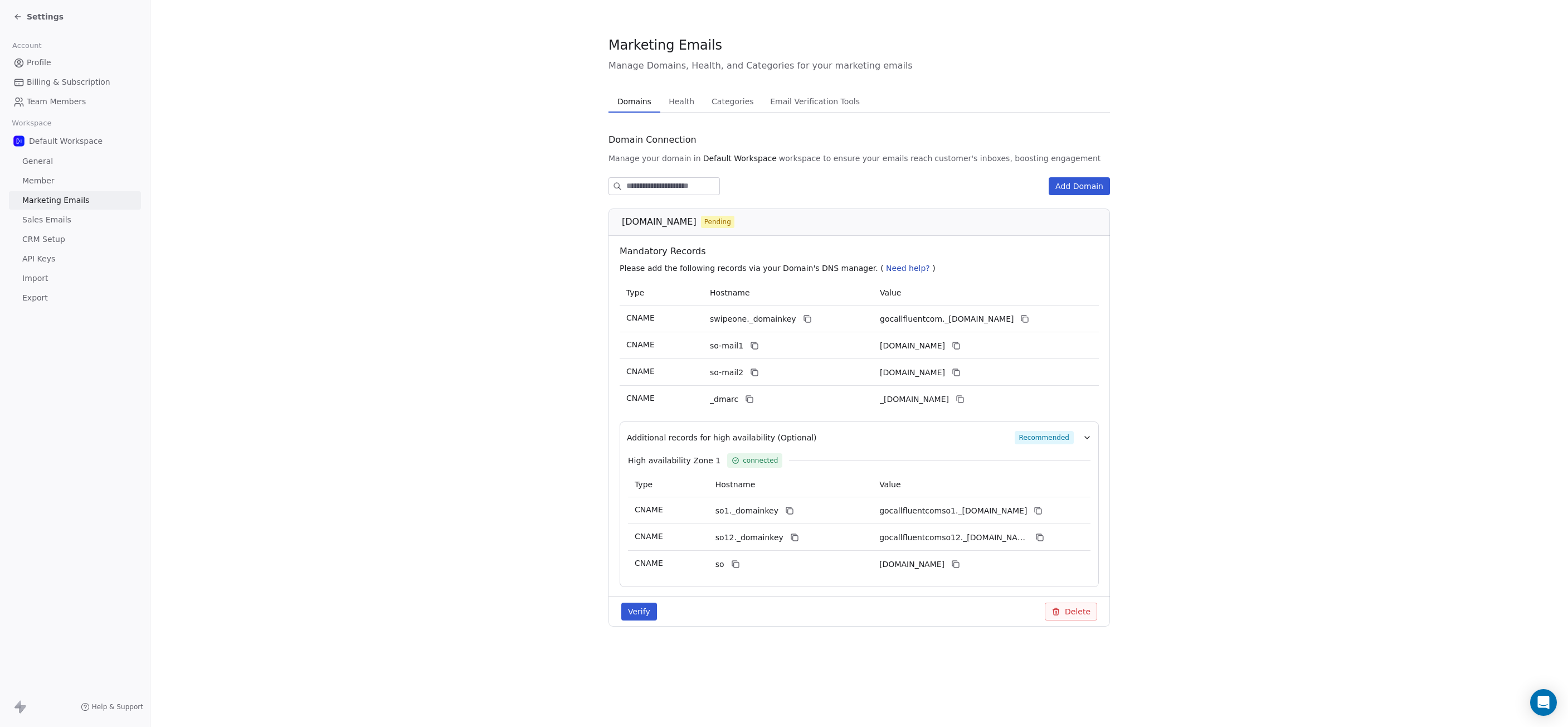
click at [728, 104] on span "Categories" at bounding box center [732, 101] width 50 height 16
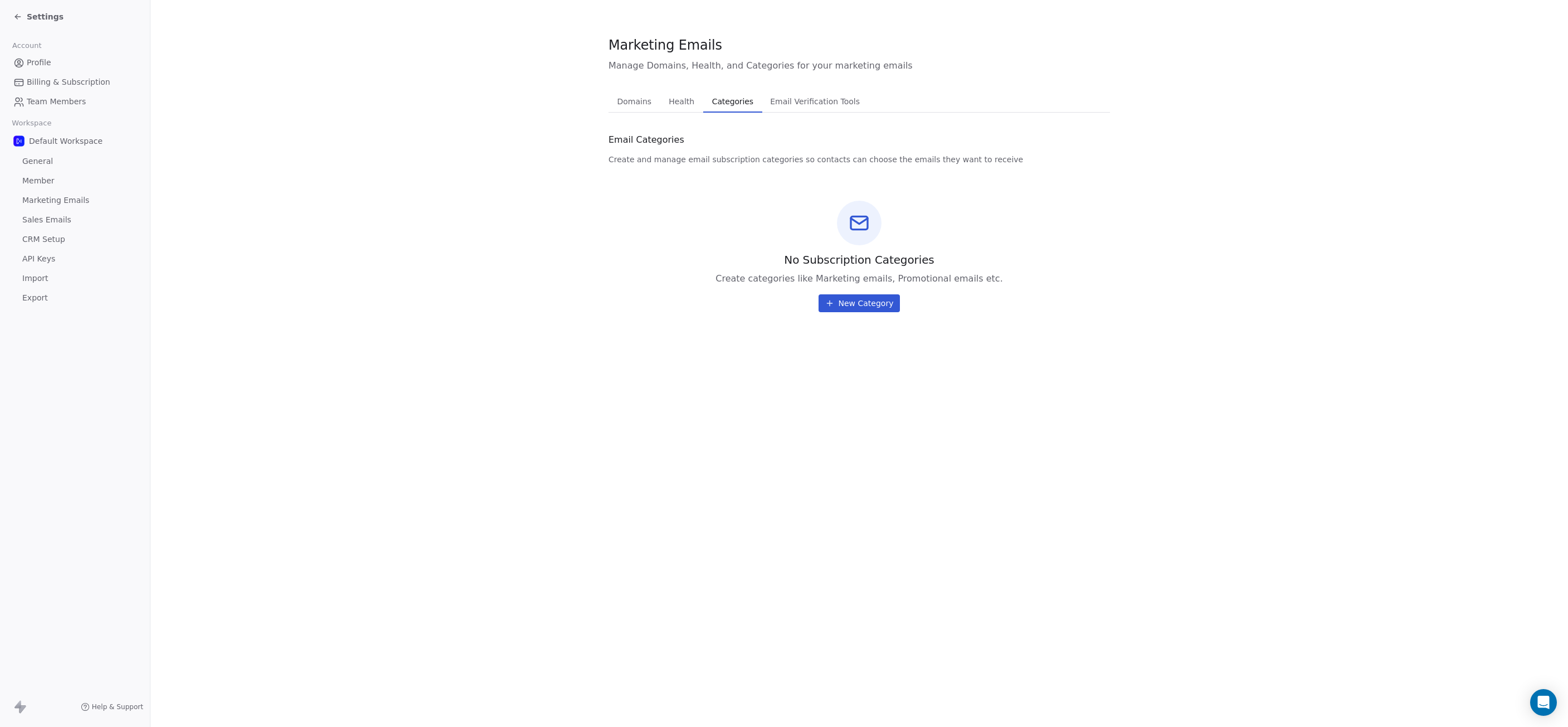
click at [858, 302] on span "New Category" at bounding box center [866, 302] width 55 height 11
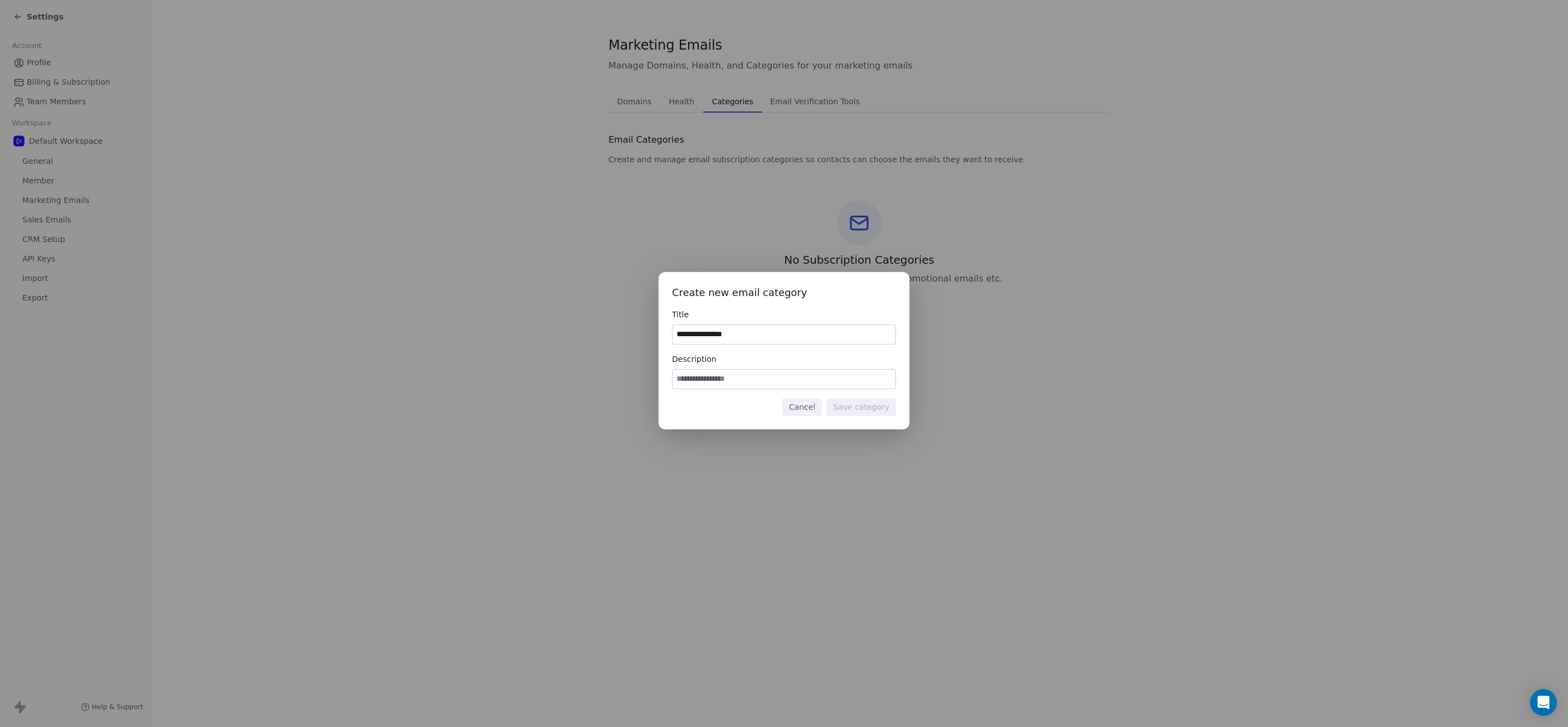
type input "**********"
click at [814, 381] on input at bounding box center [784, 379] width 223 height 19
type input "**********"
click at [875, 409] on button "Save category" at bounding box center [861, 407] width 69 height 18
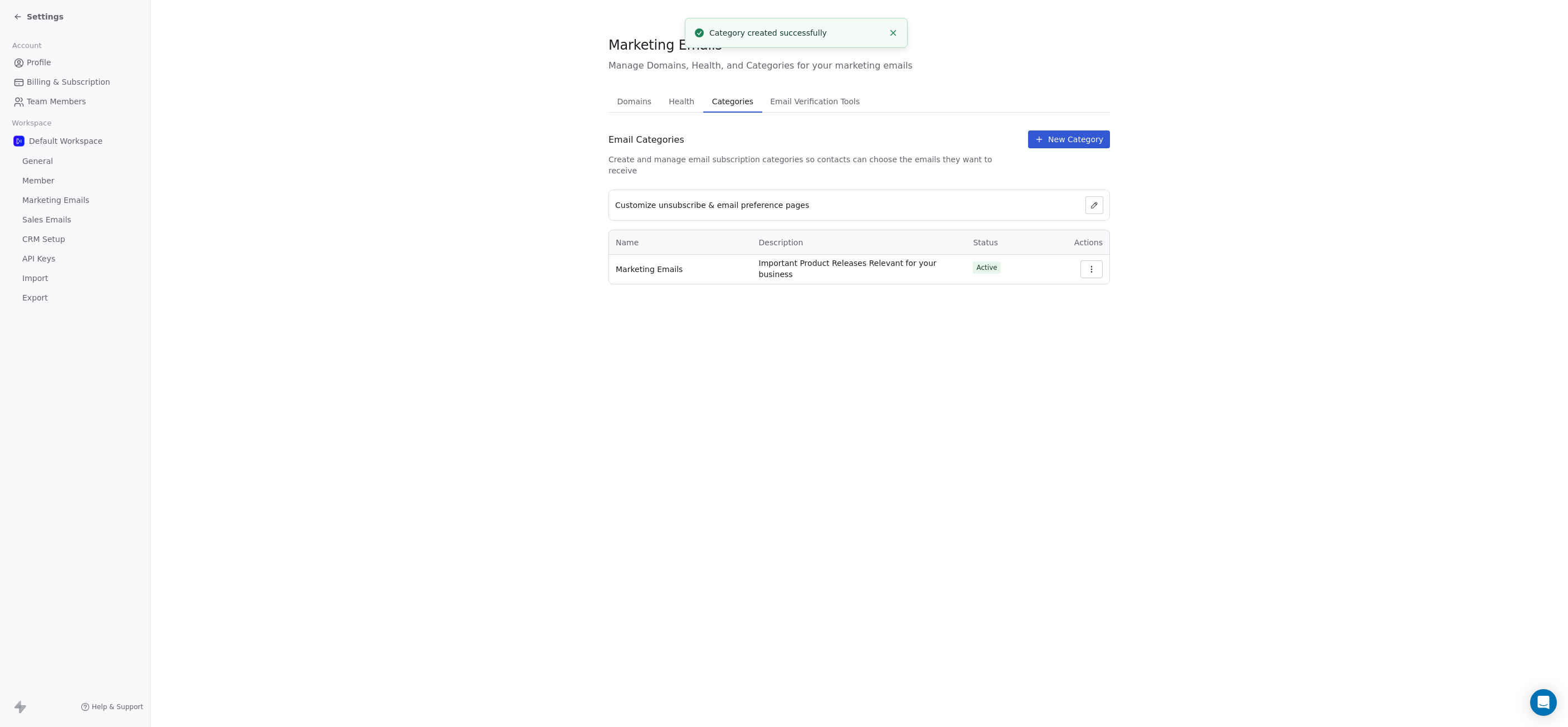
click at [1054, 145] on span "New Category" at bounding box center [1076, 139] width 55 height 11
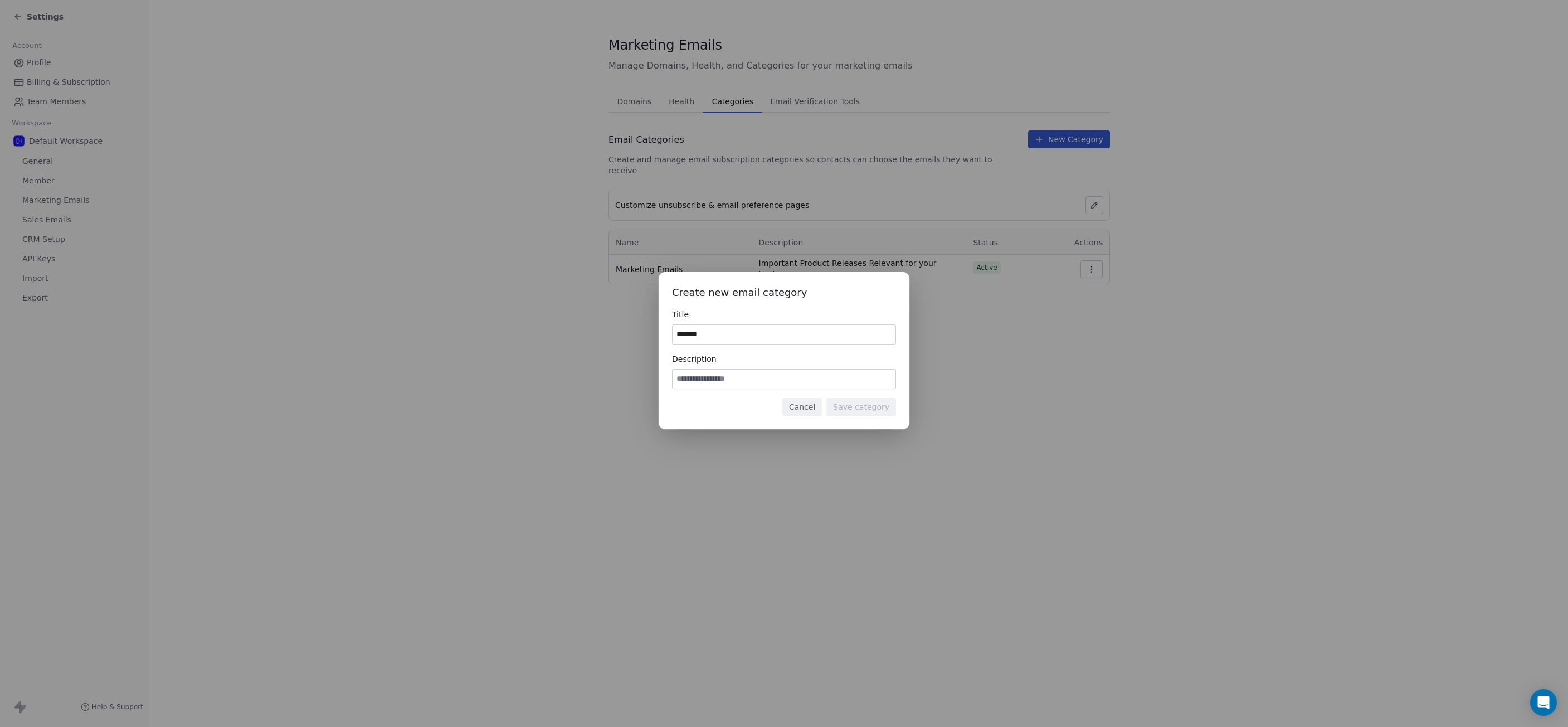
type input "*******"
type input "**********"
click at [875, 412] on button "Save category" at bounding box center [861, 407] width 69 height 18
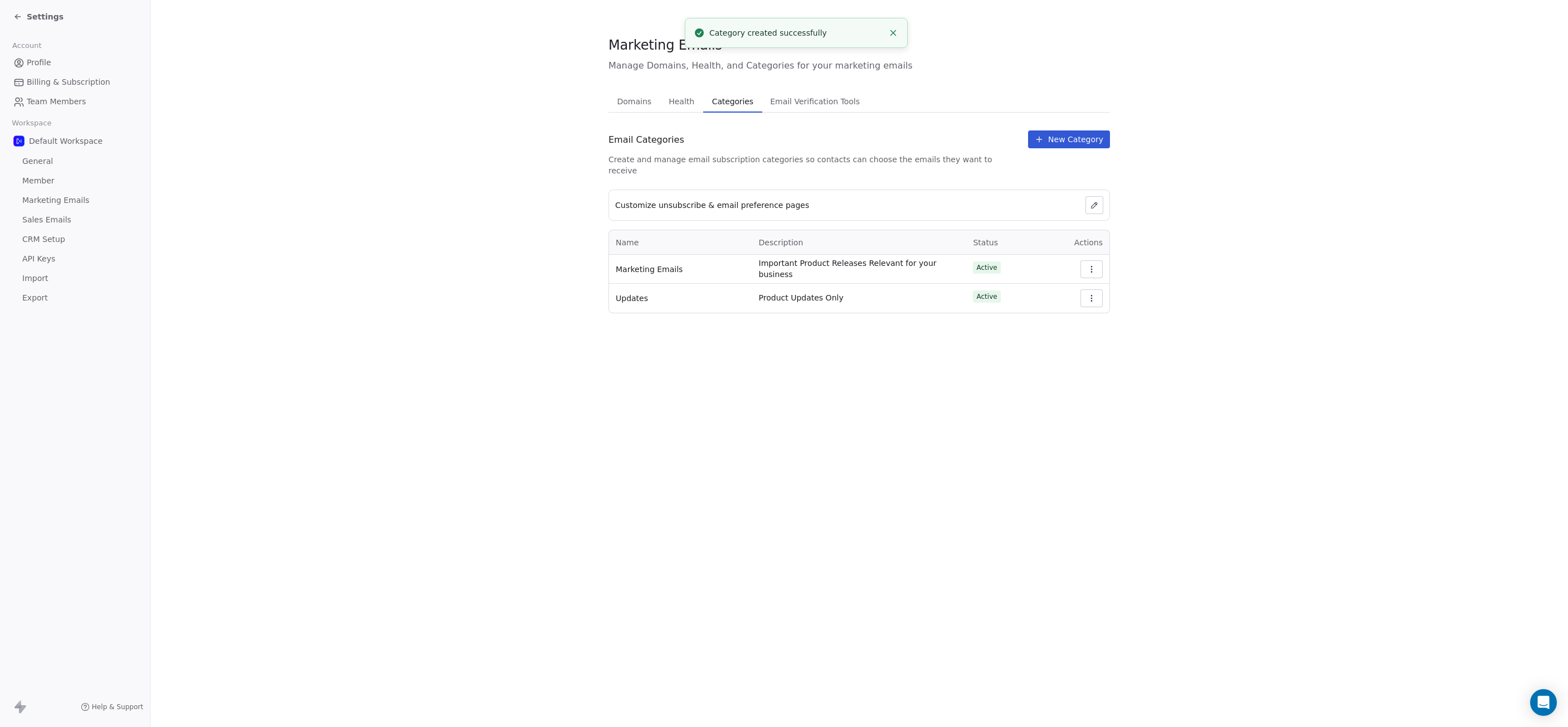
click at [795, 107] on span "Email Verification Tools" at bounding box center [814, 101] width 98 height 16
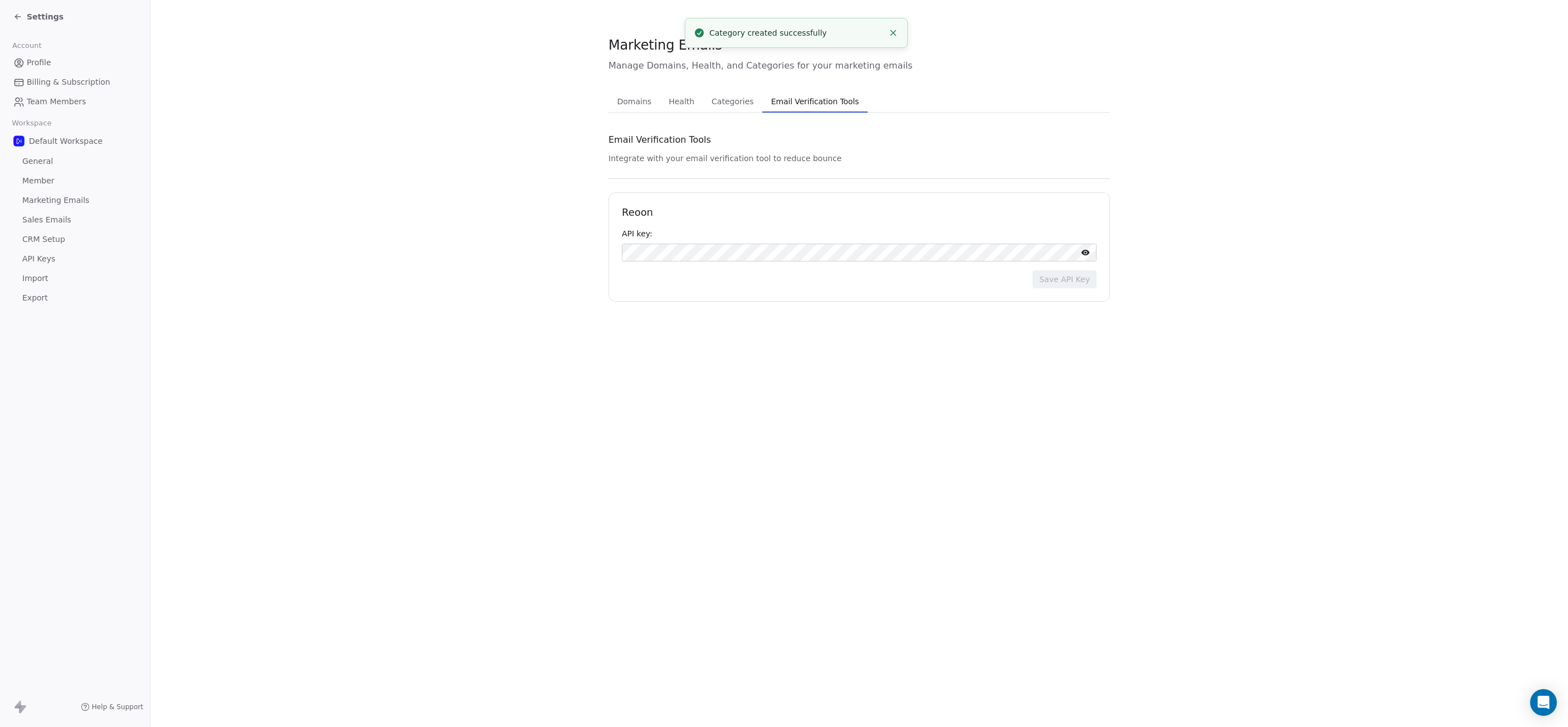
click at [673, 102] on span "Health" at bounding box center [682, 101] width 35 height 16
click at [647, 100] on span "Domains" at bounding box center [634, 101] width 44 height 16
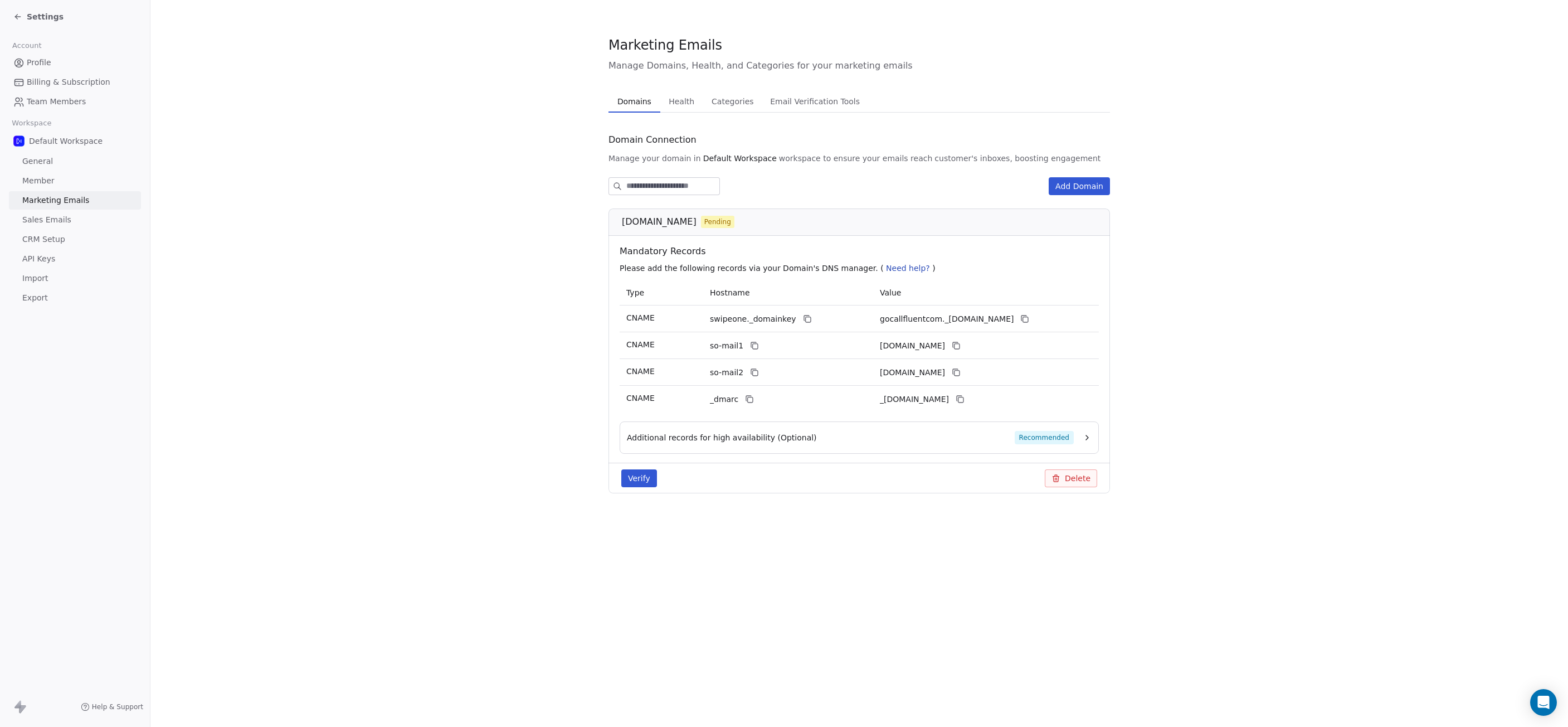
click at [647, 477] on button "Verify" at bounding box center [639, 478] width 36 height 18
click at [54, 221] on span "Sales Emails" at bounding box center [46, 220] width 49 height 12
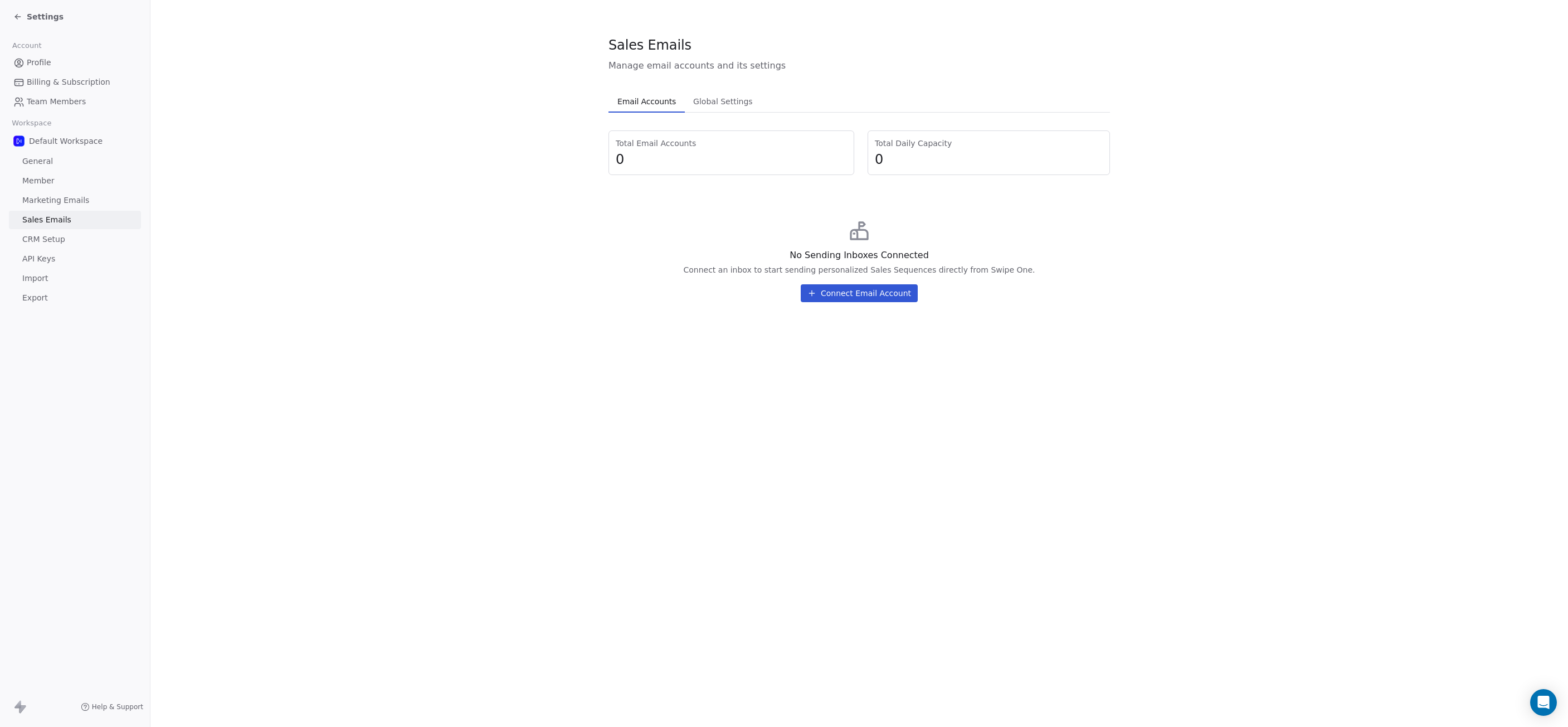
click at [841, 297] on button "Connect Email Account" at bounding box center [860, 293] width 117 height 18
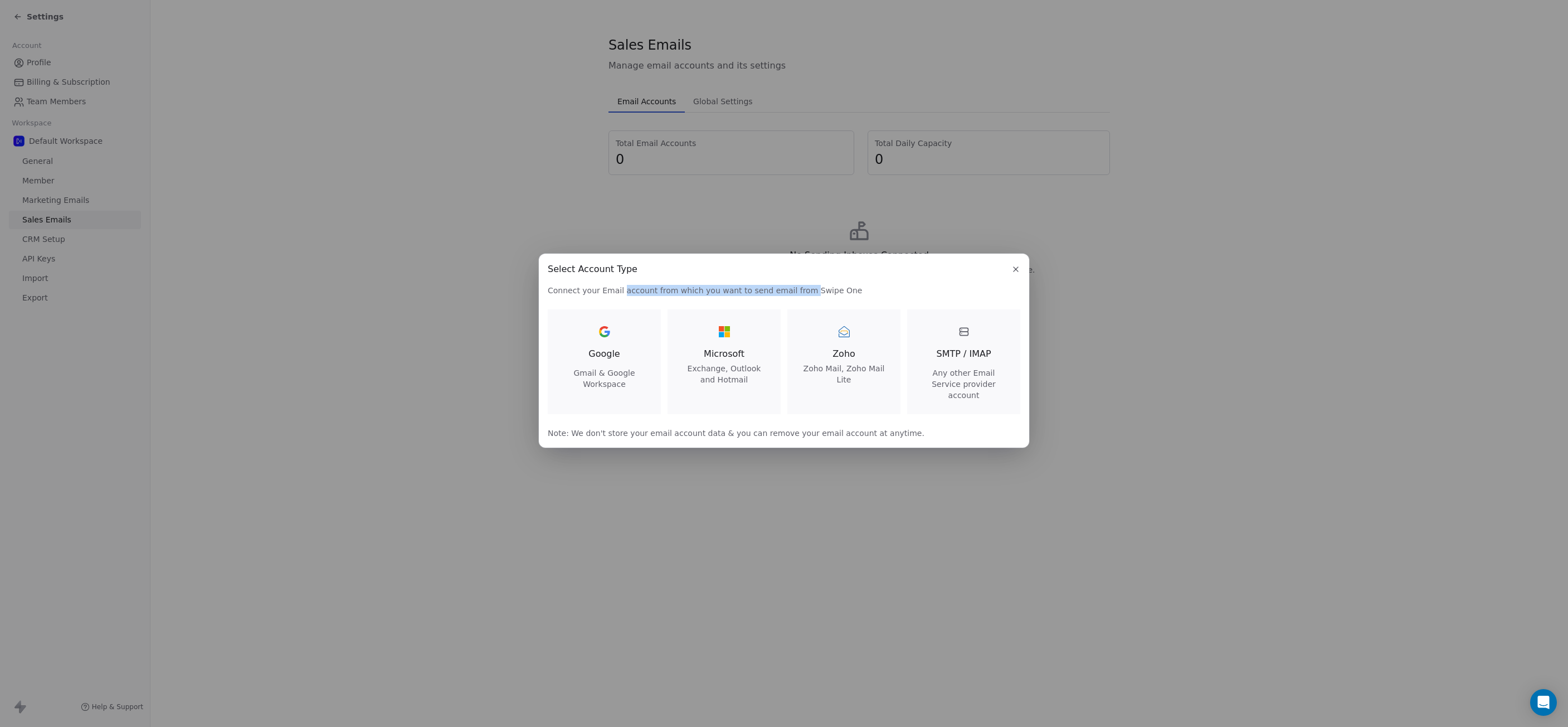
drag, startPoint x: 621, startPoint y: 298, endPoint x: 794, endPoint y: 297, distance: 173.0
click at [794, 296] on span "Connect your Email account from which you want to send email from Swipe One" at bounding box center [784, 290] width 472 height 11
click at [815, 296] on span "Connect your Email account from which you want to send email from Swipe One" at bounding box center [784, 290] width 472 height 11
click at [623, 349] on div "Google Gmail & Google Workspace" at bounding box center [604, 356] width 87 height 67
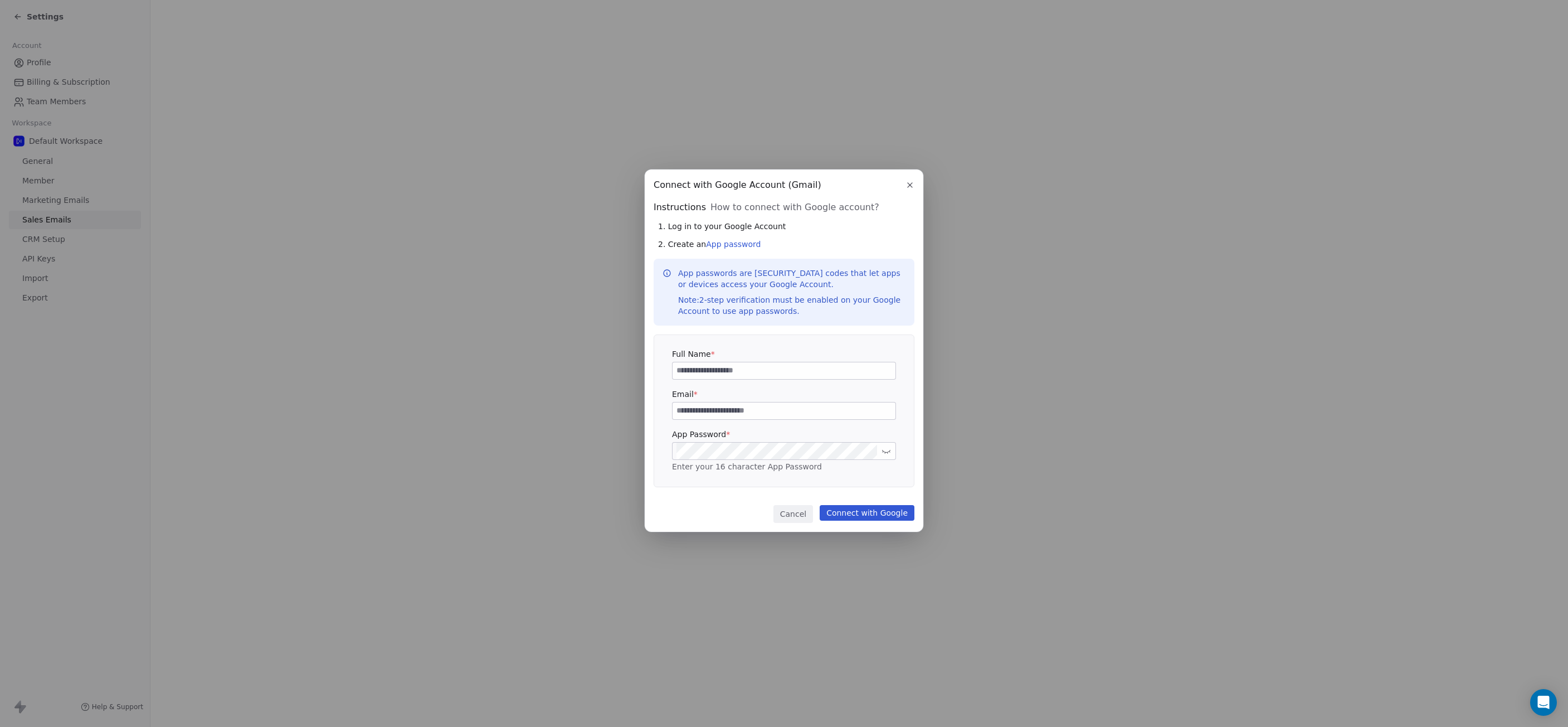
click at [747, 373] on input at bounding box center [784, 371] width 223 height 17
type input "******"
type input "**********"
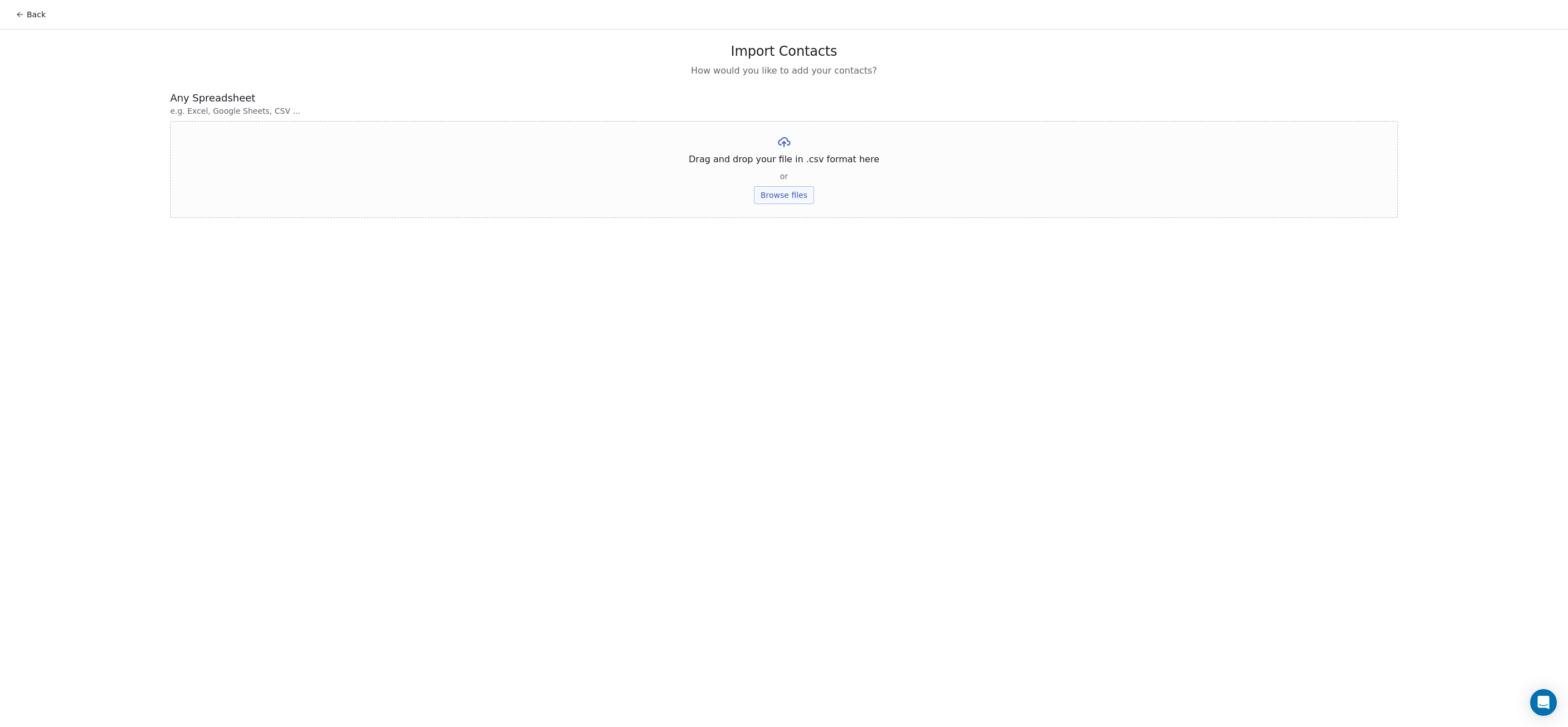
click at [31, 12] on button "Back" at bounding box center [31, 14] width 44 height 20
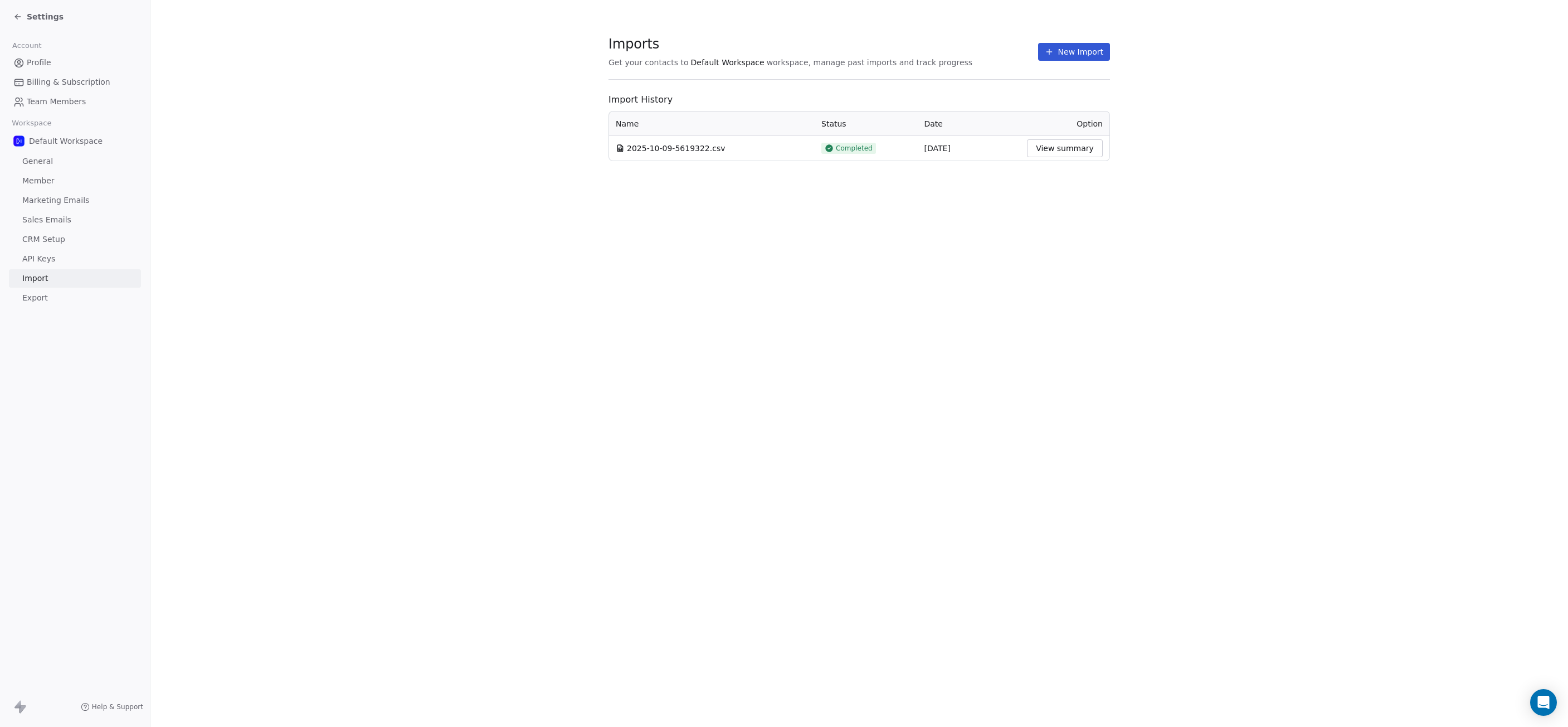
click at [53, 240] on span "CRM Setup" at bounding box center [44, 240] width 43 height 12
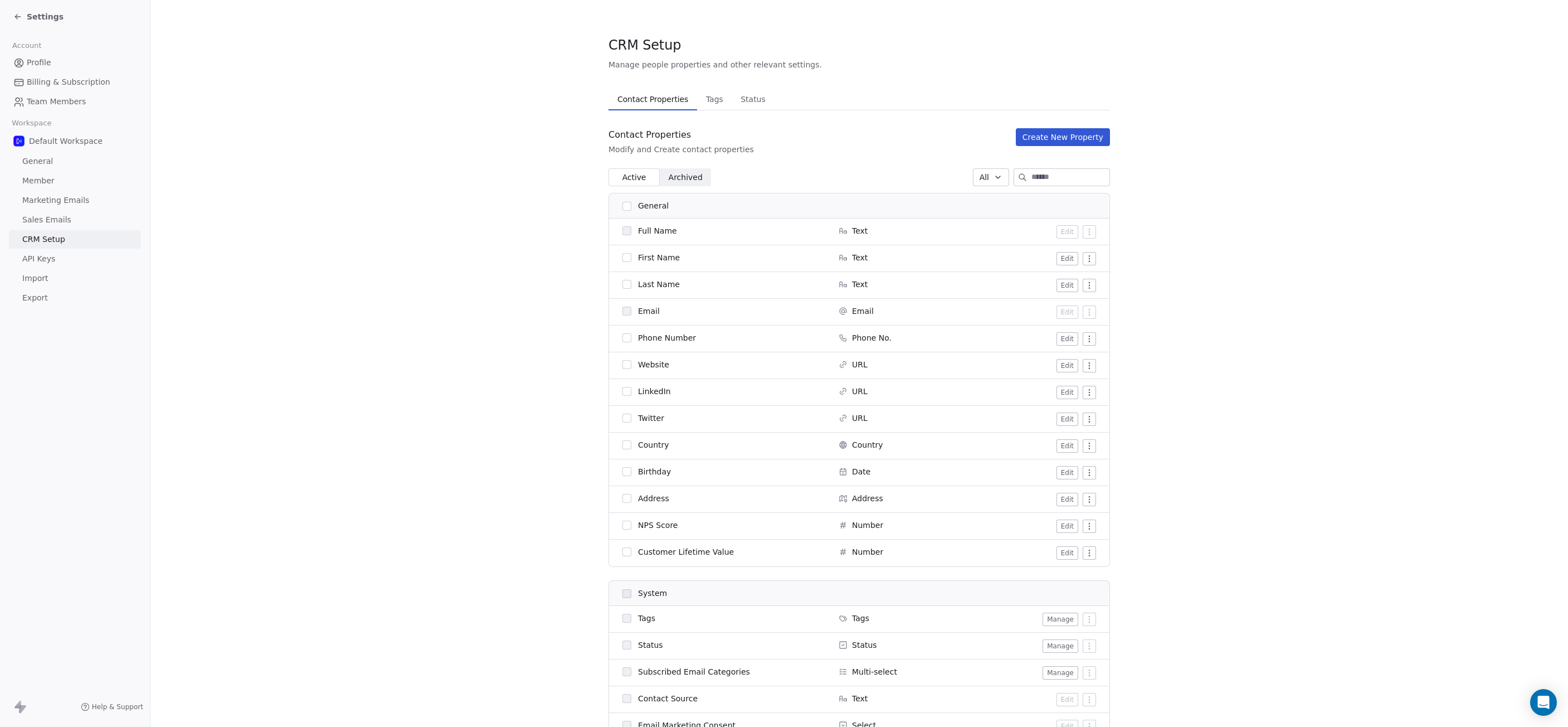
click at [1026, 141] on button "Create New Property" at bounding box center [1063, 137] width 94 height 18
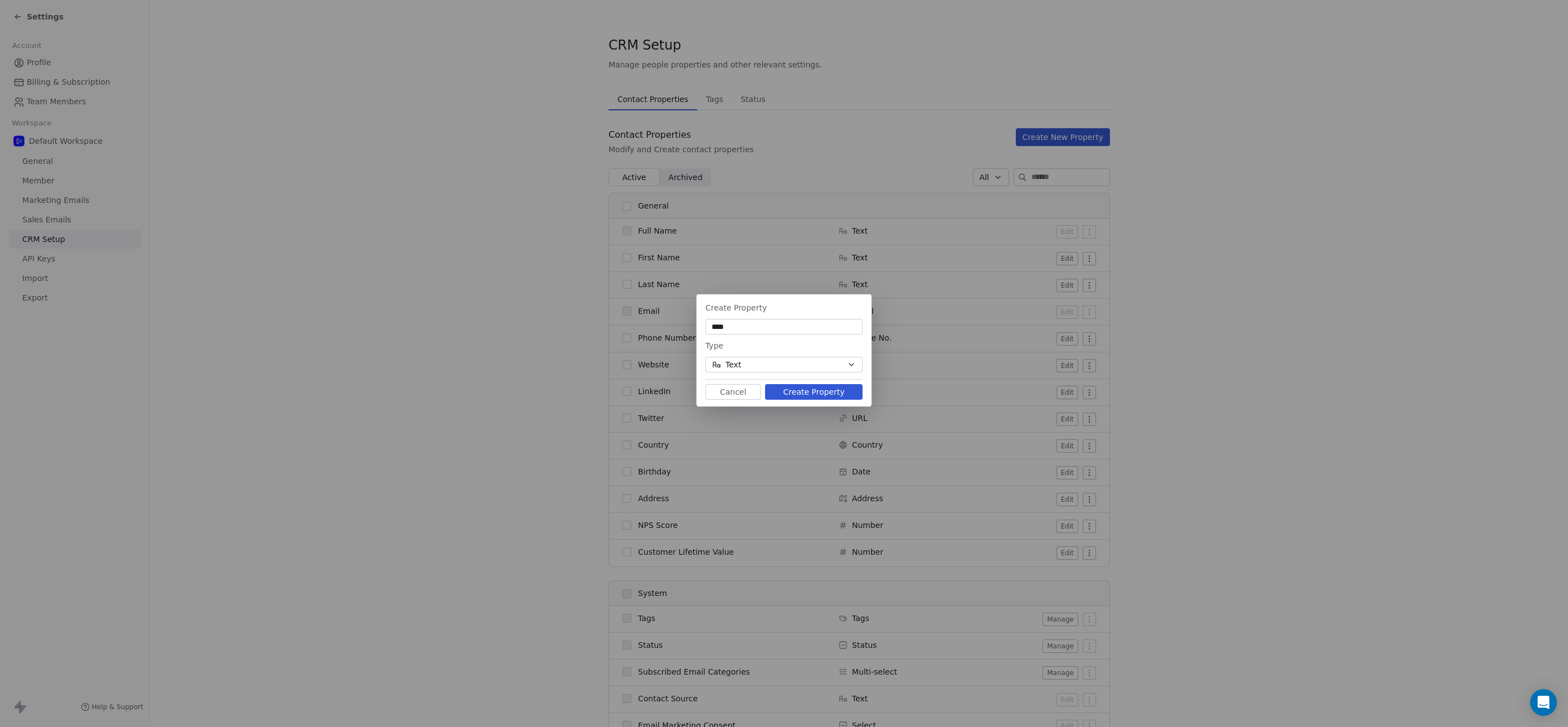
type input "****"
click at [836, 364] on button "Text" at bounding box center [784, 364] width 157 height 16
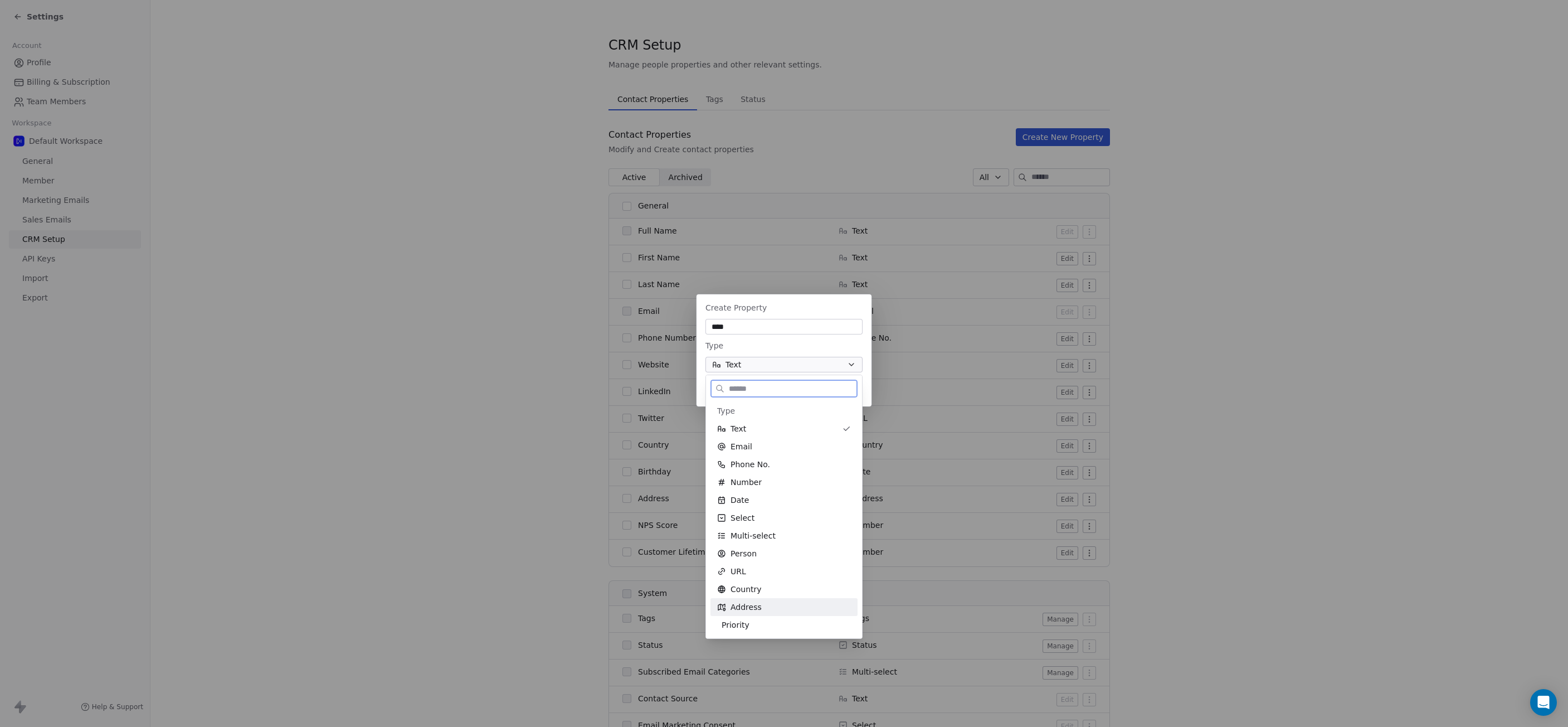
click at [757, 607] on span "Address" at bounding box center [746, 606] width 31 height 11
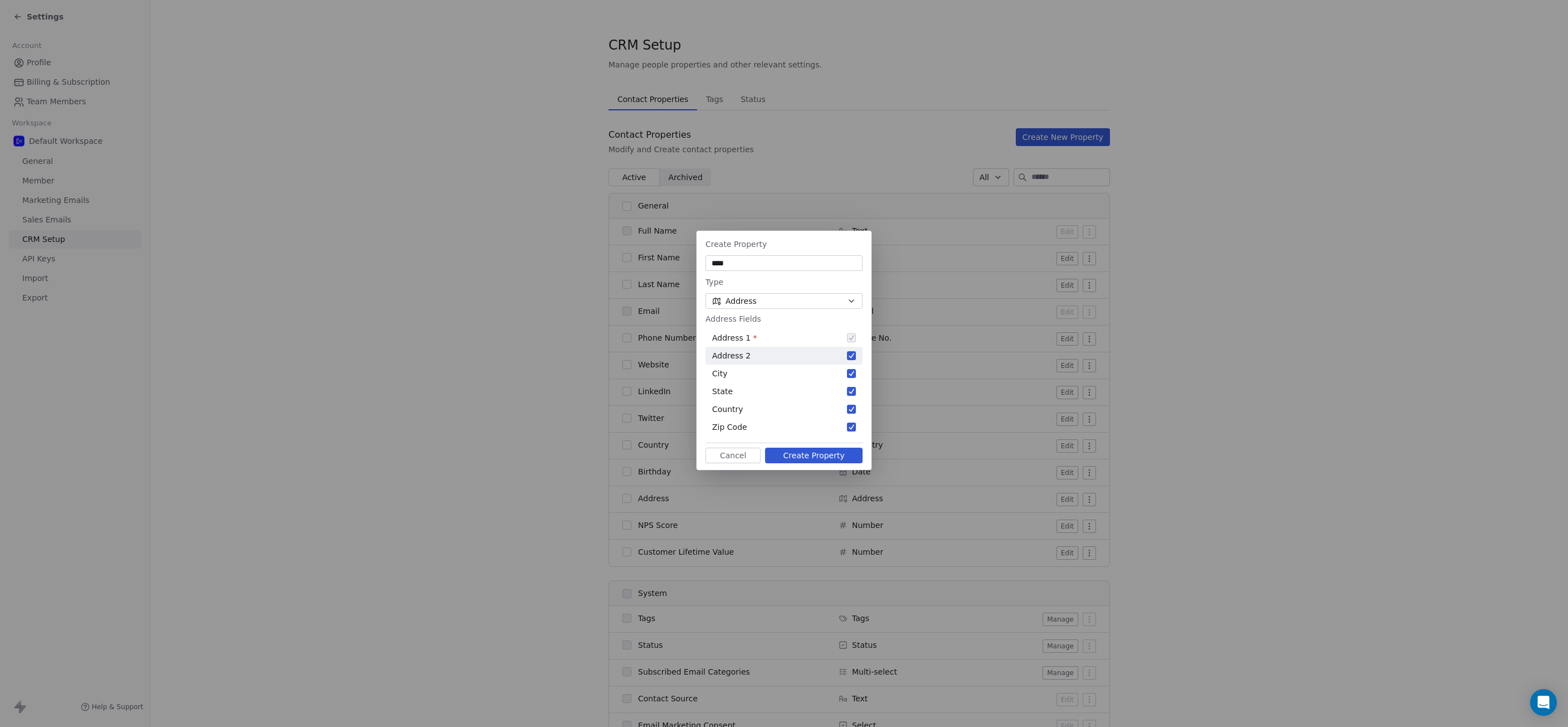
click at [851, 359] on button "Suggestions" at bounding box center [851, 355] width 9 height 9
click at [853, 406] on button "Suggestions" at bounding box center [851, 409] width 9 height 9
click at [856, 425] on div "Zip Code" at bounding box center [784, 427] width 157 height 18
click at [851, 394] on button "Suggestions" at bounding box center [851, 391] width 9 height 9
click at [831, 454] on button "Create Property" at bounding box center [814, 455] width 97 height 16
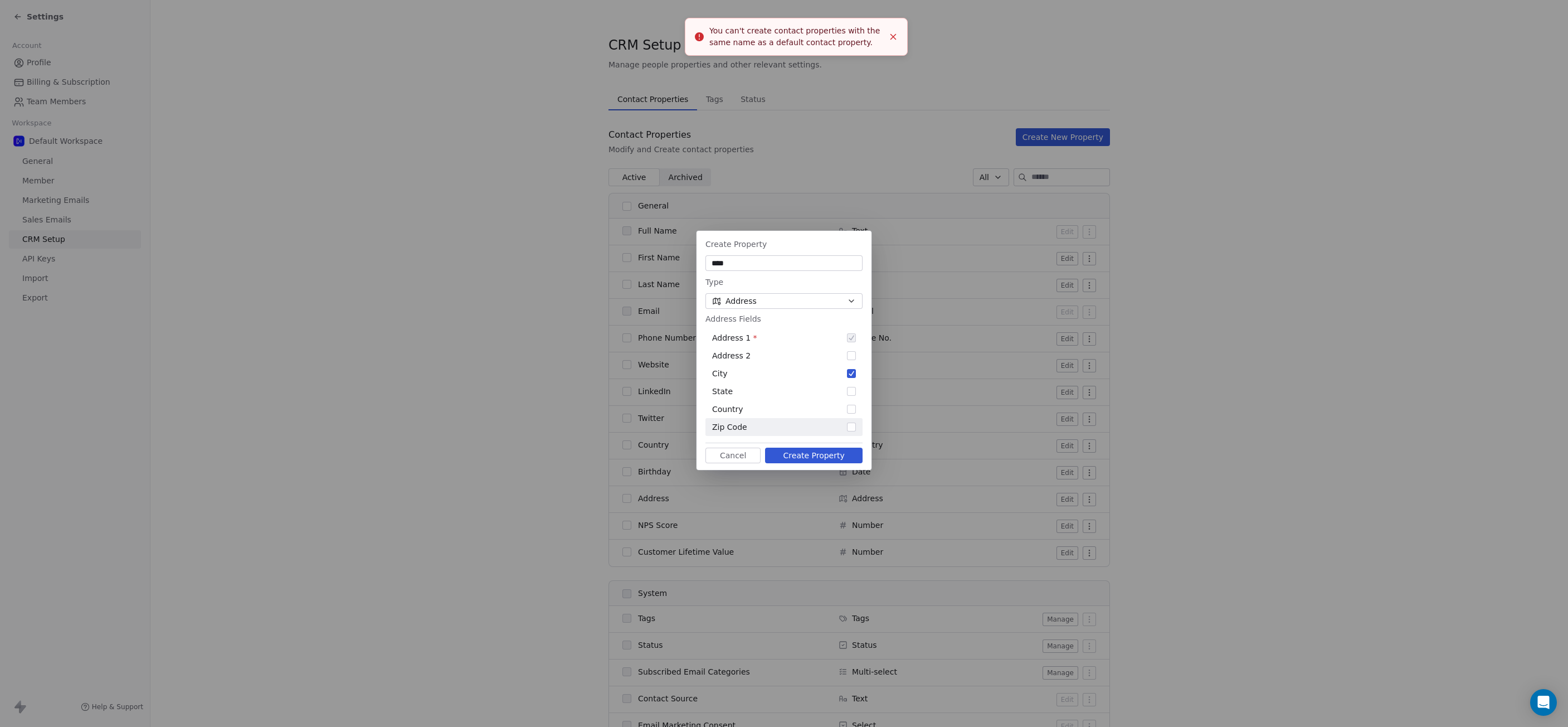
click at [1186, 468] on div "Create Property **** Type Address Address Fields Address 1 * Address 2 City Sta…" at bounding box center [784, 364] width 1568 height 301
click at [744, 454] on button "Cancel" at bounding box center [733, 455] width 55 height 16
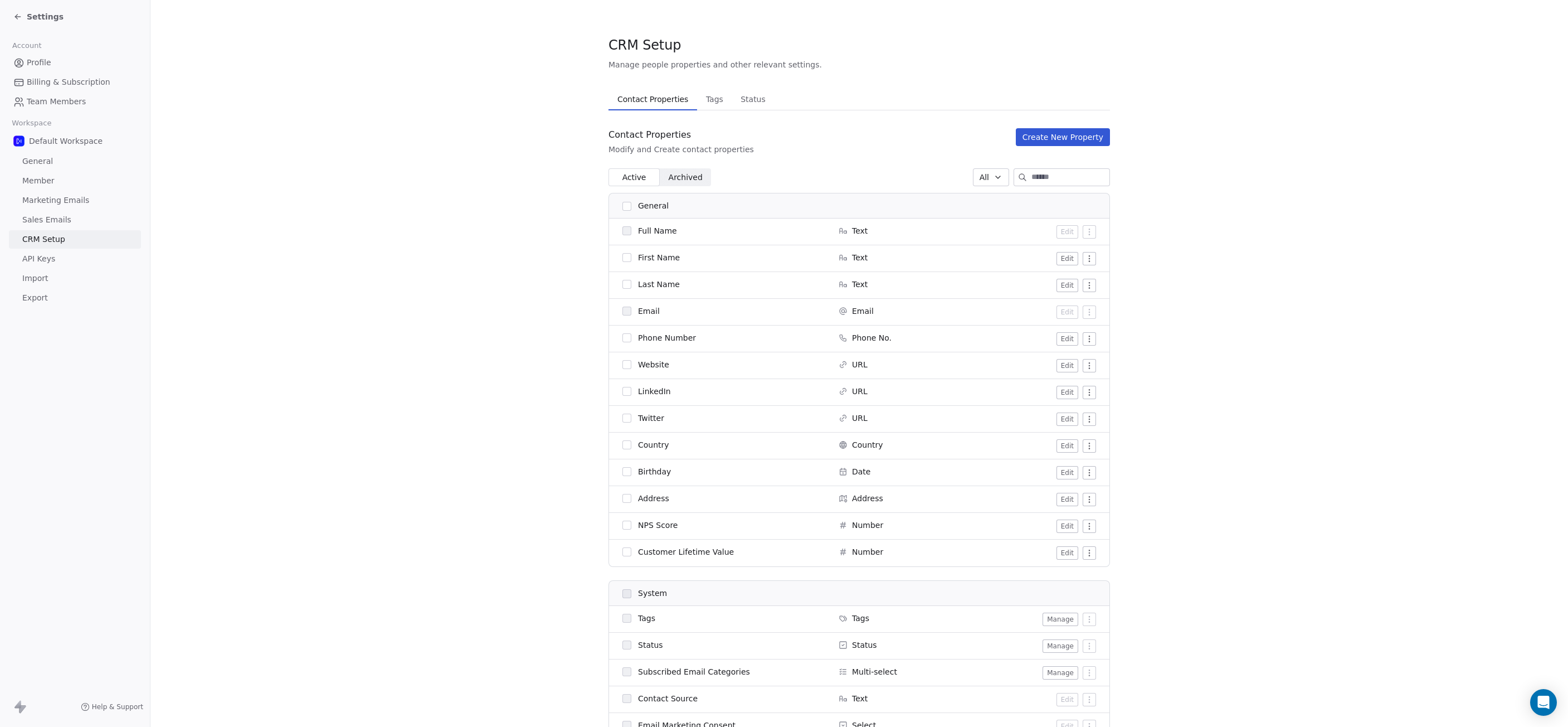
click at [1085, 500] on html "Settings Account Profile Billing & Subscription Team Members Workspace Default …" at bounding box center [784, 364] width 1568 height 727
click at [958, 499] on html "Settings Account Profile Billing & Subscription Team Members Workspace Default …" at bounding box center [784, 364] width 1568 height 727
click at [1057, 497] on button "Edit" at bounding box center [1068, 500] width 21 height 13
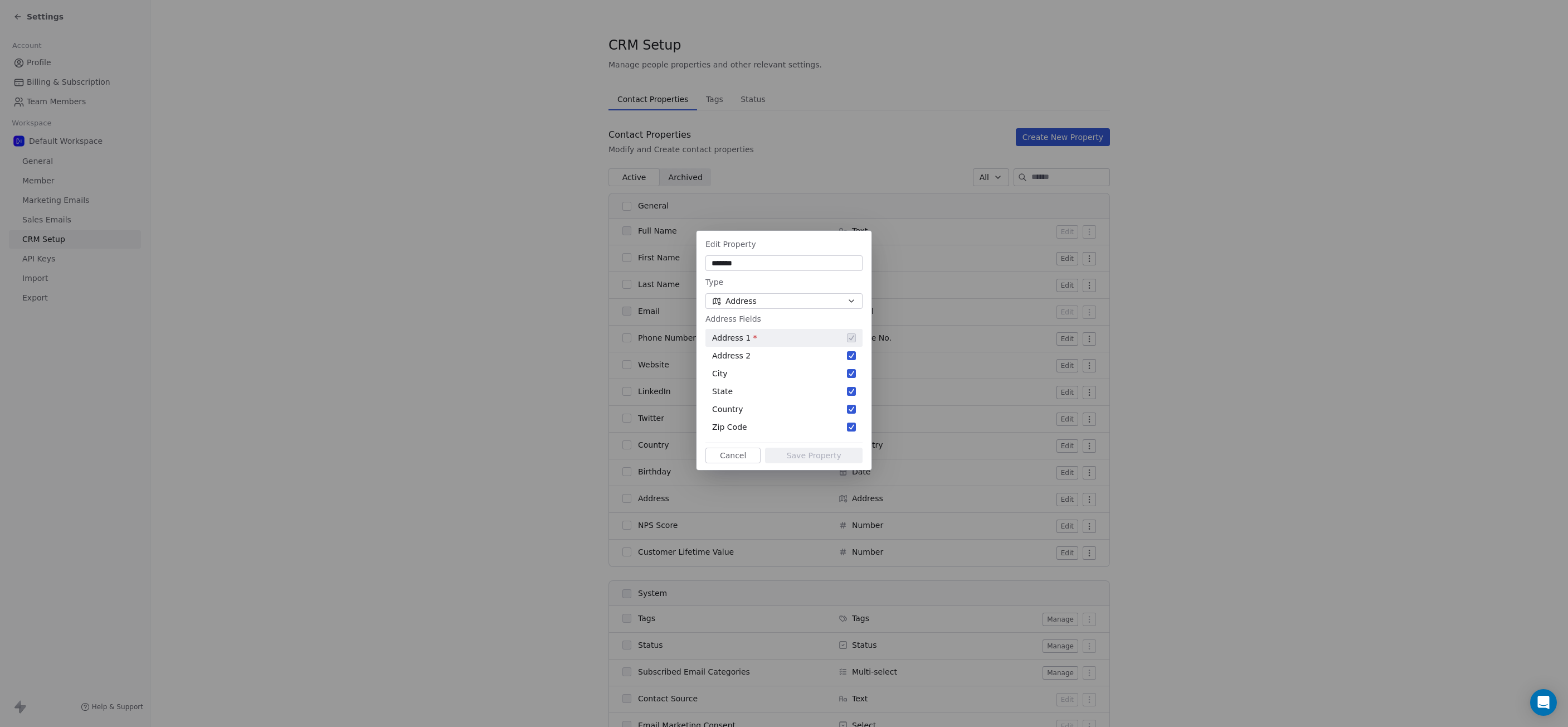
click at [739, 455] on button "Cancel" at bounding box center [733, 455] width 55 height 16
